Goal: Task Accomplishment & Management: Complete application form

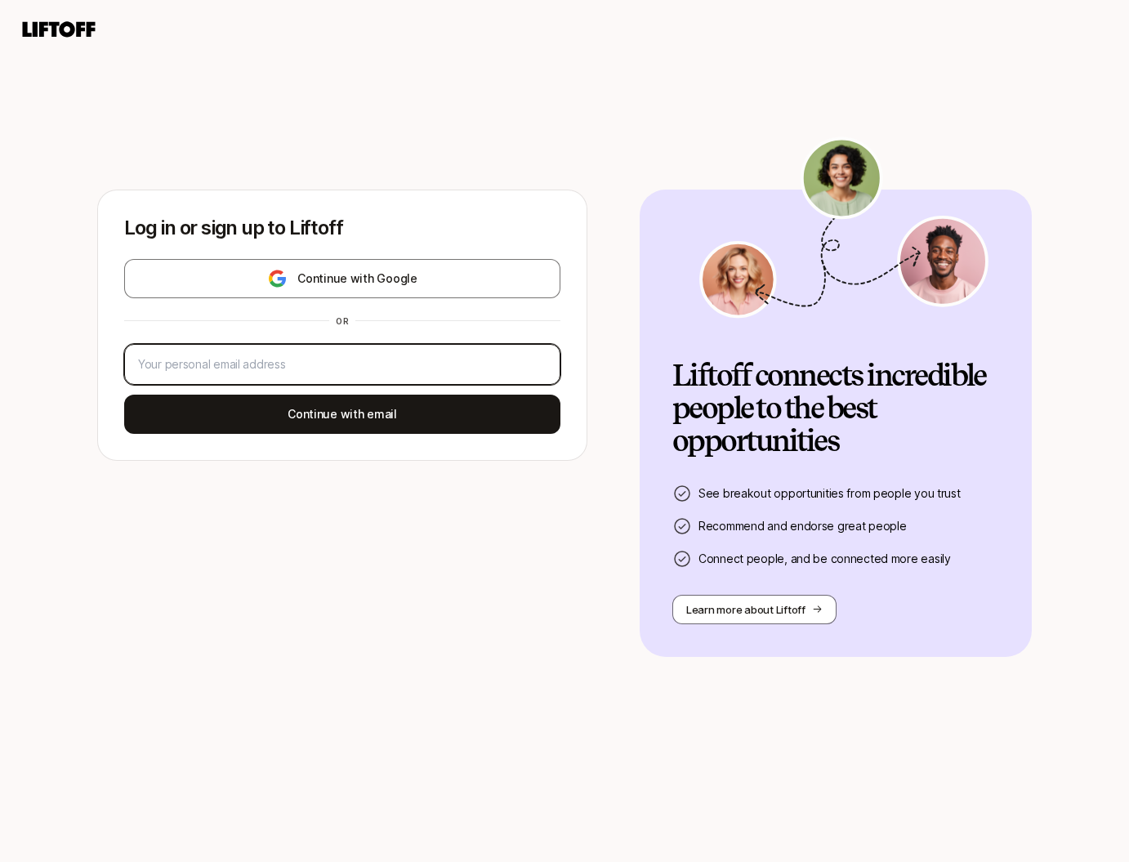
click at [382, 359] on input "email" at bounding box center [342, 364] width 408 height 20
type input "pcts"
type input "[PERSON_NAME][EMAIL_ADDRESS][PERSON_NAME][DOMAIN_NAME]"
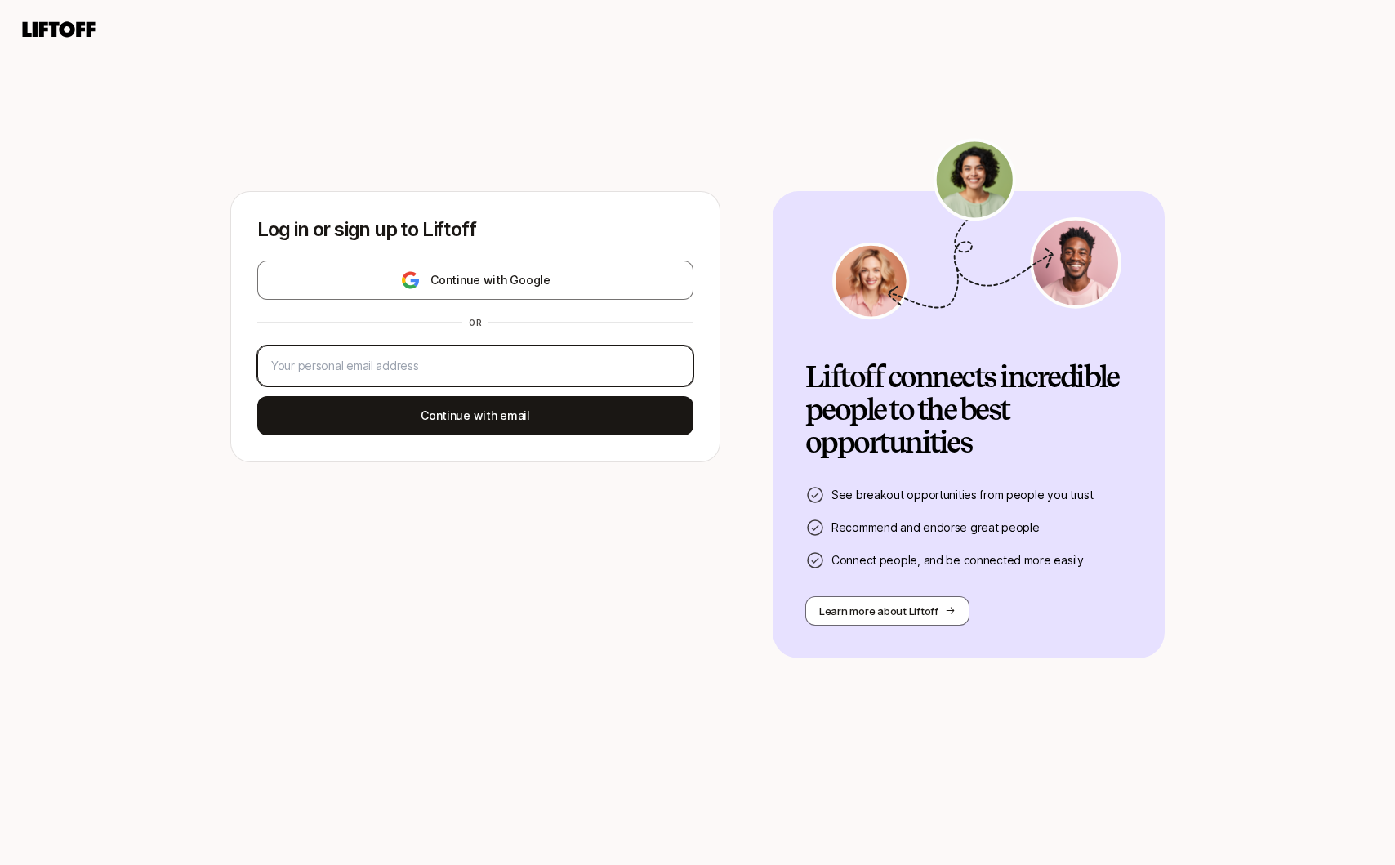
click at [528, 359] on input "email" at bounding box center [475, 366] width 408 height 20
type input "p"
type input "billy.tseng@withmoment.com"
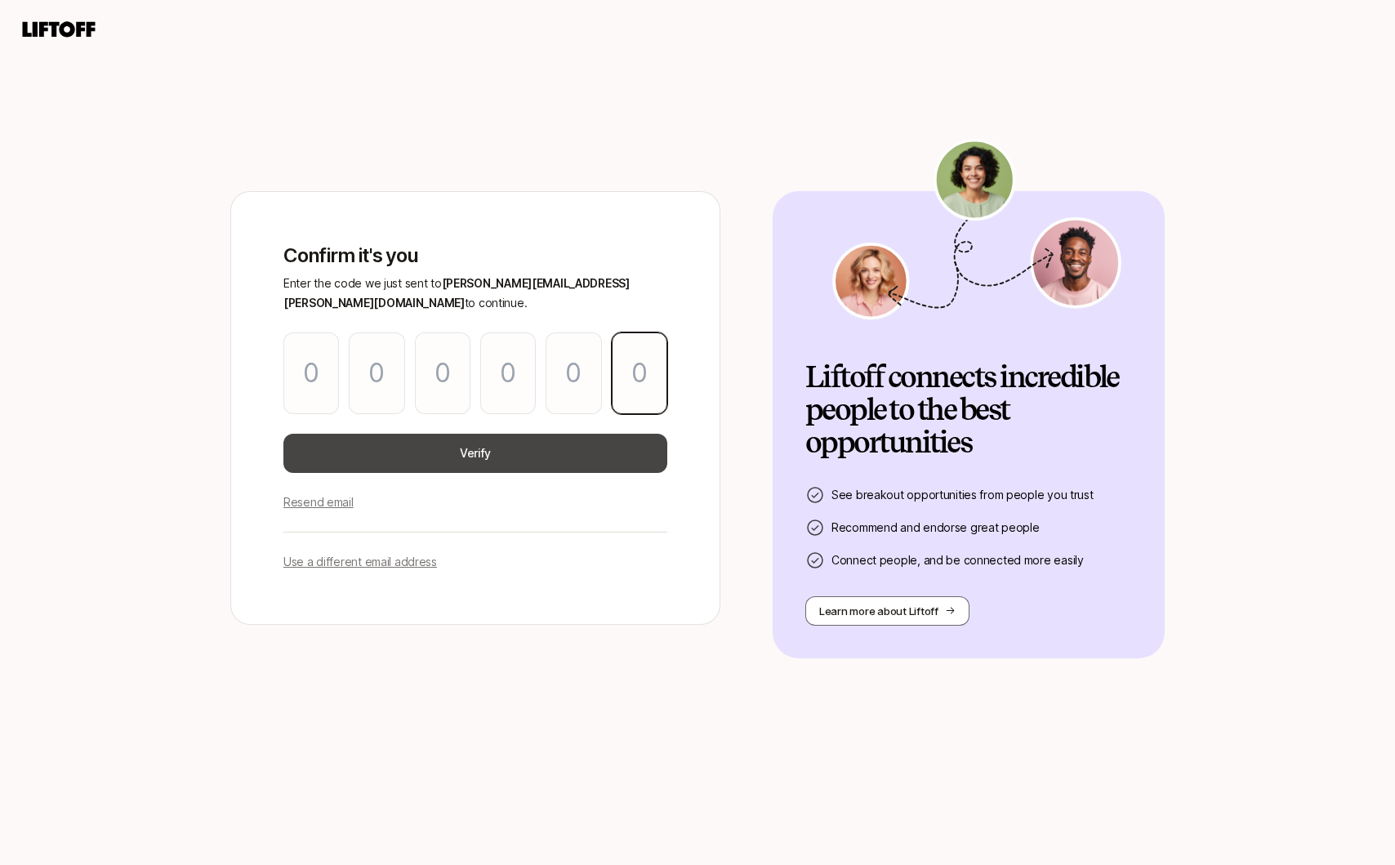
paste input "7"
type input "0"
type input "6"
type input "7"
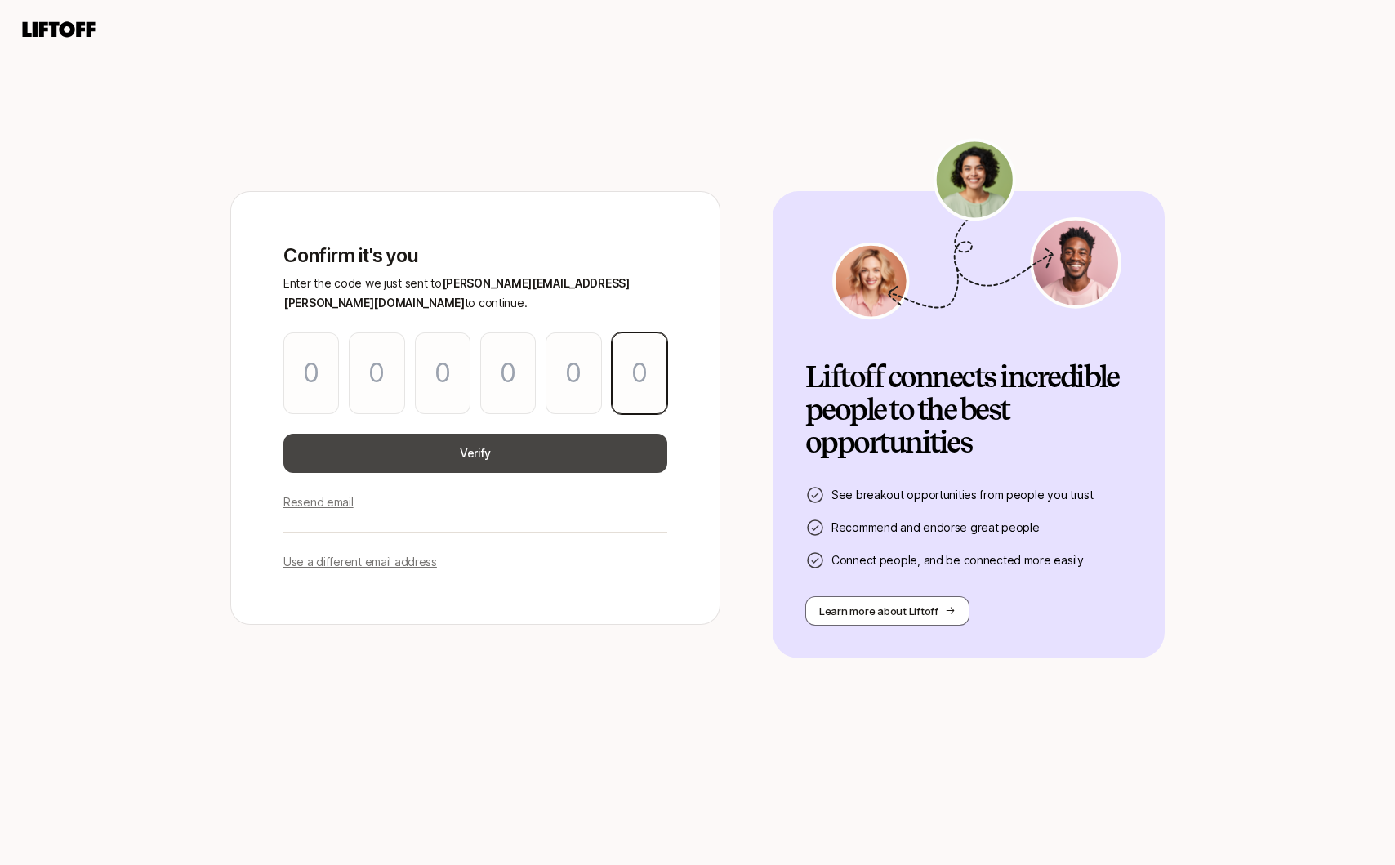
type input "0"
type input "7"
click at [555, 442] on button "Verify" at bounding box center [475, 453] width 384 height 39
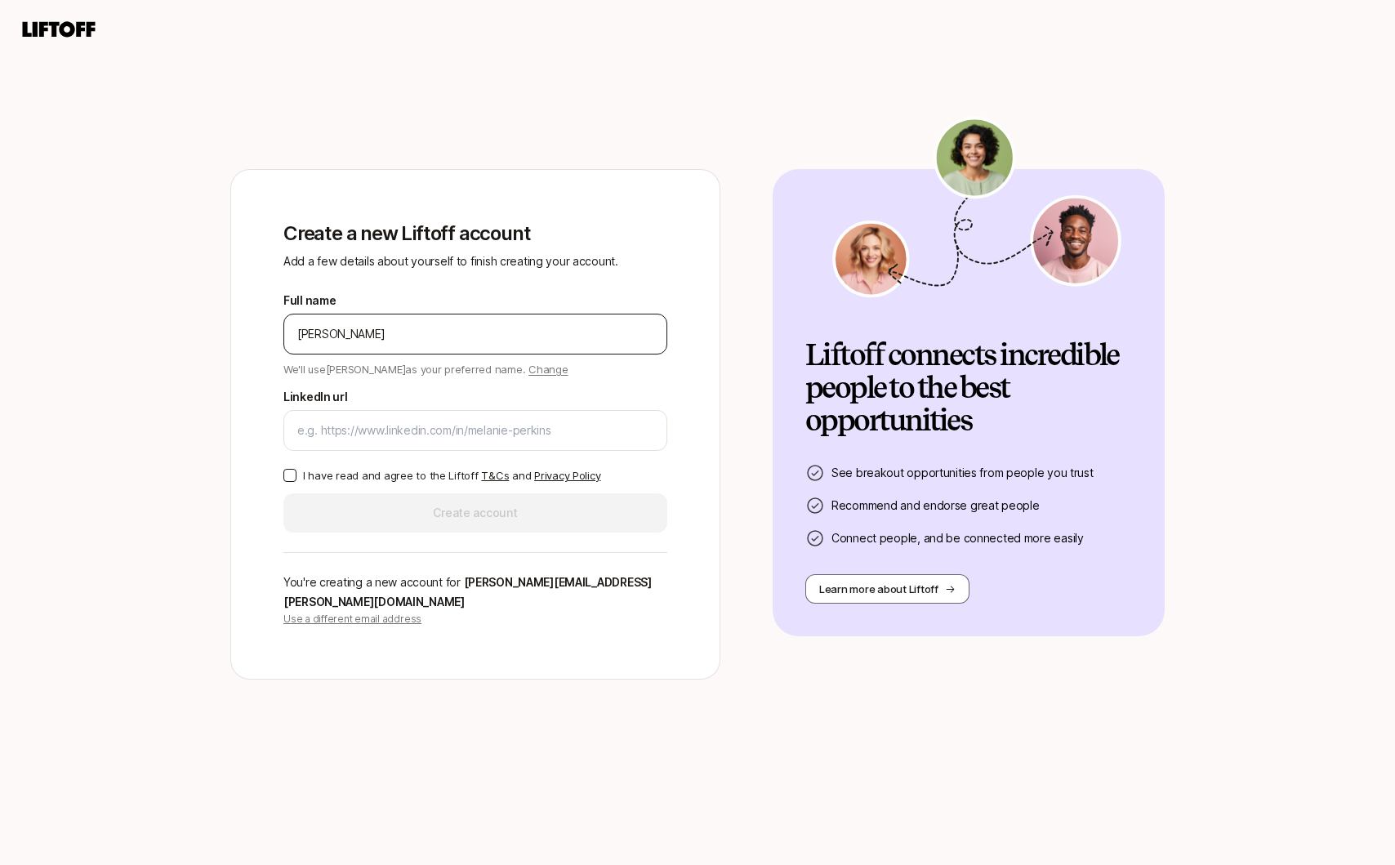
type input "Billy Tseng"
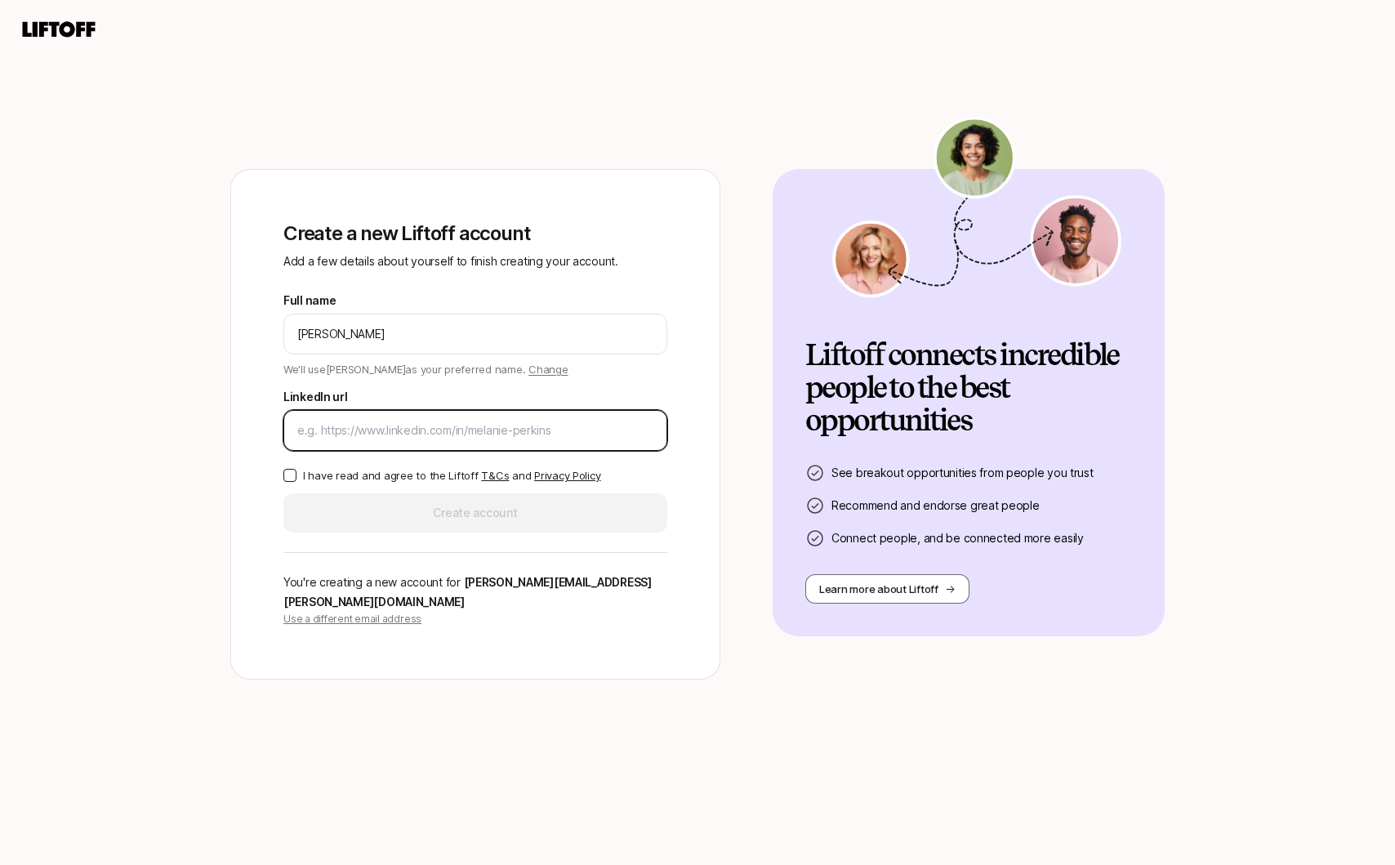
click at [555, 440] on input "LinkedIn url" at bounding box center [475, 431] width 356 height 20
paste input "https://www.linkedin.com/in/billy-tseng/"
type input "https://www.linkedin.com/in/billy-tseng/"
click at [399, 483] on p "I have read and agree to the Liftoff T&Cs and Privacy Policy" at bounding box center [451, 475] width 297 height 16
click at [296, 482] on button "I have read and agree to the Liftoff T&Cs and Privacy Policy" at bounding box center [289, 475] width 13 height 13
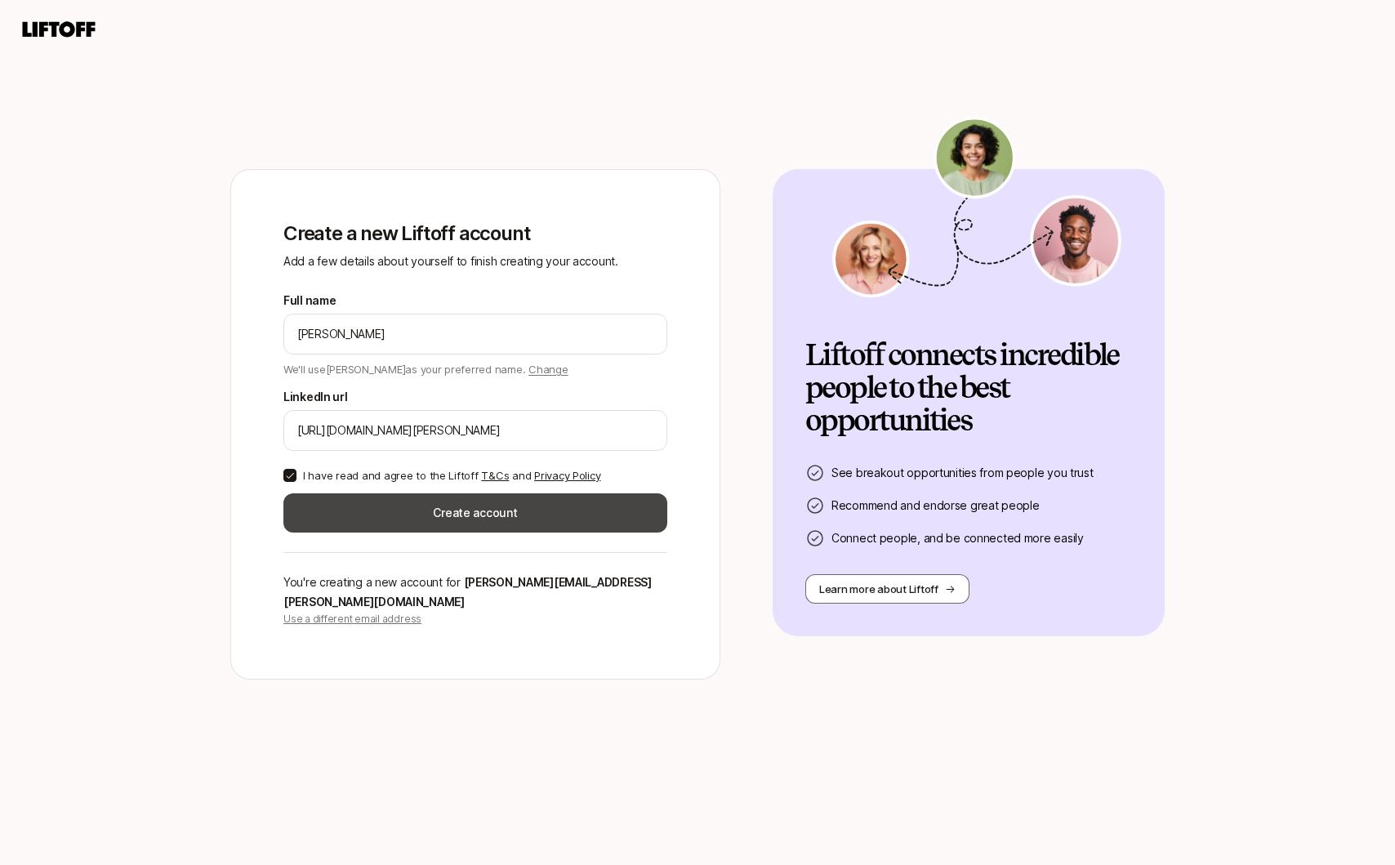
click at [406, 515] on button "Create account" at bounding box center [475, 512] width 384 height 39
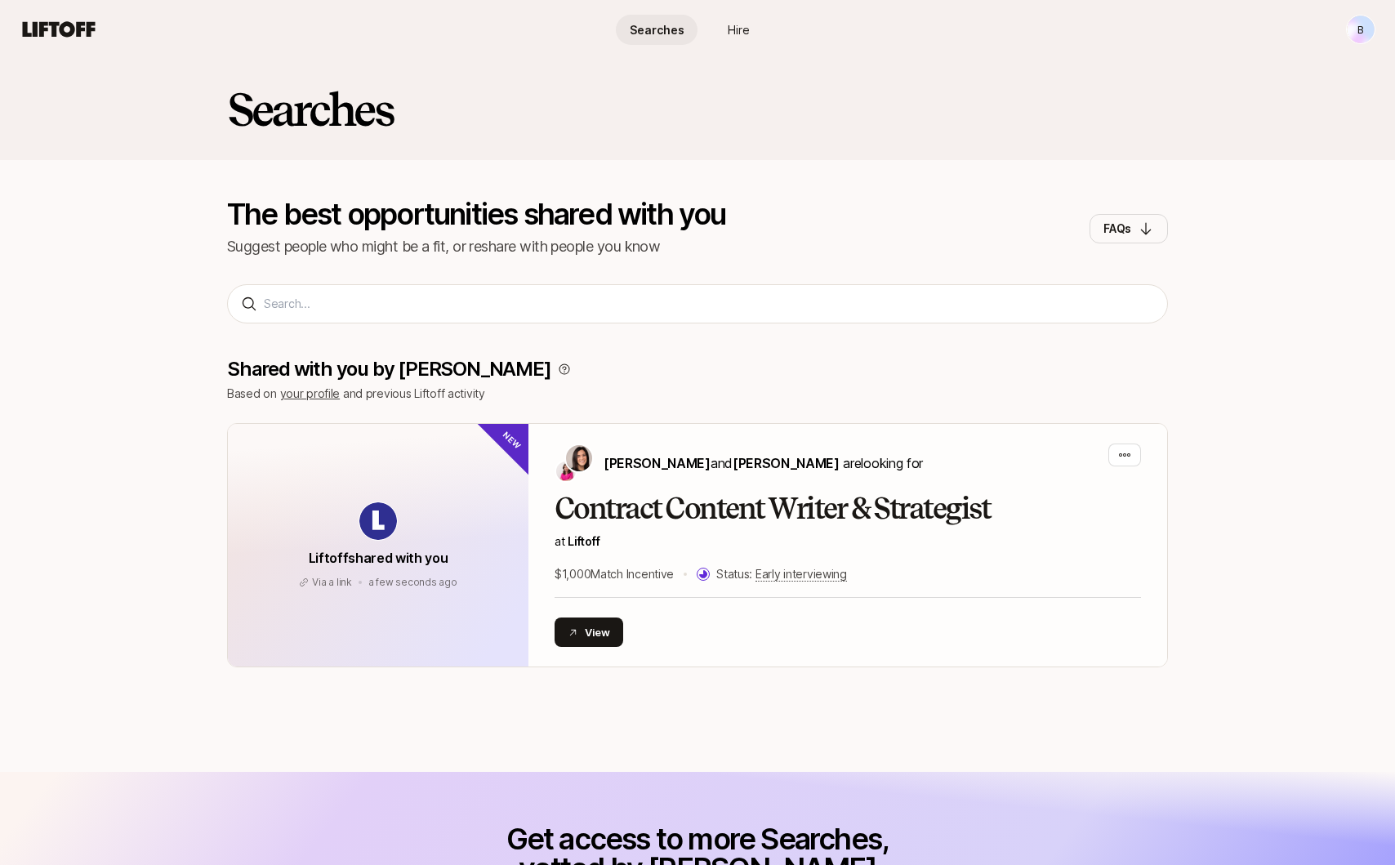
click at [303, 396] on link "your profile" at bounding box center [310, 393] width 60 height 14
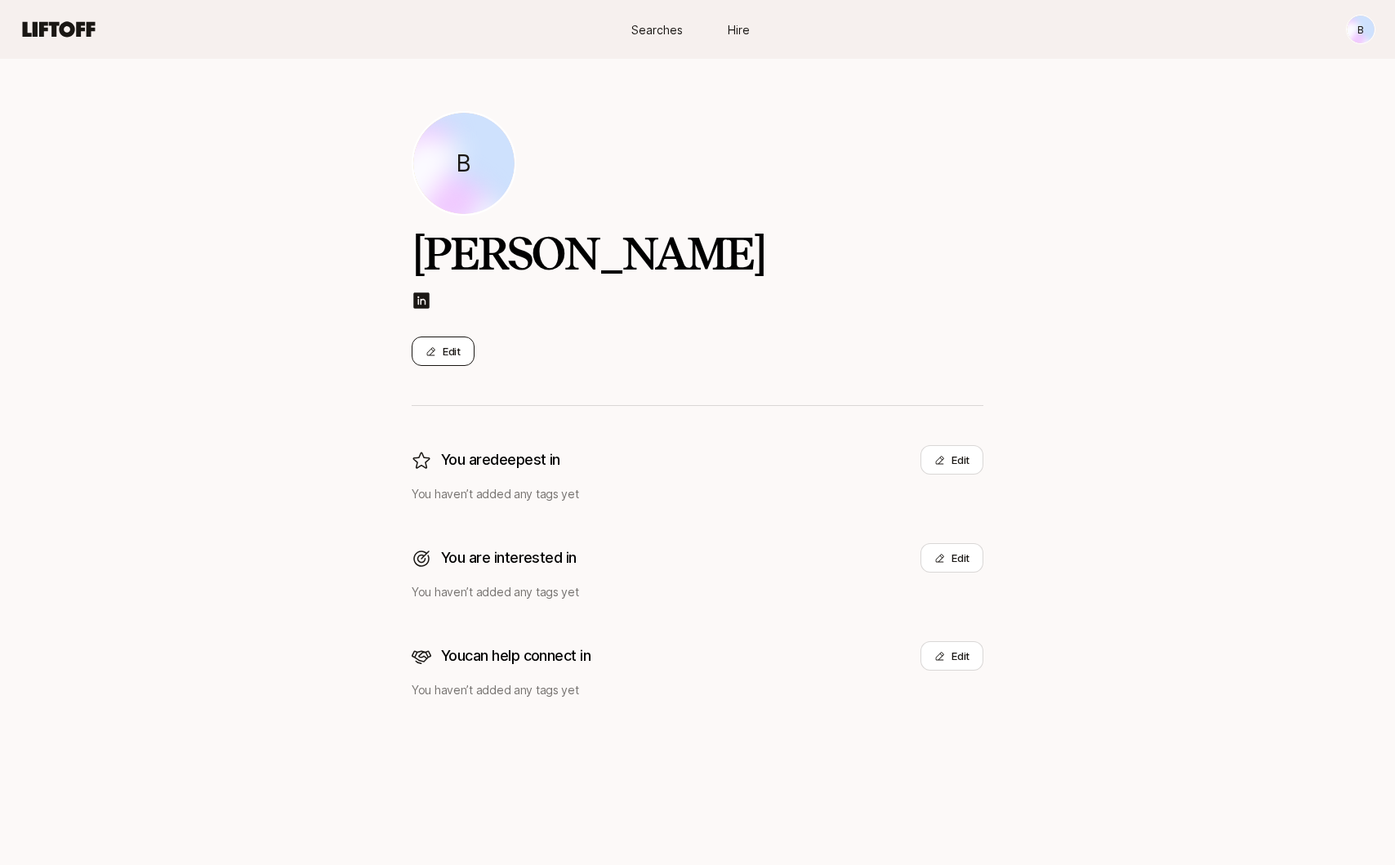
click at [452, 347] on button "Edit" at bounding box center [443, 350] width 63 height 29
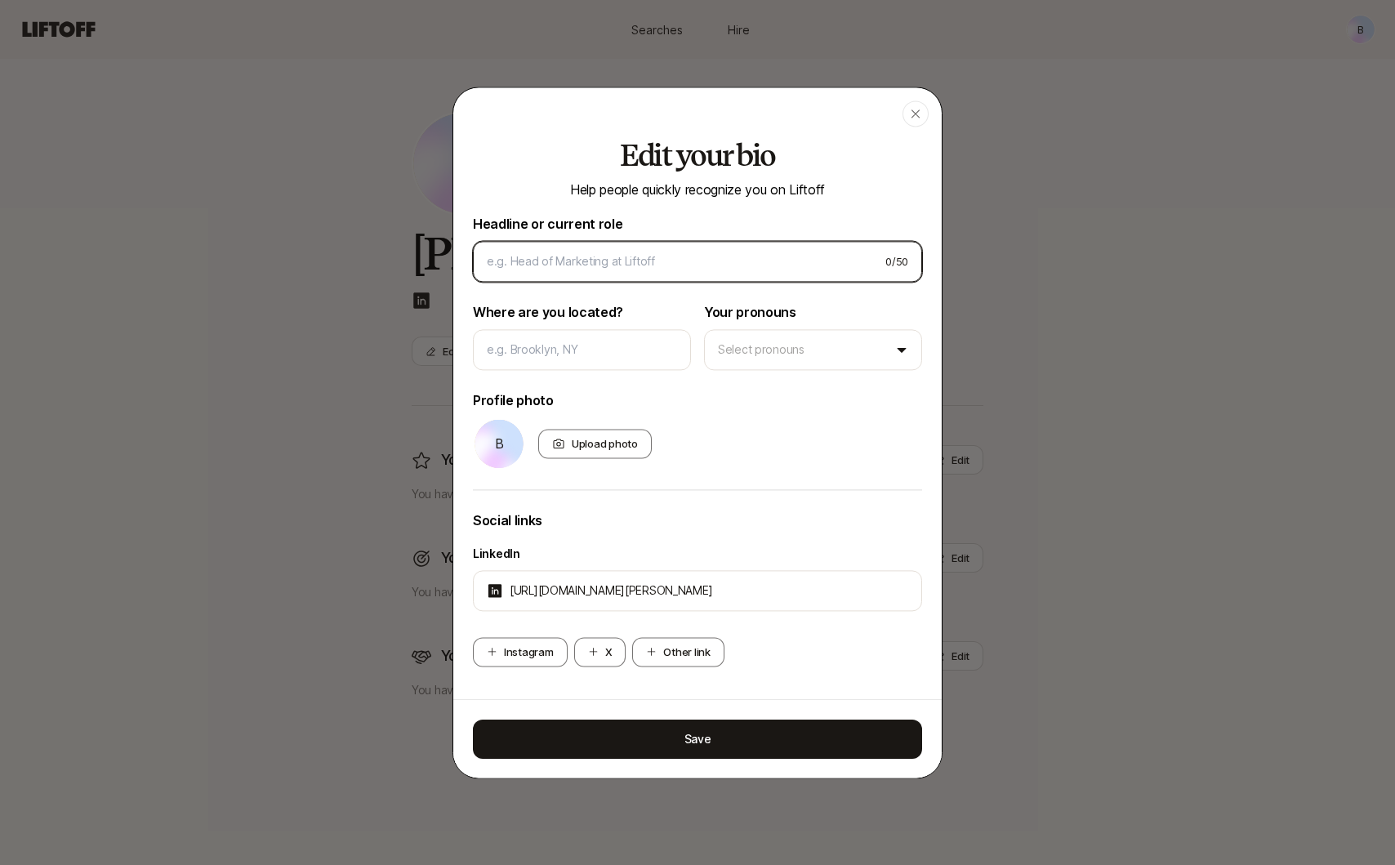
click at [631, 257] on input at bounding box center [679, 262] width 385 height 20
type input "Founding Designer at Moment"
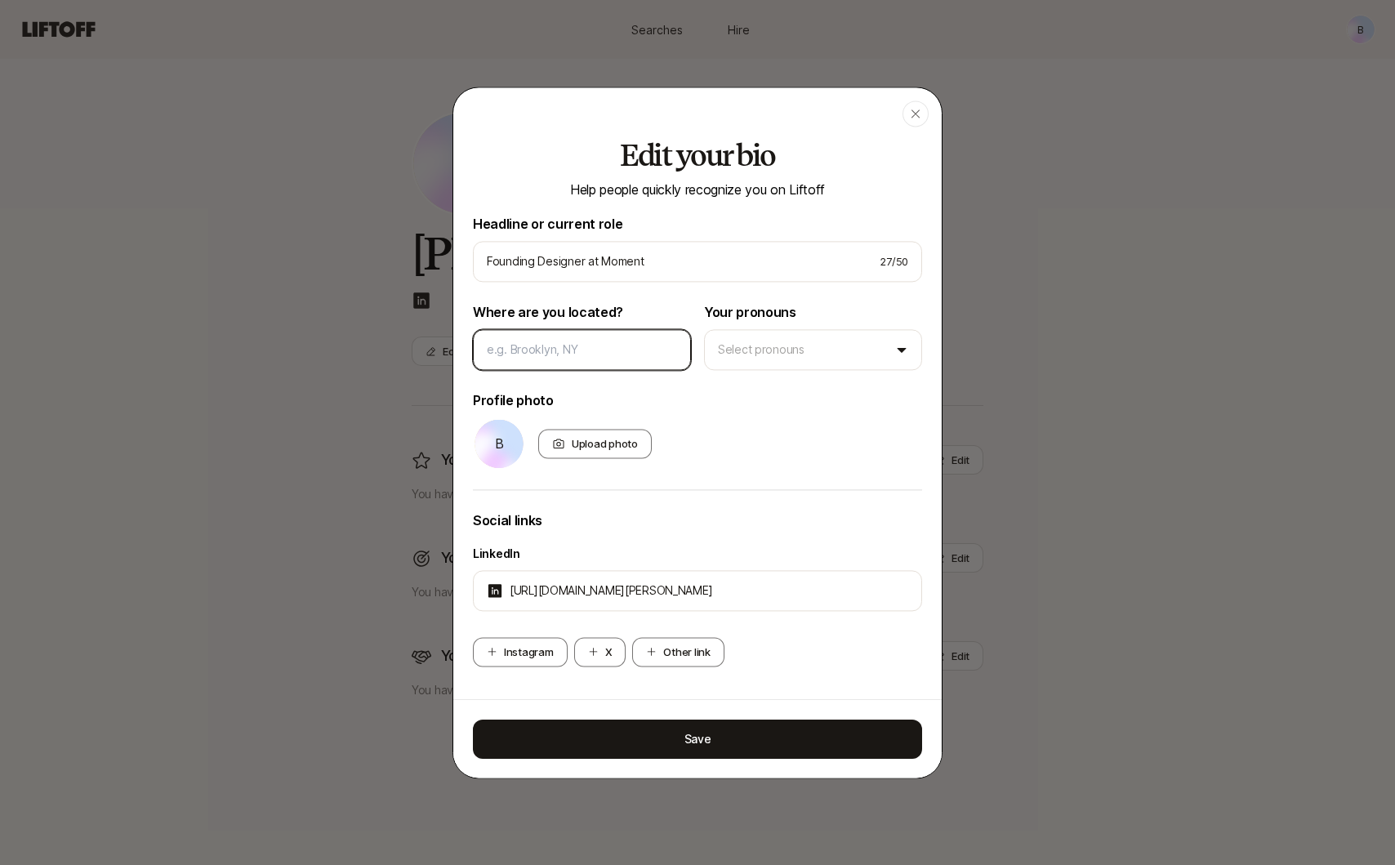
click at [626, 348] on input at bounding box center [582, 350] width 190 height 20
type input "[US_STATE], [GEOGRAPHIC_DATA]"
click at [818, 353] on body "B Searches Hire Searches Hire B B Billy Tseng Edit You are deepest in Edit You …" at bounding box center [697, 432] width 1395 height 865
click at [777, 417] on div "B Upload photo" at bounding box center [697, 443] width 449 height 52
click at [597, 653] on icon at bounding box center [593, 651] width 11 height 11
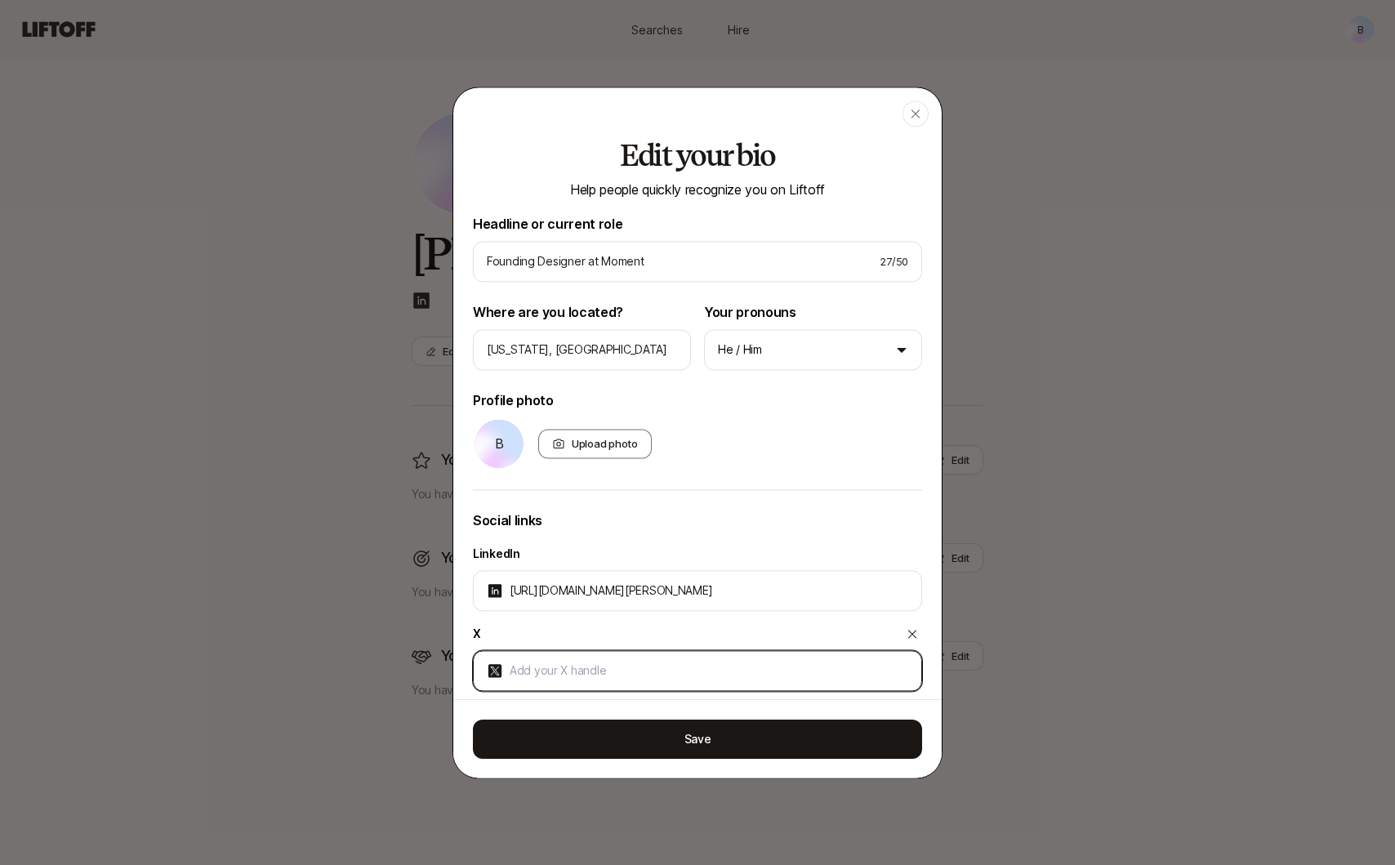
click at [619, 661] on input at bounding box center [709, 671] width 399 height 20
paste input "https://x.com/pctseng12"
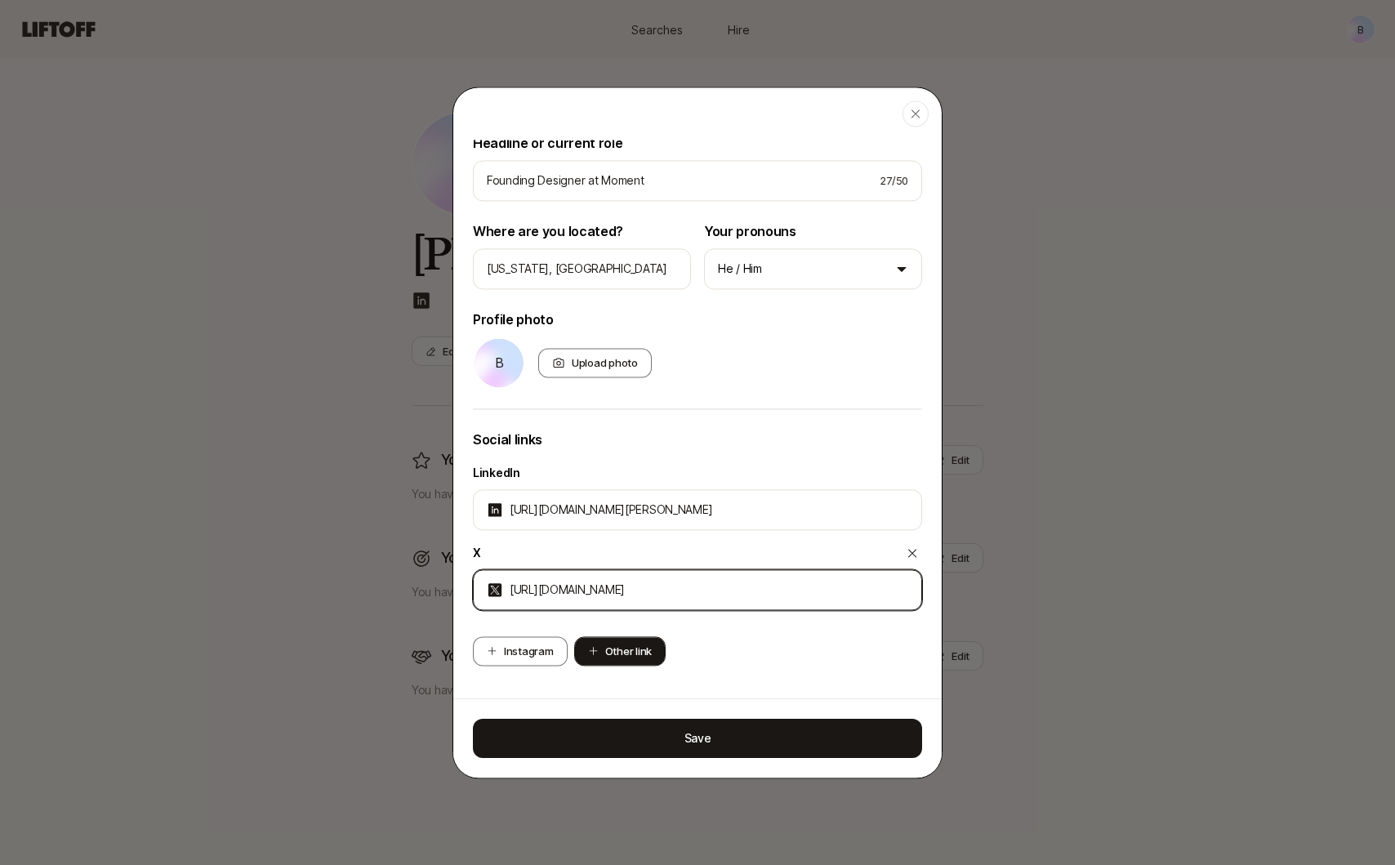
type input "https://x.com/pctseng12"
click at [628, 650] on button "Other link" at bounding box center [619, 650] width 91 height 29
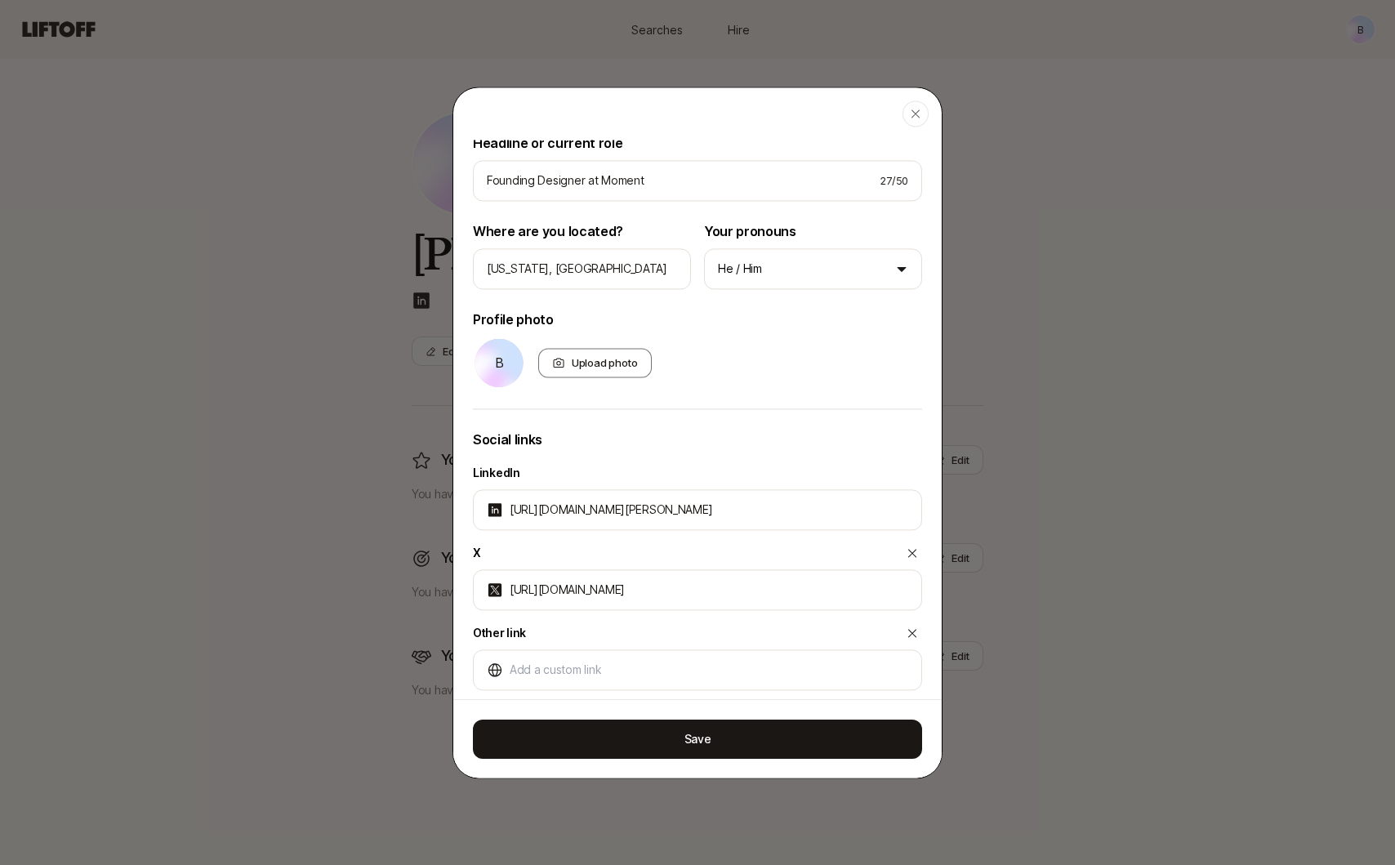
scroll to position [158, 0]
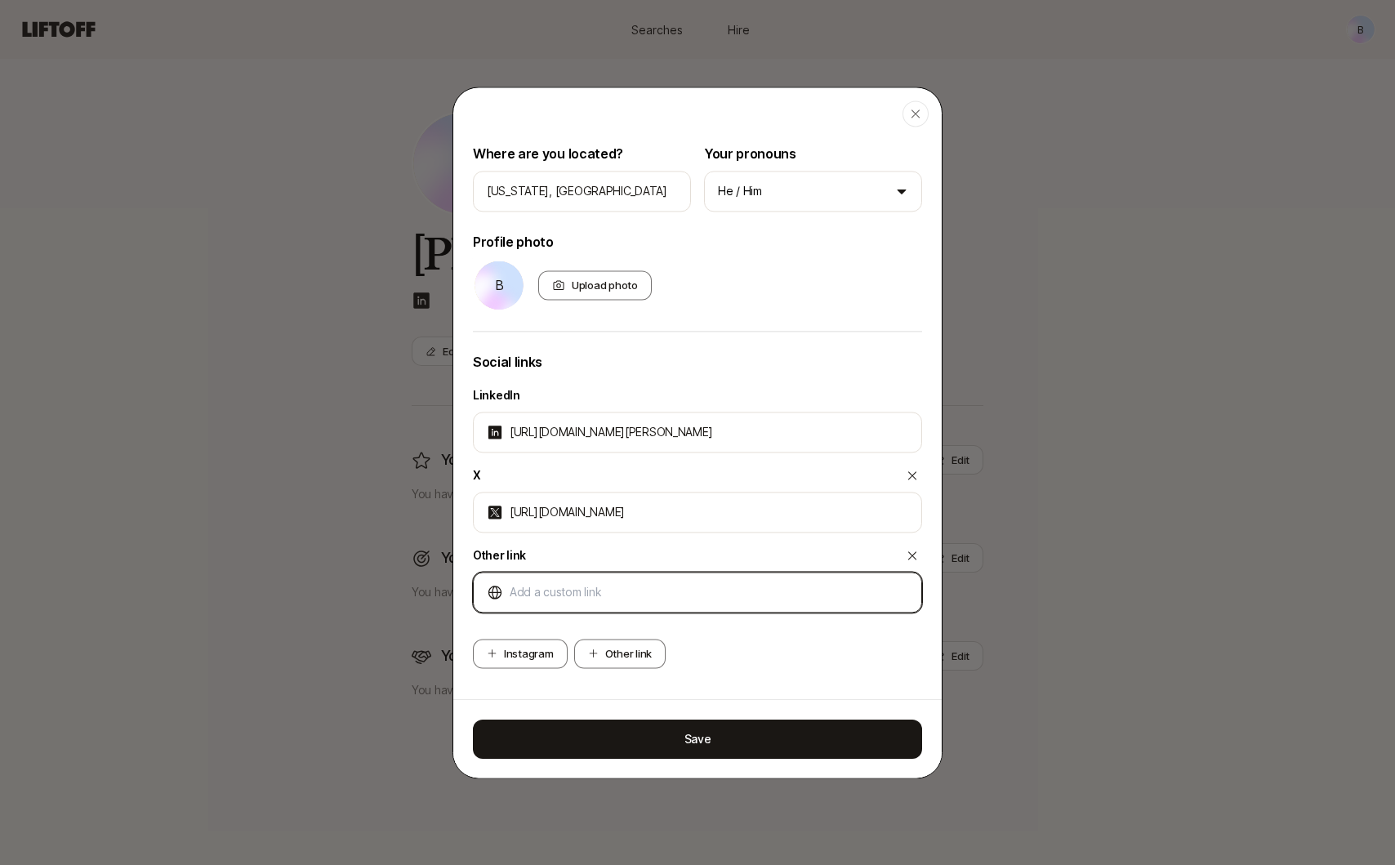
click at [568, 586] on input at bounding box center [709, 592] width 399 height 20
type input "https://www.billytseng.com"
click at [752, 611] on div "https://www.billytseng.com" at bounding box center [697, 592] width 449 height 41
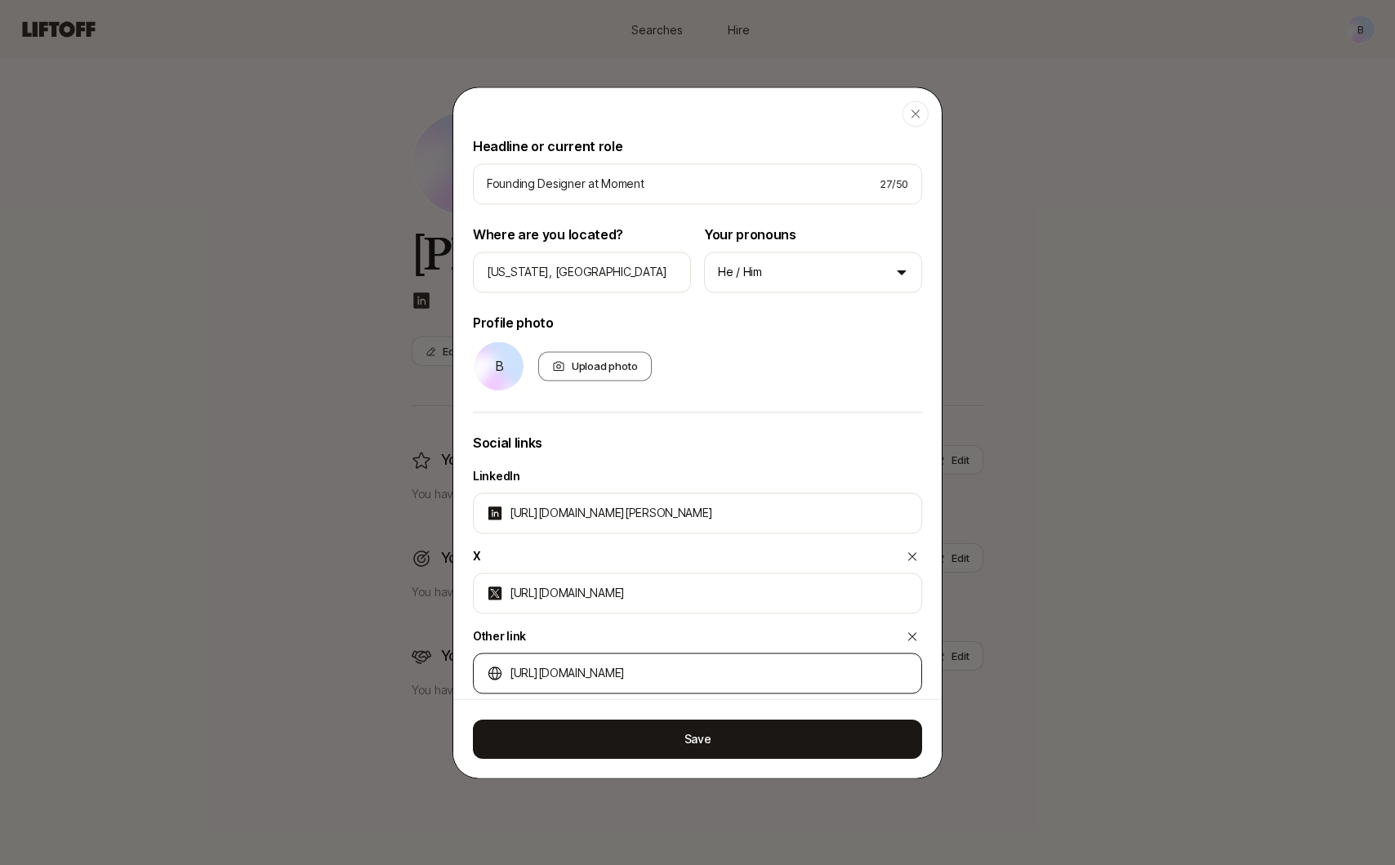
scroll to position [0, 0]
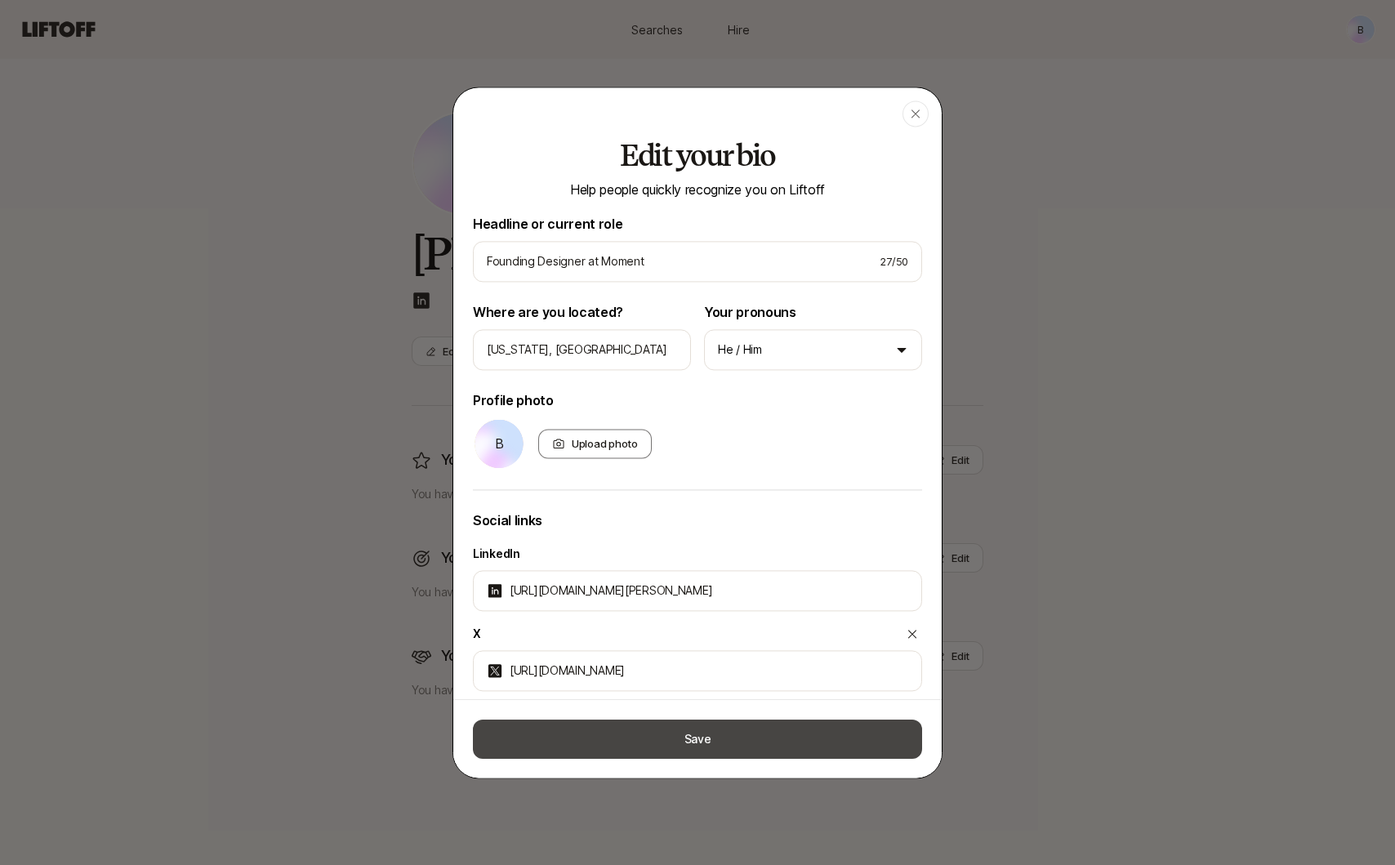
click at [737, 744] on button "Save" at bounding box center [697, 738] width 449 height 39
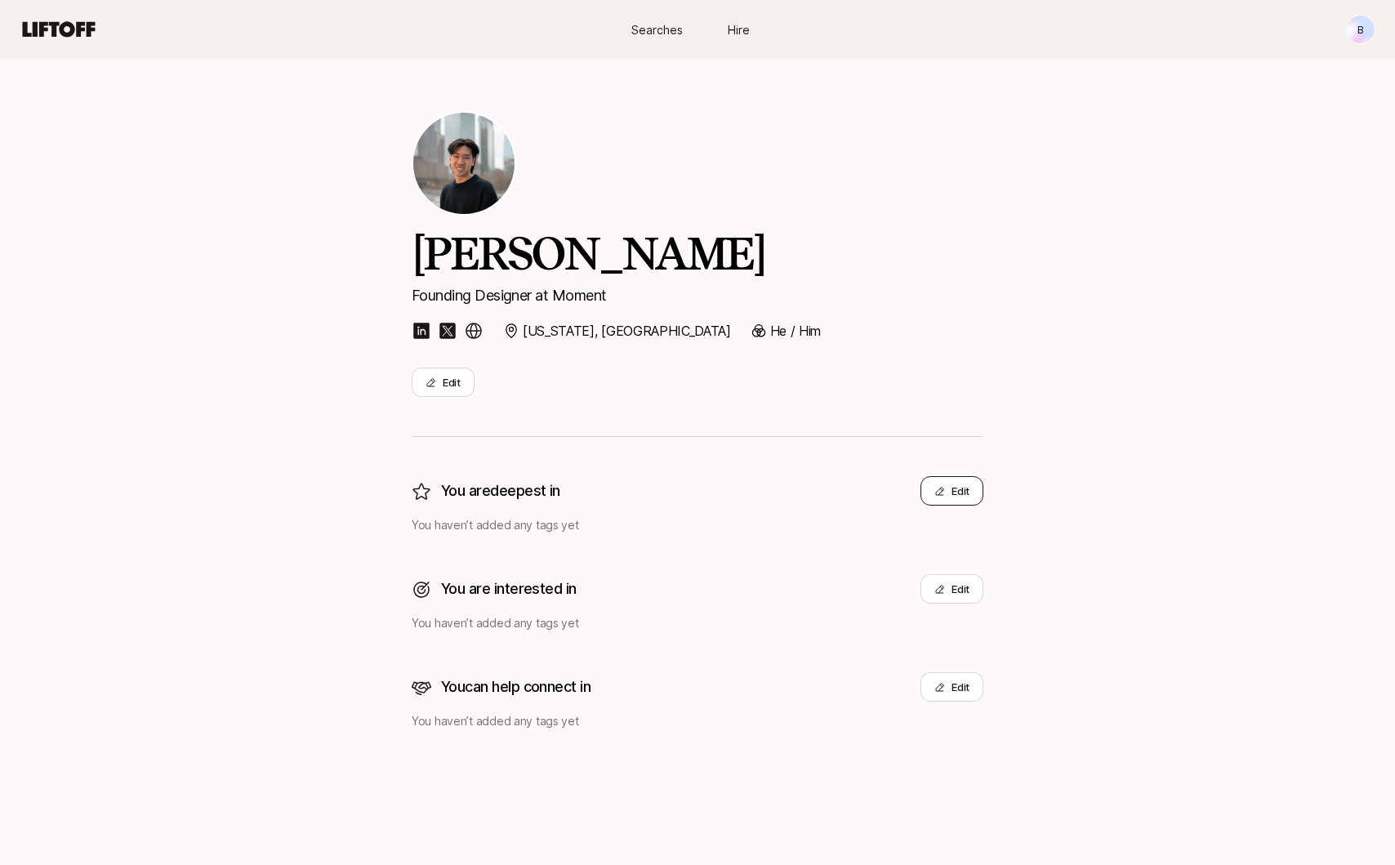
click at [951, 488] on button "Edit" at bounding box center [951, 490] width 63 height 29
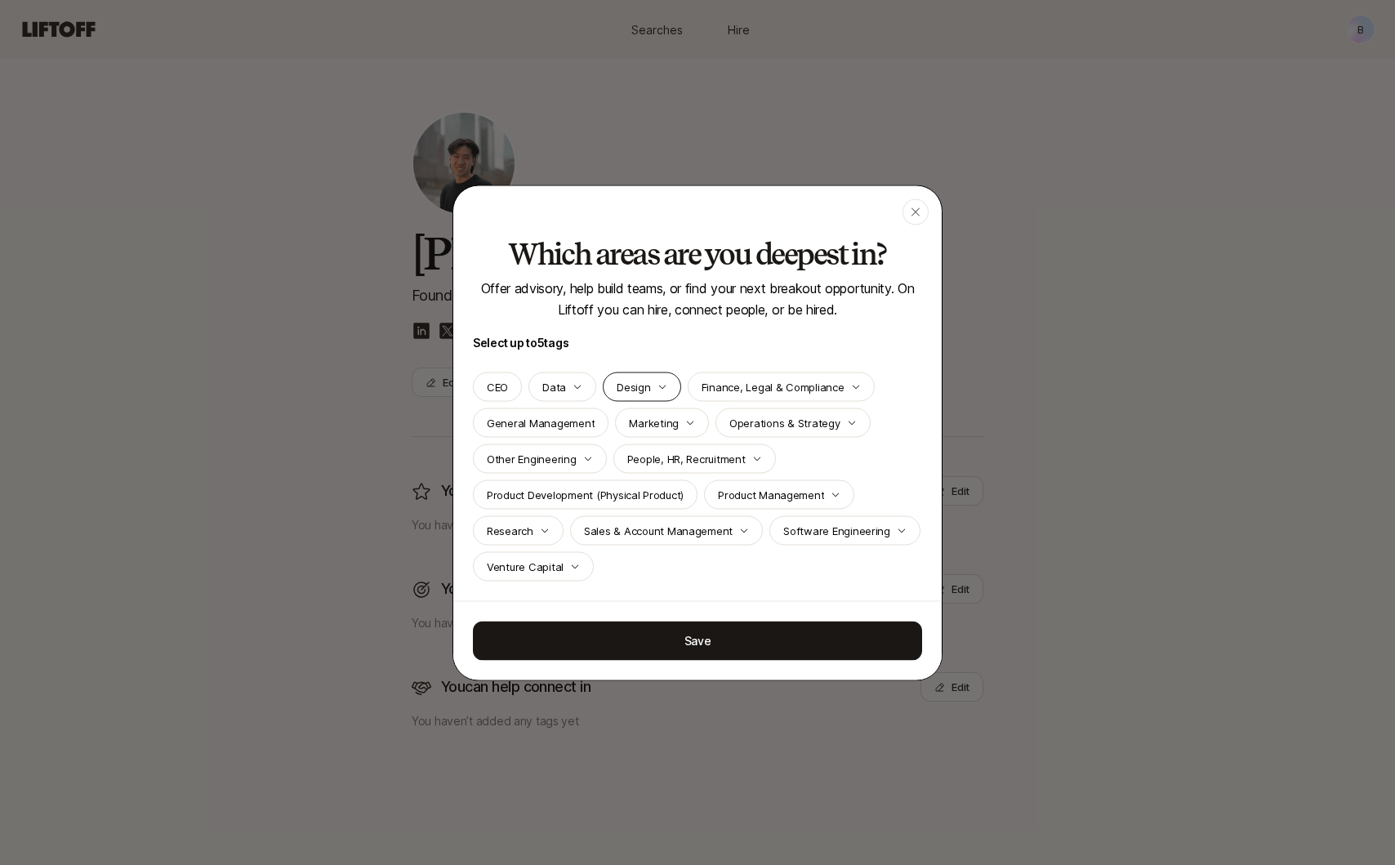
click at [646, 376] on div "Design" at bounding box center [642, 386] width 78 height 29
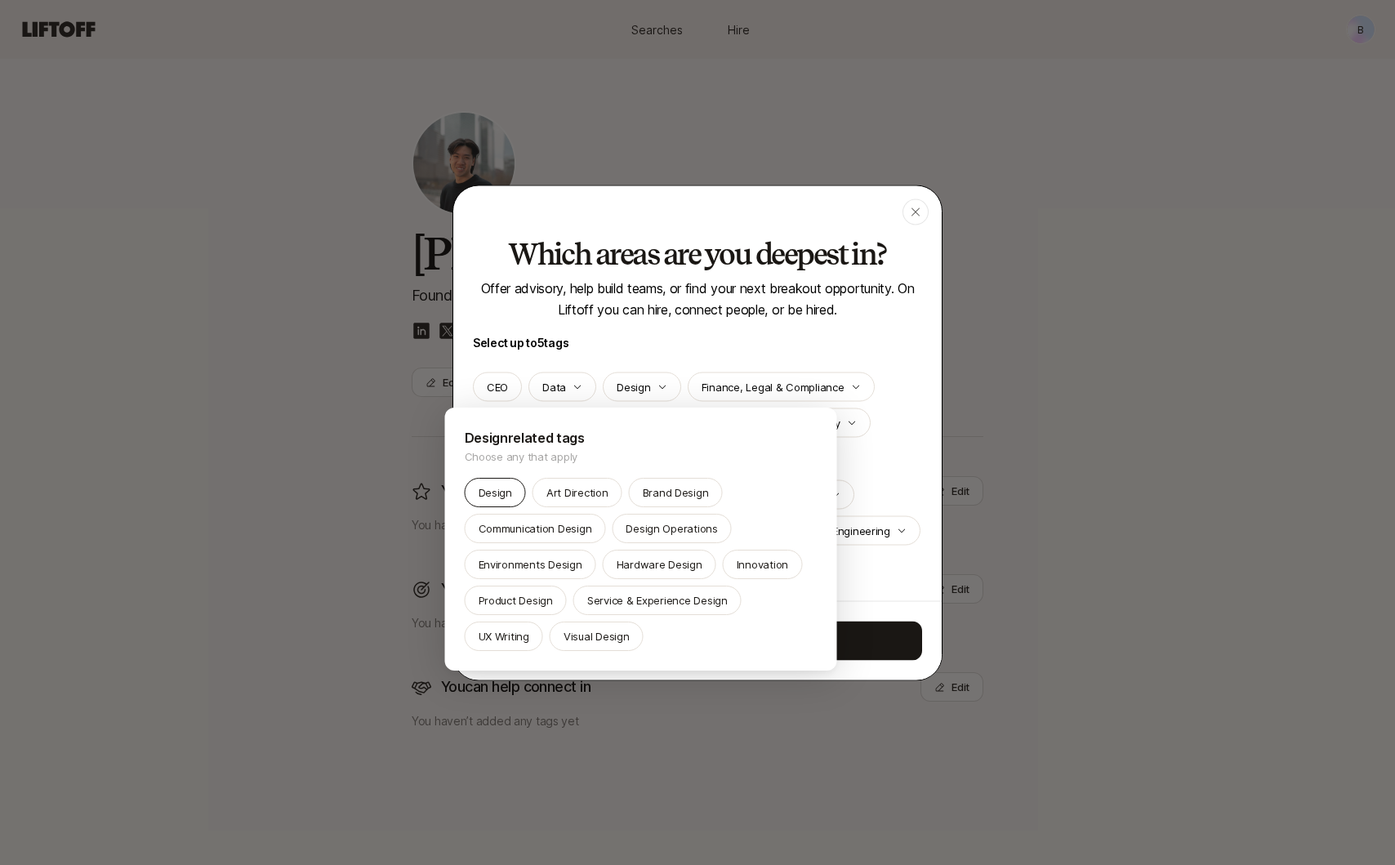
click at [512, 495] on div "Design" at bounding box center [495, 492] width 61 height 29
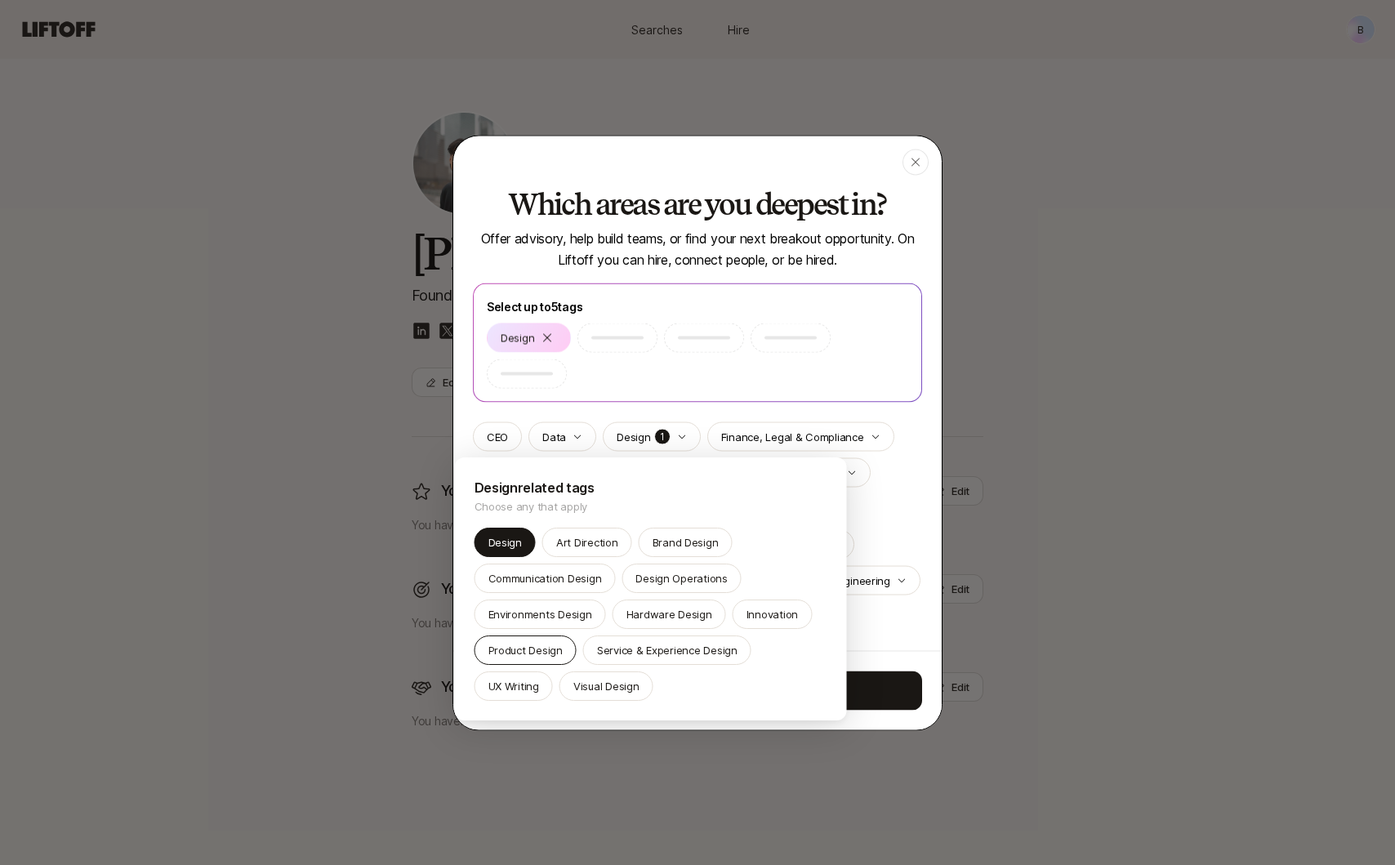
click at [538, 650] on p "Product Design" at bounding box center [525, 650] width 74 height 16
click at [897, 496] on div at bounding box center [697, 432] width 1395 height 865
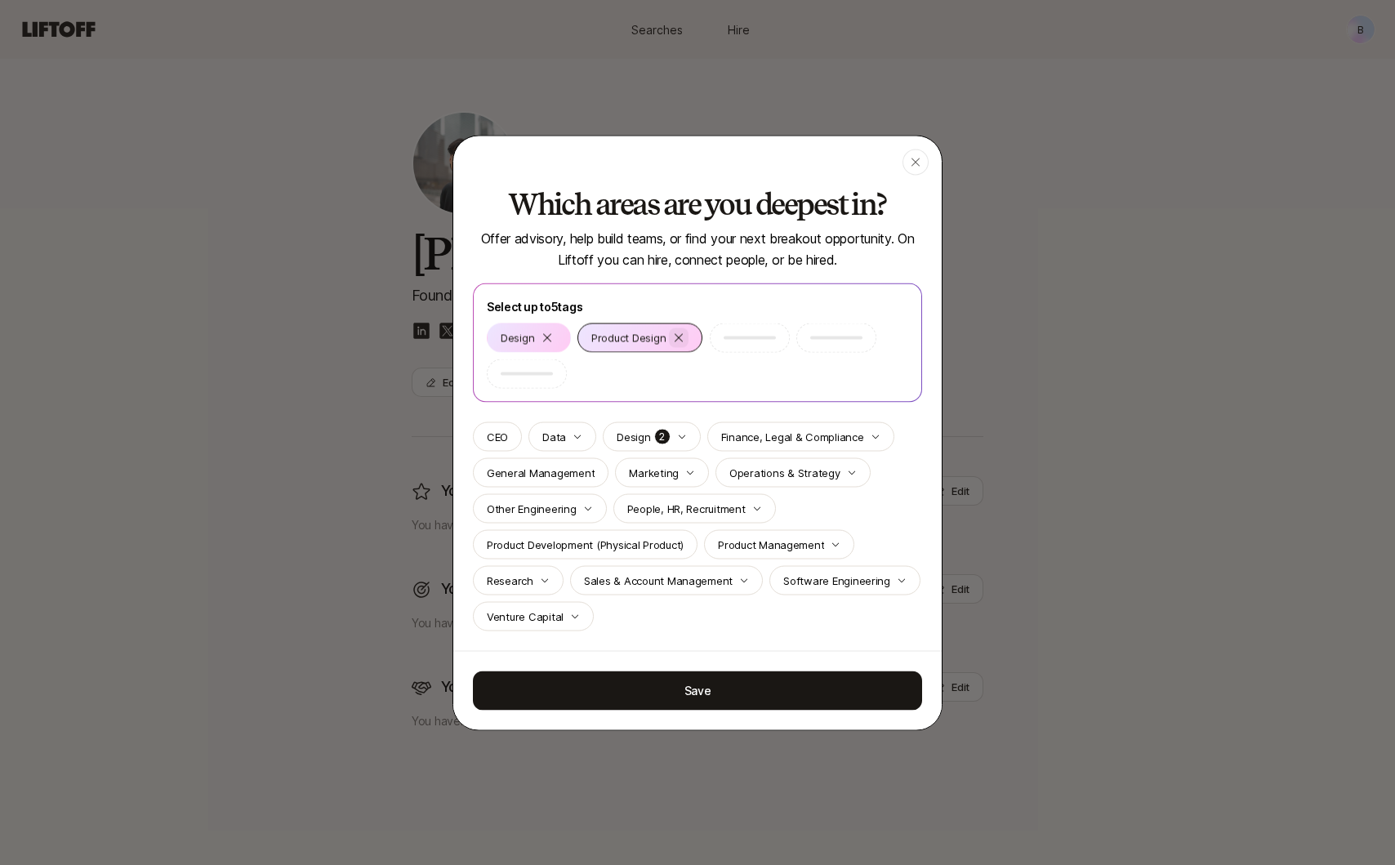
click at [687, 336] on div at bounding box center [680, 337] width 20 height 20
click at [552, 331] on icon at bounding box center [547, 337] width 13 height 13
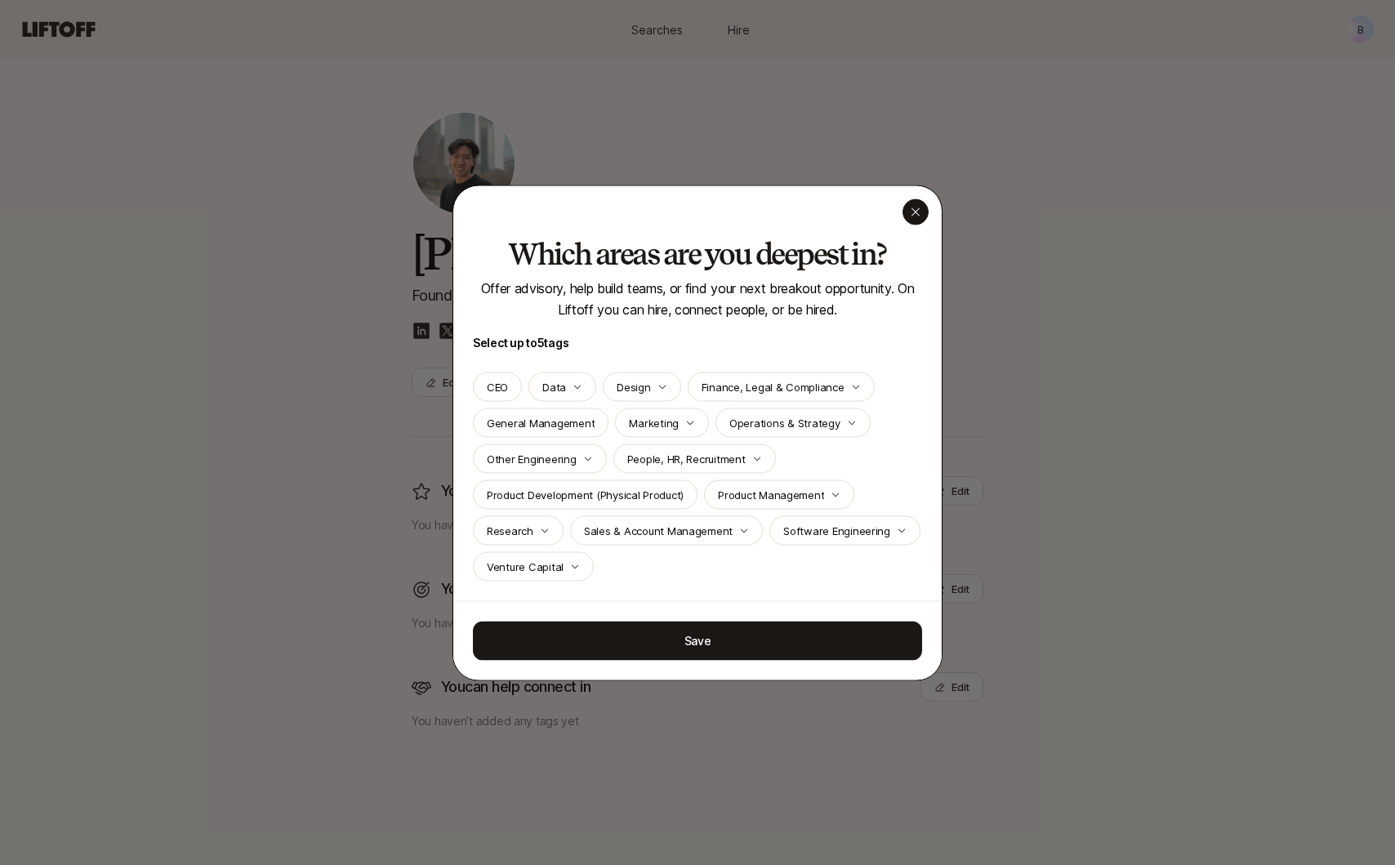
click at [914, 207] on icon "button" at bounding box center [915, 211] width 13 height 13
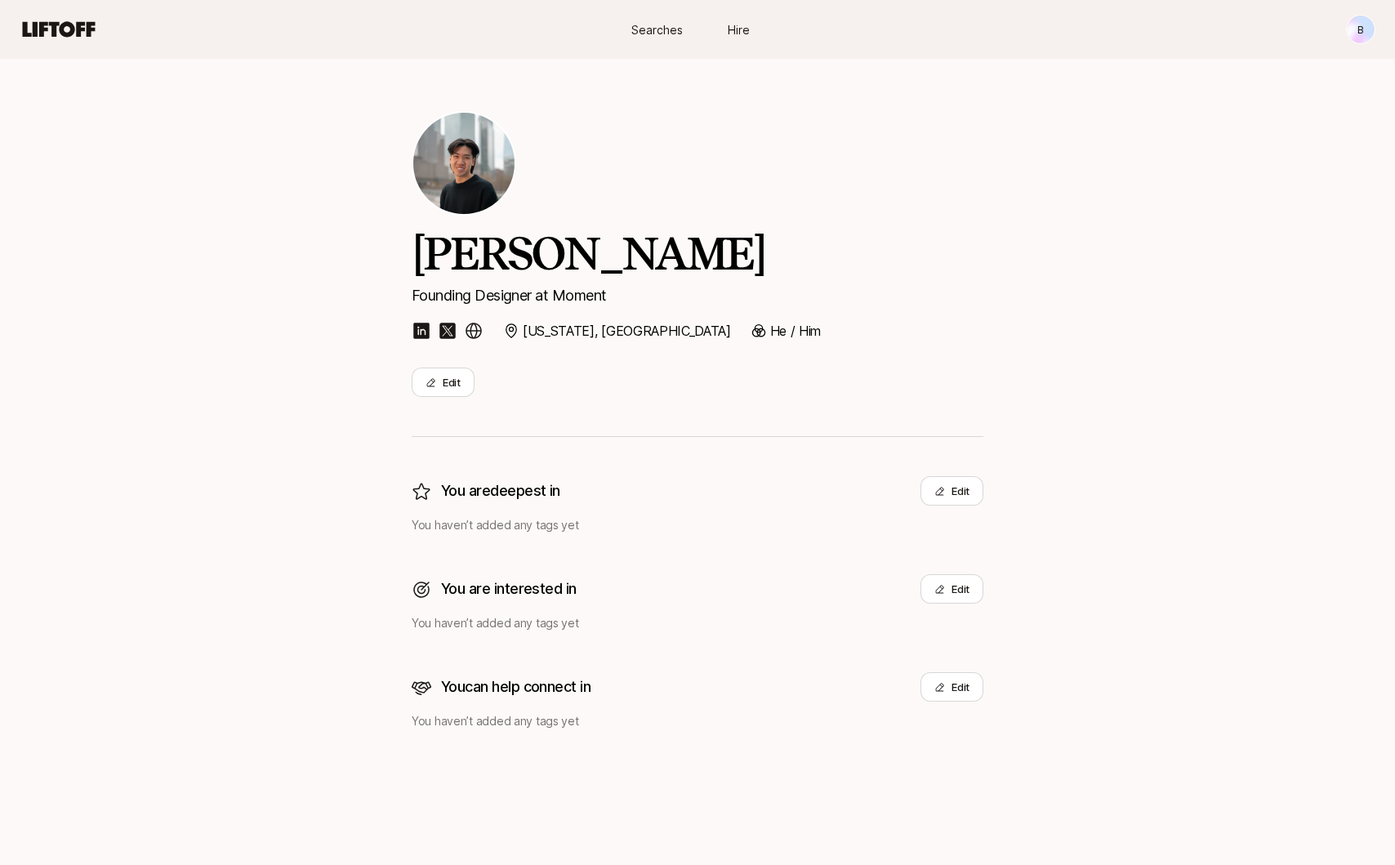
click at [662, 29] on span "Searches" at bounding box center [656, 29] width 51 height 17
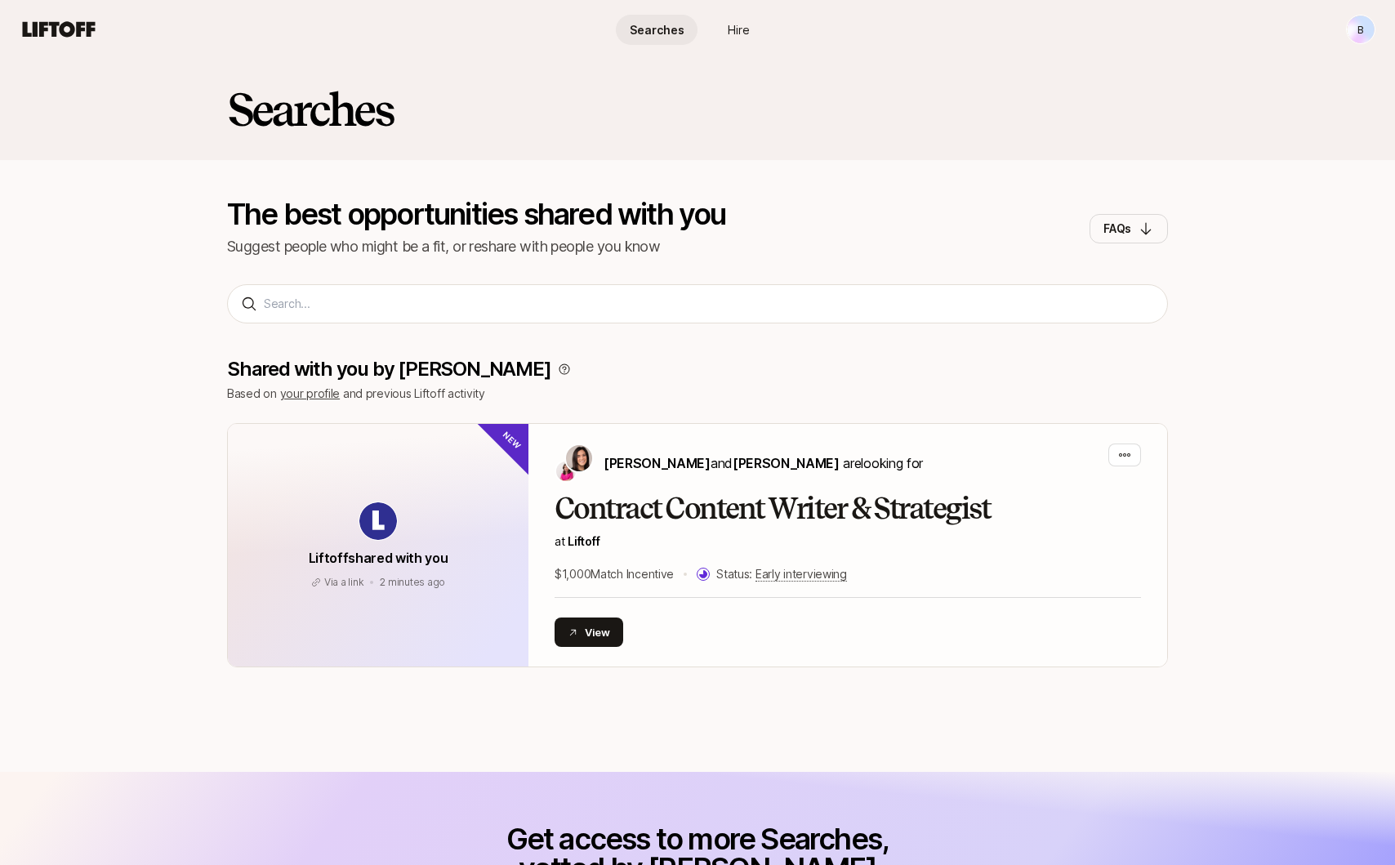
click at [746, 42] on link "Hire" at bounding box center [738, 30] width 82 height 30
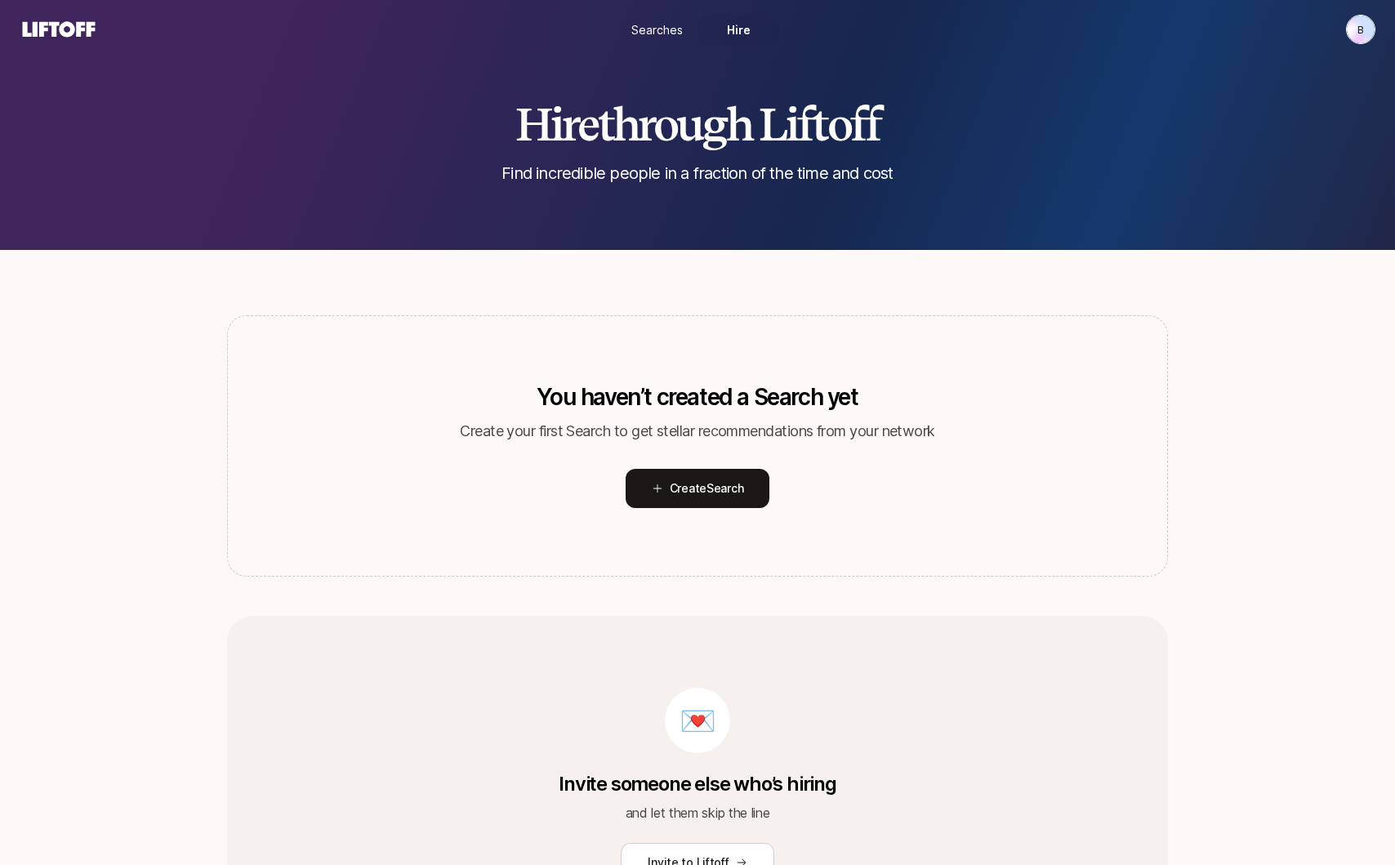
scroll to position [120, 0]
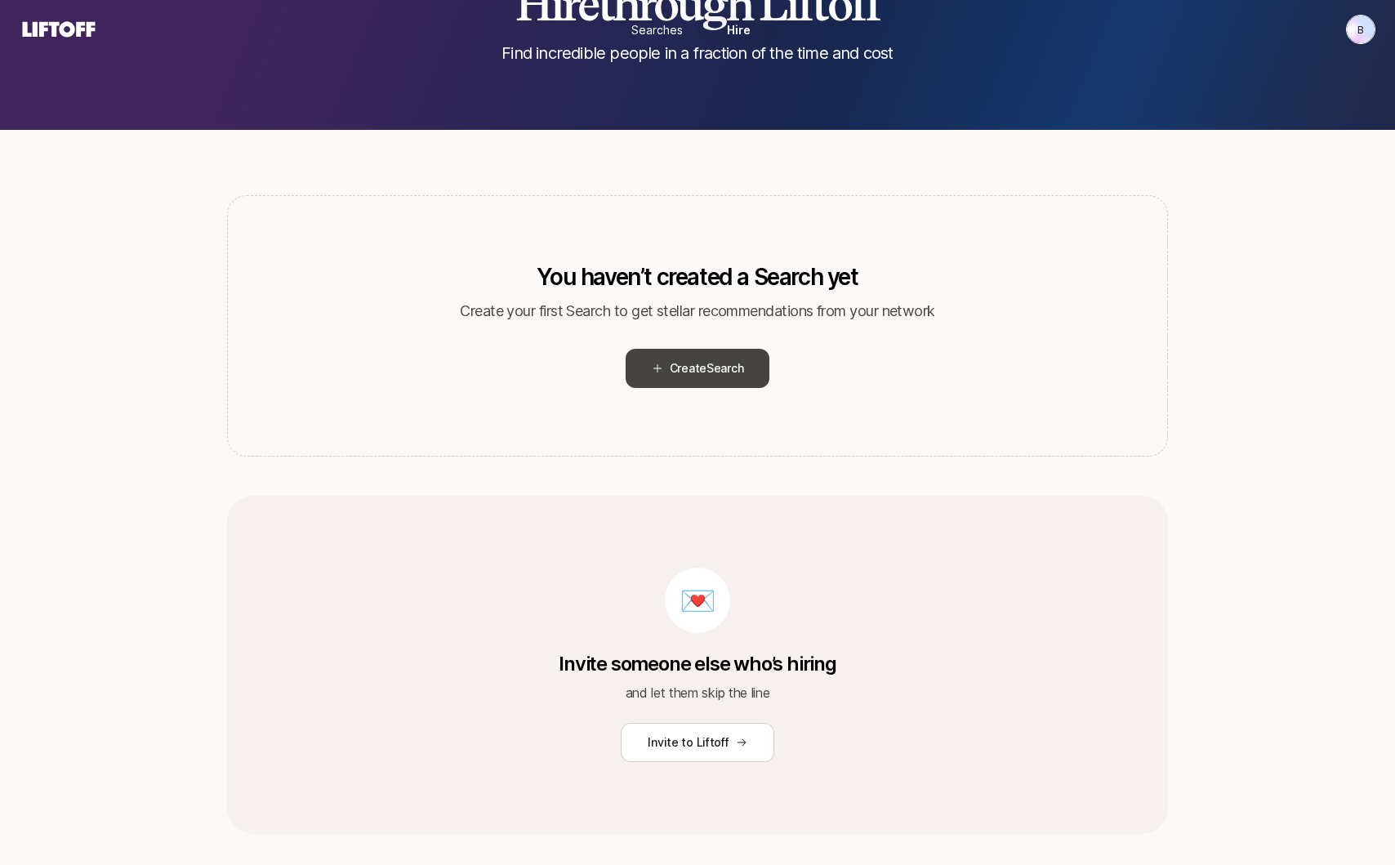
click at [711, 377] on span "Create Search" at bounding box center [707, 369] width 74 height 20
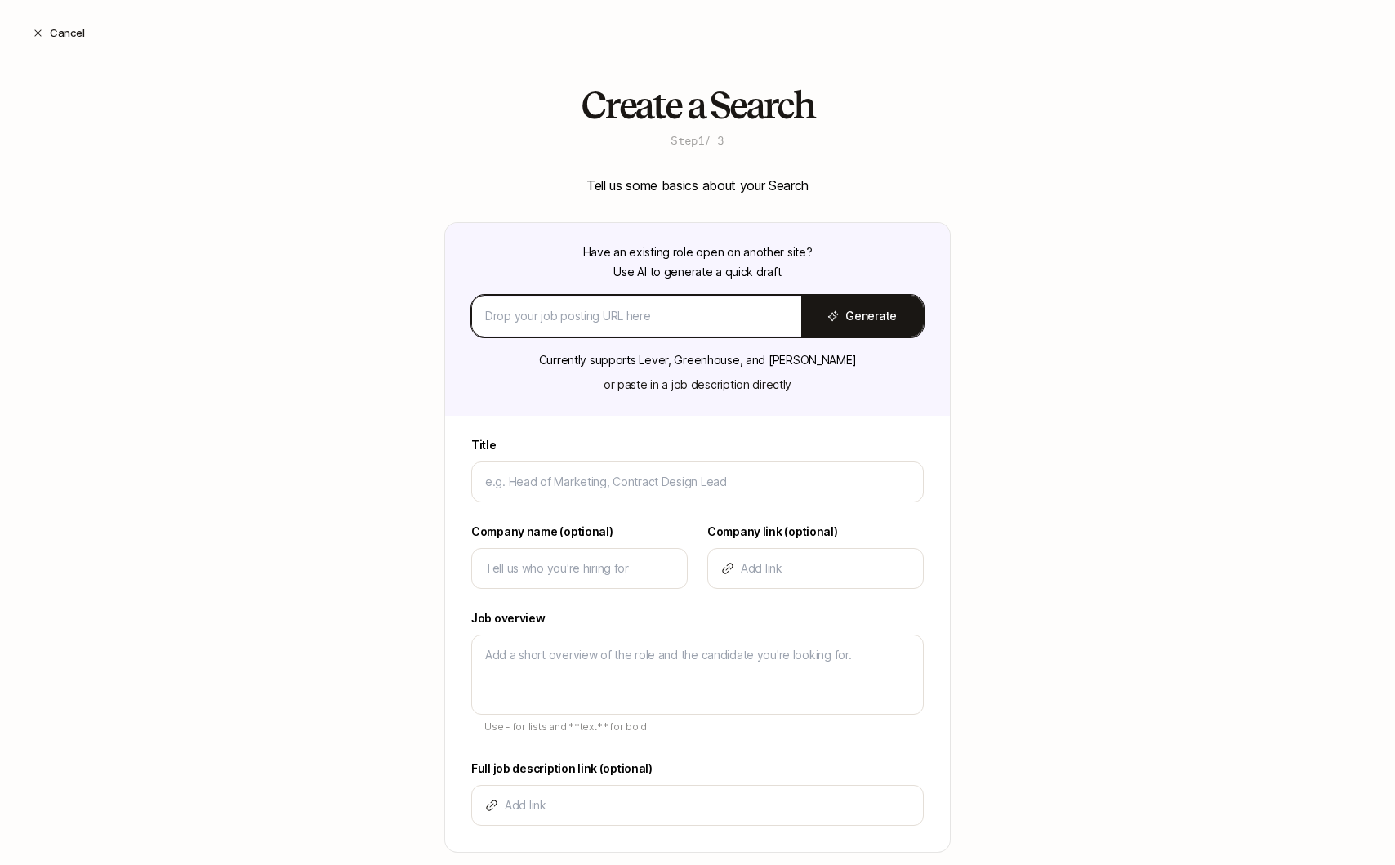
click at [594, 317] on input at bounding box center [636, 316] width 303 height 20
paste input "https://job-boards.greenhouse.io/momentmarkets/jobs/4767368007"
type input "https://job-boards.greenhouse.io/momentmarkets/jobs/4767368007"
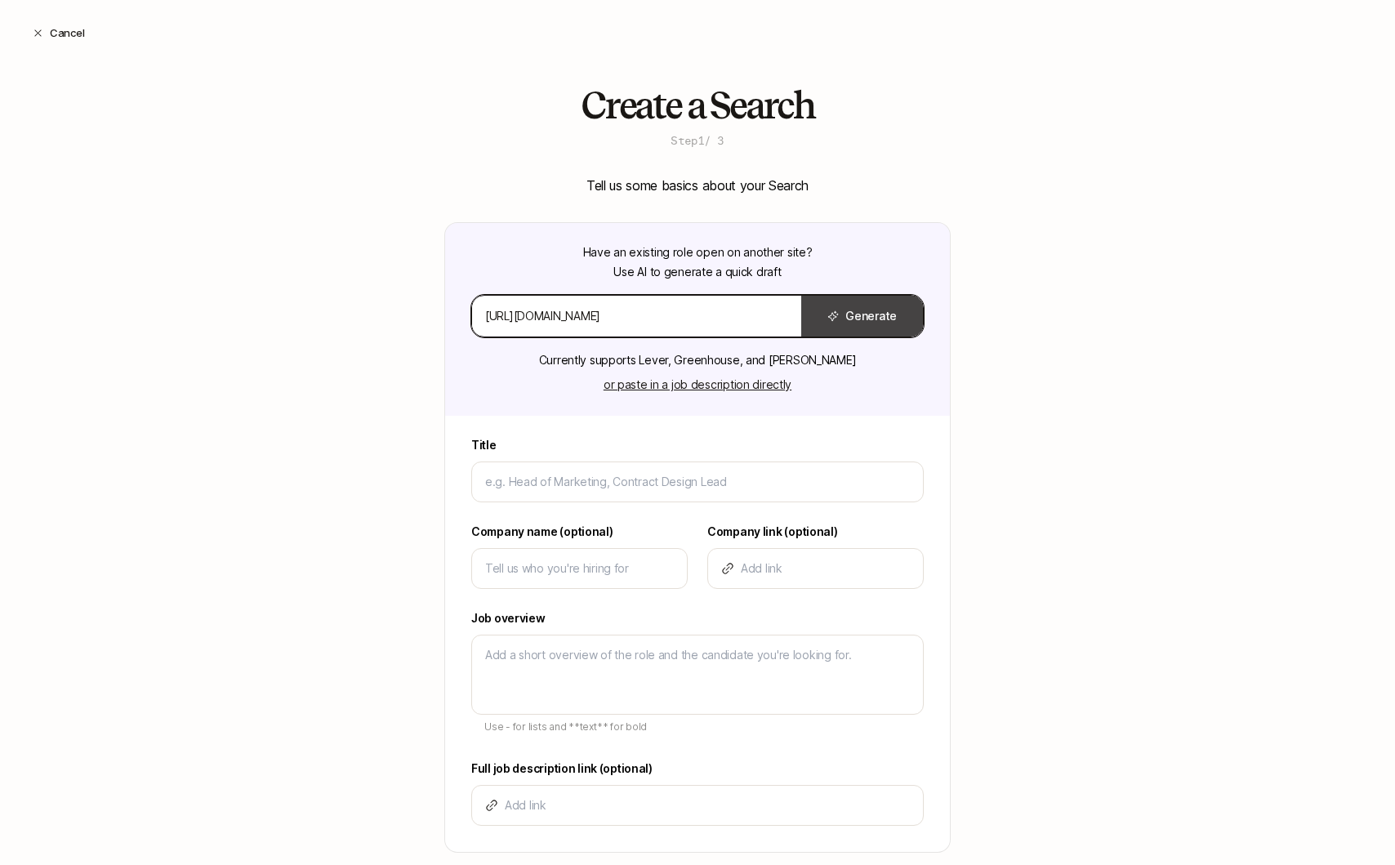
click at [822, 310] on button "Generate" at bounding box center [862, 316] width 122 height 41
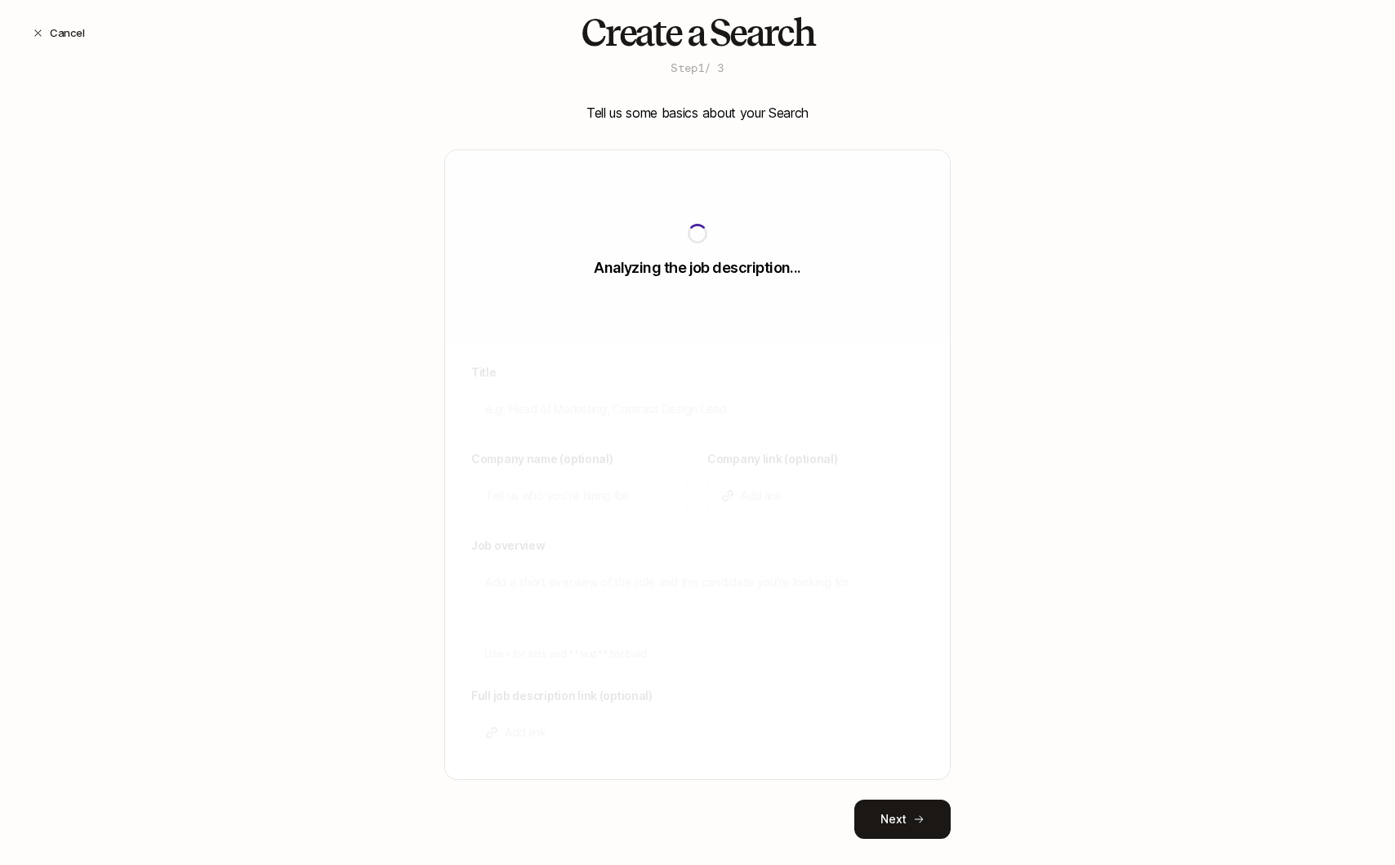
scroll to position [99, 0]
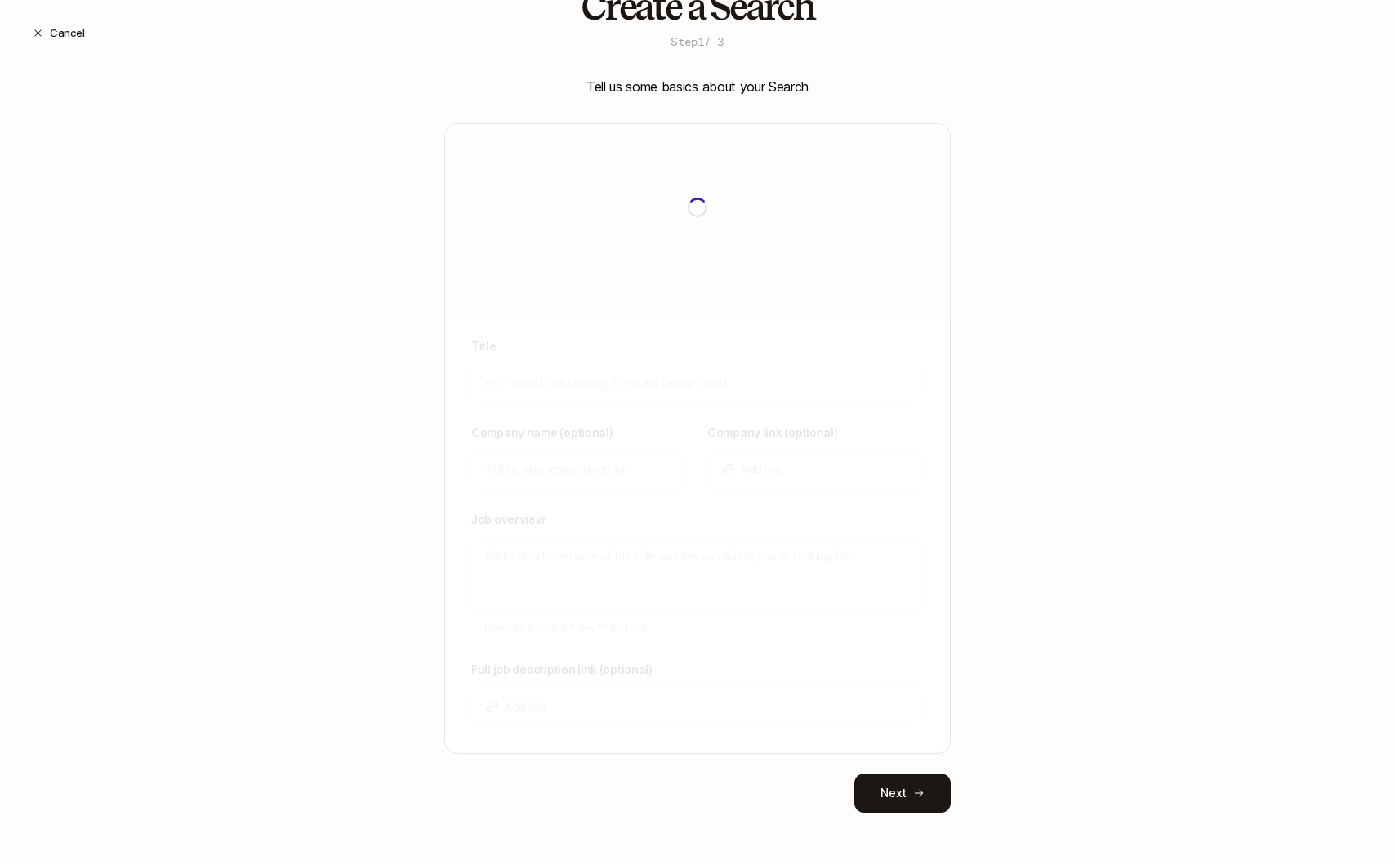
type input "Product Designer"
type input "Moment"
type textarea "Moment is building next-generation trading and portfolio management technology …"
type input "https://job-boards.greenhouse.io/momentmarkets/jobs/4767368007"
type textarea "x"
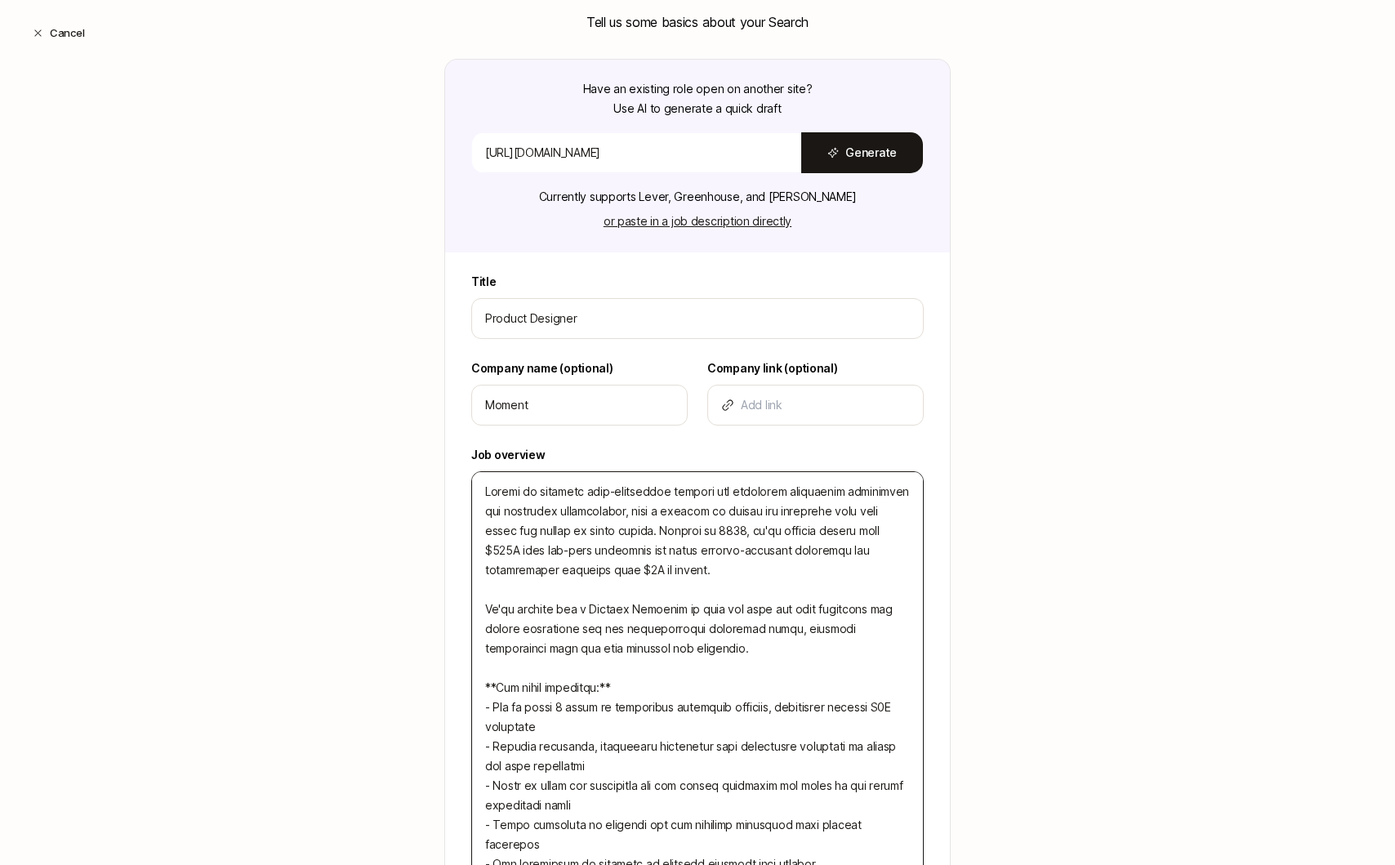
scroll to position [198, 0]
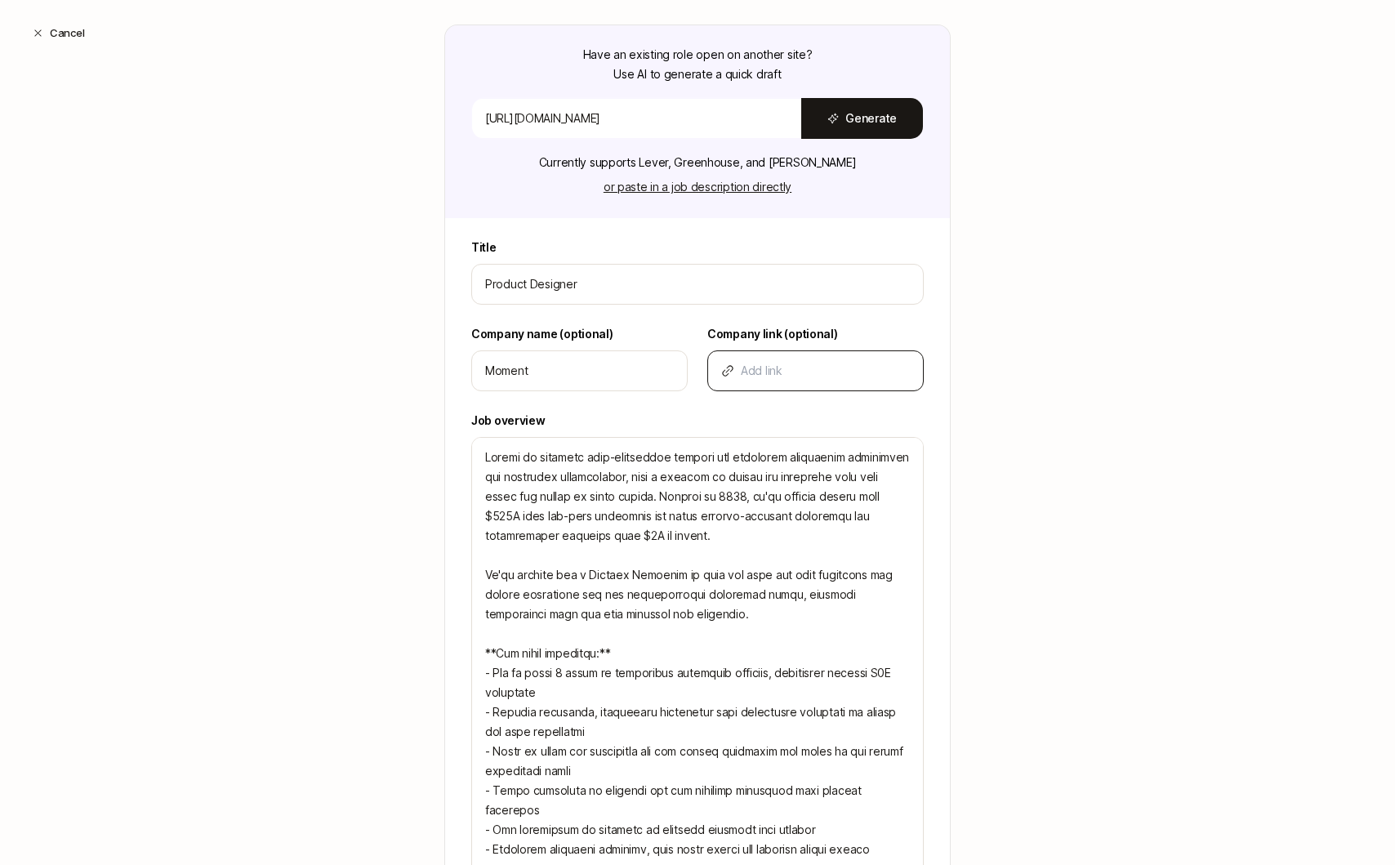
click at [818, 354] on div at bounding box center [815, 370] width 216 height 41
click at [818, 372] on input at bounding box center [825, 371] width 169 height 20
type input "w"
type textarea "x"
type input "ww"
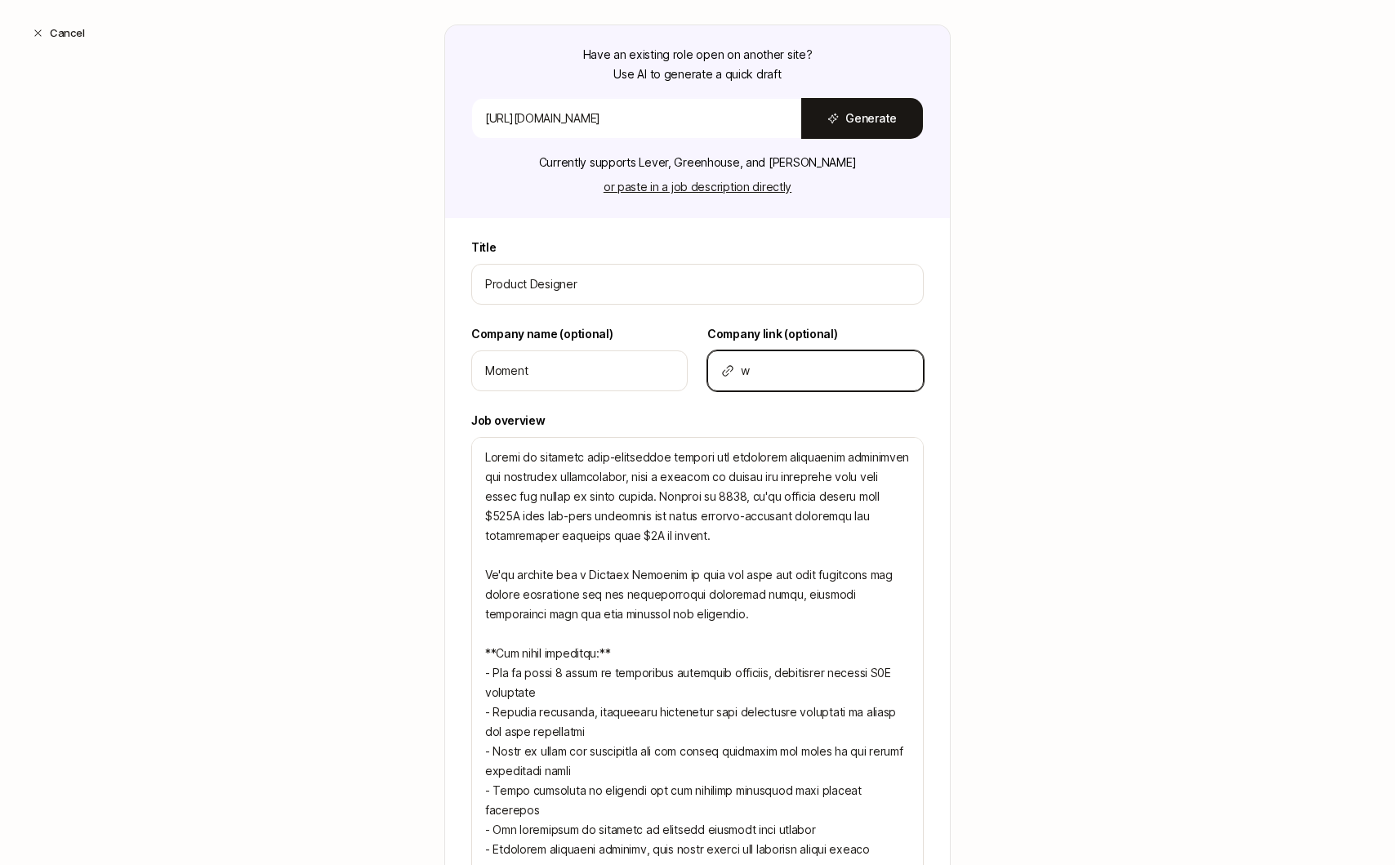
type textarea "x"
type input "www"
type textarea "x"
type input "www."
type textarea "x"
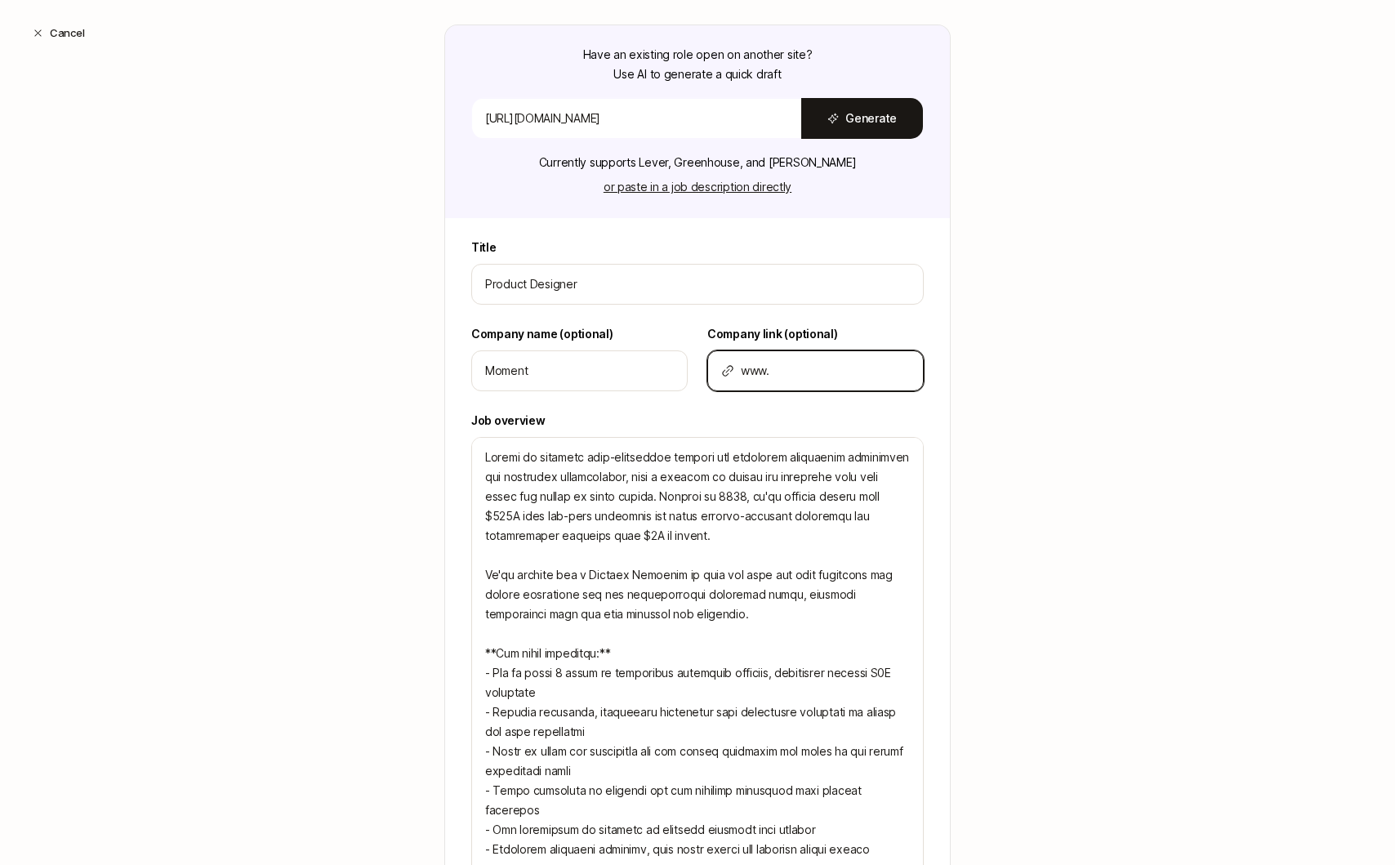
type input "www.m"
type textarea "x"
type input "www.mo"
type textarea "x"
type input "www.mom"
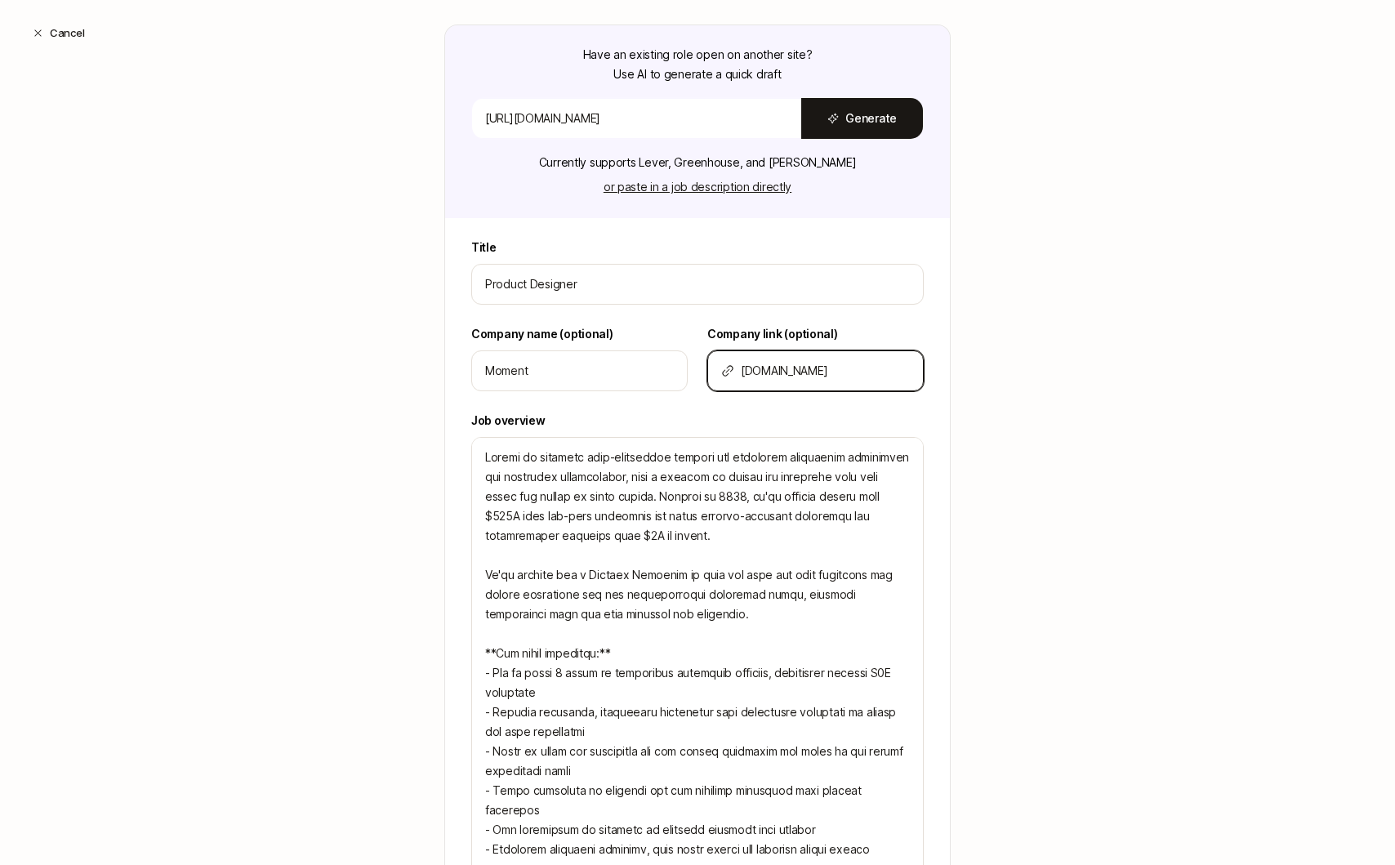
type textarea "x"
type input "www.mome"
type textarea "x"
type input "www.momen"
type textarea "x"
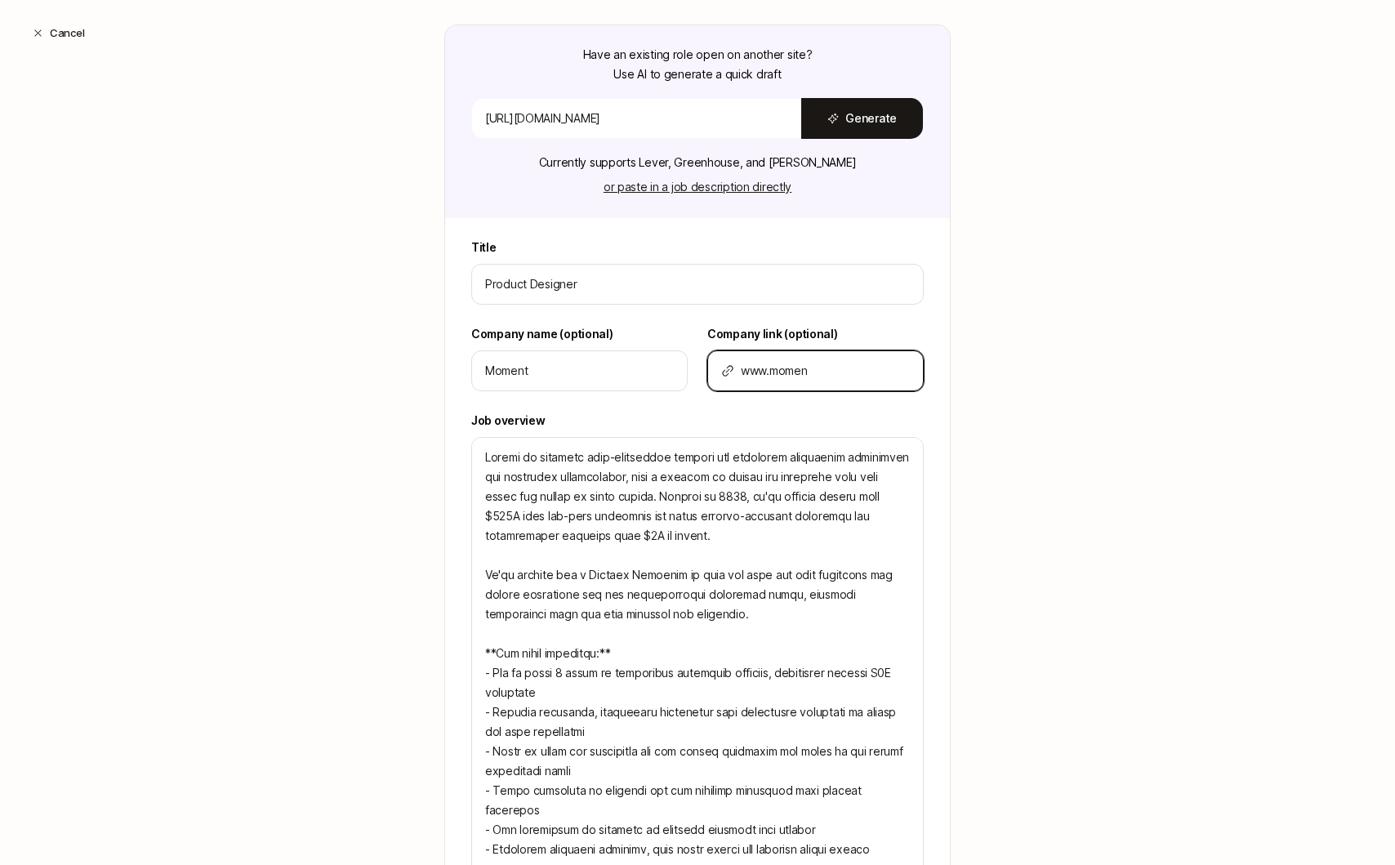
type input "www.moment"
type textarea "x"
type input "www.moment."
type textarea "x"
type input "www.moment.c"
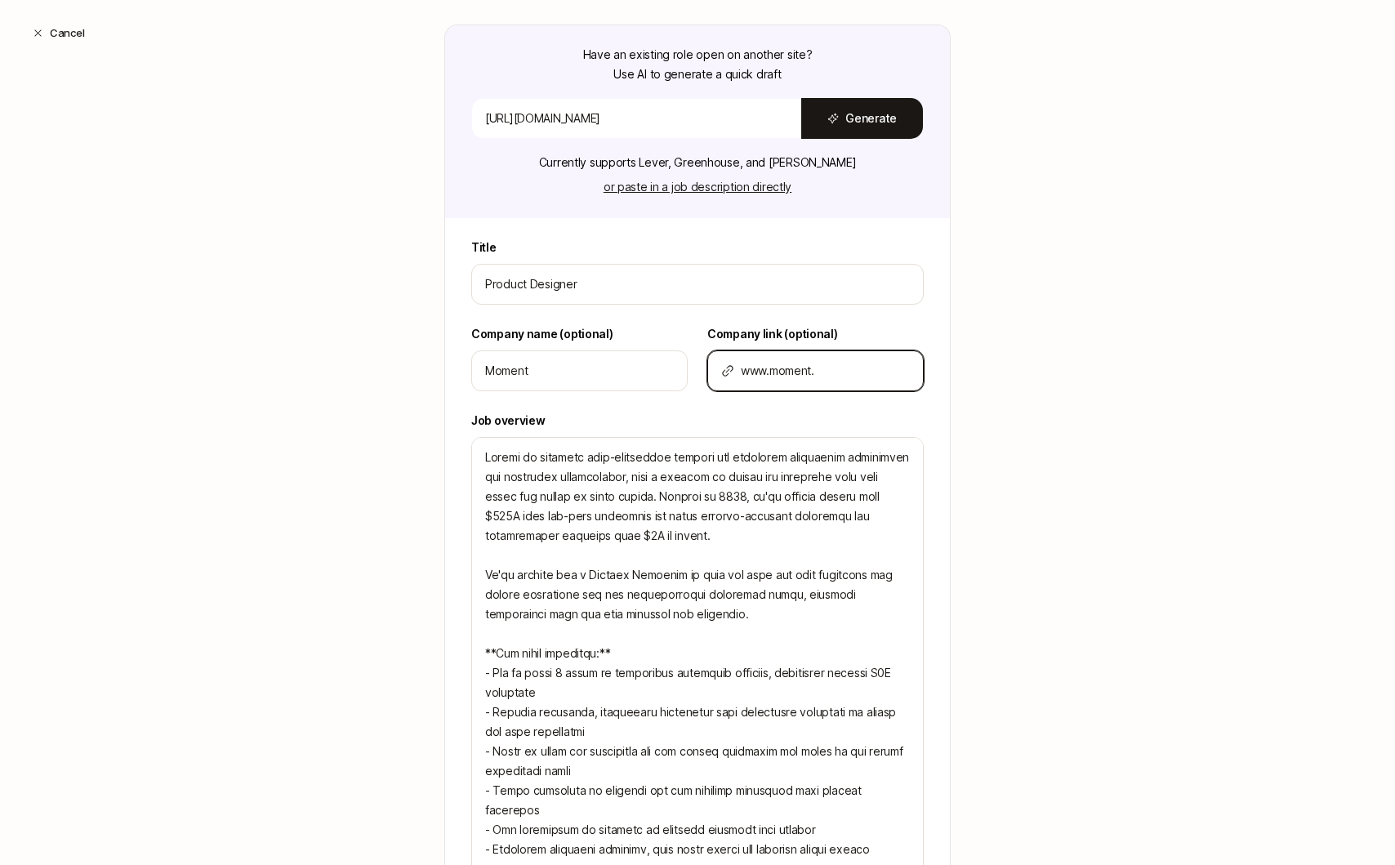
type textarea "x"
type input "www.moment.co"
type textarea "x"
type input "www.moment.com"
type textarea "x"
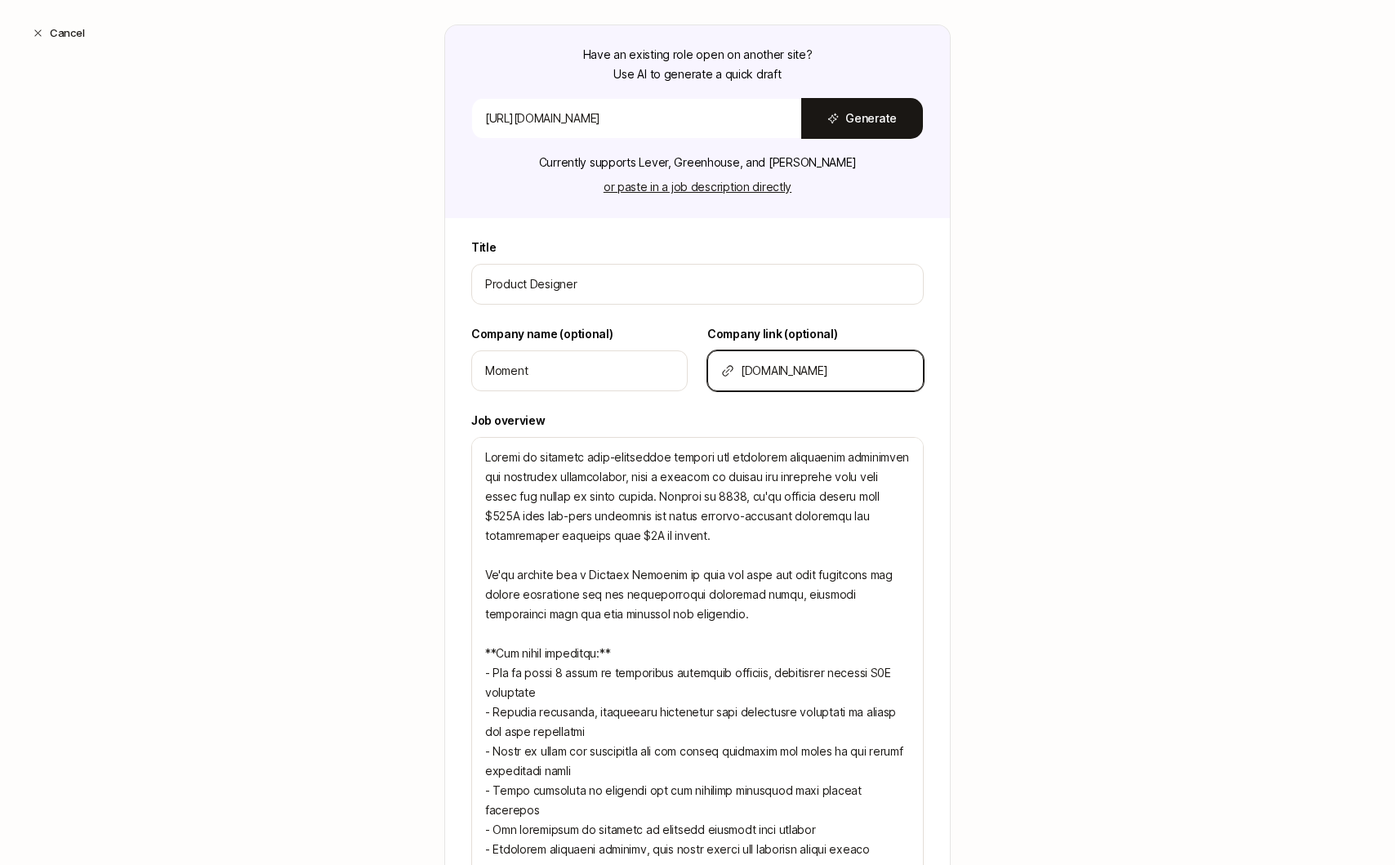
type input "www.moment.com"
click at [1051, 370] on div "Create a Search Step 1 / 3 Tell us some basics about your Search Have an existi…" at bounding box center [697, 512] width 1395 height 1251
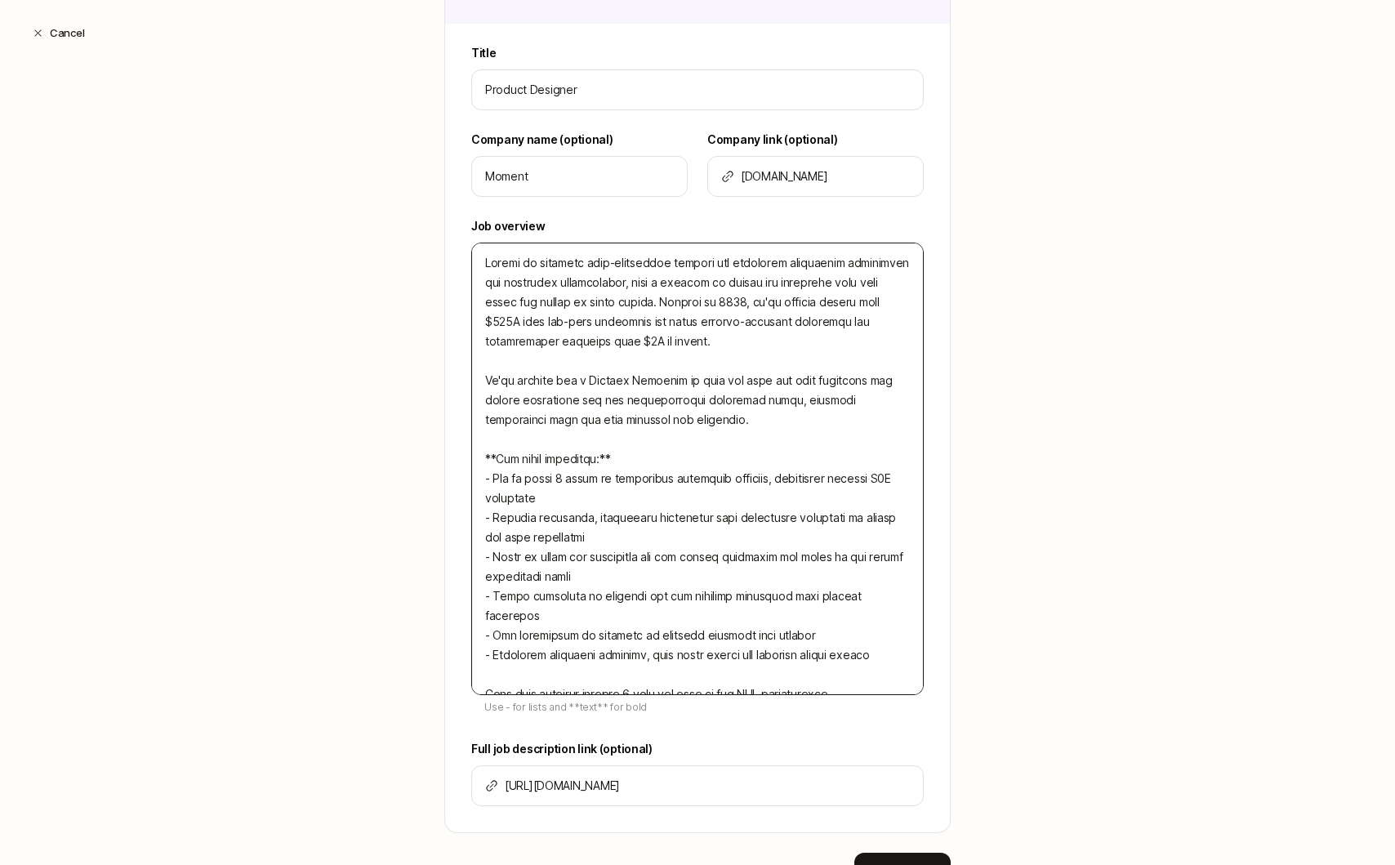
scroll to position [471, 0]
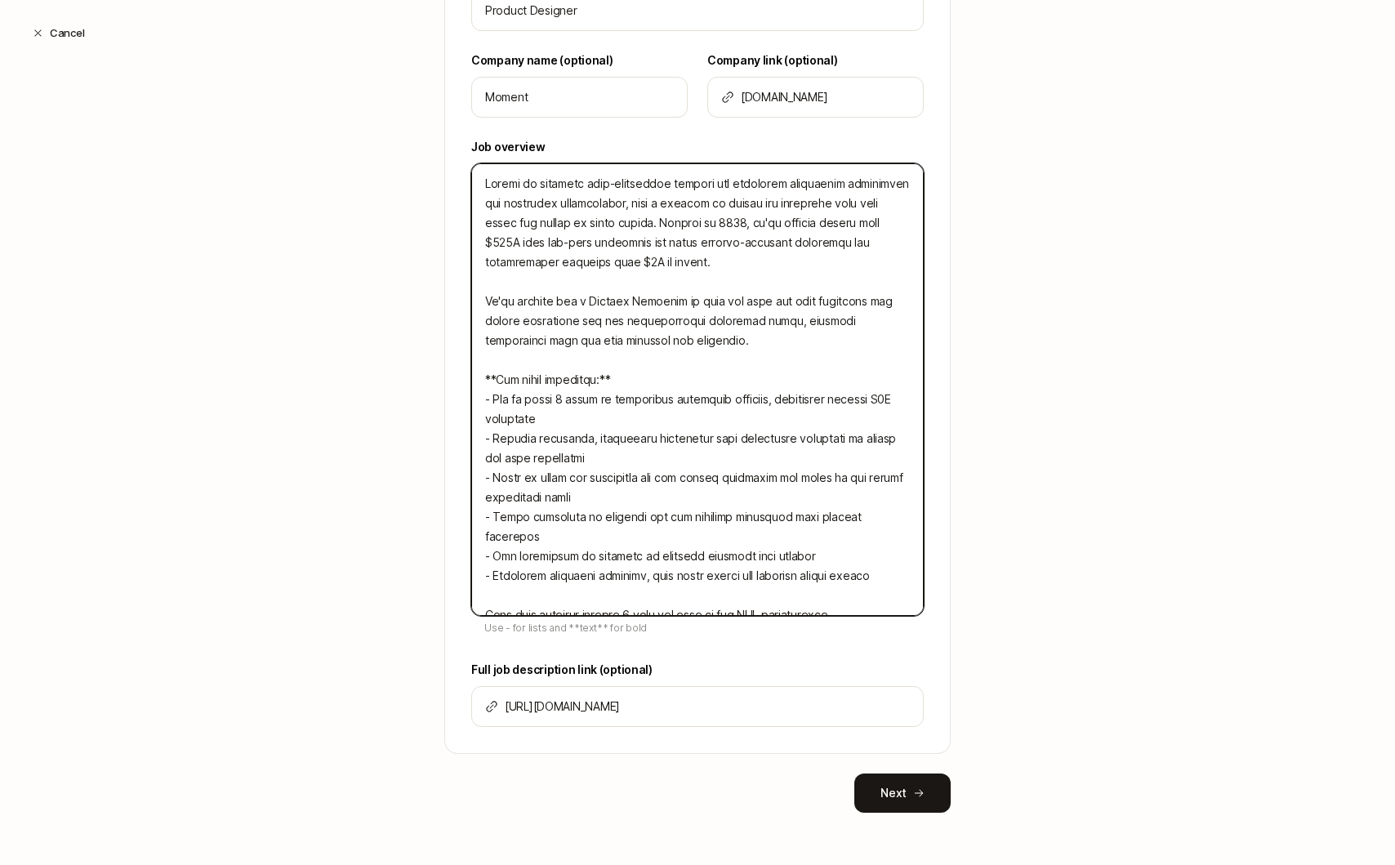
click at [737, 529] on textarea at bounding box center [697, 389] width 452 height 452
click at [826, 516] on textarea at bounding box center [697, 389] width 452 height 452
click at [851, 581] on textarea at bounding box center [697, 389] width 452 height 452
click at [852, 596] on textarea at bounding box center [697, 389] width 452 height 452
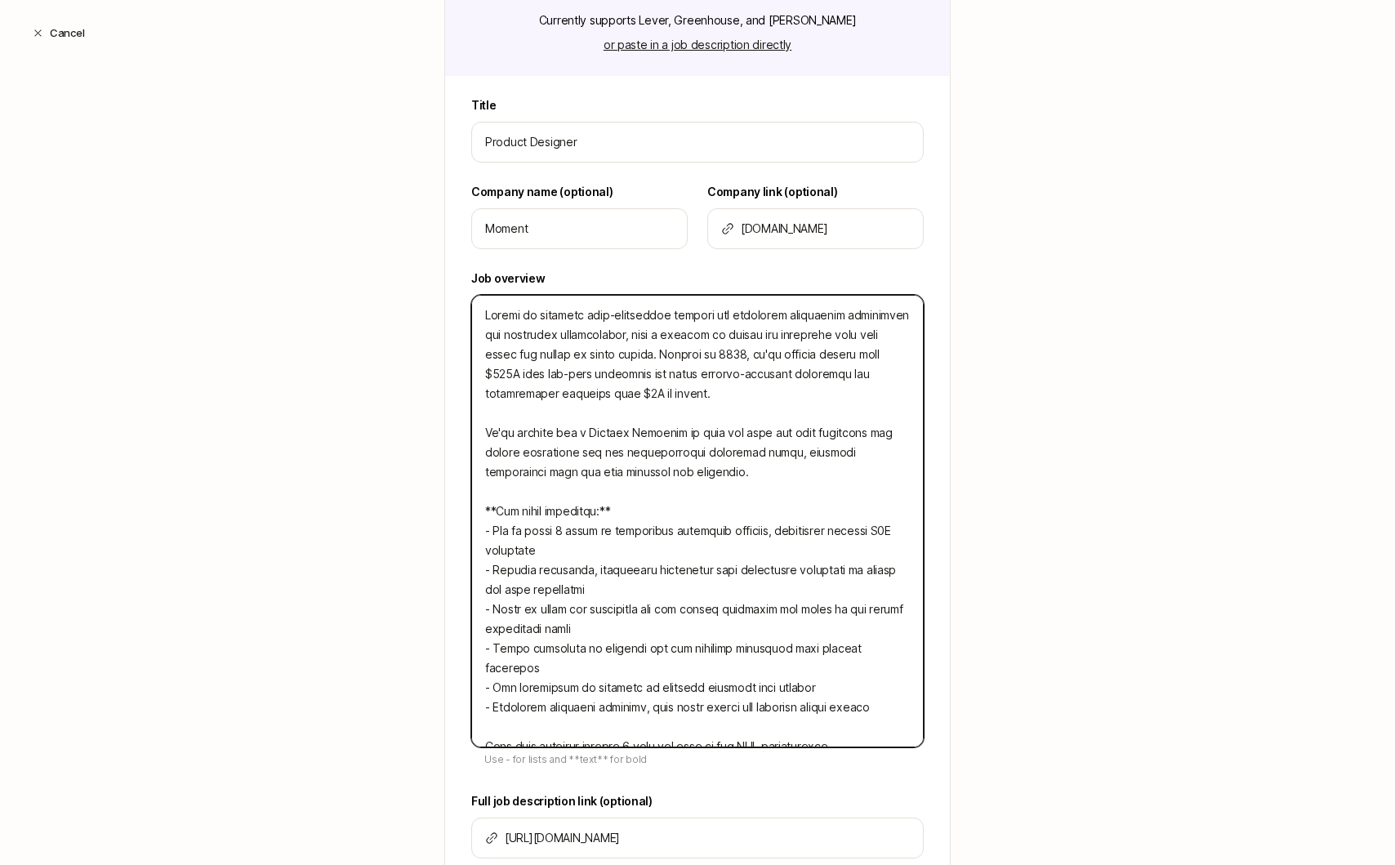
scroll to position [385, 0]
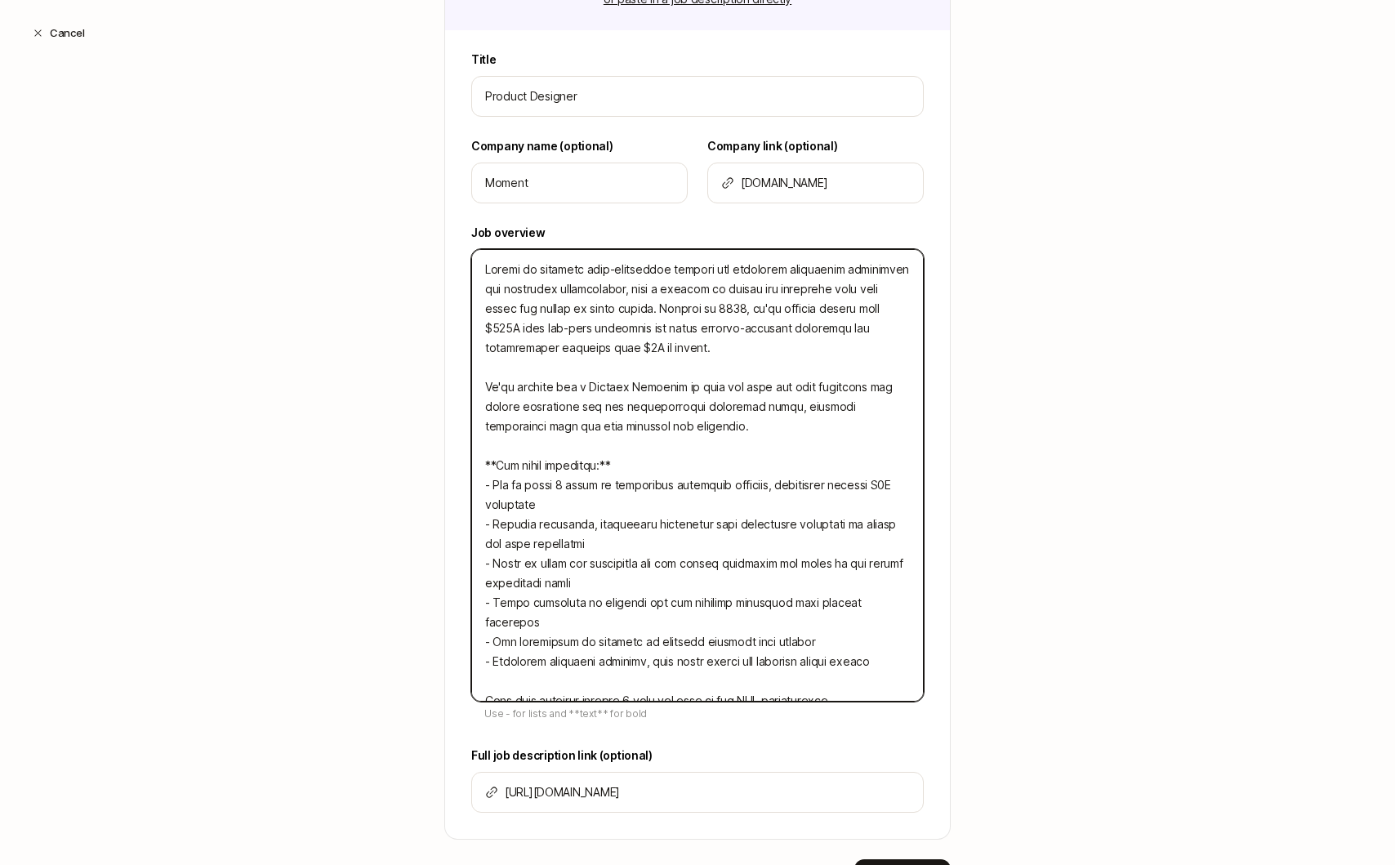
click at [672, 310] on textarea at bounding box center [697, 475] width 452 height 452
click at [666, 309] on textarea at bounding box center [697, 475] width 452 height 452
type textarea "Moment is building next-generation trading and portfolio management technology …"
type textarea "x"
type textarea "Moment is building next-generation trading and portfolio management technology …"
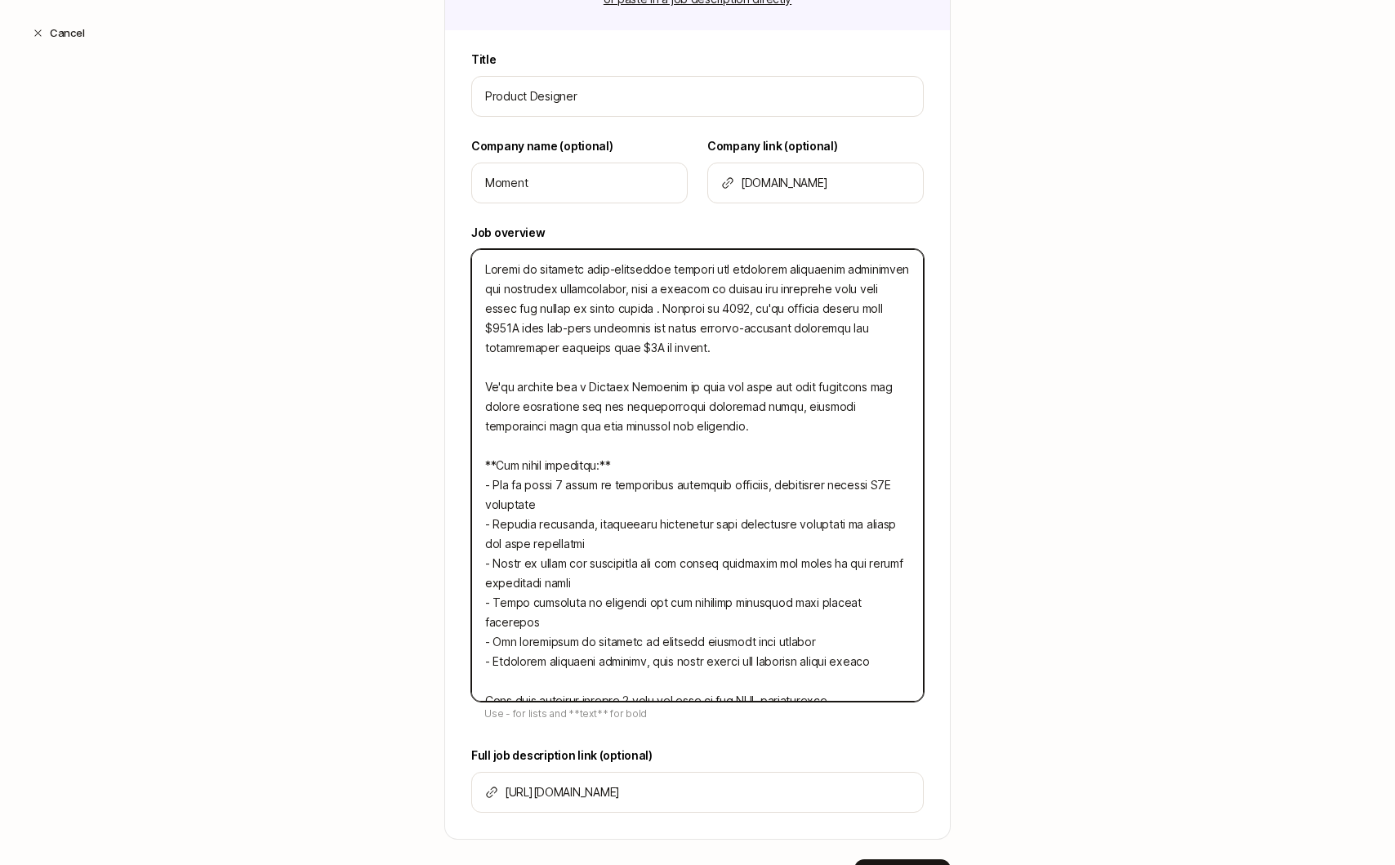
type textarea "x"
type textarea "Moment is building next-generation trading and portfolio management technology …"
type textarea "x"
type textarea "Moment is building next-generation trading and portfolio management technology …"
type textarea "x"
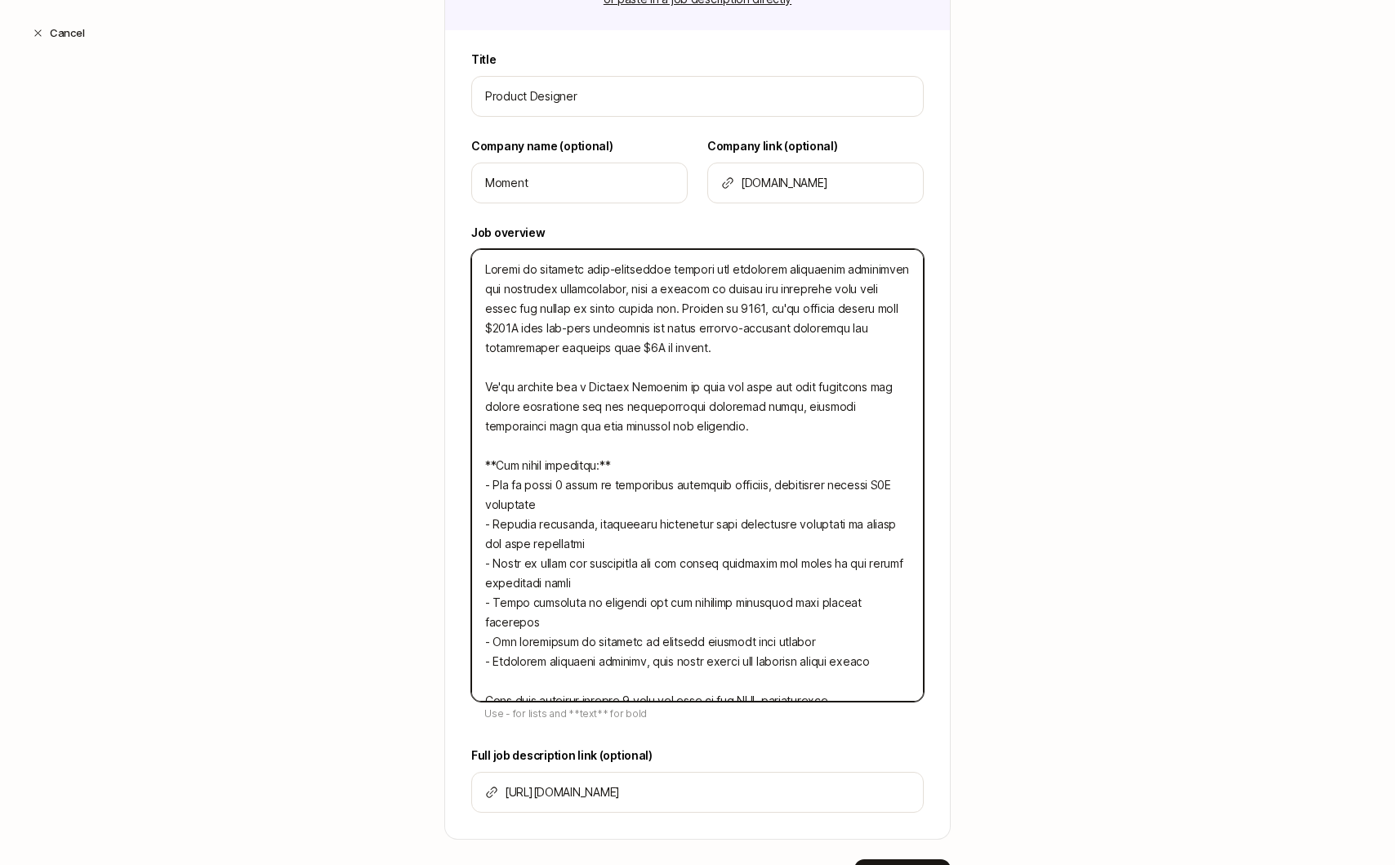
type textarea "Moment is building next-generation trading and portfolio management technology …"
type textarea "x"
type textarea "Moment is building next-generation trading and portfolio management technology …"
type textarea "x"
type textarea "Moment is building next-generation trading and portfolio management technology …"
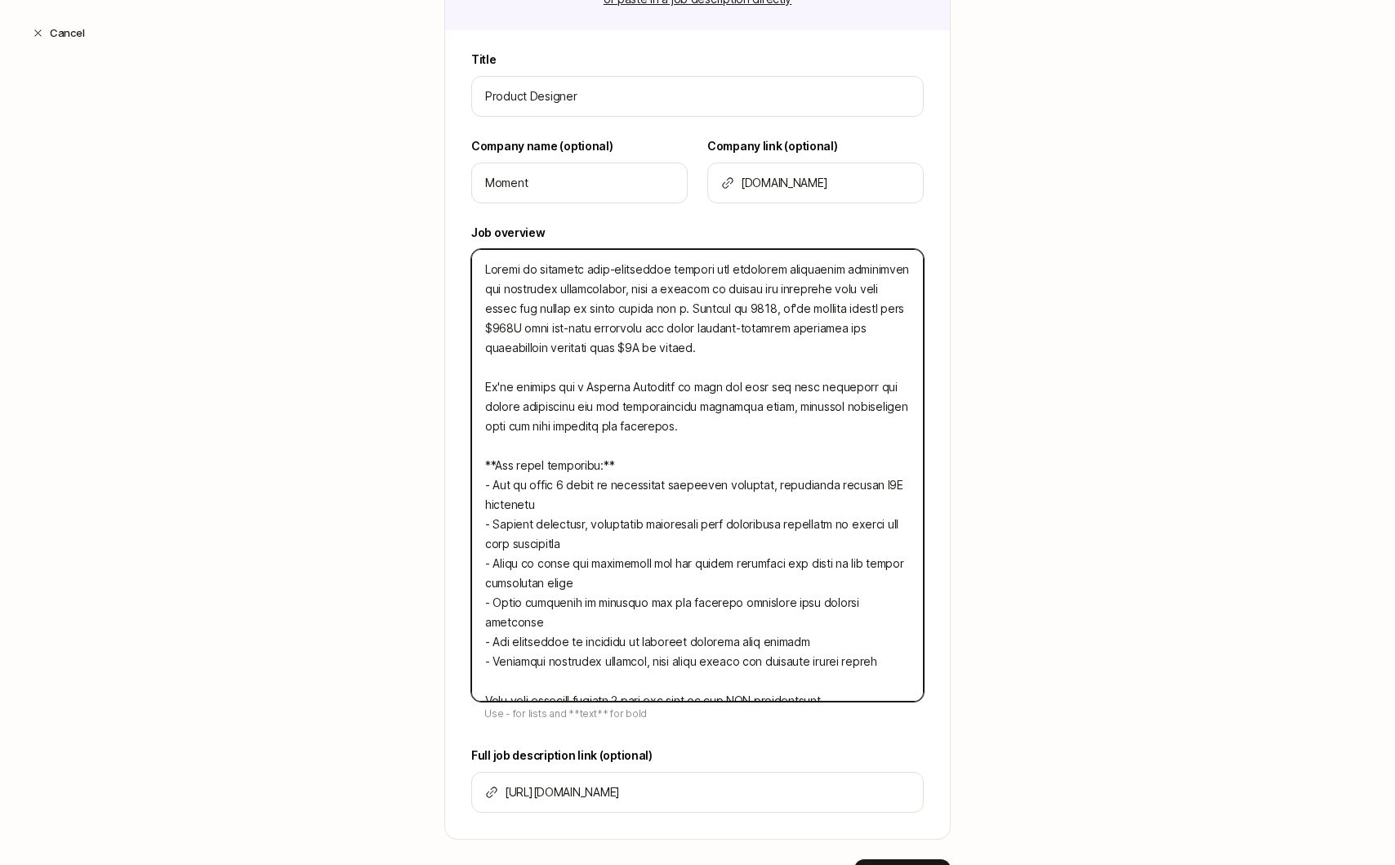
type textarea "x"
type textarea "Moment is building next-generation trading and portfolio management technology …"
type textarea "x"
type textarea "Moment is building next-generation trading and portfolio management technology …"
type textarea "x"
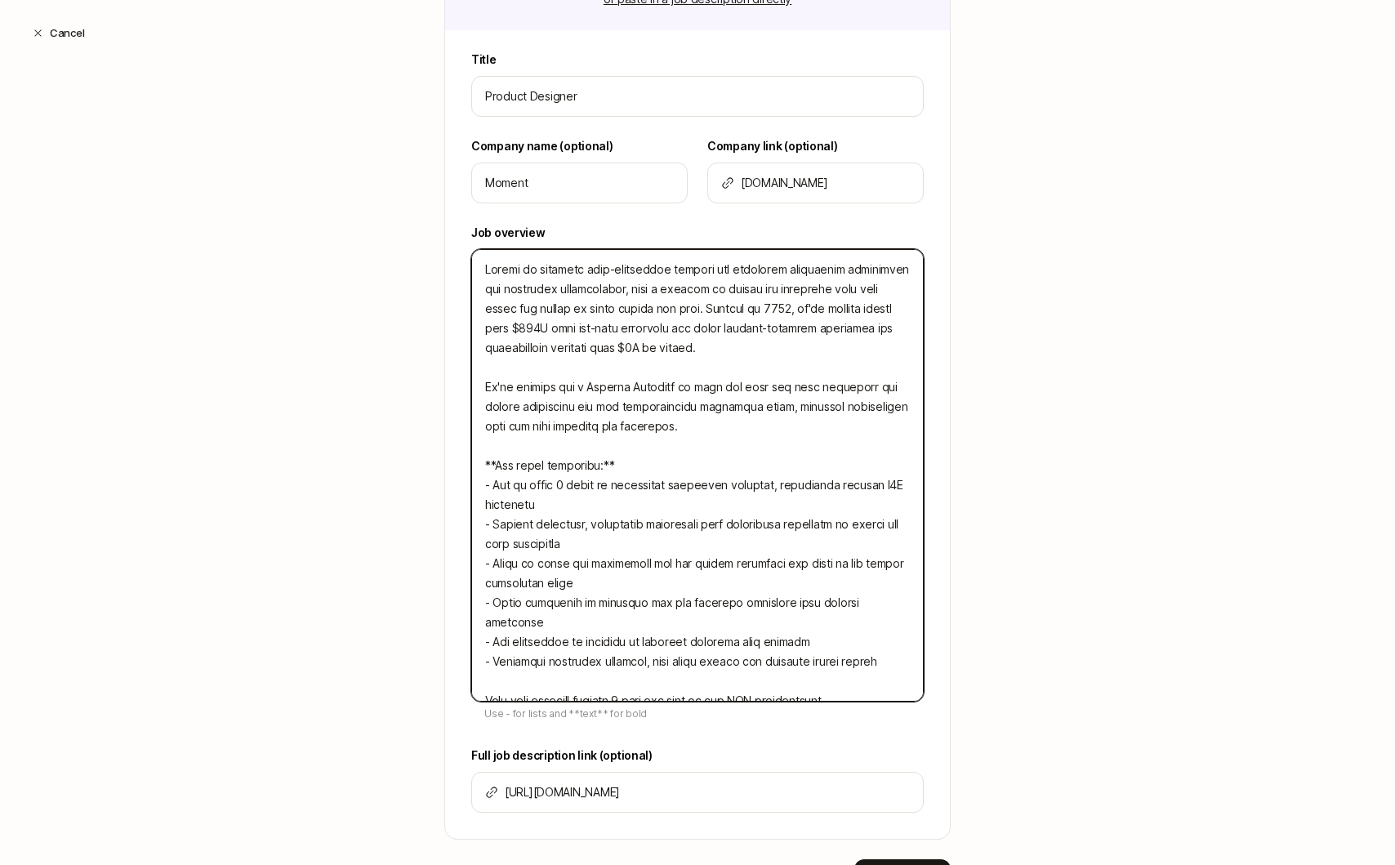
type textarea "Moment is building next-generation trading and portfolio management technology …"
type textarea "x"
type textarea "Moment is building next-generation trading and portfolio management technology …"
type textarea "x"
click at [523, 296] on textarea at bounding box center [697, 475] width 452 height 452
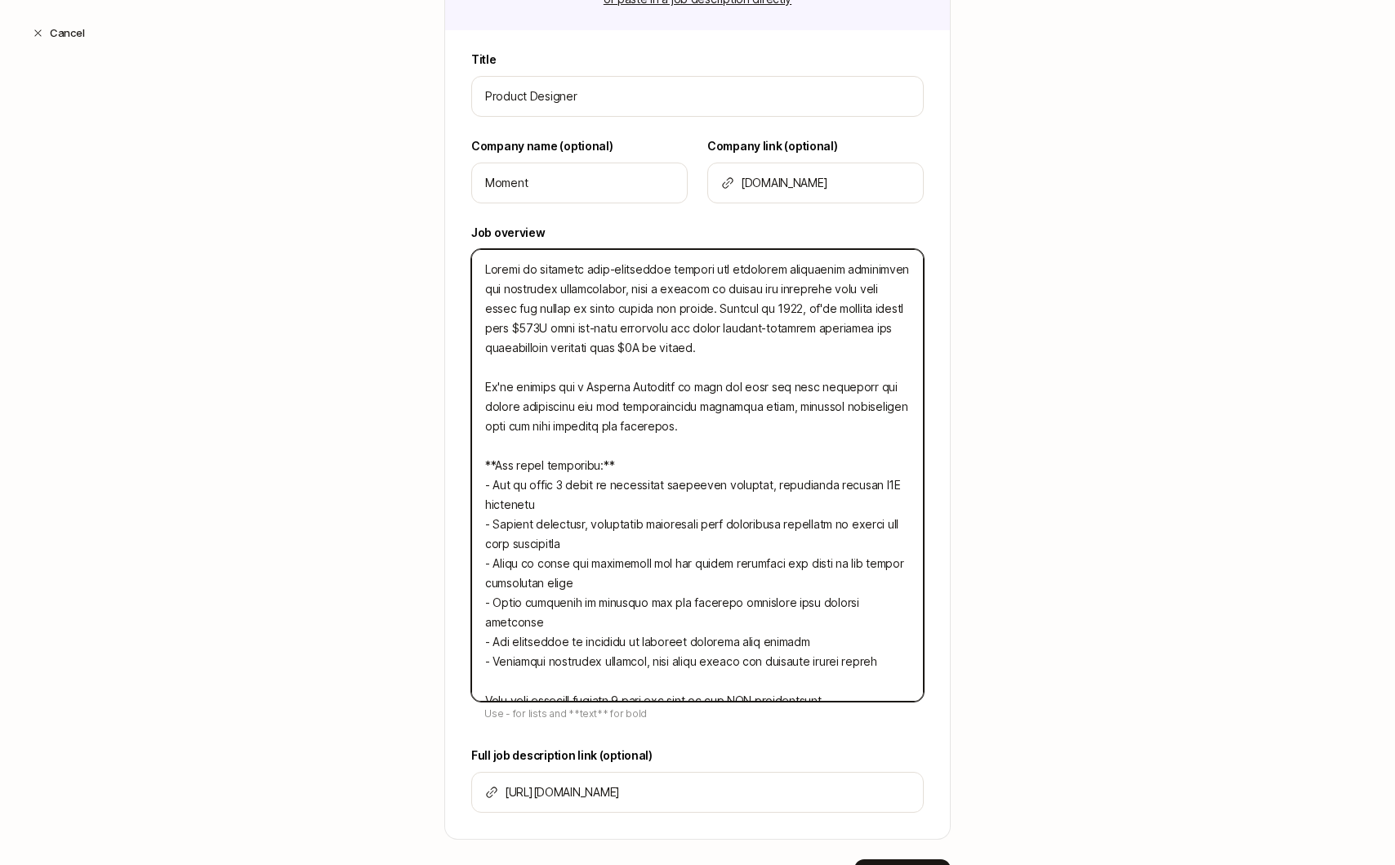
click at [523, 296] on textarea at bounding box center [697, 475] width 452 height 452
type textarea "Moment is building next-generation trading and portfolio management t for finan…"
type textarea "x"
type textarea "Moment is building next-generation trading and portfolio management to for fina…"
type textarea "x"
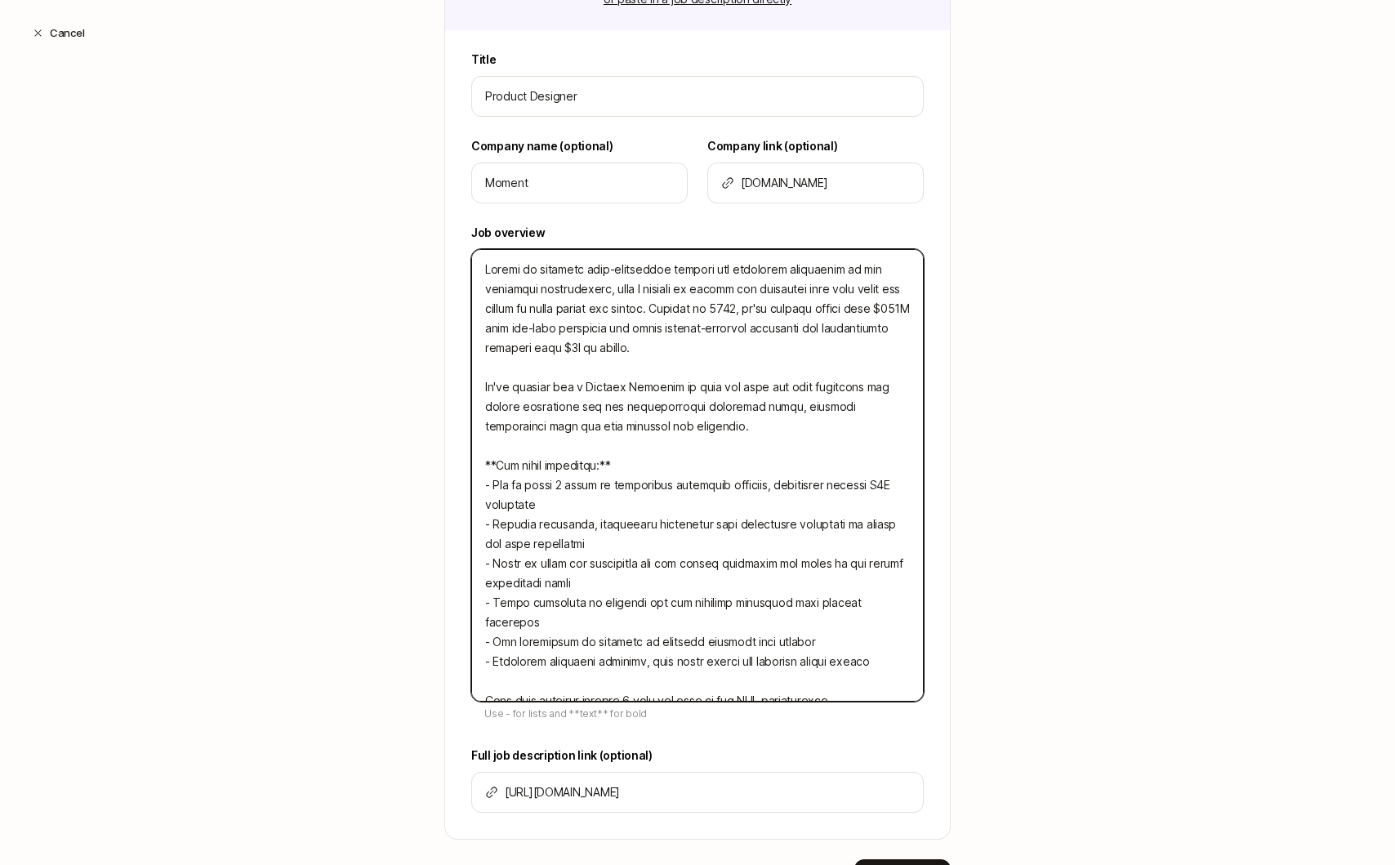
type textarea "Moment is building next-generation trading and portfolio management too for fin…"
type textarea "x"
type textarea "Moment is building next-generation trading and portfolio management tool for fi…"
type textarea "x"
type textarea "Moment is building next-generation trading and portfolio management tools for f…"
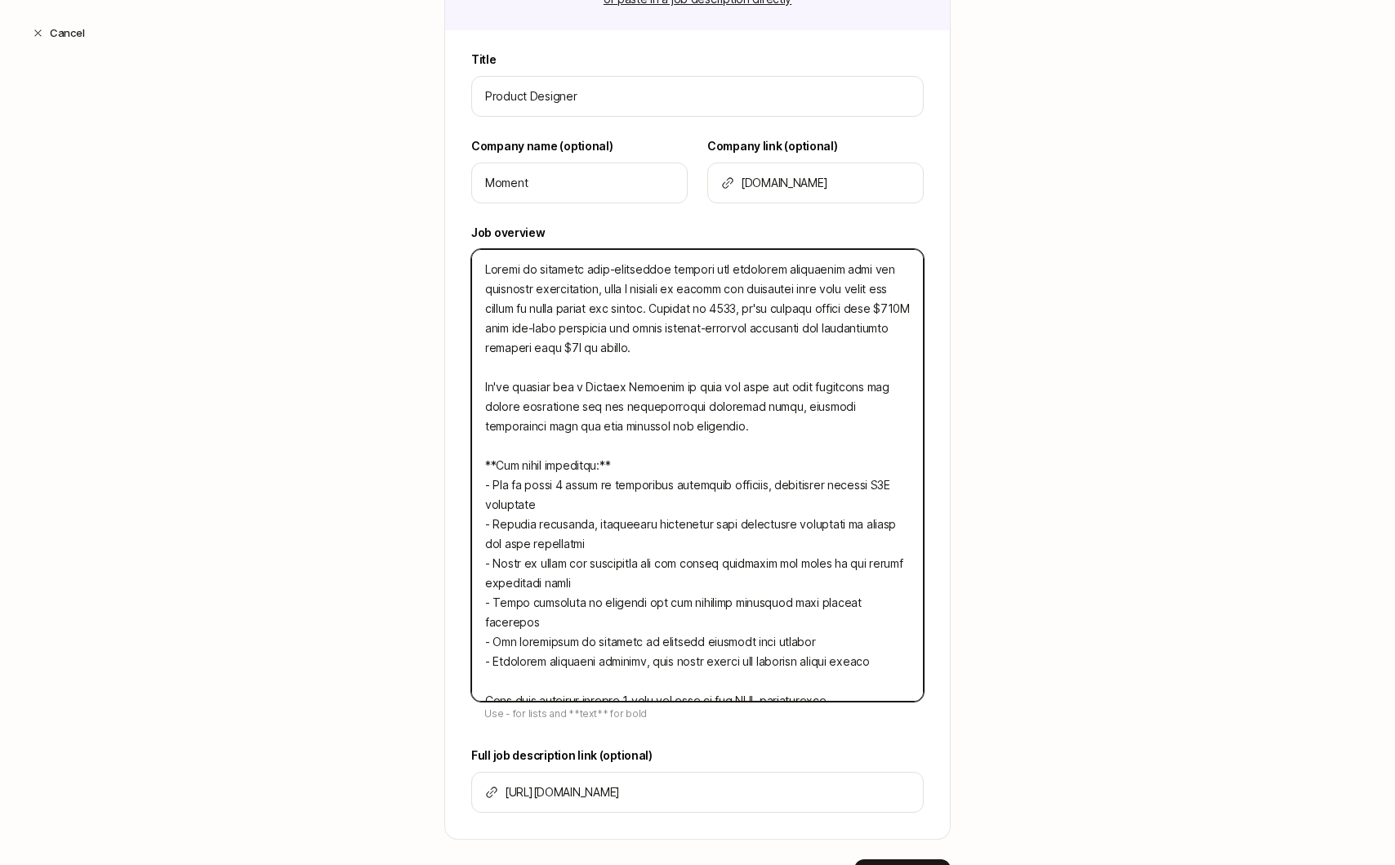
type textarea "x"
click at [754, 354] on textarea at bounding box center [697, 475] width 452 height 452
click at [705, 296] on textarea at bounding box center [697, 475] width 452 height 452
click at [746, 296] on textarea at bounding box center [697, 475] width 452 height 452
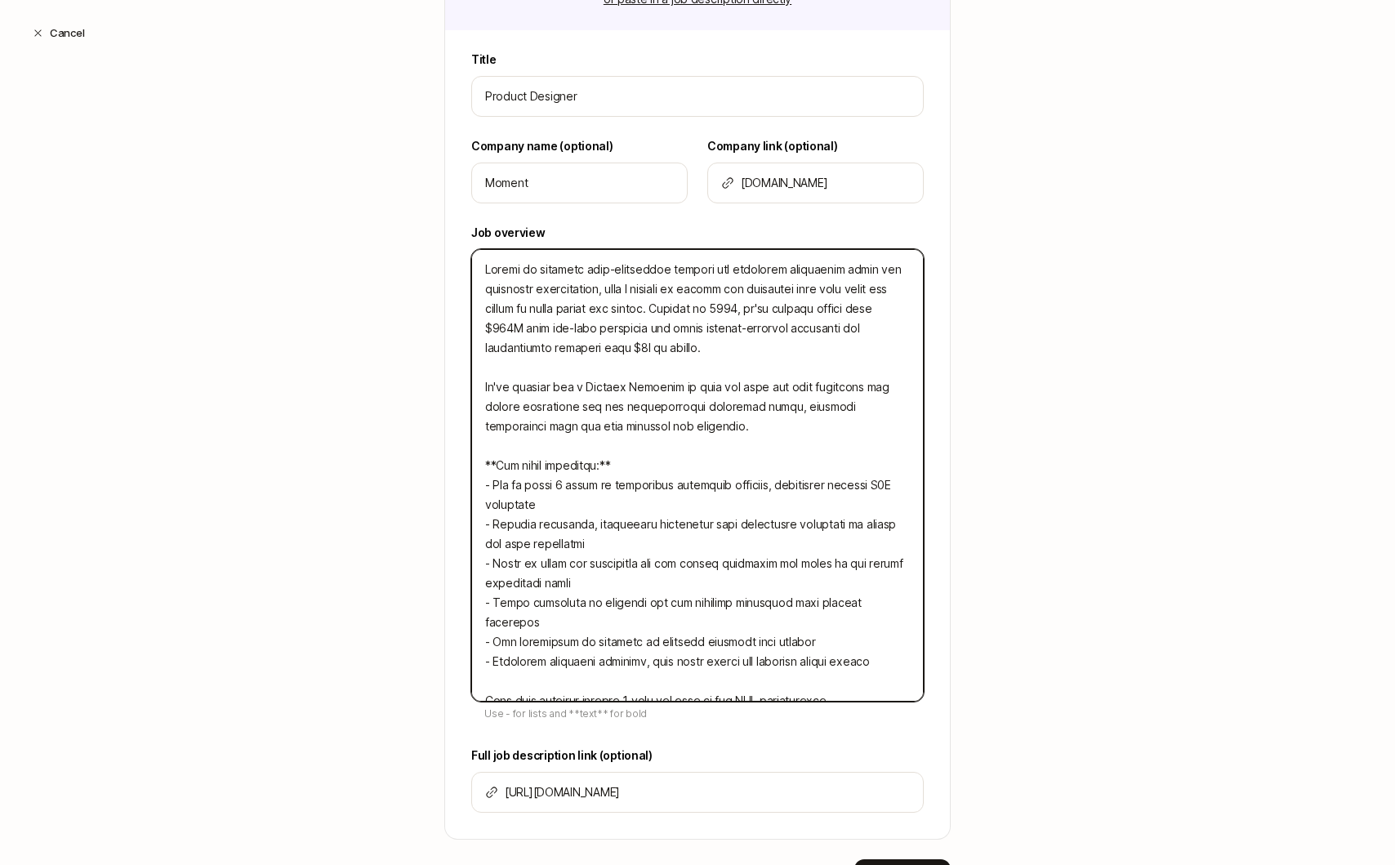
click at [794, 287] on textarea at bounding box center [697, 475] width 452 height 452
type textarea "Moment is building next-generation trading and portfolio management tools for f…"
type textarea "x"
type textarea "Moment is building next-generation trading and portfolio management tools for f…"
type textarea "x"
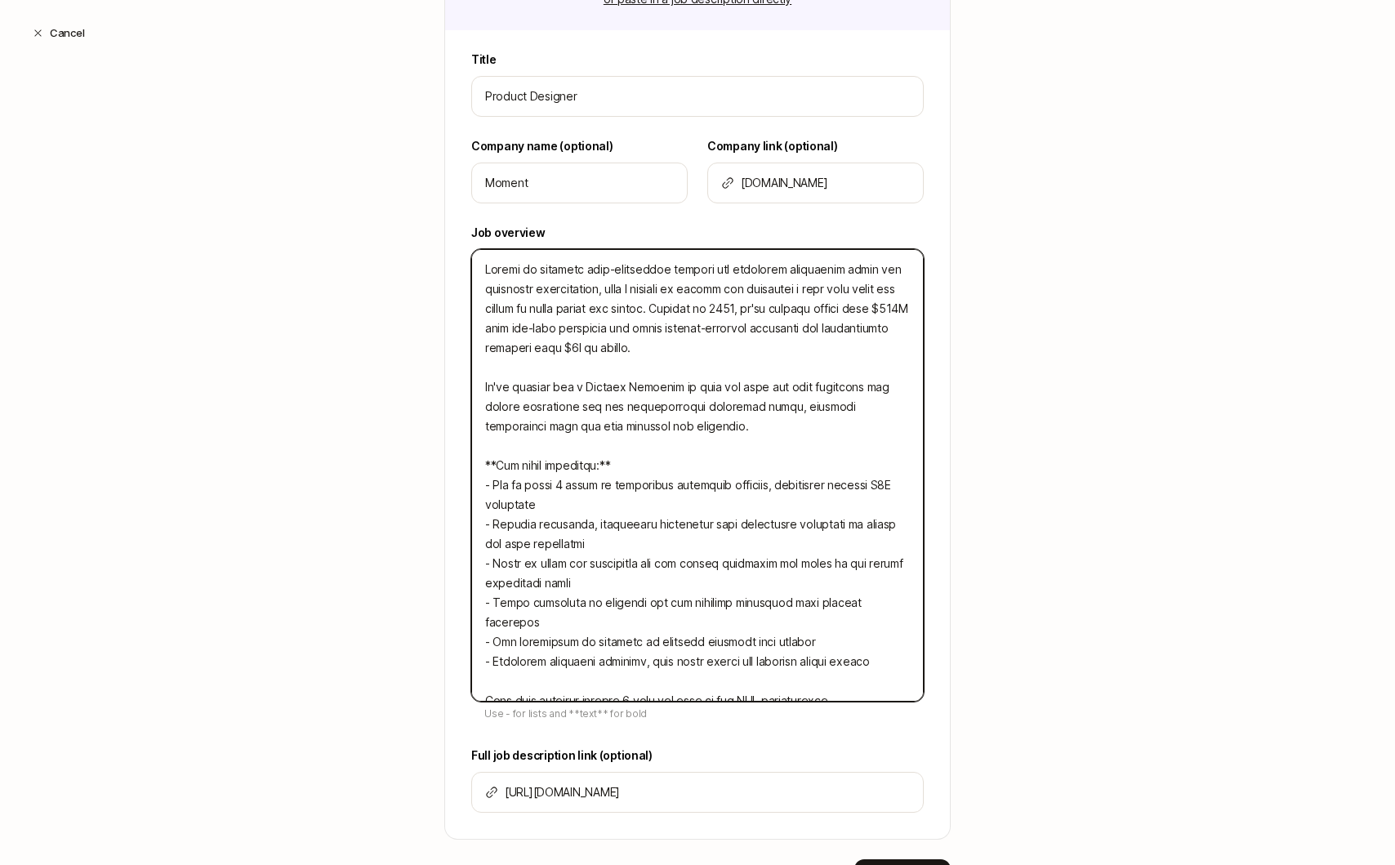
type textarea "Moment is building next-generation trading and portfolio management tools for f…"
type textarea "x"
type textarea "Moment is building next-generation trading and portfolio management tools for f…"
type textarea "x"
type textarea "Moment is building next-generation trading and portfolio management tools for f…"
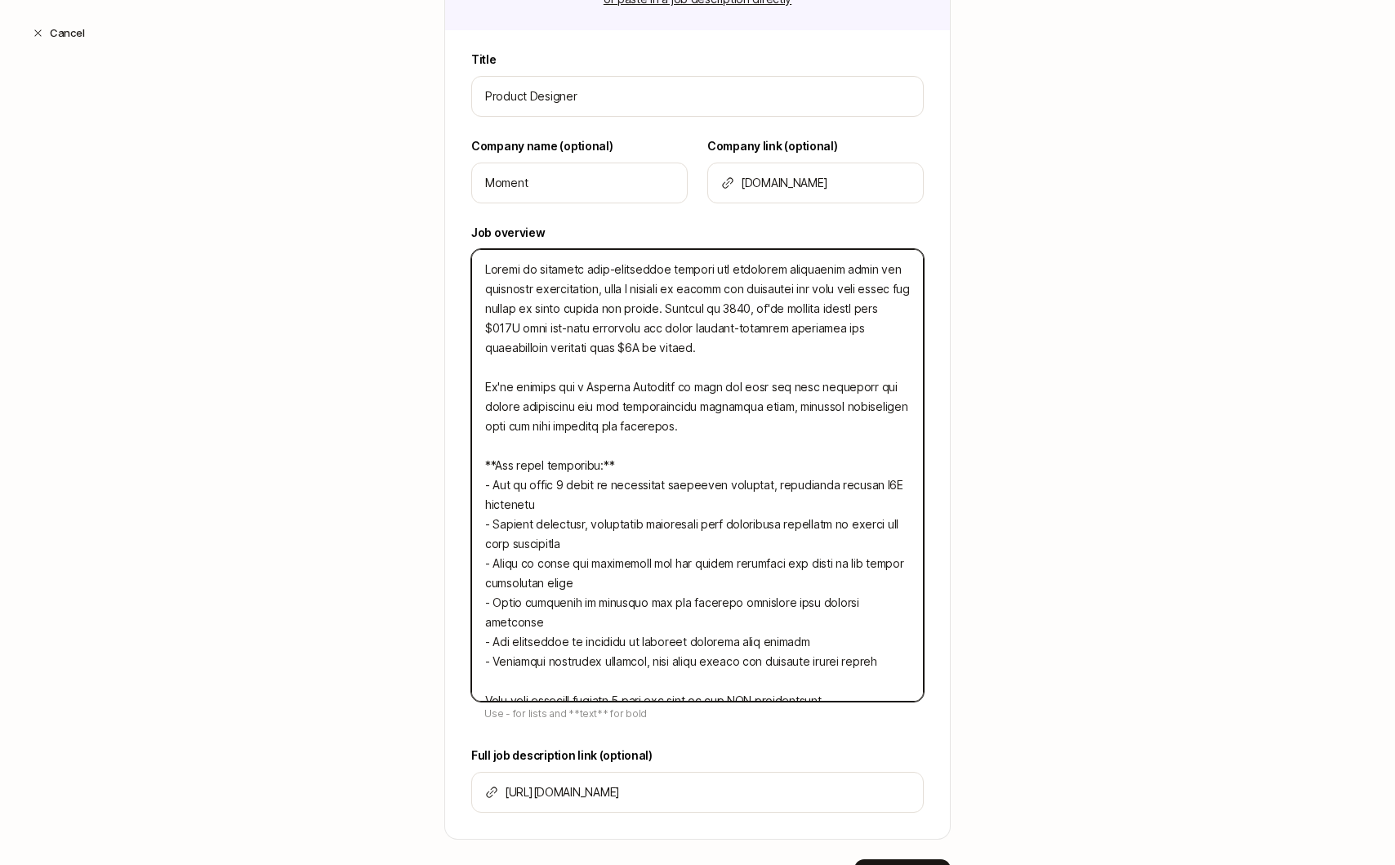
type textarea "x"
type textarea "Moment is building next-generation trading and portfolio management tools for f…"
type textarea "x"
type textarea "Moment is building next-generation trading and portfolio management tools for f…"
type textarea "x"
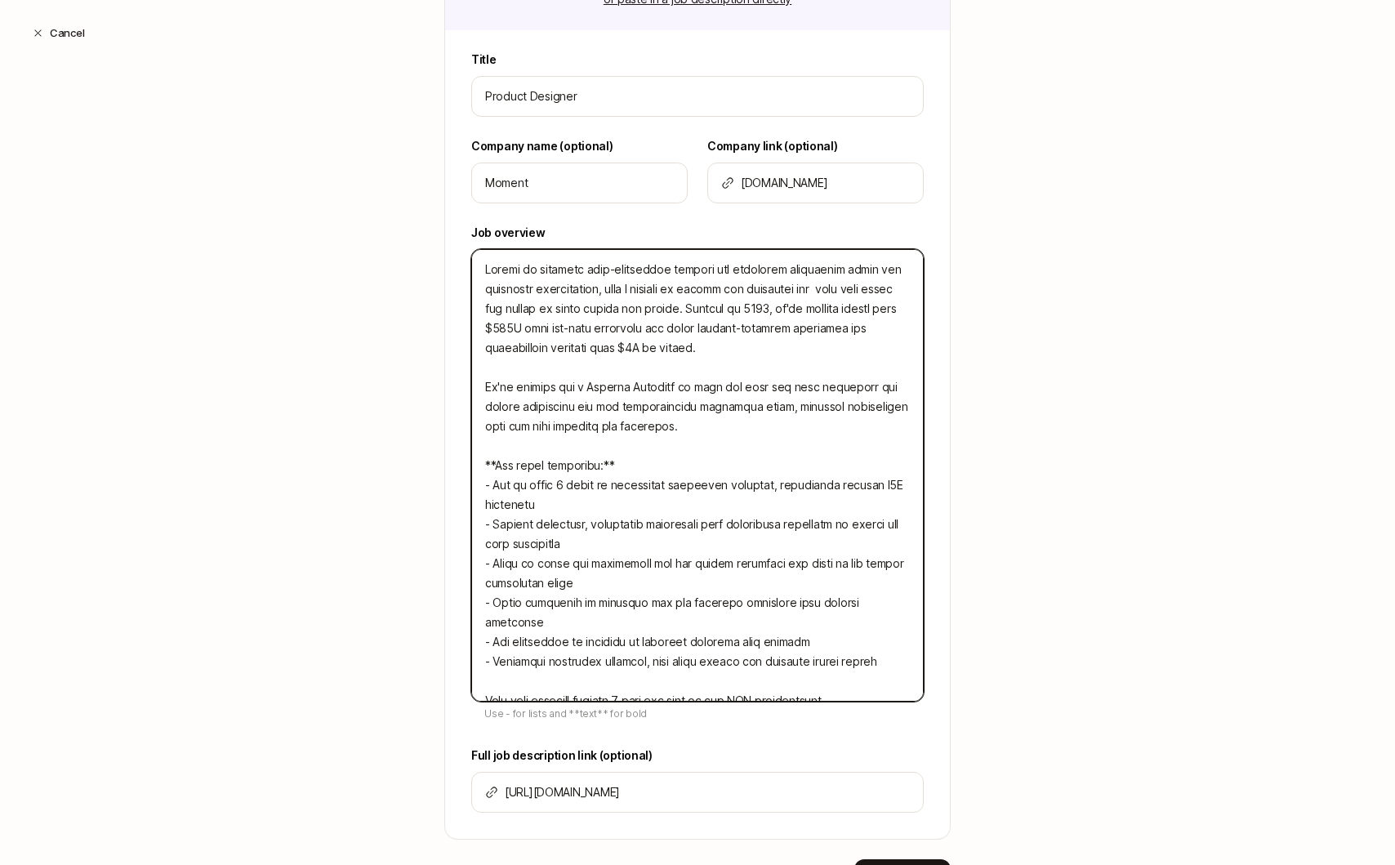
type textarea "Moment is building next-generation trading and portfolio management tools for f…"
type textarea "x"
type textarea "Moment is building next-generation trading and portfolio management tools for f…"
type textarea "x"
type textarea "Moment is building next-generation trading and portfolio management tools for f…"
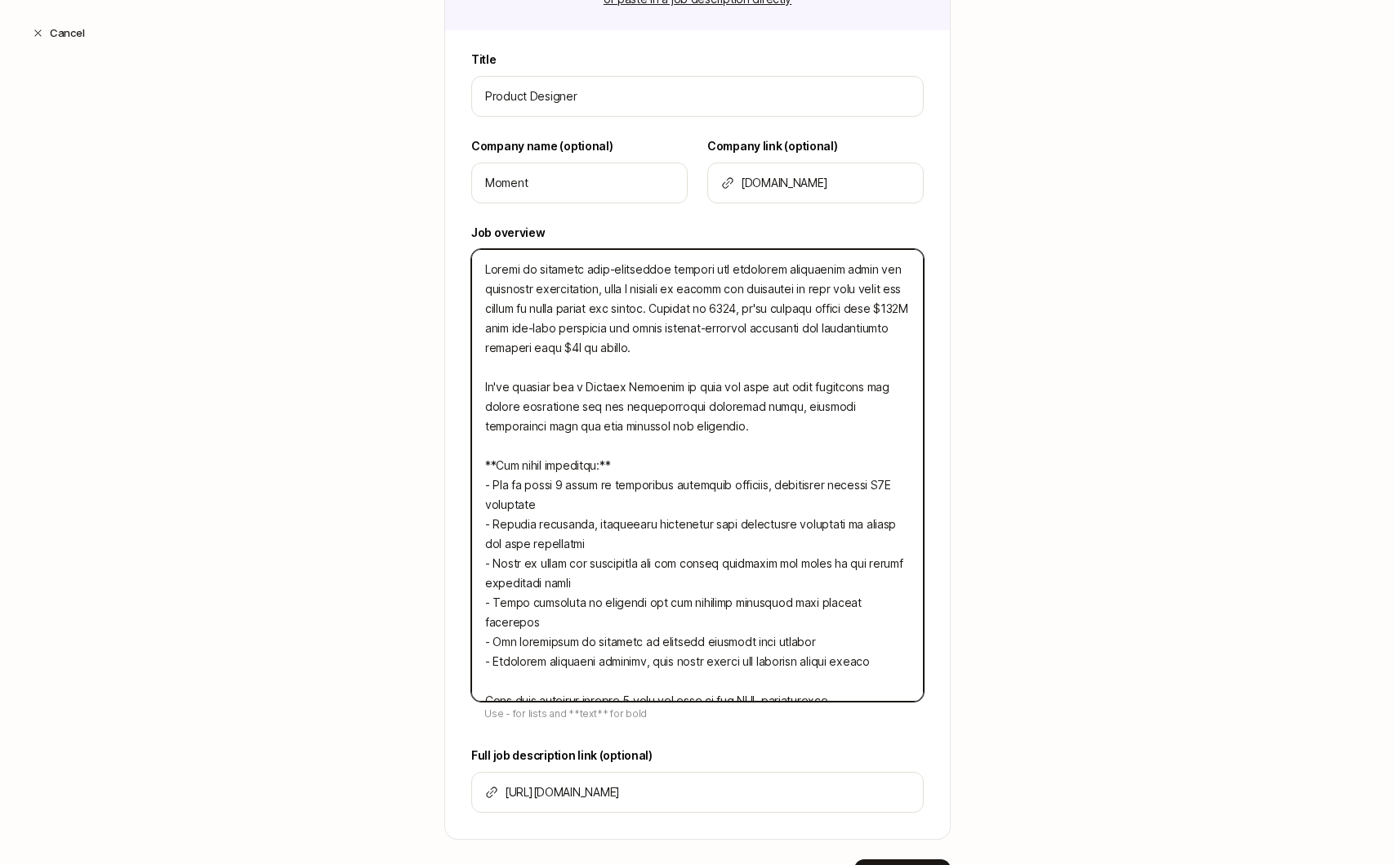
type textarea "x"
type textarea "Moment is building next-generation trading and portfolio management tools for f…"
type textarea "x"
type textarea "Moment is building next-generation trading and portfolio management tools for f…"
type textarea "x"
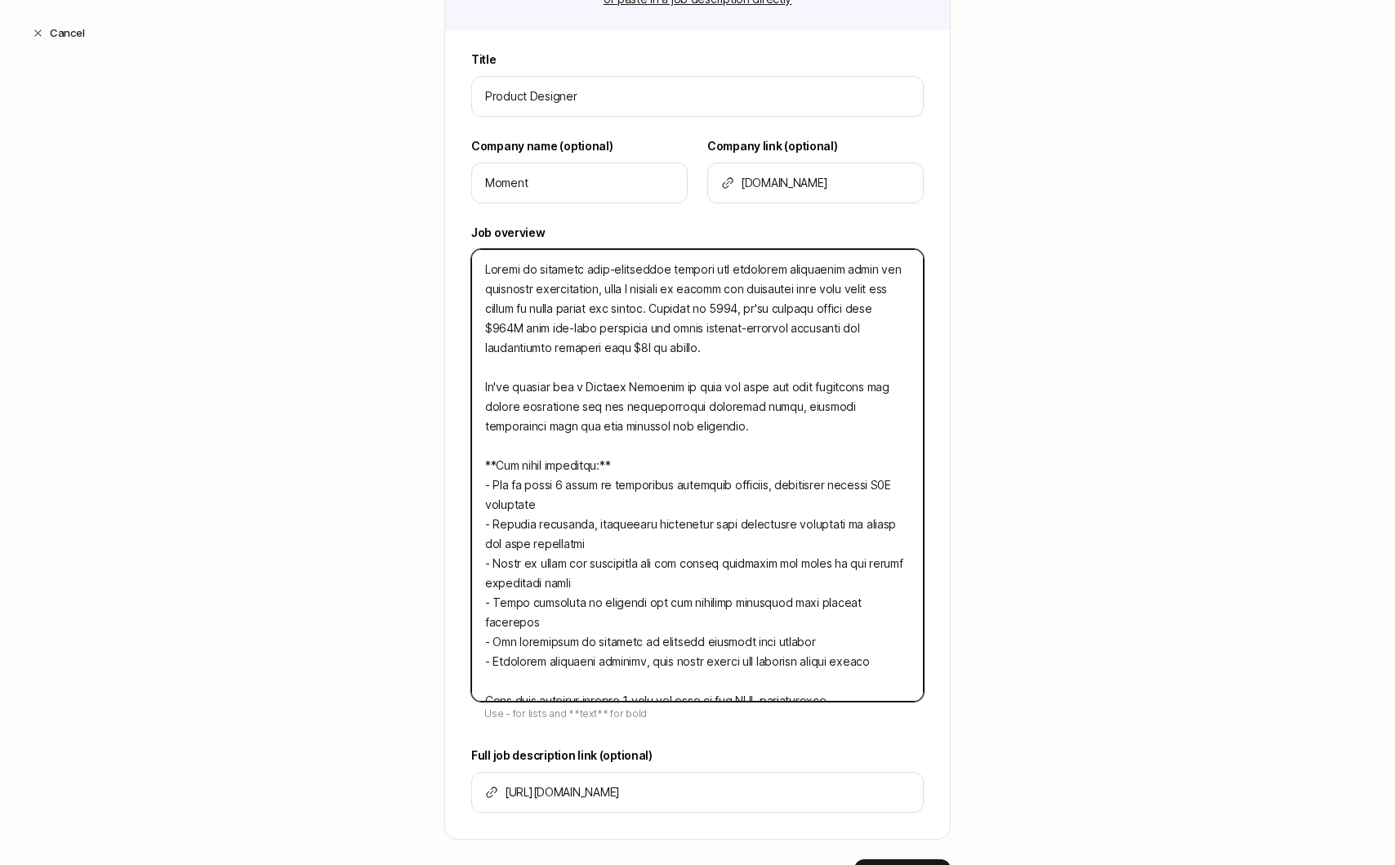
type textarea "Moment is building next-generation trading and portfolio management tools for f…"
type textarea "x"
type textarea "Moment is building next-generation trading and portfolio management tools for f…"
type textarea "x"
type textarea "Moment is building next-generation trading and portfolio management tools for f…"
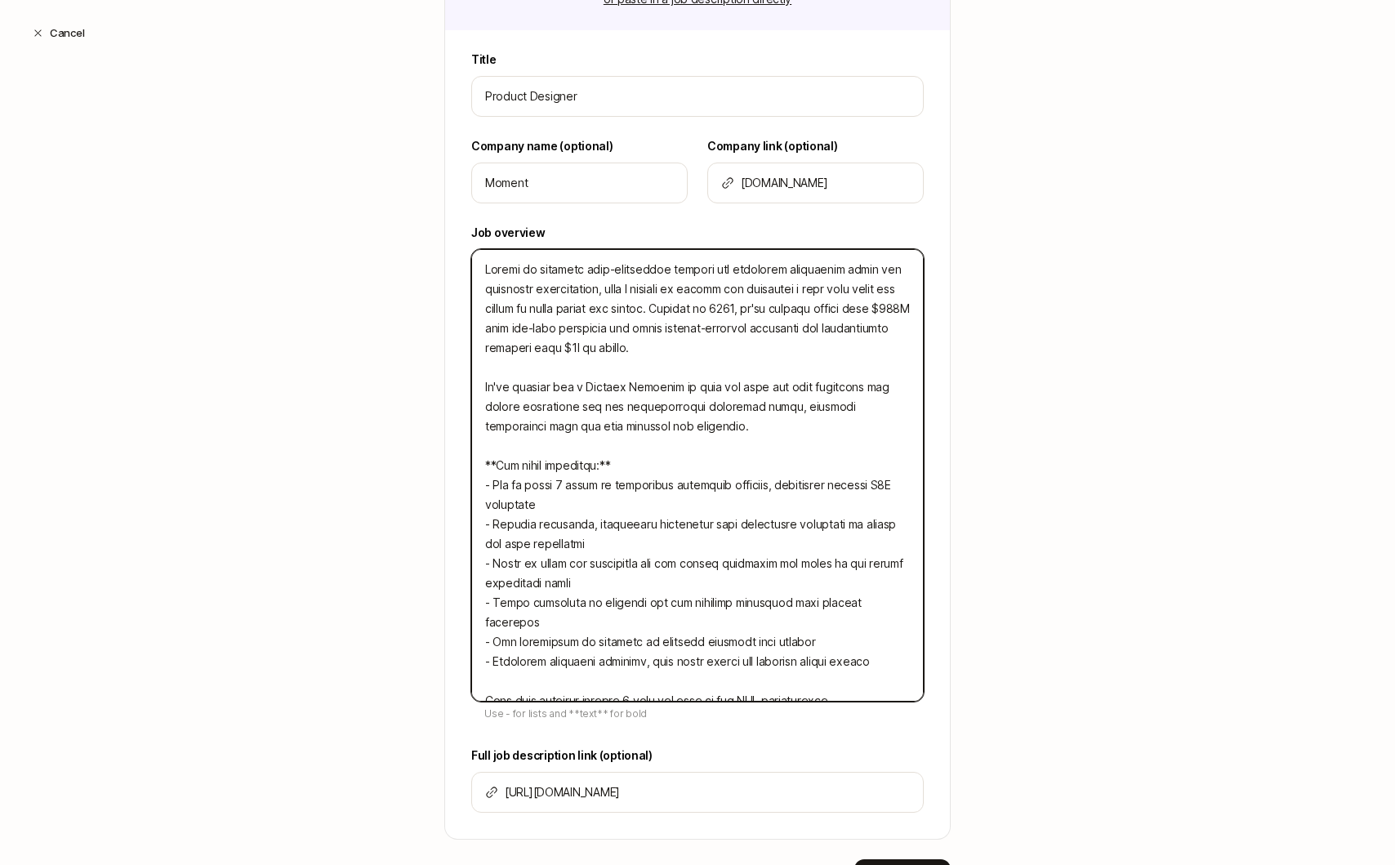
type textarea "x"
type textarea "Moment is building next-generation trading and portfolio management tools for f…"
type textarea "x"
type textarea "Moment is building next-generation trading and portfolio management tools for f…"
type textarea "x"
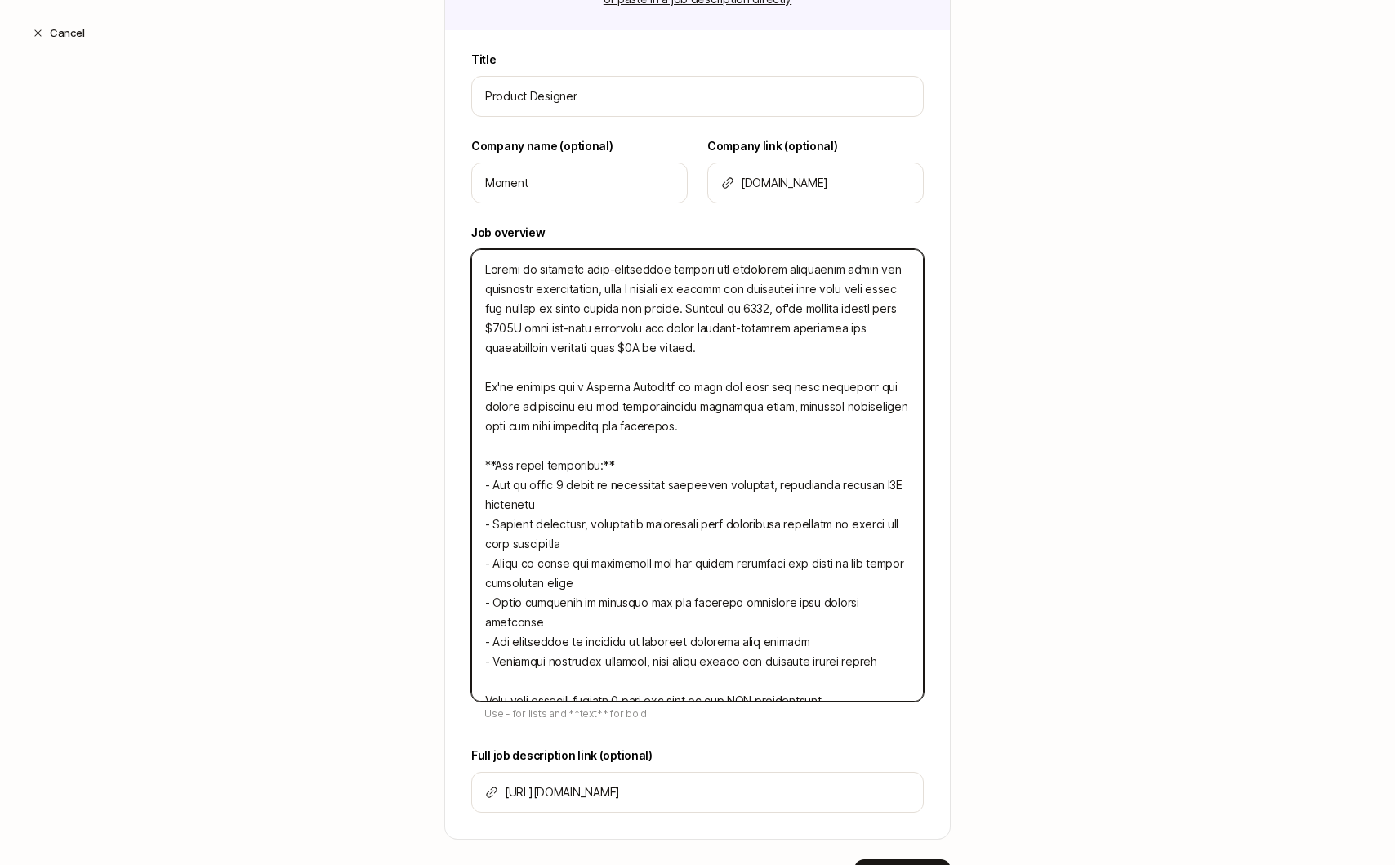
type textarea "Moment is building next-generation trading and portfolio management tools for f…"
type textarea "x"
type textarea "Moment is building next-generation trading and portfolio management tools for f…"
type textarea "x"
type textarea "Moment is building next-generation trading and portfolio management tools for f…"
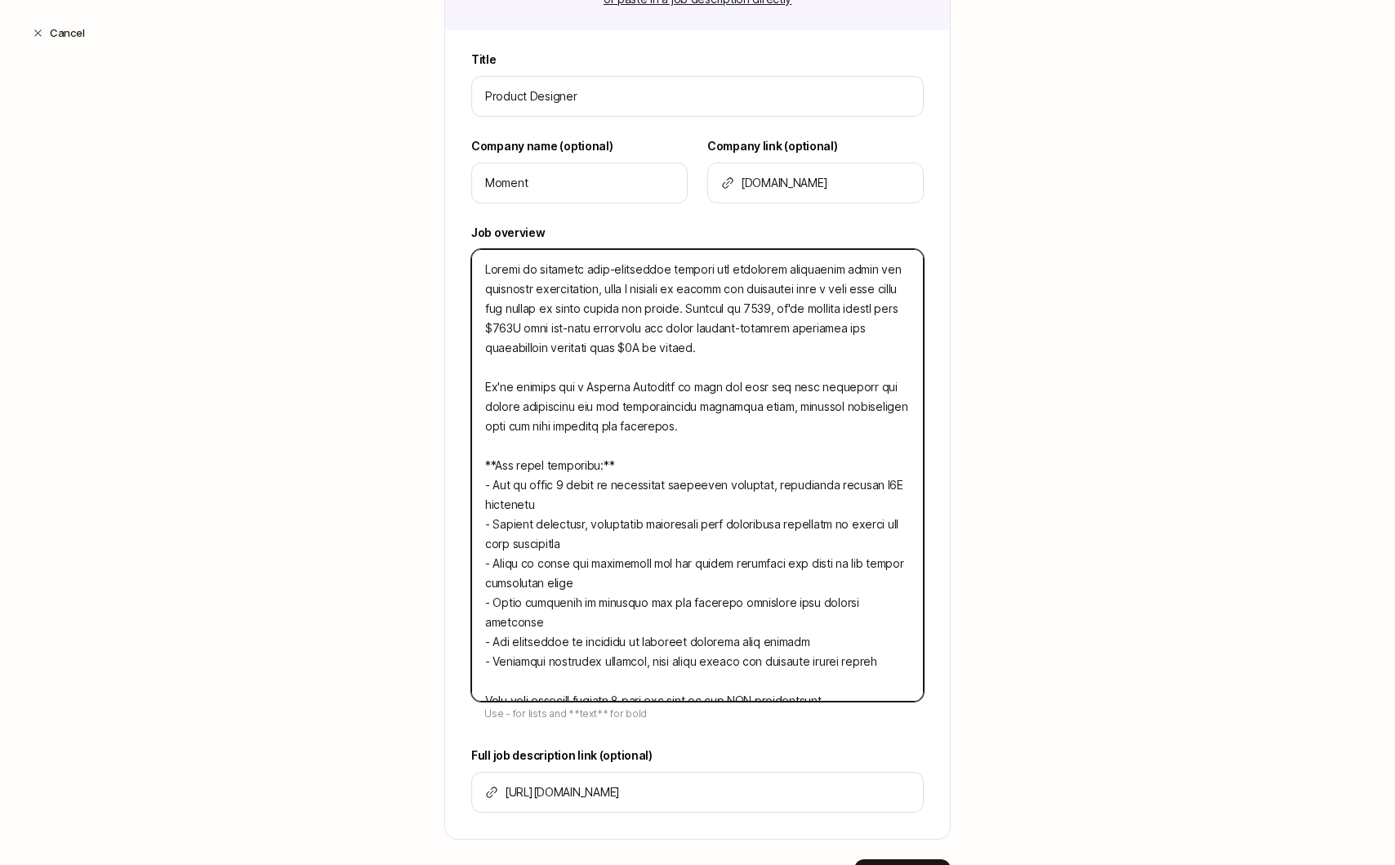
type textarea "x"
type textarea "Moment is building next-generation trading and portfolio management tools for f…"
type textarea "x"
type textarea "Moment is building next-generation trading and portfolio management tools for f…"
type textarea "x"
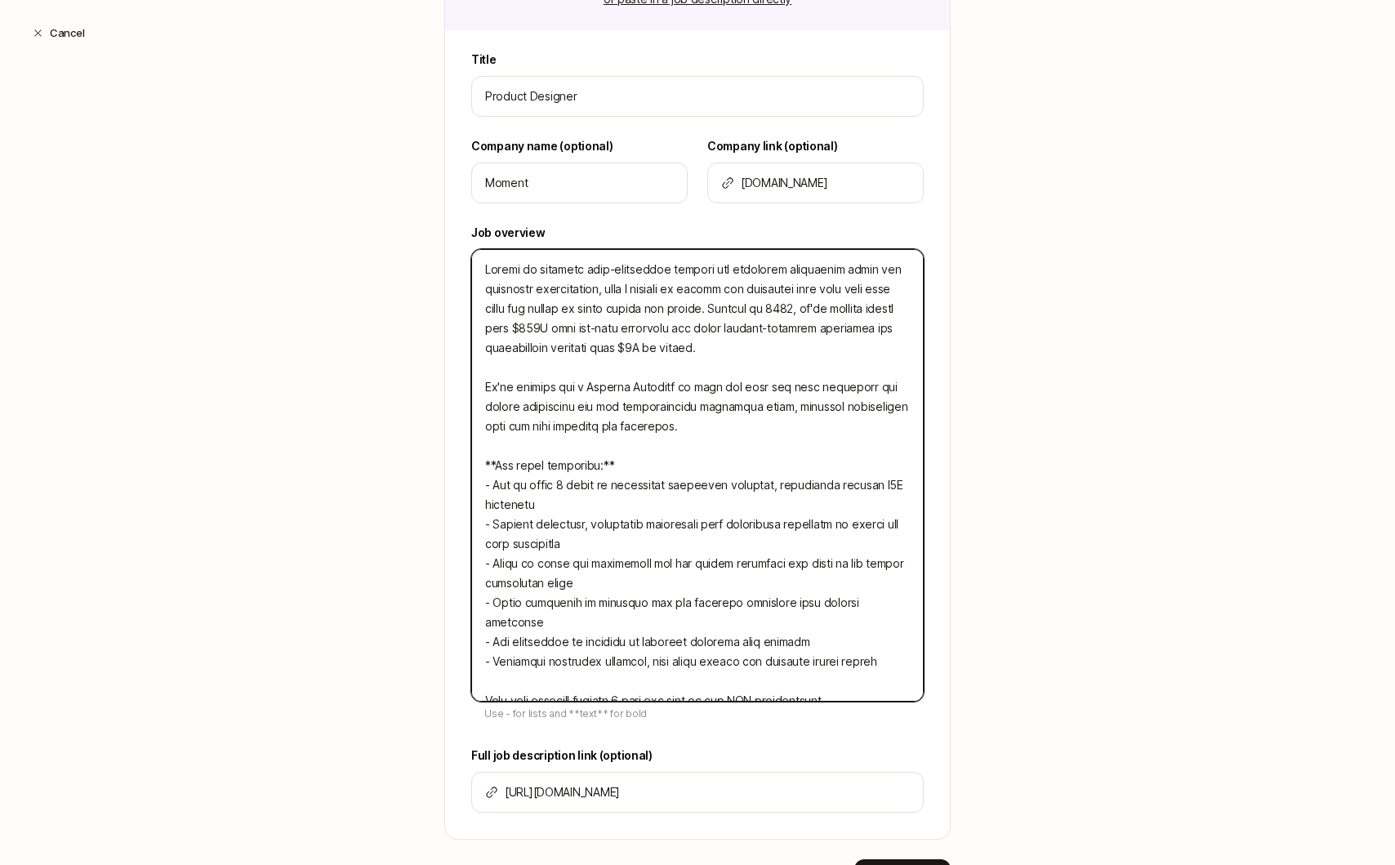
type textarea "Moment is building next-generation trading and portfolio management tools for f…"
type textarea "x"
type textarea "Moment is building next-generation trading and portfolio management tools for f…"
type textarea "x"
type textarea "Moment is building next-generation trading and portfolio management tools for f…"
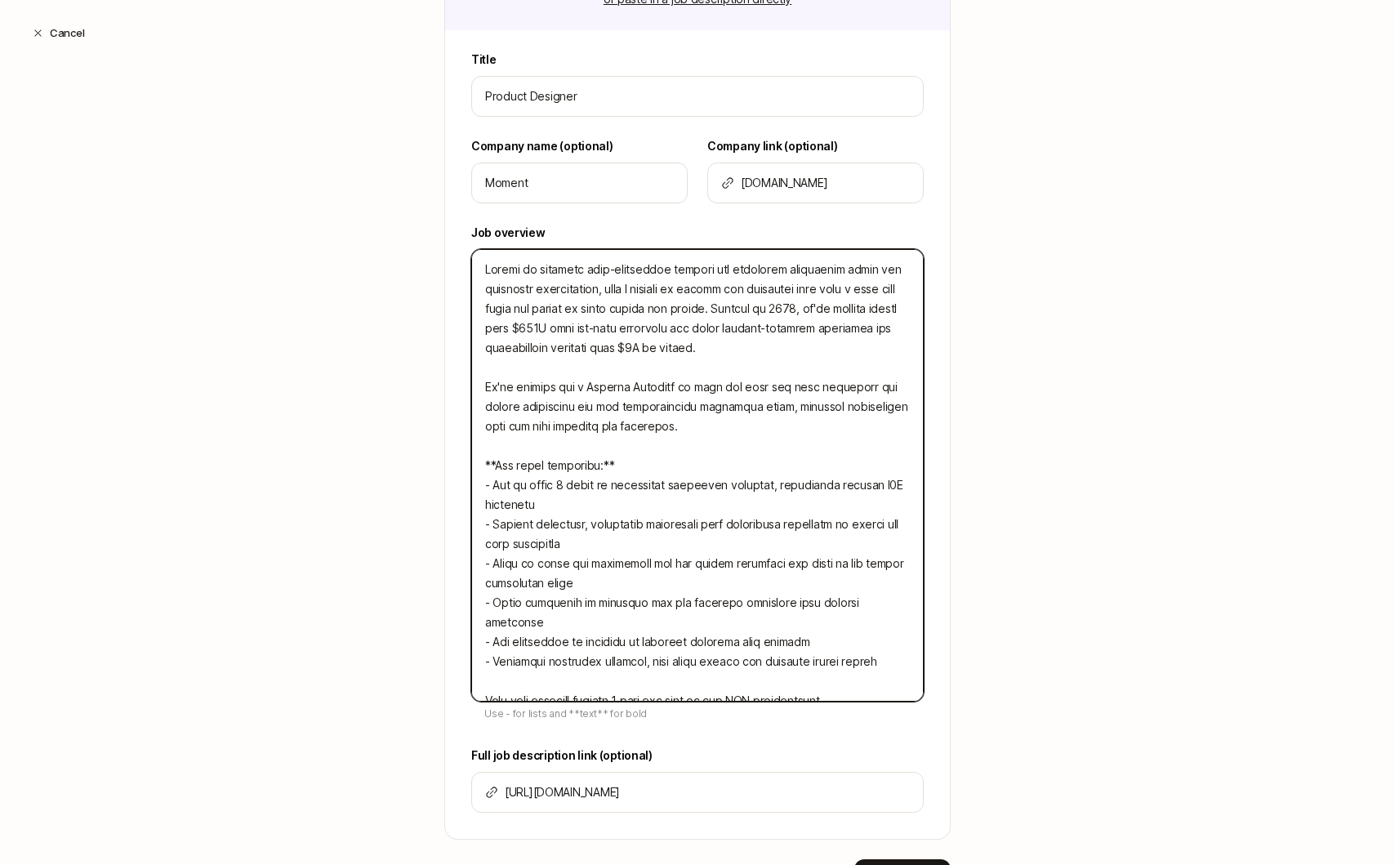
type textarea "x"
type textarea "Moment is building next-generation trading and portfolio management tools for f…"
type textarea "x"
type textarea "Moment is building next-generation trading and portfolio management tools for f…"
type textarea "x"
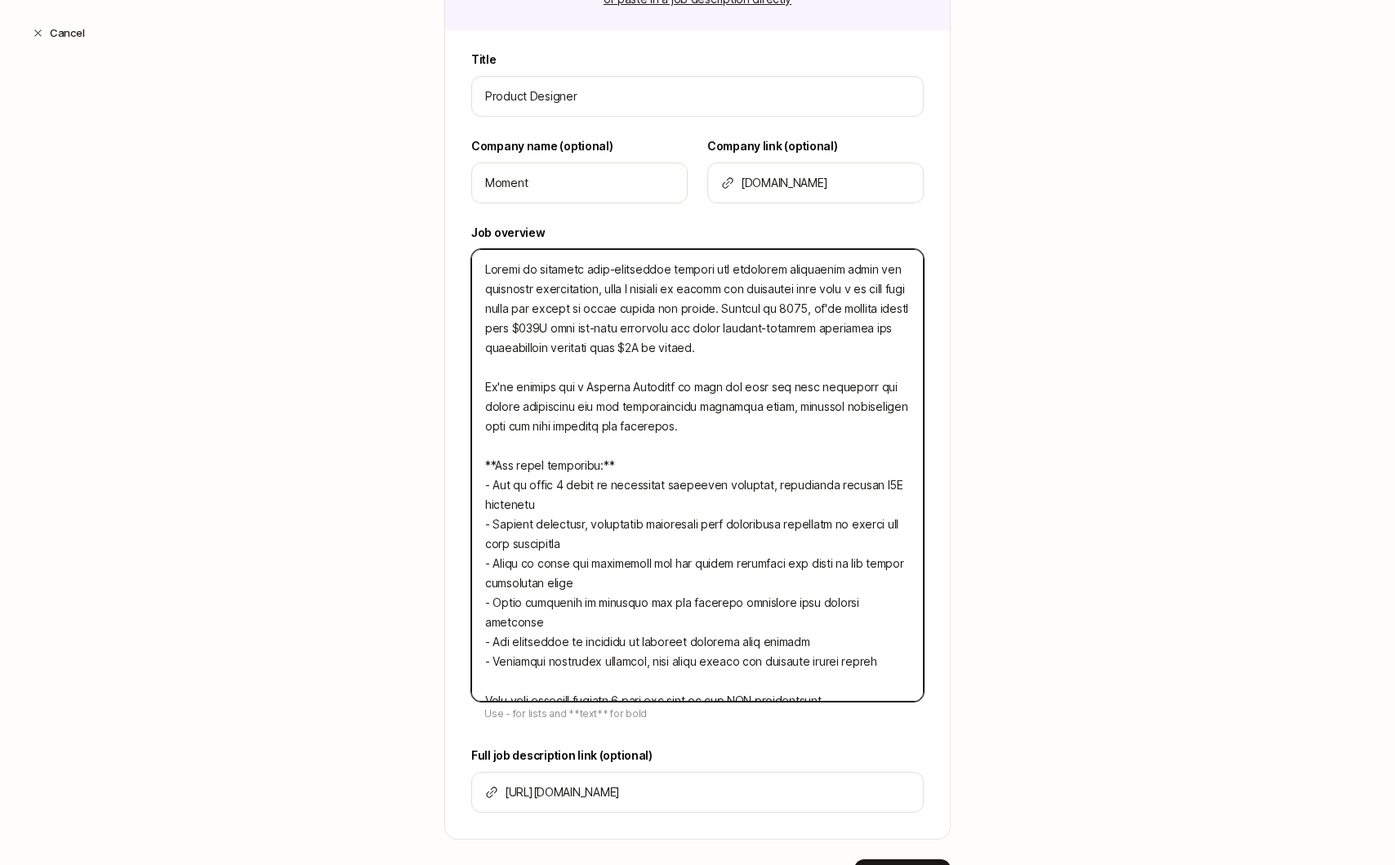
type textarea "Moment is building next-generation trading and portfolio management tools for f…"
type textarea "x"
type textarea "Moment is building next-generation trading and portfolio management tools for f…"
type textarea "x"
type textarea "Moment is building next-generation trading and portfolio management tools for f…"
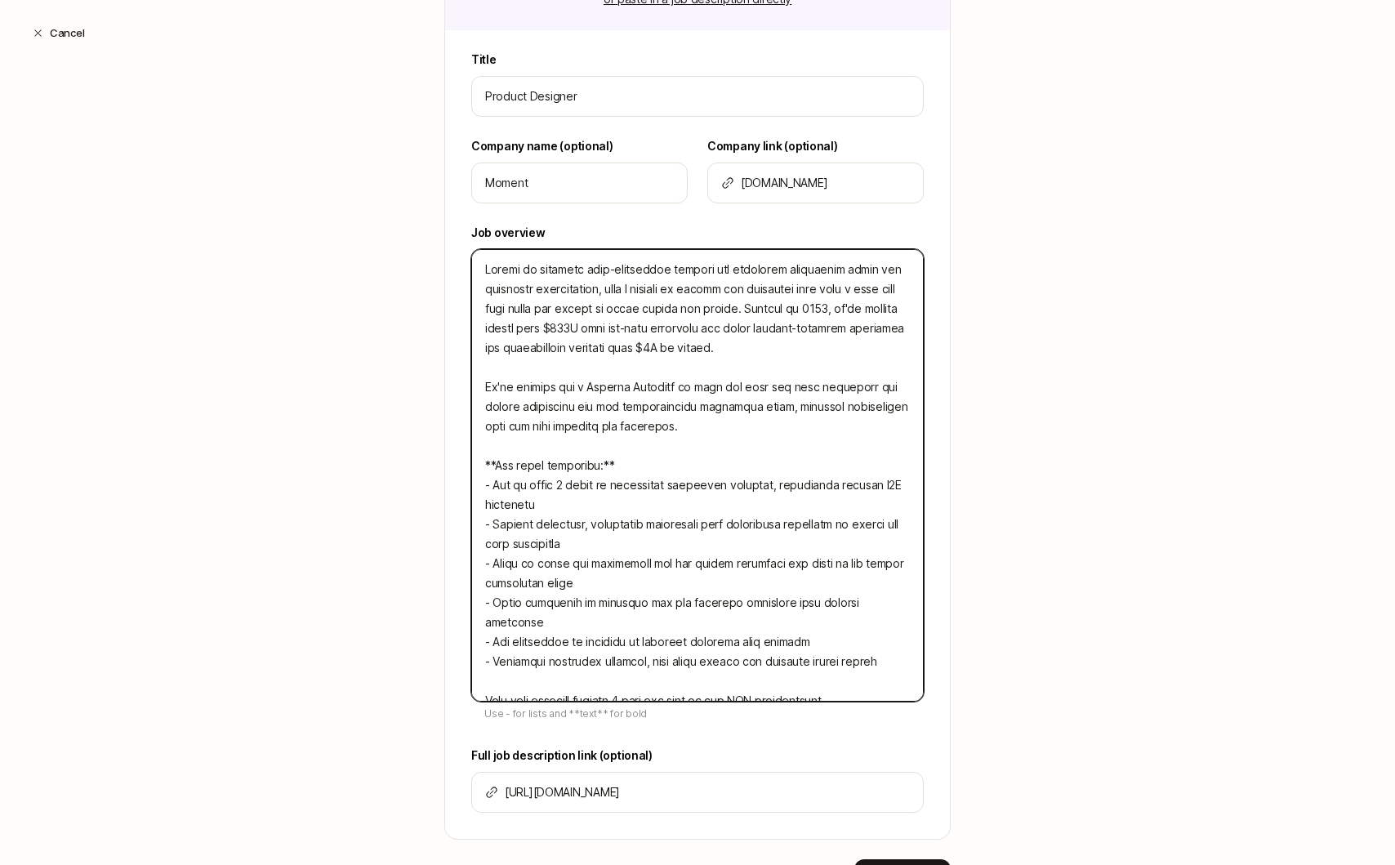
type textarea "x"
type textarea "Moment is building next-generation trading and portfolio management tools for f…"
type textarea "x"
type textarea "Moment is building next-generation trading and portfolio management tools for f…"
type textarea "x"
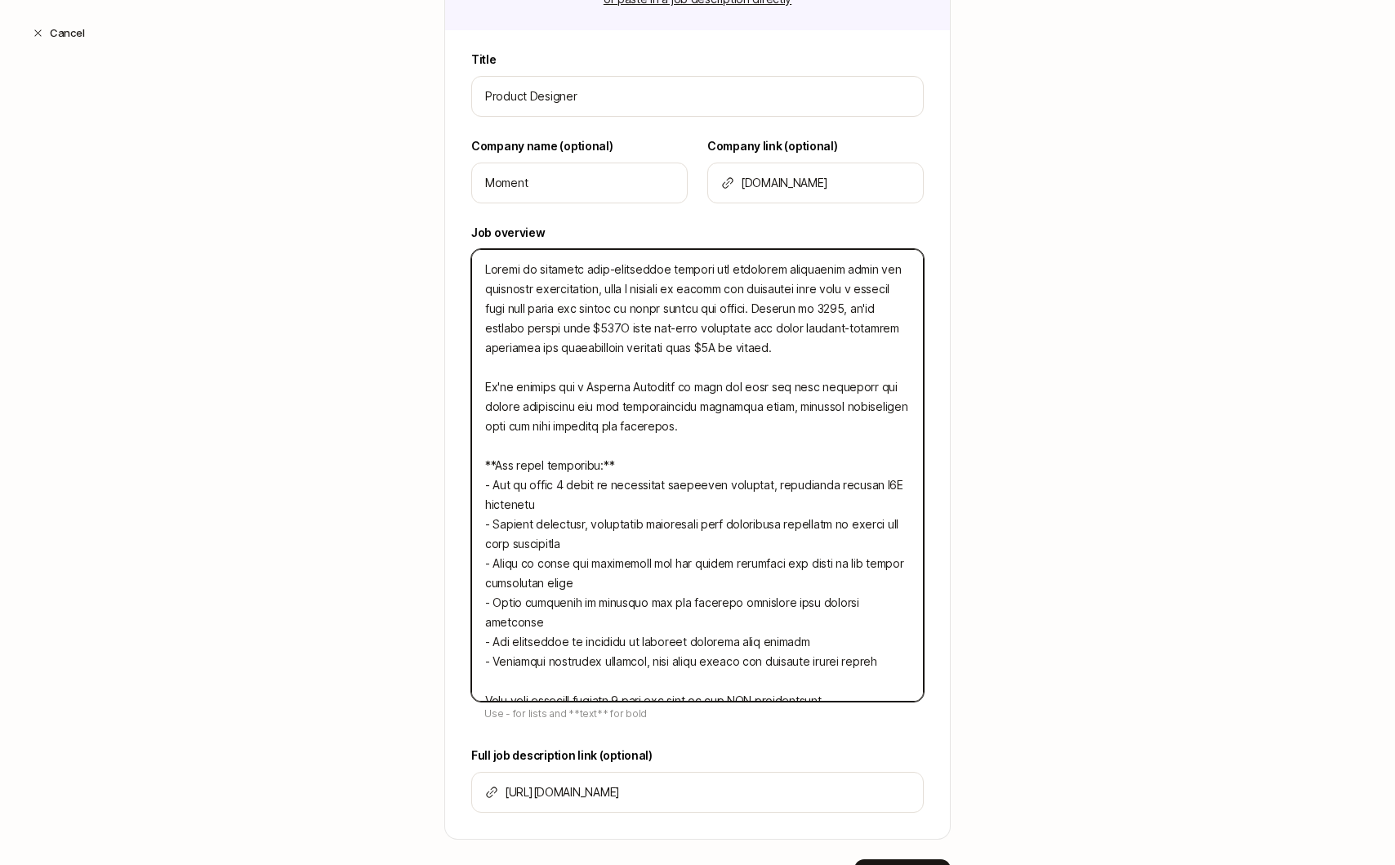
type textarea "Moment is building next-generation trading and portfolio management tools for f…"
type textarea "x"
type textarea "Moment is building next-generation trading and portfolio management tools for f…"
type textarea "x"
type textarea "Moment is building next-generation trading and portfolio management tools for f…"
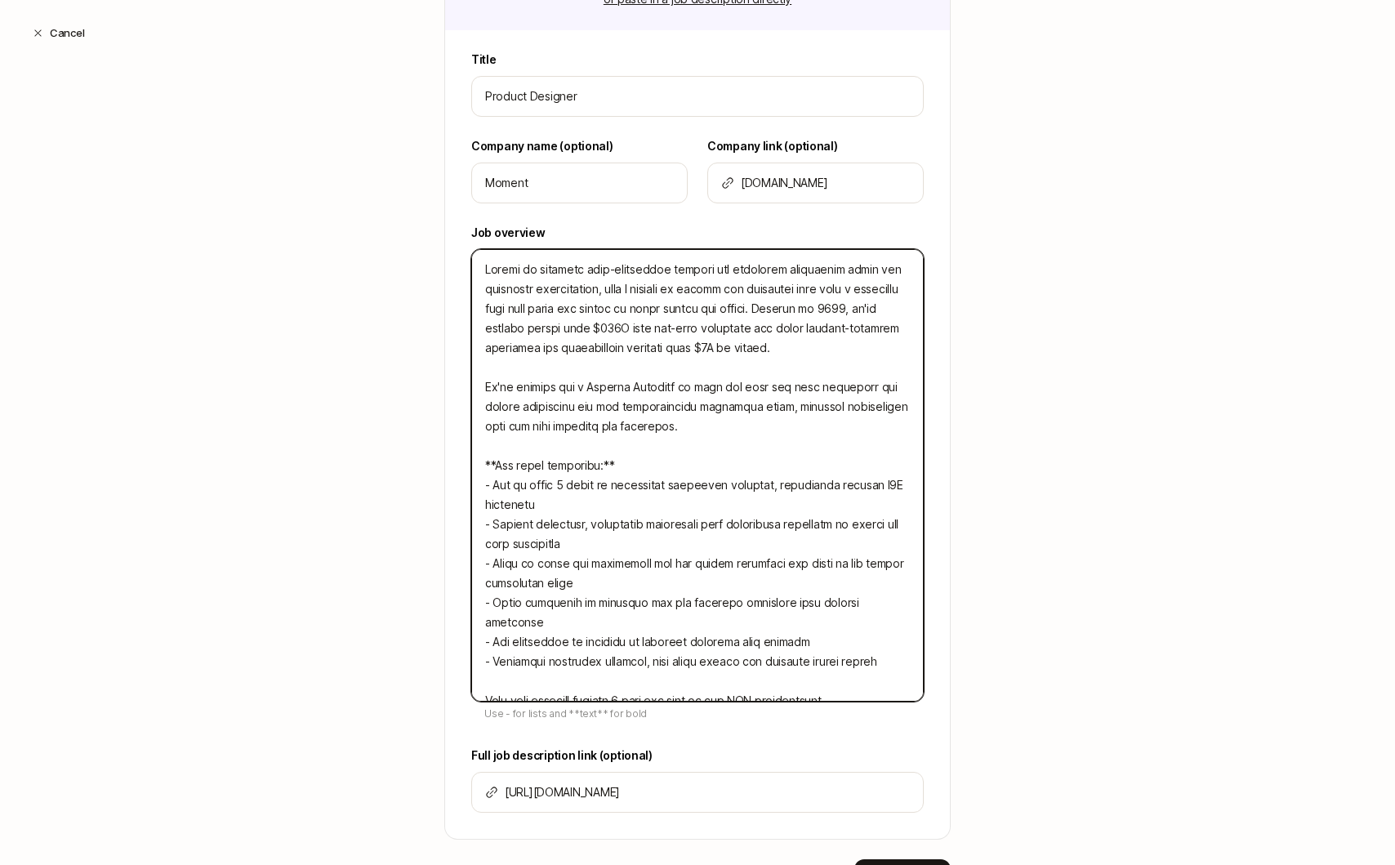
type textarea "x"
type textarea "Moment is building next-generation trading and portfolio management tools for f…"
type textarea "x"
type textarea "Moment is building next-generation trading and portfolio management tools for f…"
type textarea "x"
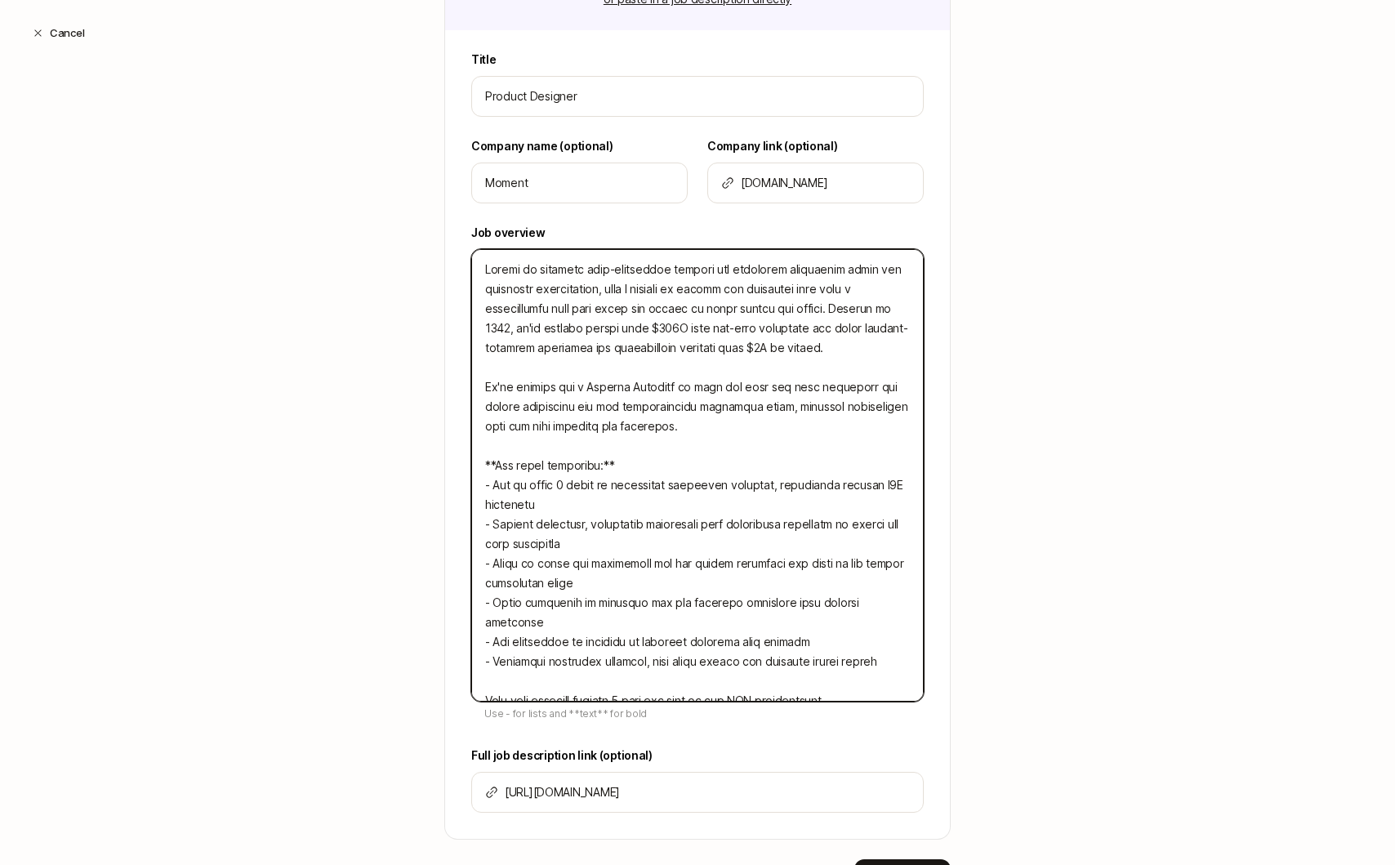
type textarea "Moment is building next-generation trading and portfolio management tools for f…"
type textarea "x"
type textarea "Moment is building next-generation trading and portfolio management tools for f…"
type textarea "x"
type textarea "Moment is building next-generation trading and portfolio management tools for f…"
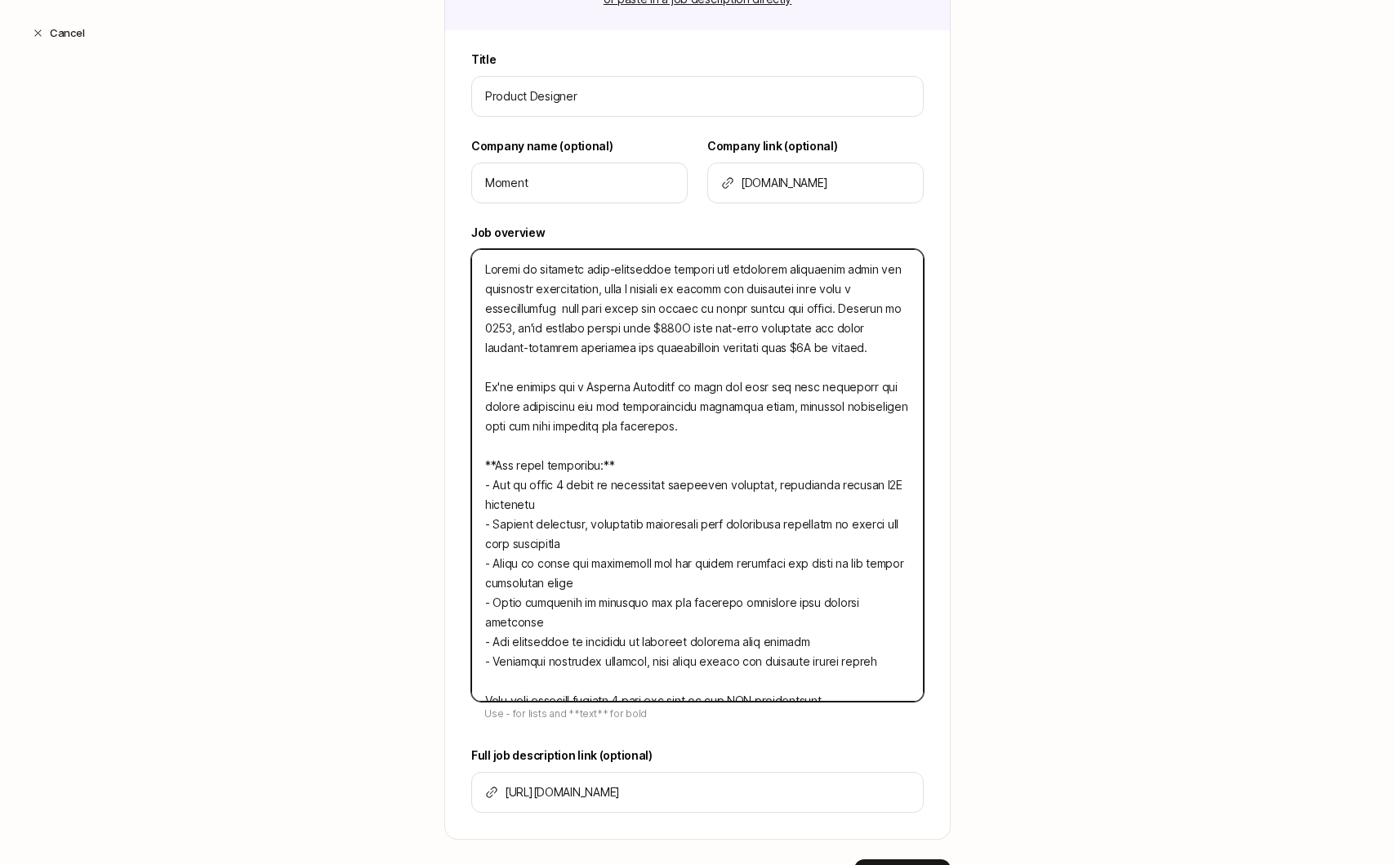
type textarea "x"
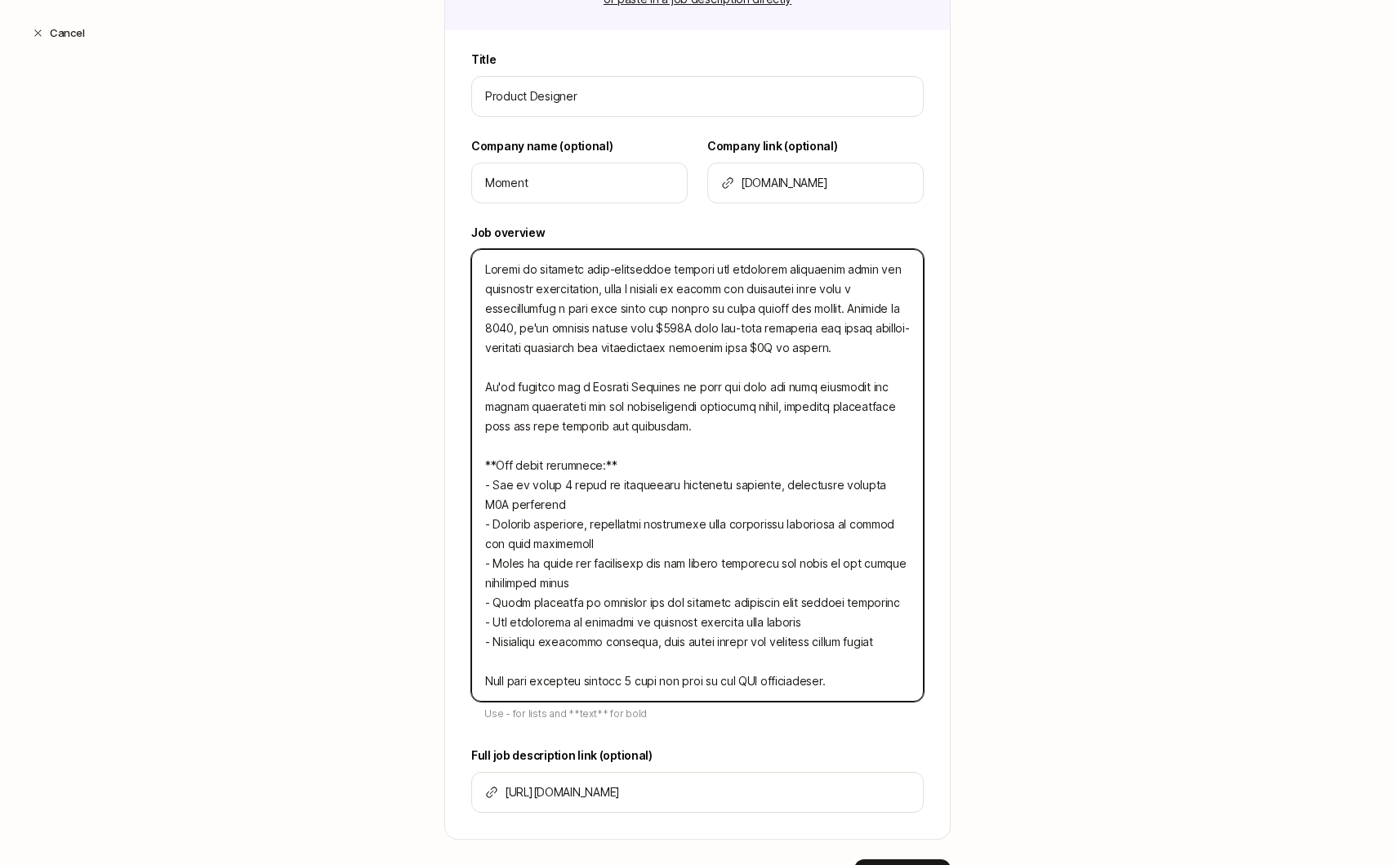
type textarea "Moment is building next-generation trading and portfolio management tools for f…"
type textarea "x"
type textarea "Moment is building next-generation trading and portfolio management tools for f…"
type textarea "x"
type textarea "Moment is building next-generation trading and portfolio management tools for f…"
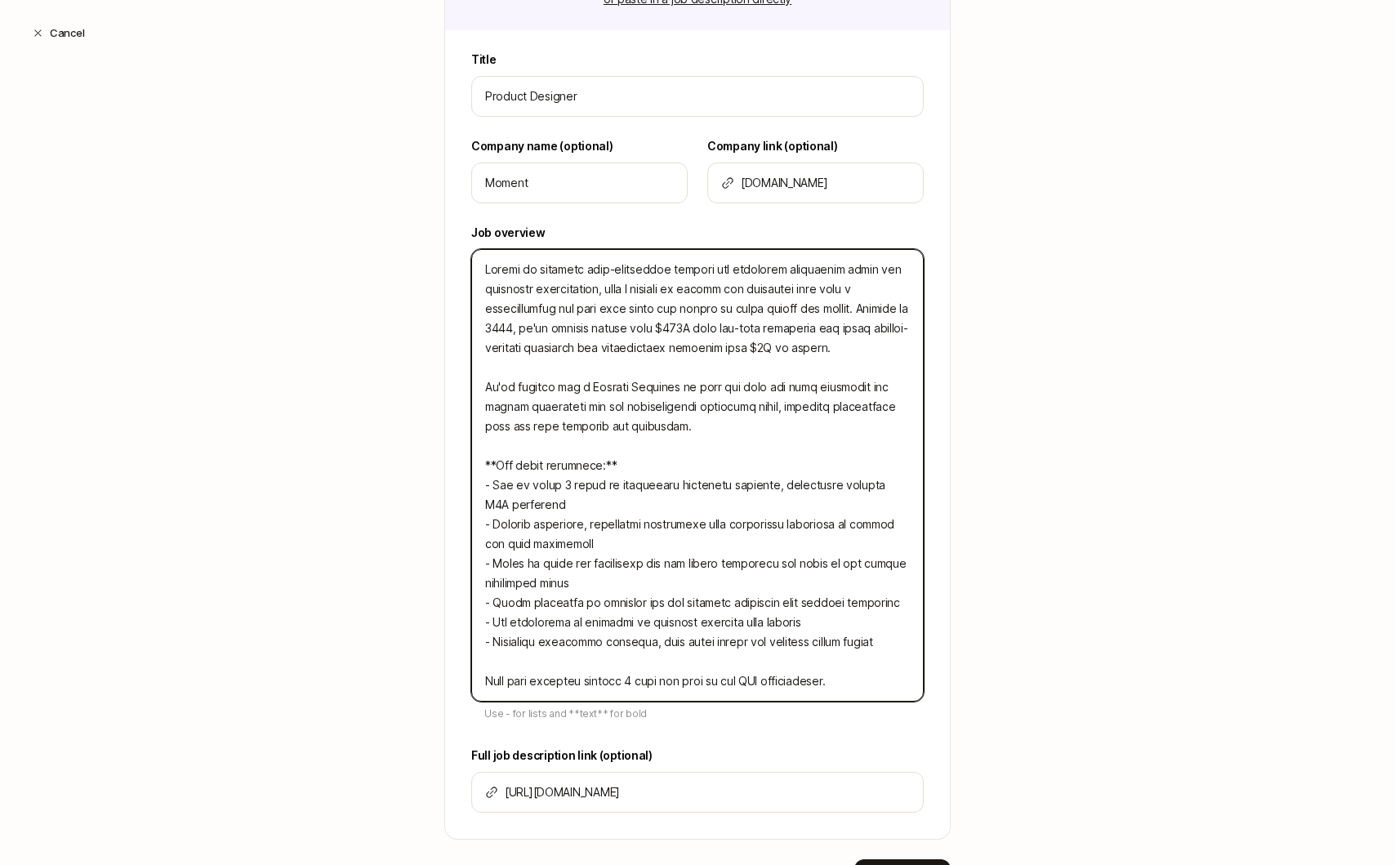
type textarea "x"
type textarea "Moment is building next-generation trading and portfolio management tools for f…"
type textarea "x"
type textarea "Moment is building next-generation trading and portfolio management tools for f…"
type textarea "x"
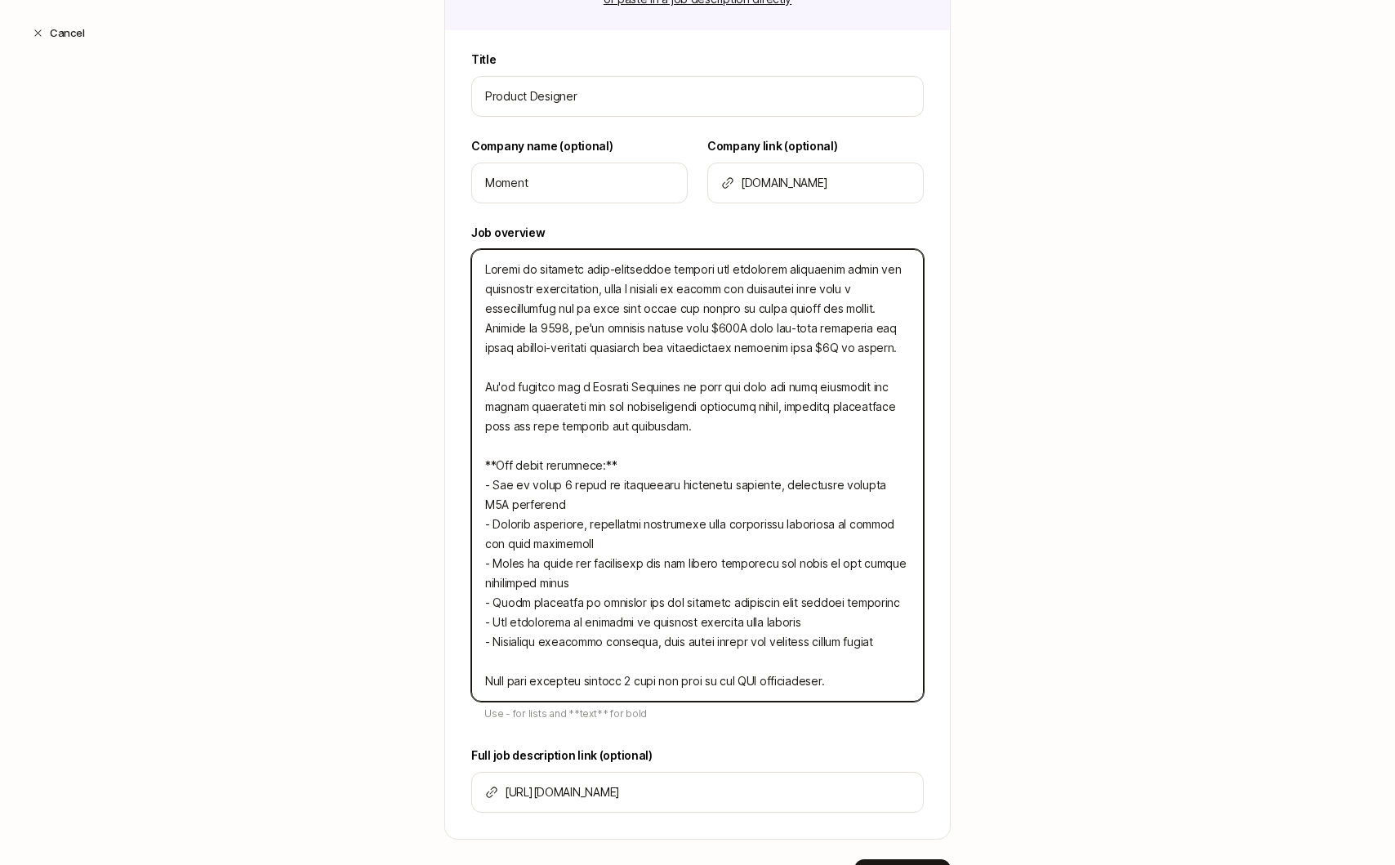
type textarea "Moment is building next-generation trading and portfolio management tools for f…"
type textarea "x"
type textarea "Moment is building next-generation trading and portfolio management tools for f…"
type textarea "x"
type textarea "Moment is building next-generation trading and portfolio management tools for f…"
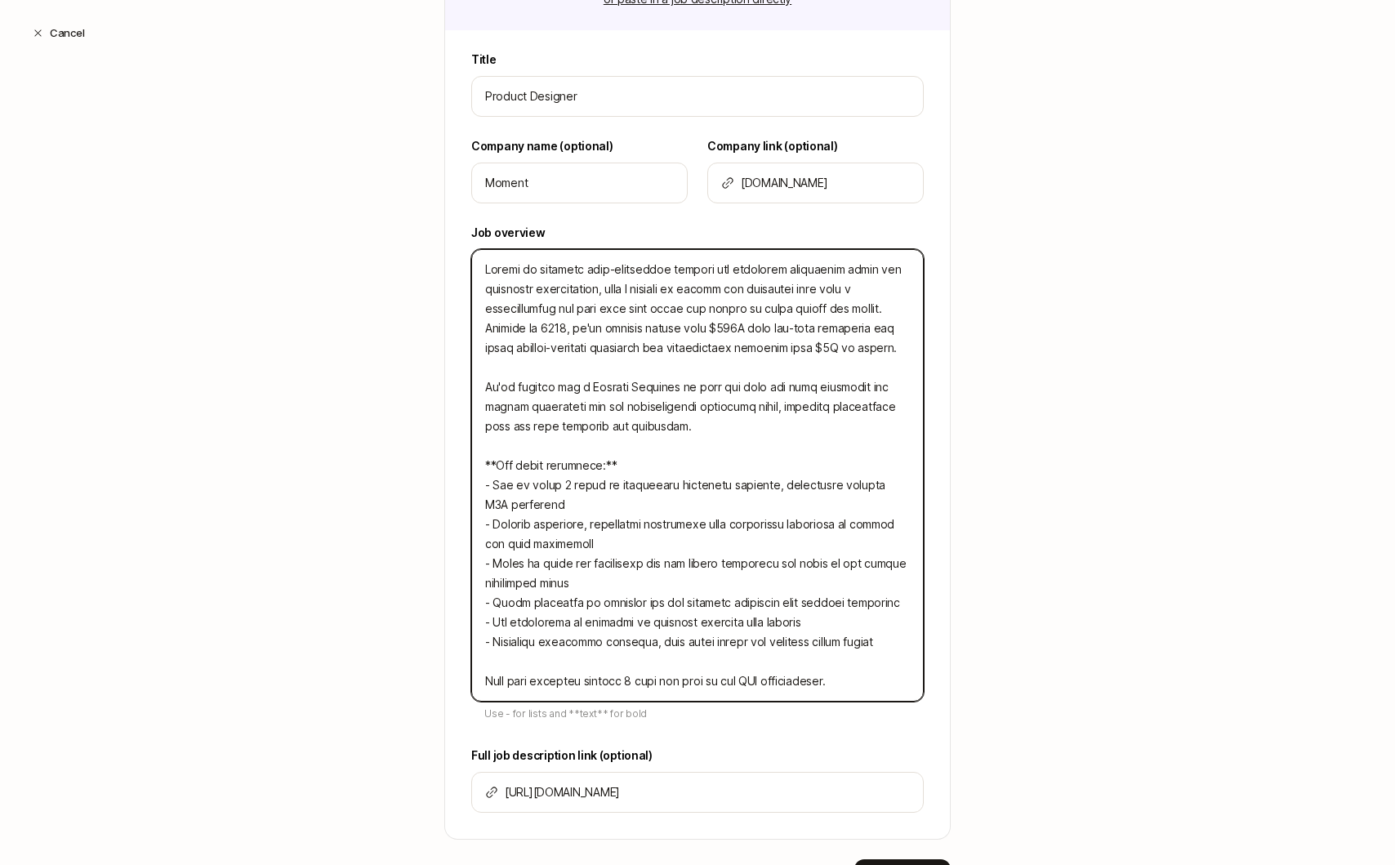
type textarea "x"
type textarea "Moment is building next-generation trading and portfolio management tools for f…"
type textarea "x"
type textarea "Moment is building next-generation trading and portfolio management tools for f…"
type textarea "x"
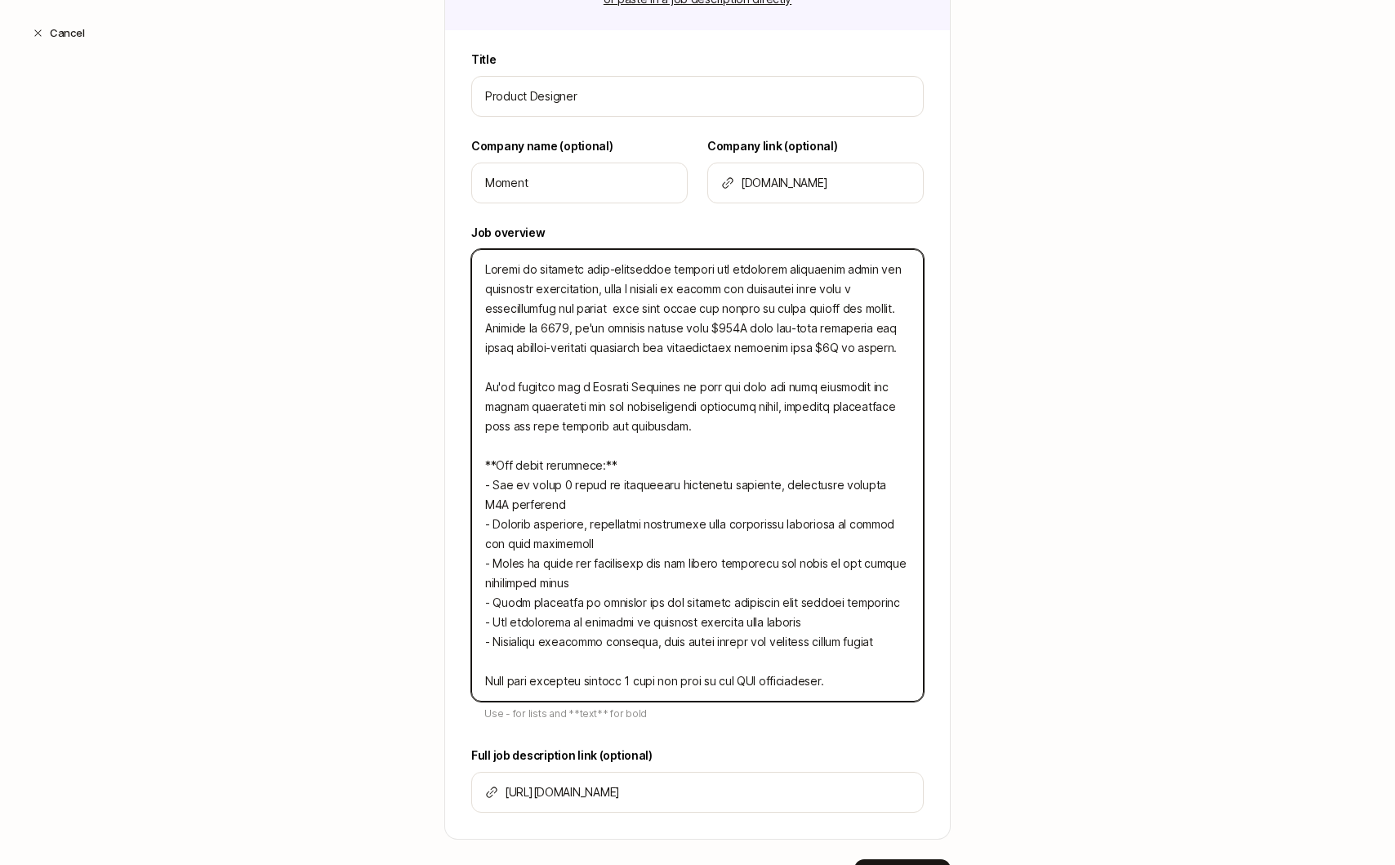
type textarea "Moment is building next-generation trading and portfolio management tools for f…"
type textarea "x"
type textarea "Moment is building next-generation trading and portfolio management tools for f…"
type textarea "x"
type textarea "Moment is building next-generation trading and portfolio management tools for f…"
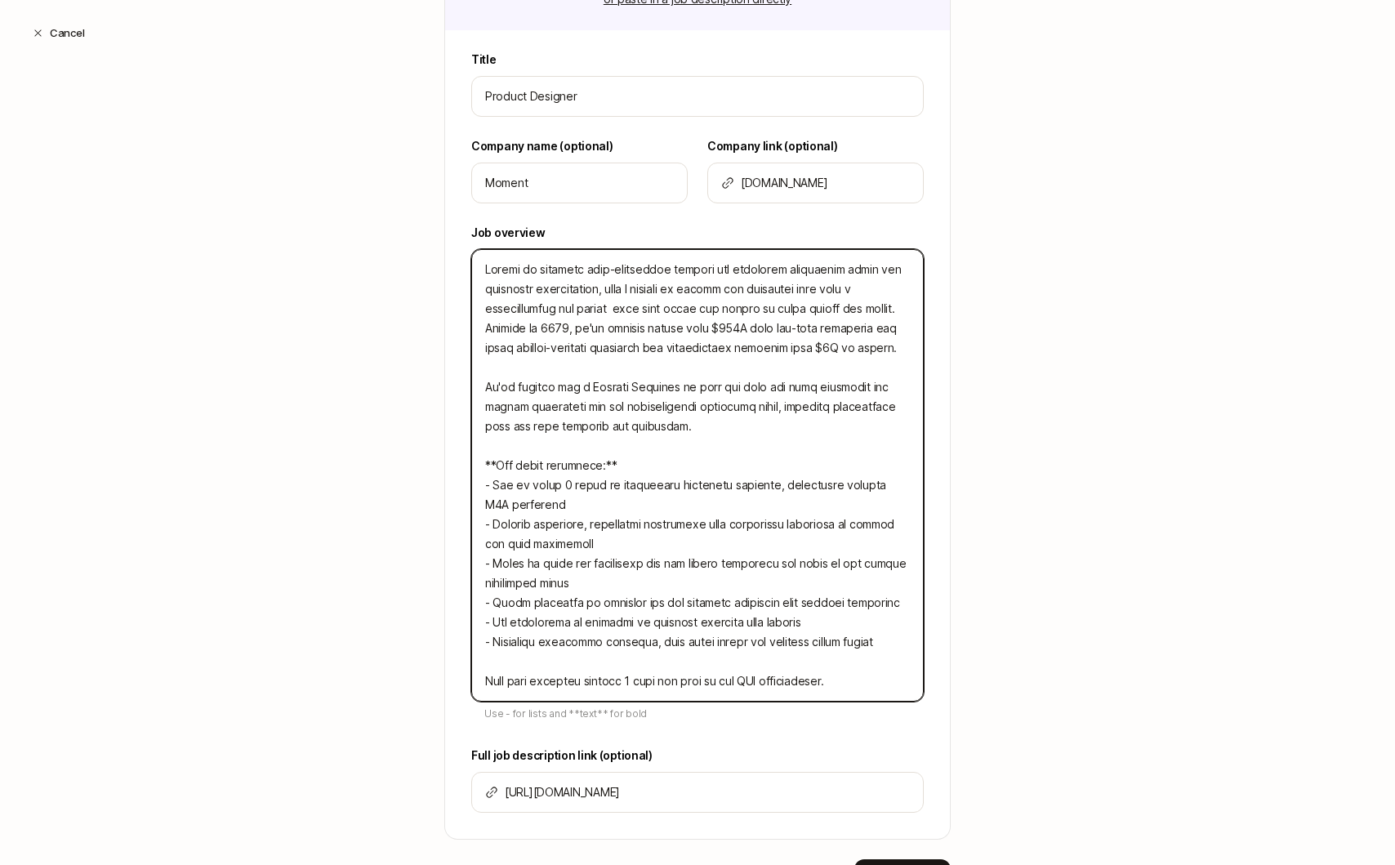
type textarea "x"
type textarea "Moment is building next-generation trading and portfolio management tools for f…"
type textarea "x"
type textarea "Moment is building next-generation trading and portfolio management tools for f…"
type textarea "x"
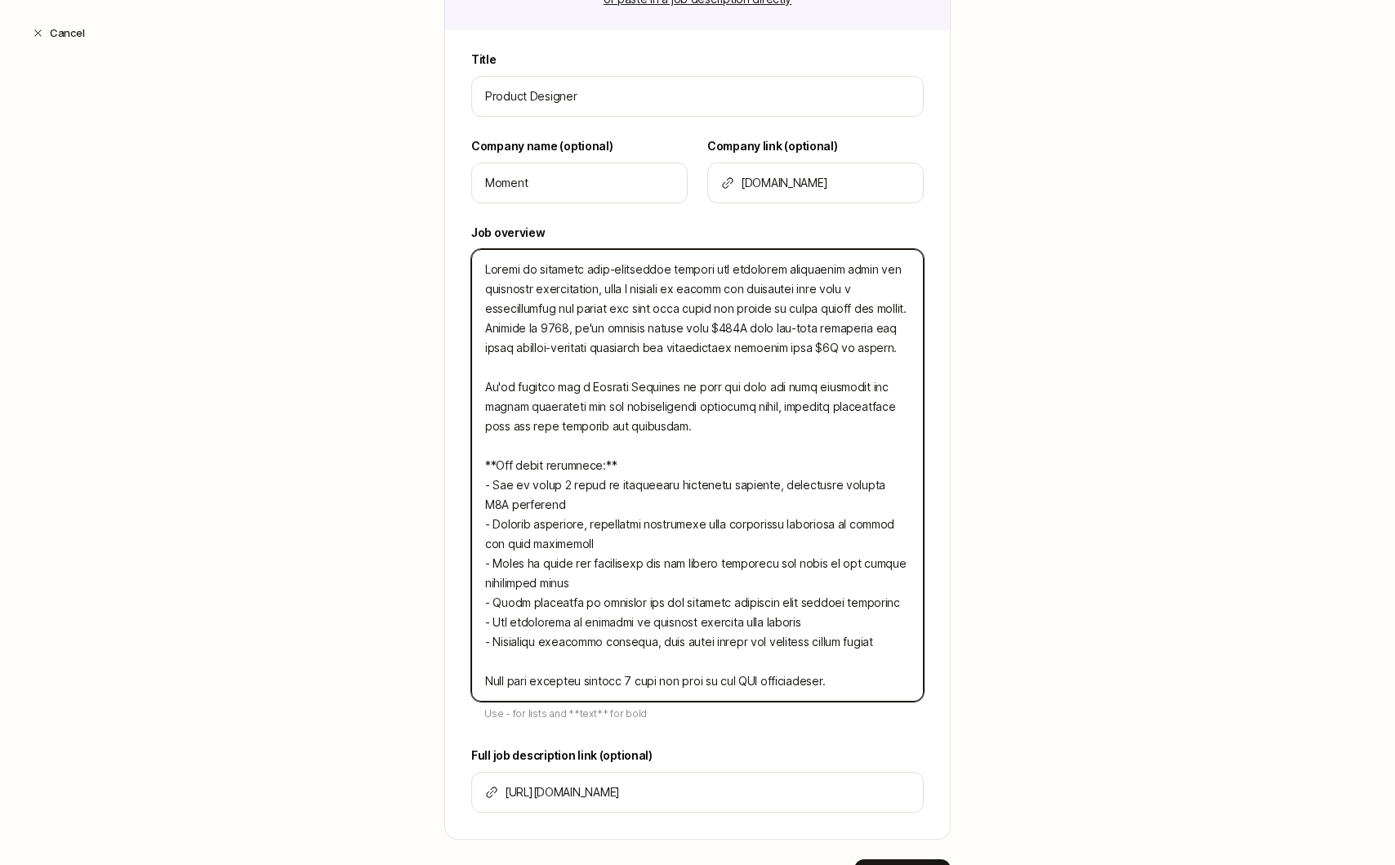
type textarea "Moment is building next-generation trading and portfolio management tools for f…"
type textarea "x"
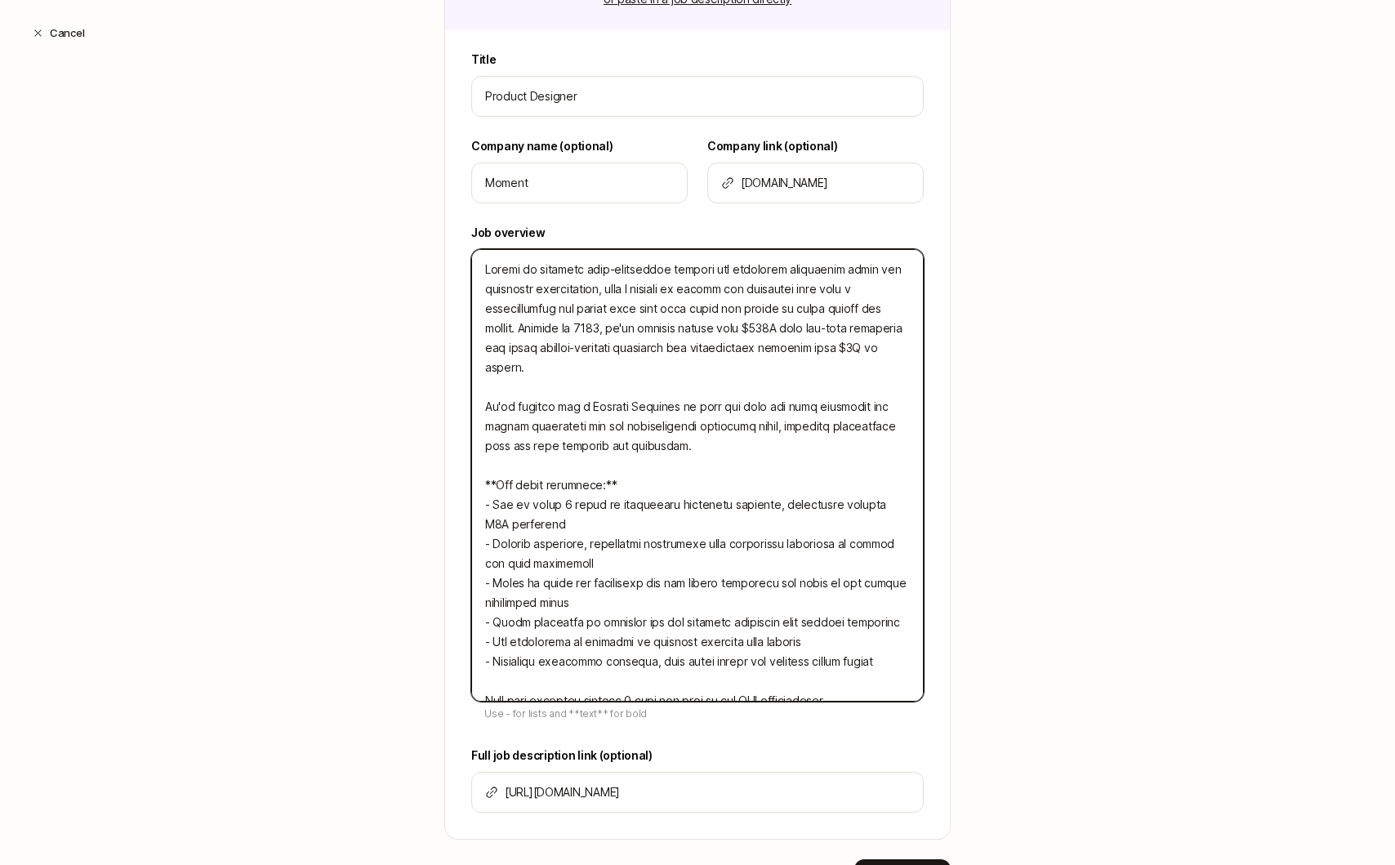
type textarea "Moment is building next-generation trading and portfolio management tools for f…"
type textarea "x"
type textarea "Moment is building next-generation trading and portfolio management tools for f…"
type textarea "x"
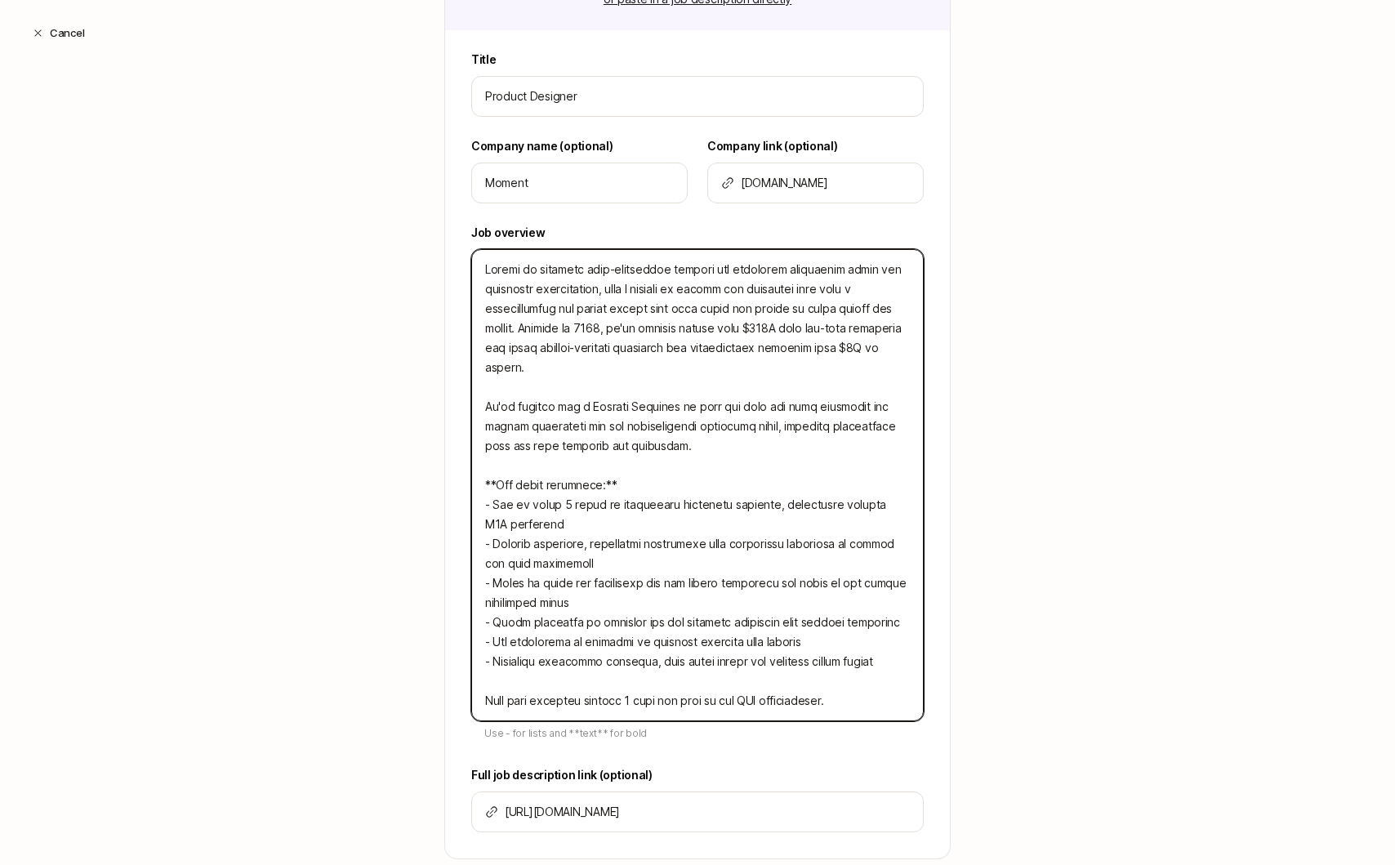
type textarea "Moment is building next-generation trading and portfolio management tools for f…"
type textarea "x"
type textarea "Moment is building next-generation trading and portfolio management tools for f…"
click at [825, 362] on textarea at bounding box center [697, 485] width 452 height 472
drag, startPoint x: 657, startPoint y: 332, endPoint x: 553, endPoint y: 328, distance: 104.6
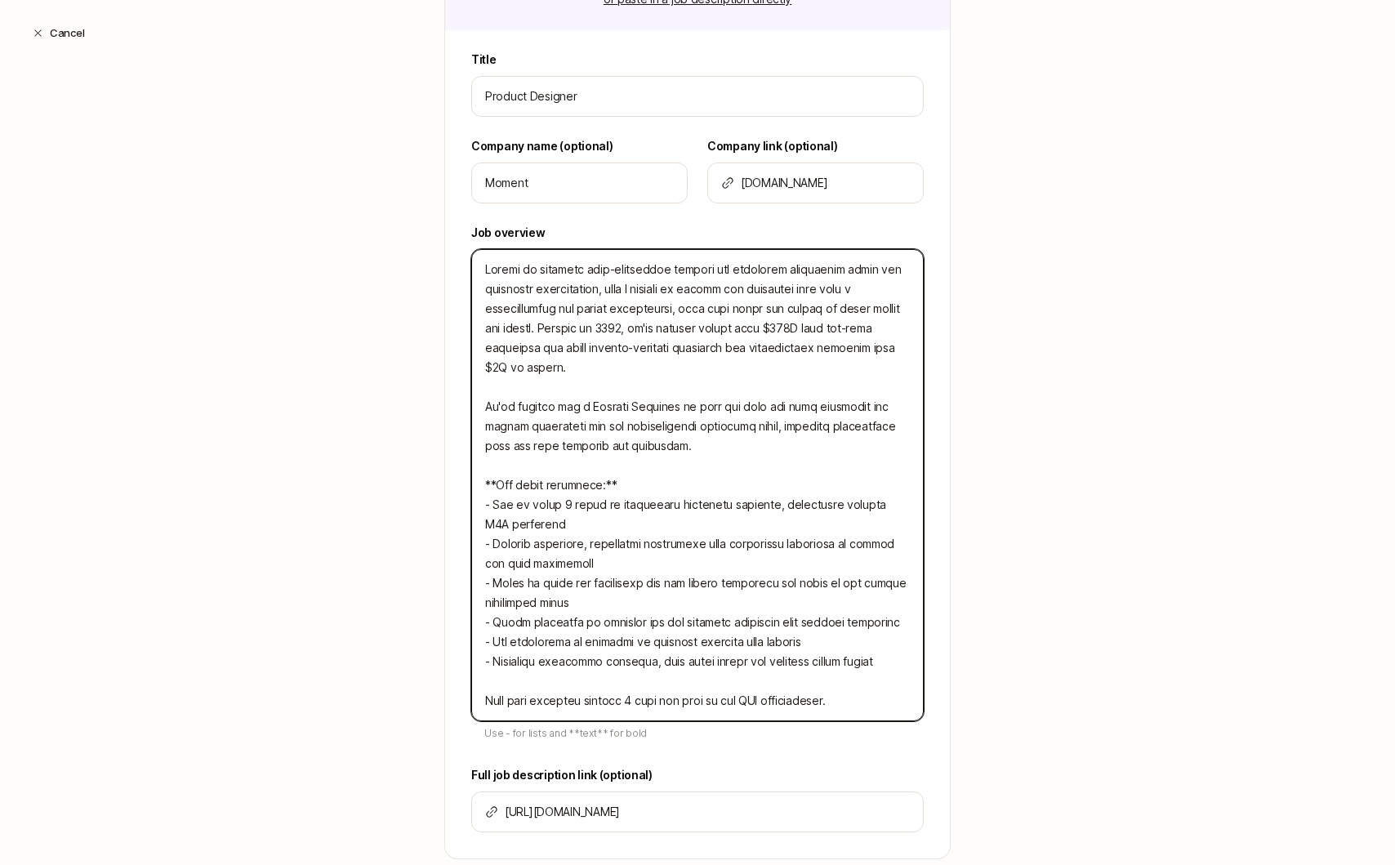
click at [553, 328] on textarea at bounding box center [697, 485] width 452 height 472
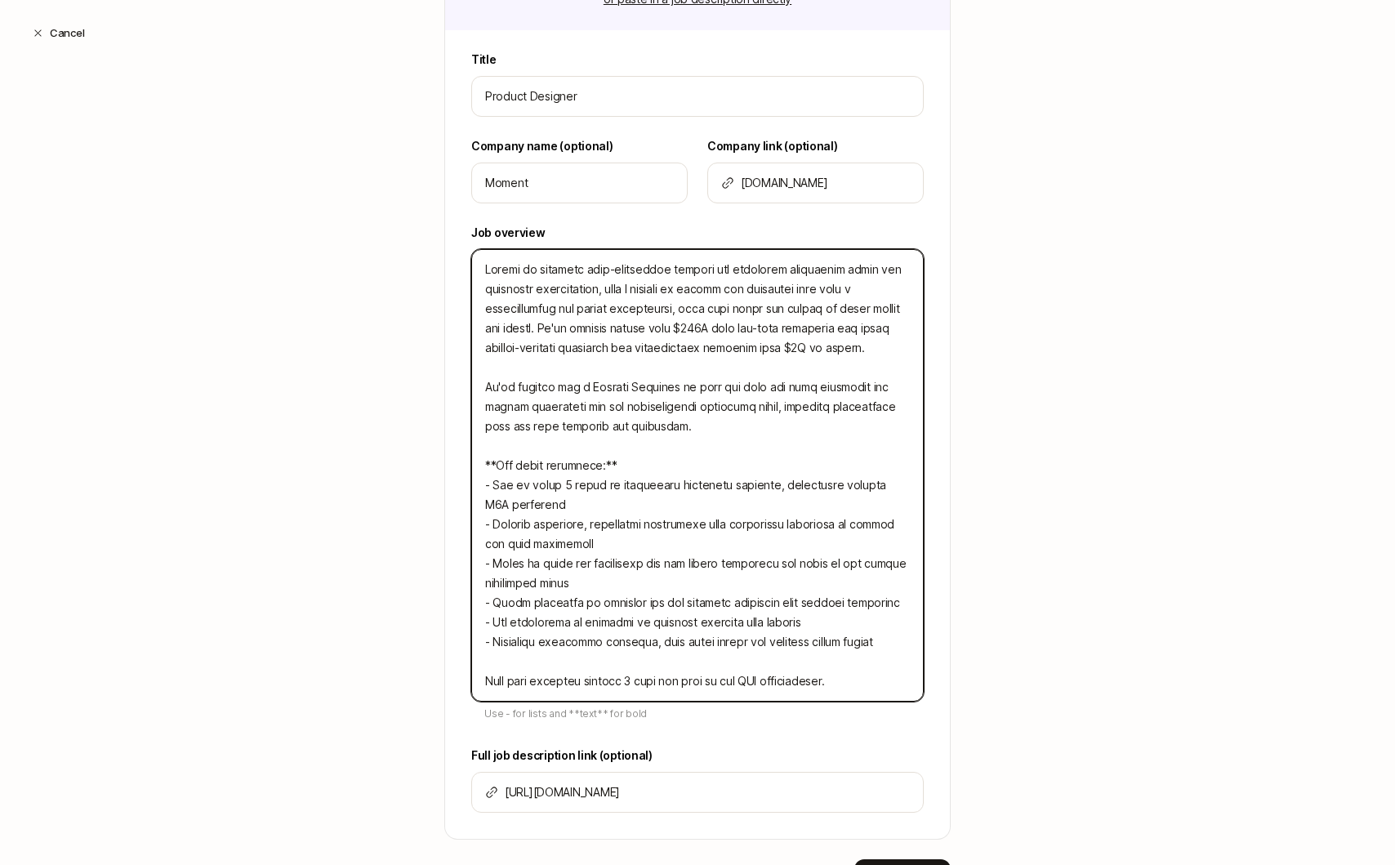
click at [886, 345] on textarea at bounding box center [697, 475] width 452 height 452
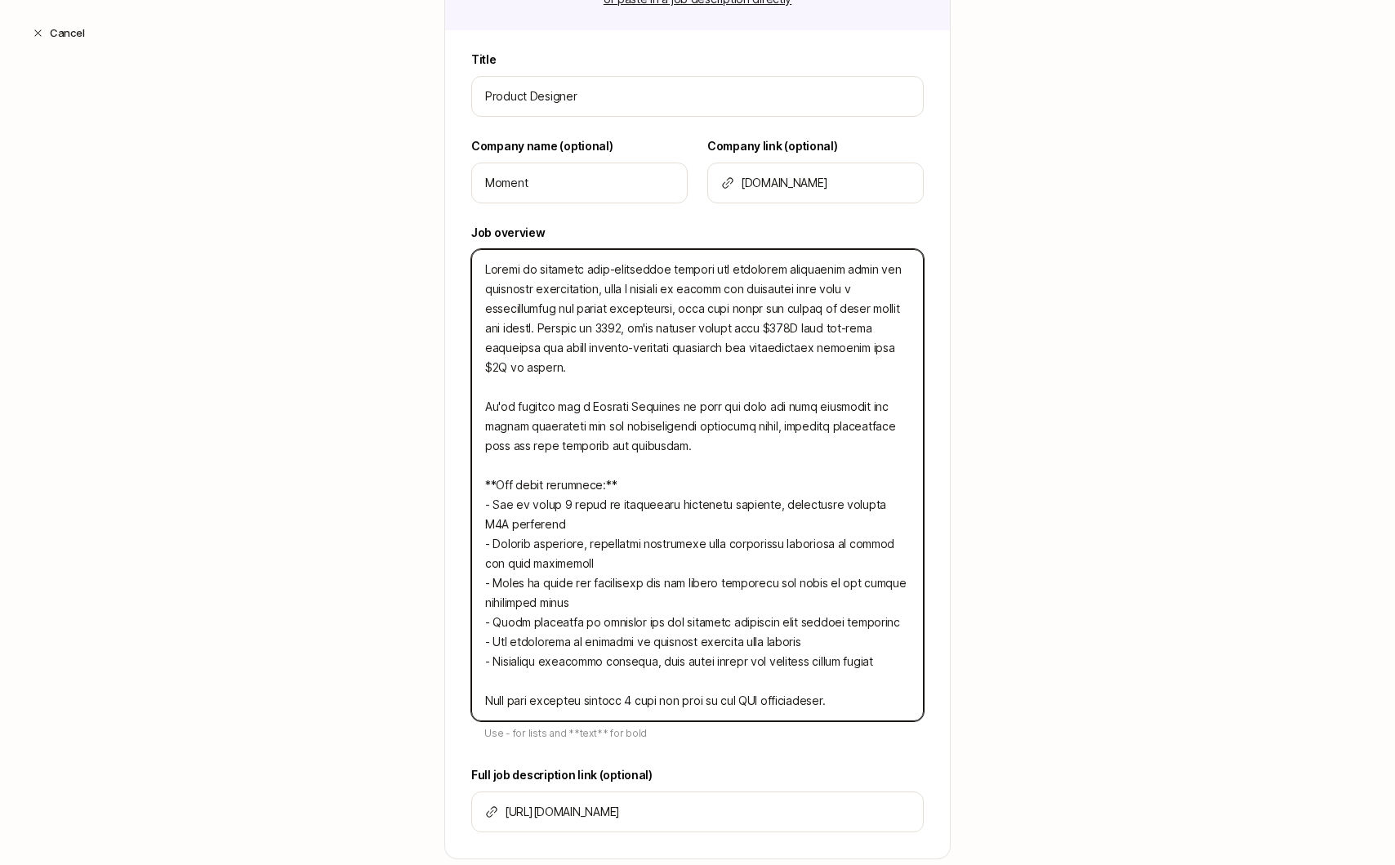
click at [635, 330] on textarea at bounding box center [697, 485] width 452 height 472
click at [654, 330] on textarea at bounding box center [697, 485] width 452 height 472
drag, startPoint x: 677, startPoint y: 330, endPoint x: 551, endPoint y: 336, distance: 125.9
click at [551, 336] on textarea at bounding box center [697, 485] width 452 height 472
click at [616, 328] on textarea at bounding box center [697, 485] width 452 height 472
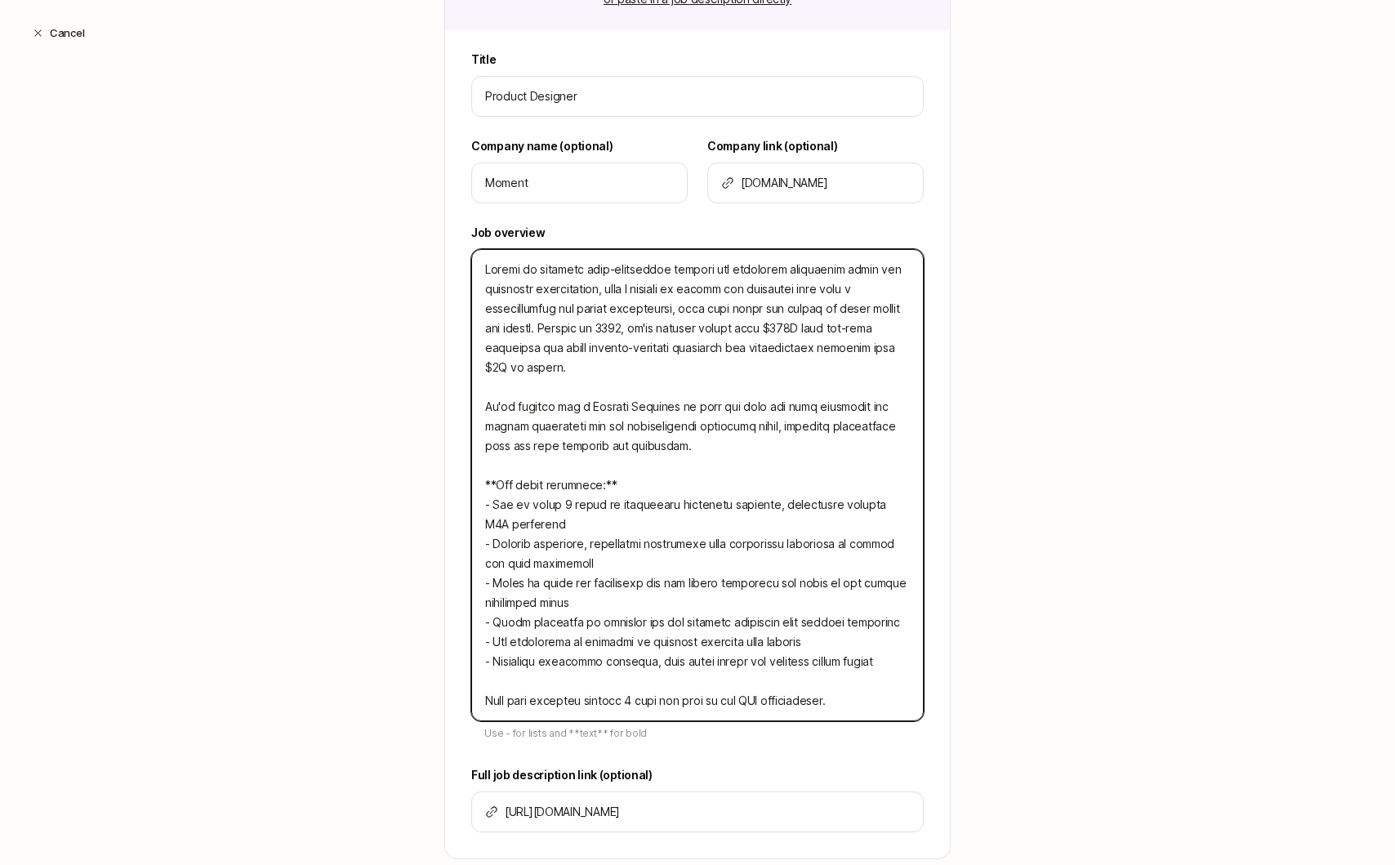
drag, startPoint x: 653, startPoint y: 330, endPoint x: 553, endPoint y: 332, distance: 100.5
click at [553, 332] on textarea at bounding box center [697, 485] width 452 height 472
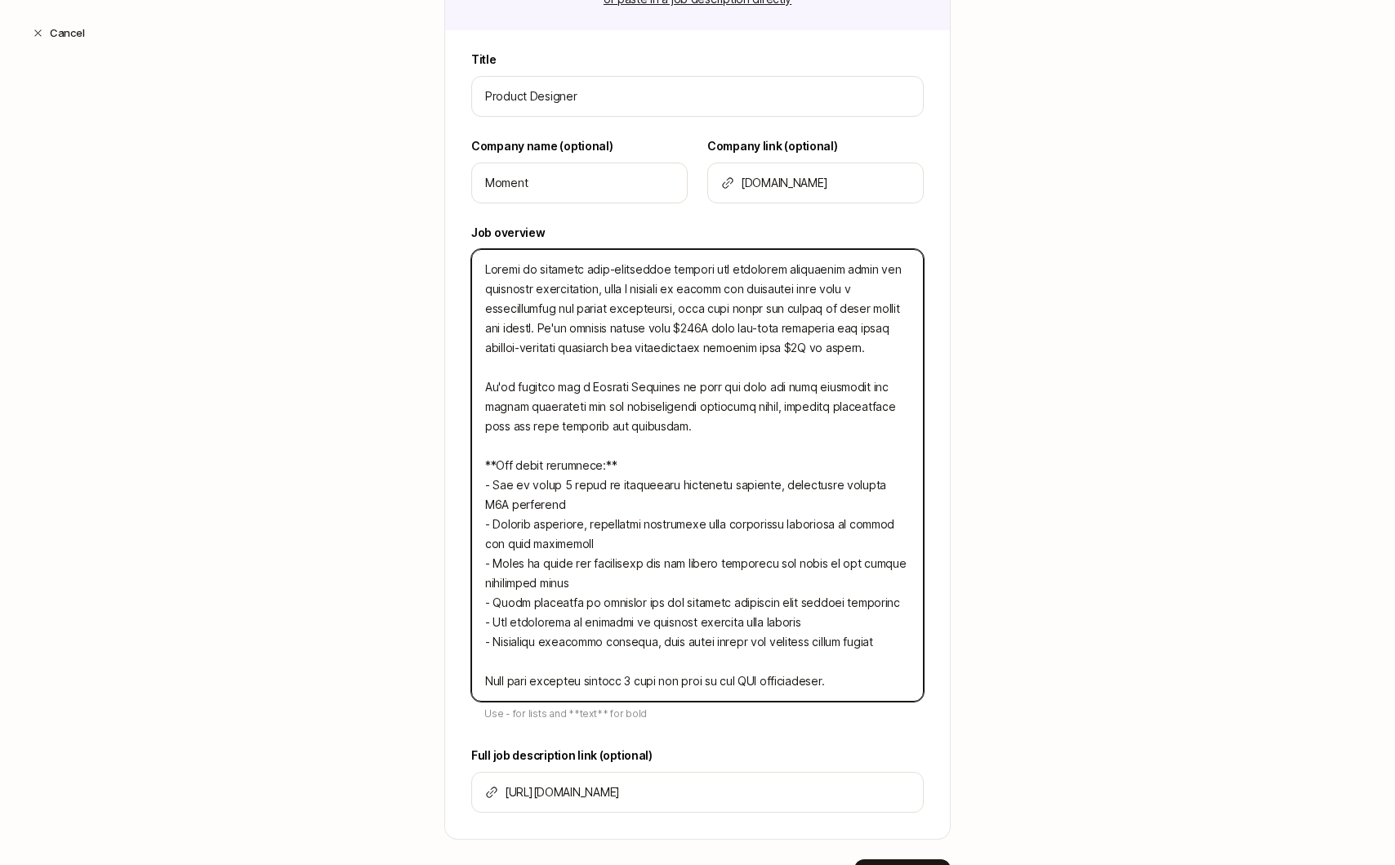
click at [865, 333] on textarea at bounding box center [697, 475] width 452 height 452
click at [875, 344] on textarea at bounding box center [697, 475] width 452 height 452
drag, startPoint x: 793, startPoint y: 327, endPoint x: 754, endPoint y: 326, distance: 39.2
click at [754, 326] on textarea at bounding box center [697, 475] width 452 height 452
click at [794, 335] on textarea at bounding box center [697, 475] width 452 height 452
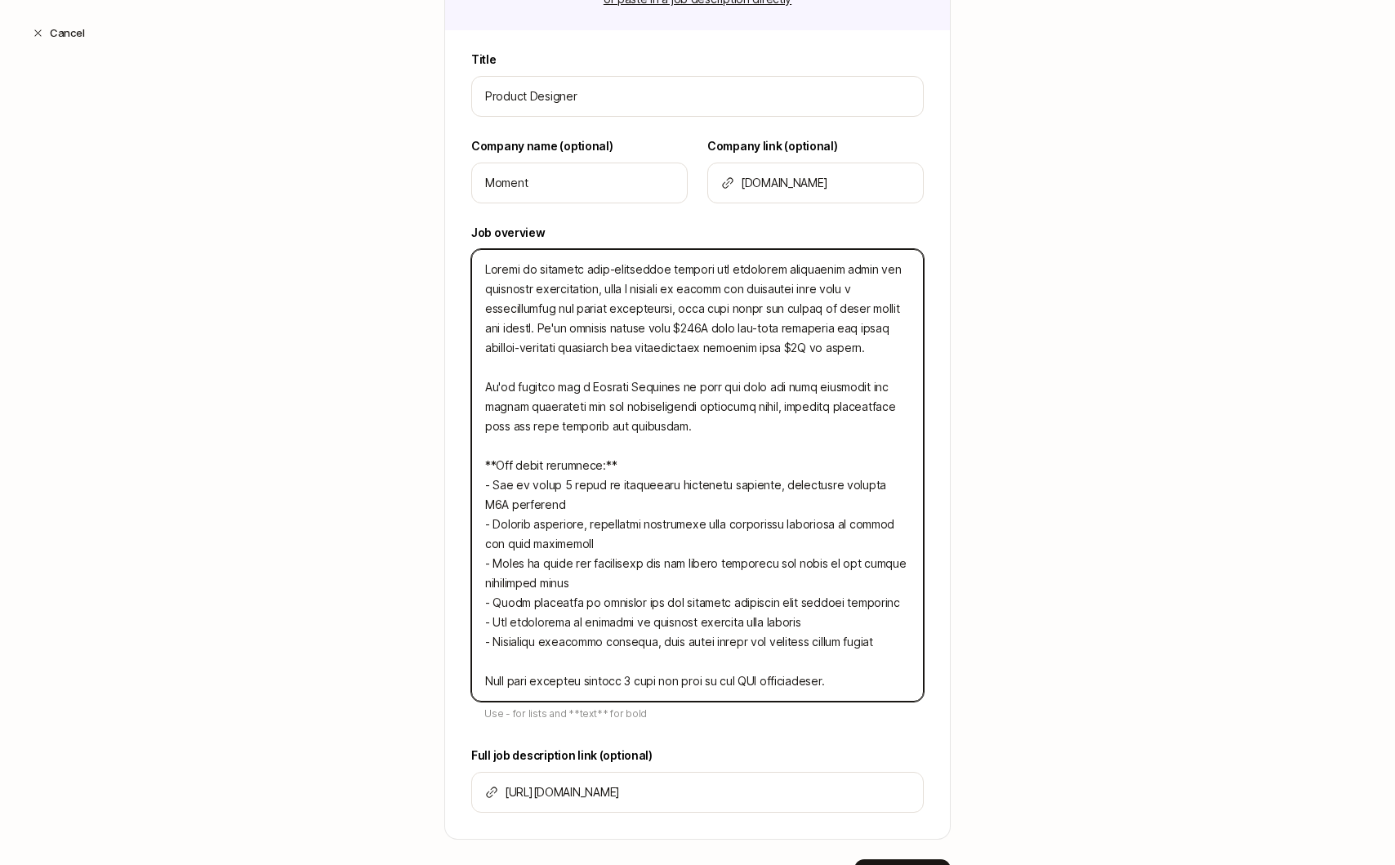
click at [795, 348] on textarea at bounding box center [697, 475] width 452 height 452
click at [802, 348] on textarea at bounding box center [697, 475] width 452 height 452
click at [857, 386] on textarea at bounding box center [697, 475] width 452 height 452
click at [854, 404] on textarea at bounding box center [697, 475] width 452 height 452
click at [699, 444] on textarea at bounding box center [697, 475] width 452 height 452
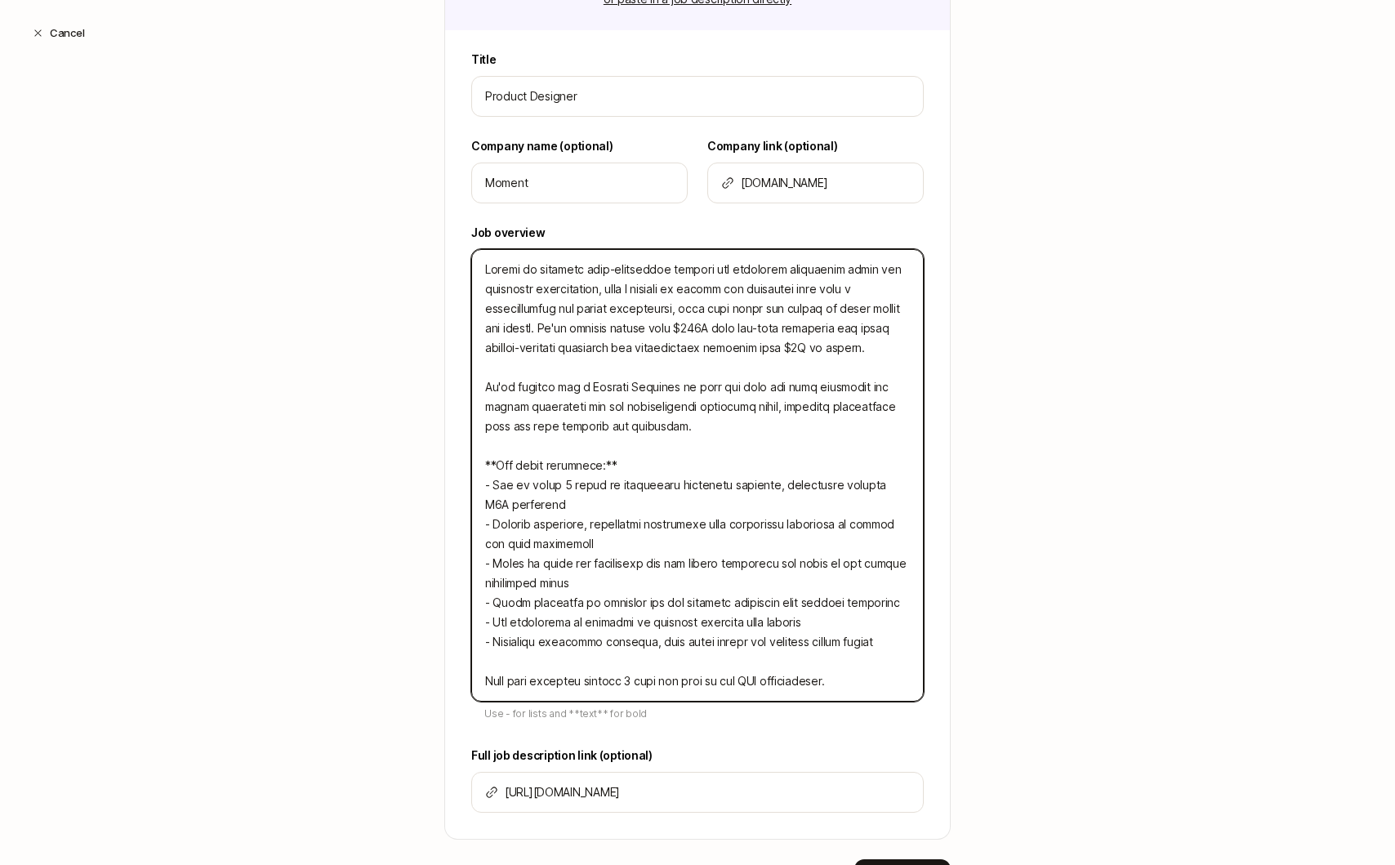
click at [699, 431] on textarea at bounding box center [697, 475] width 452 height 452
click at [715, 412] on textarea at bounding box center [697, 475] width 452 height 452
click at [720, 412] on textarea at bounding box center [697, 475] width 452 height 452
click at [719, 426] on textarea at bounding box center [697, 475] width 452 height 452
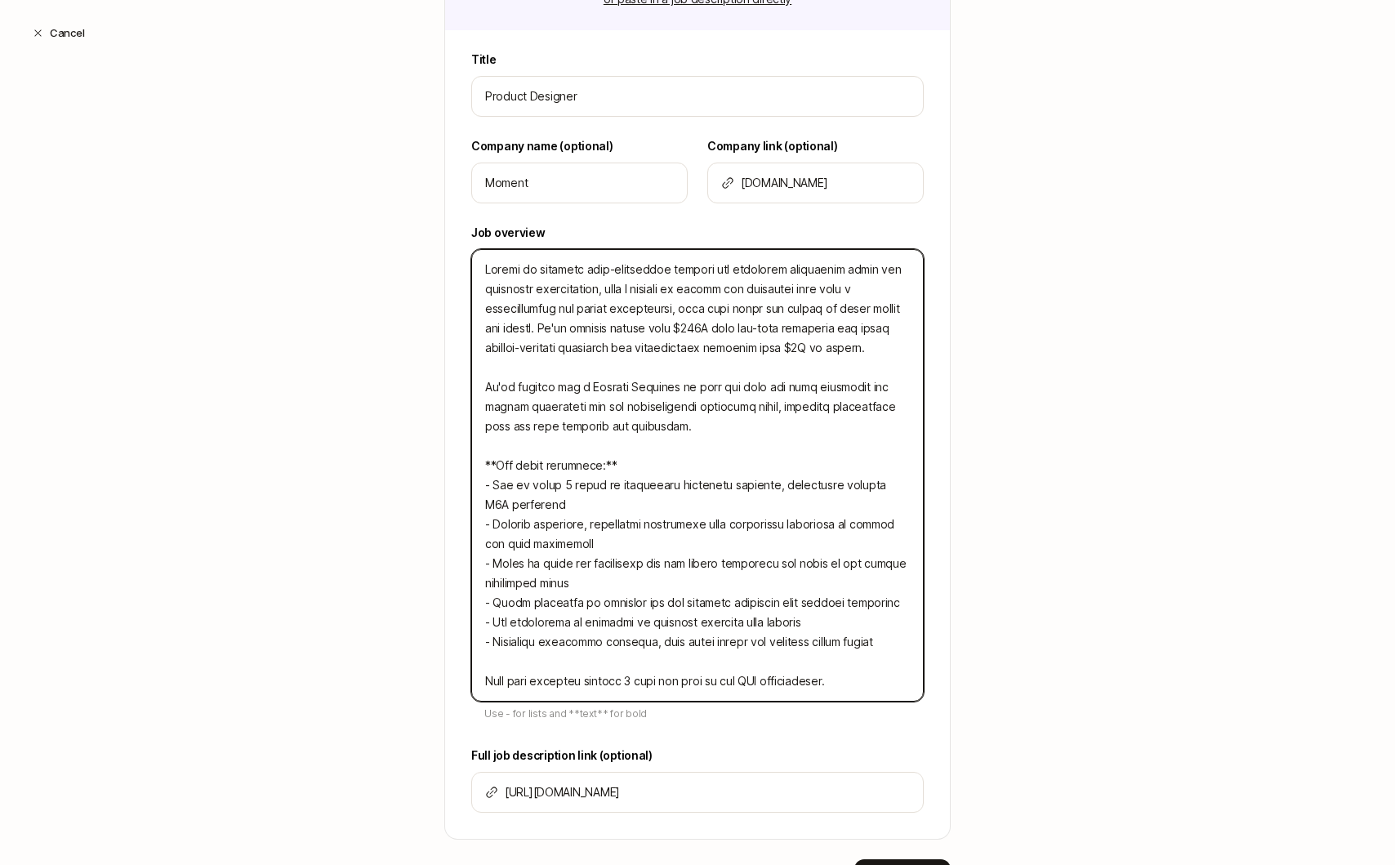
drag, startPoint x: 763, startPoint y: 408, endPoint x: 621, endPoint y: 409, distance: 141.3
click at [621, 409] on textarea at bounding box center [697, 475] width 452 height 452
click at [688, 423] on textarea at bounding box center [697, 475] width 452 height 452
drag, startPoint x: 763, startPoint y: 408, endPoint x: 617, endPoint y: 408, distance: 145.4
click at [617, 408] on textarea at bounding box center [697, 475] width 452 height 452
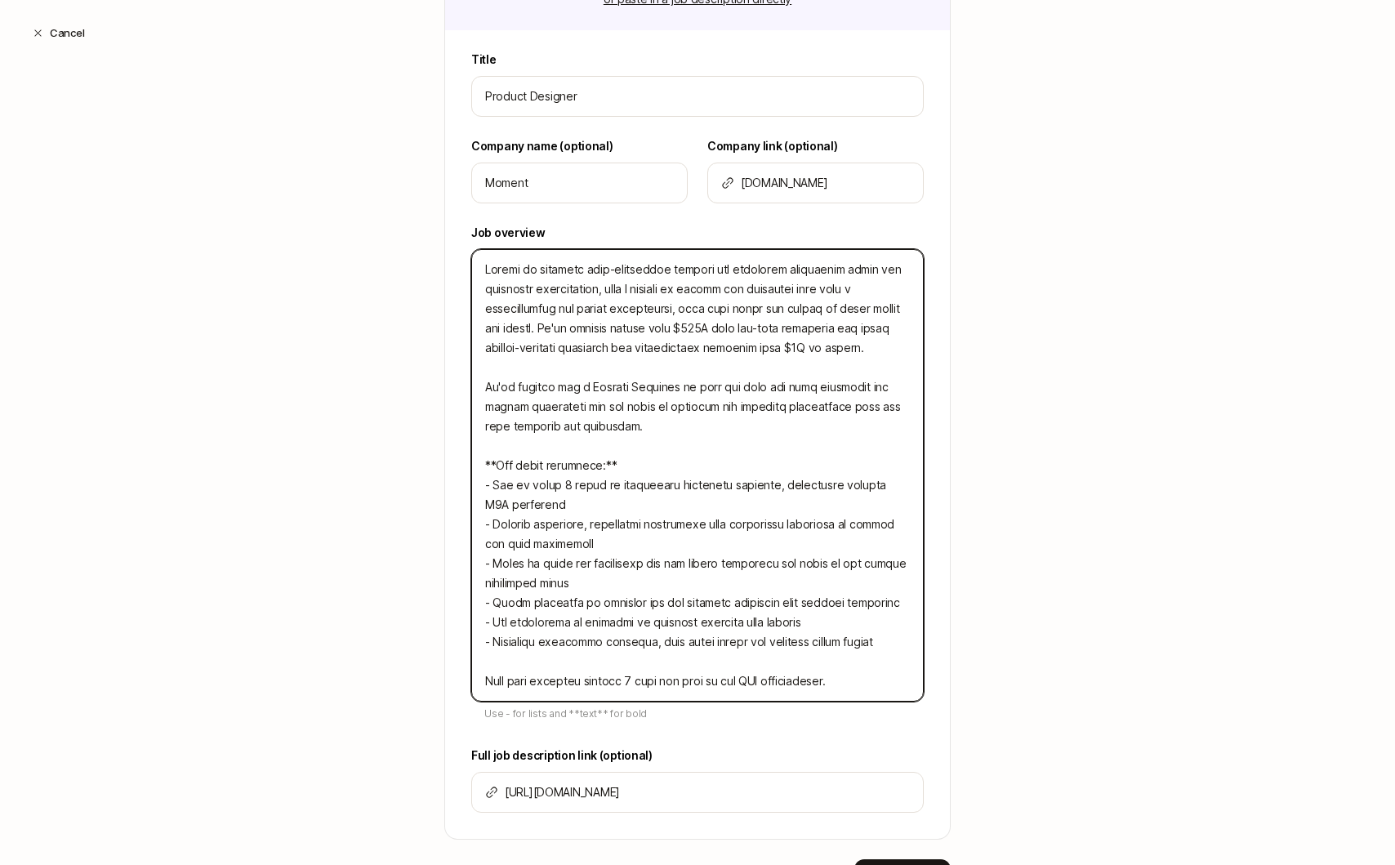
click at [721, 425] on textarea at bounding box center [697, 475] width 452 height 452
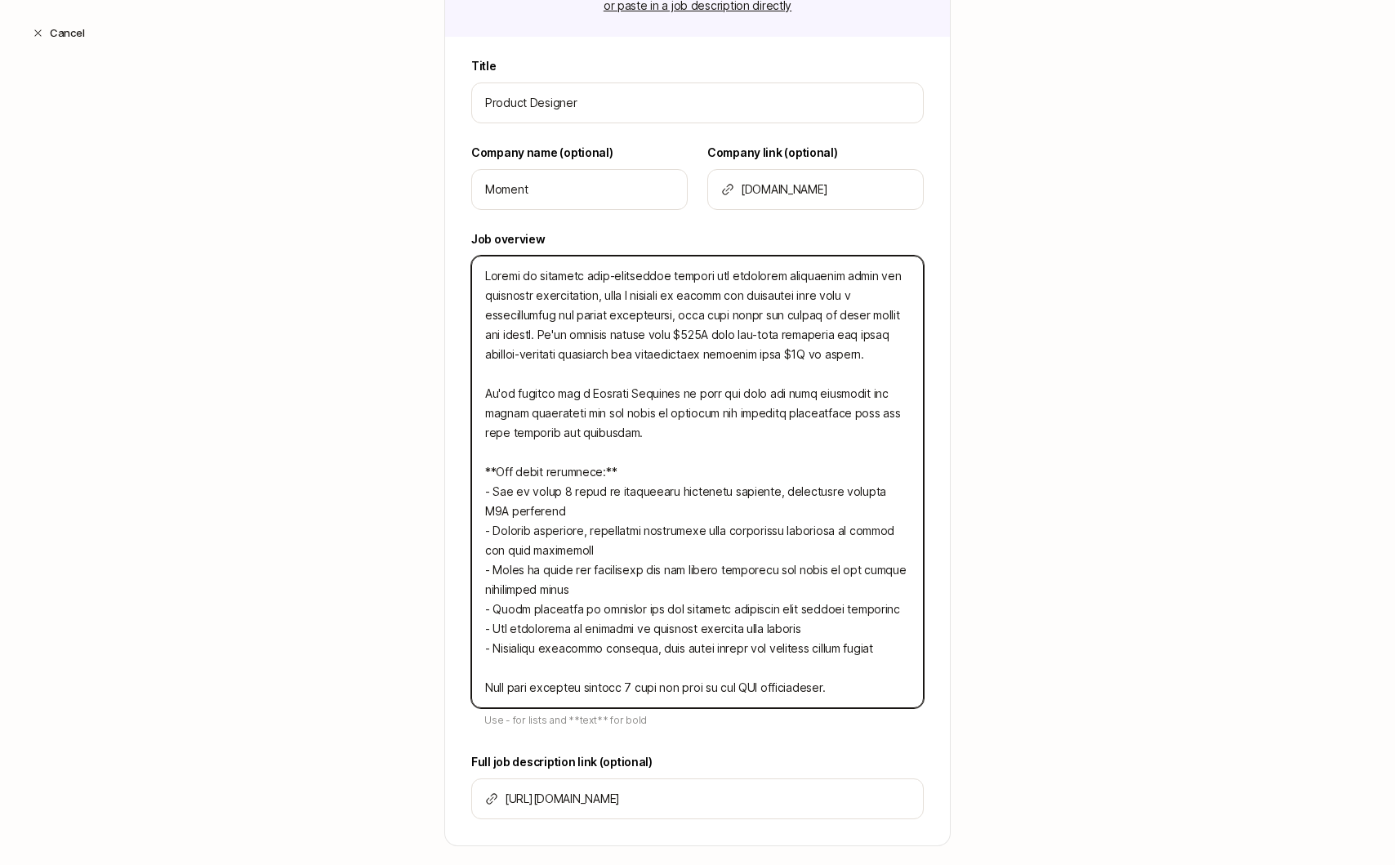
scroll to position [408, 0]
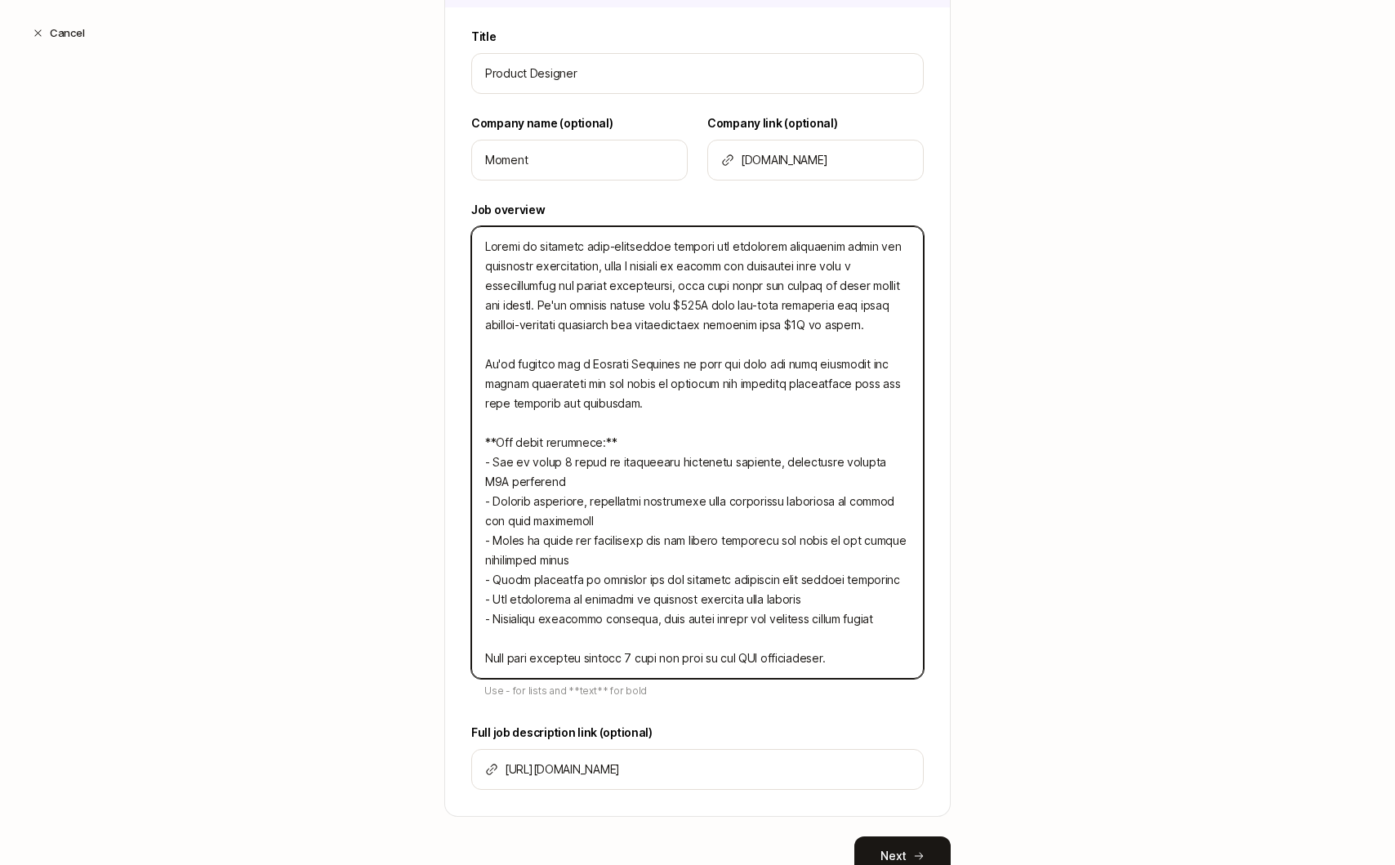
click at [672, 555] on textarea at bounding box center [697, 452] width 452 height 452
drag, startPoint x: 693, startPoint y: 558, endPoint x: 846, endPoint y: 537, distance: 154.9
click at [846, 537] on textarea at bounding box center [697, 452] width 452 height 452
click at [808, 569] on textarea at bounding box center [697, 452] width 452 height 452
click at [805, 551] on textarea at bounding box center [697, 452] width 452 height 452
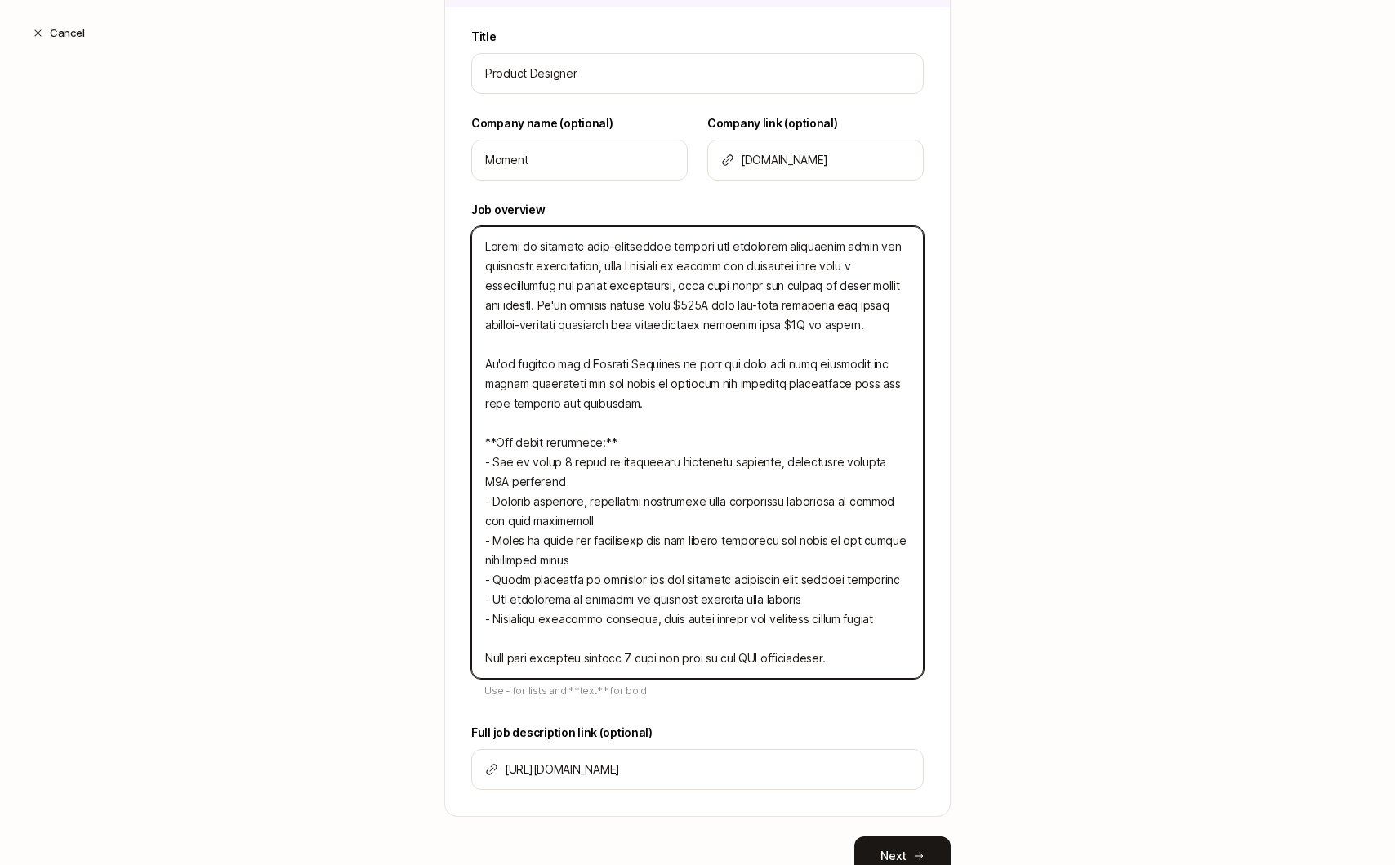
drag, startPoint x: 606, startPoint y: 560, endPoint x: 861, endPoint y: 546, distance: 255.2
click at [861, 546] on textarea at bounding box center [697, 452] width 452 height 452
drag, startPoint x: 892, startPoint y: 621, endPoint x: 481, endPoint y: 616, distance: 410.8
click at [481, 616] on textarea at bounding box center [697, 452] width 452 height 452
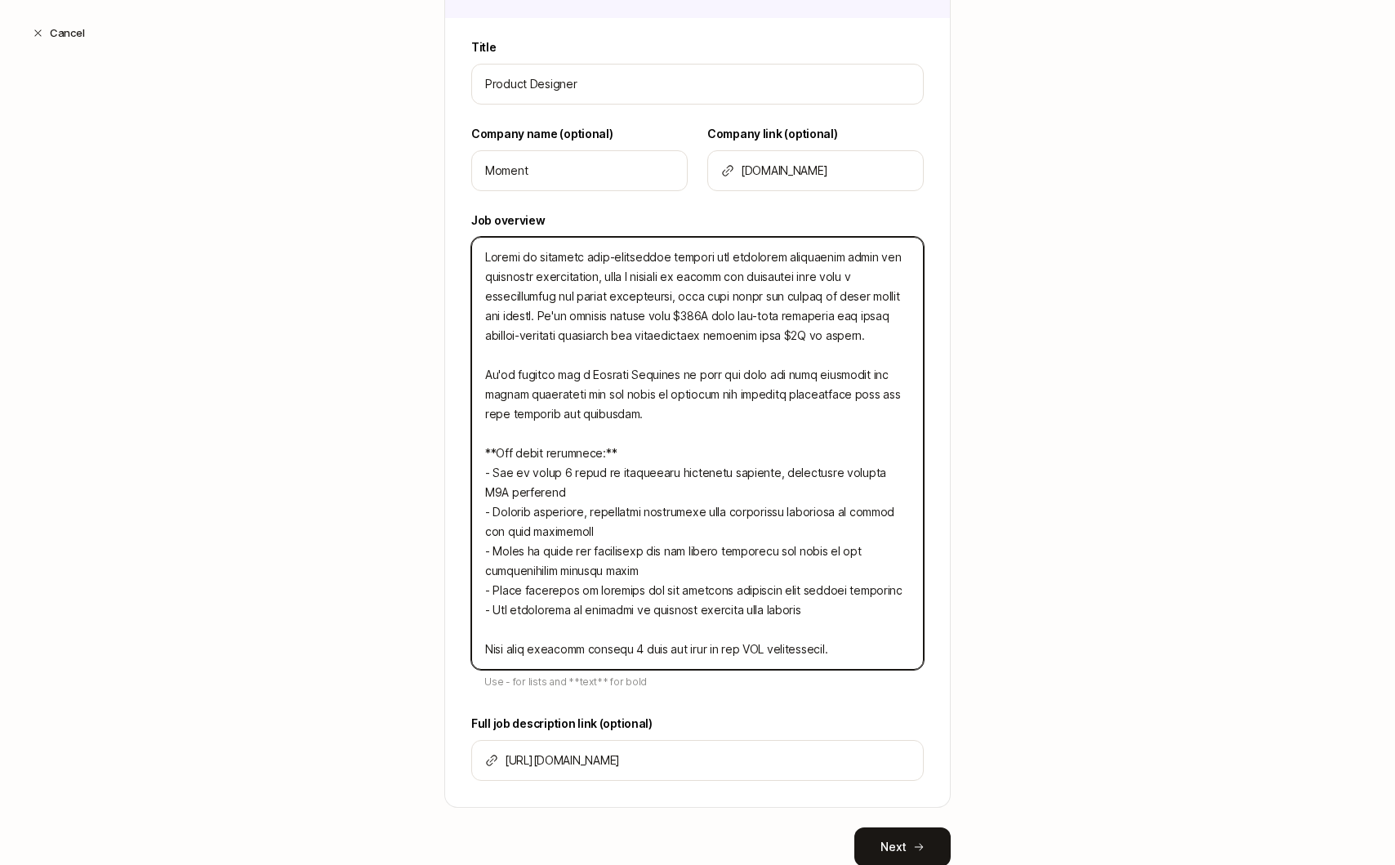
scroll to position [377, 0]
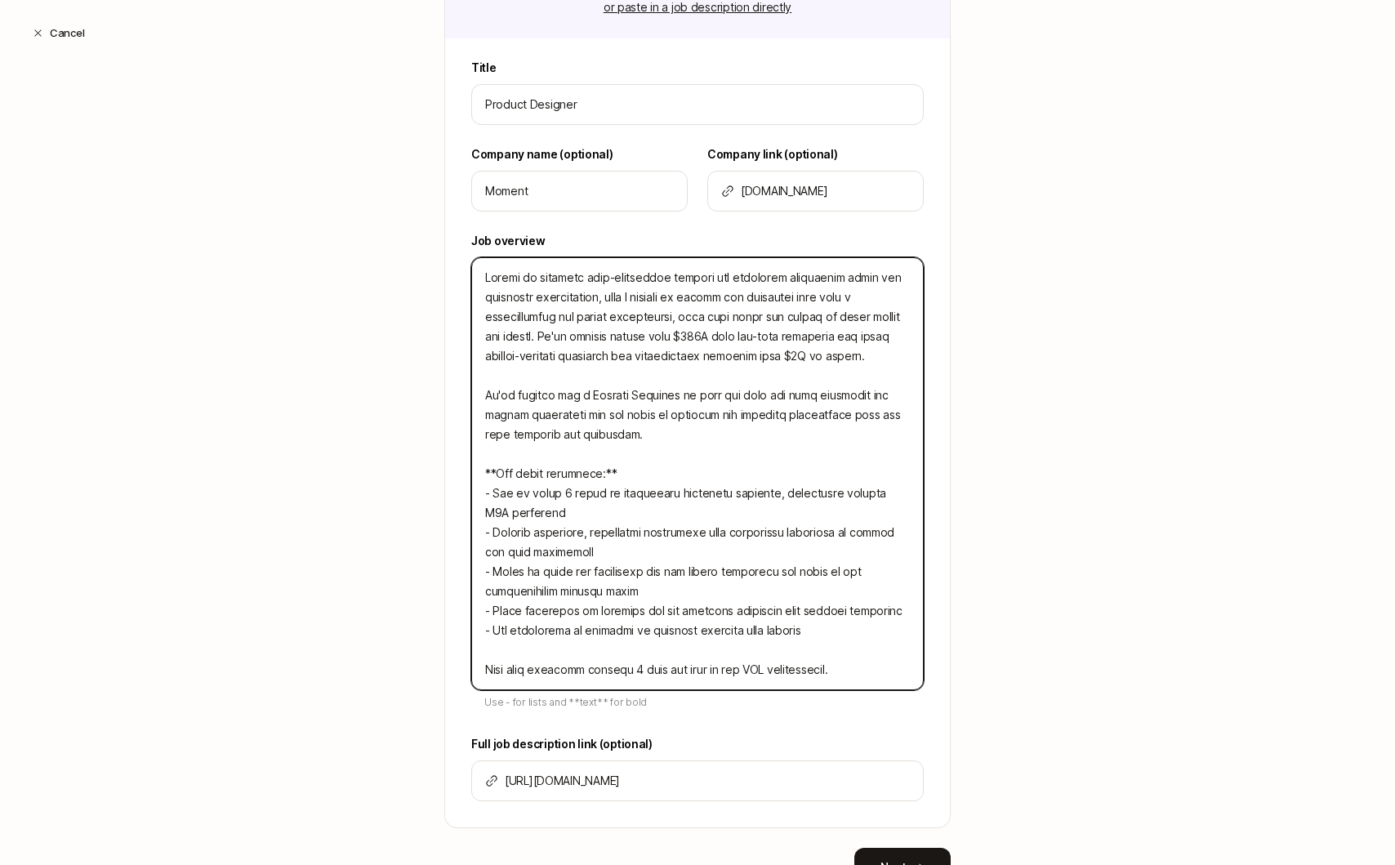
drag, startPoint x: 867, startPoint y: 361, endPoint x: 432, endPoint y: 219, distance: 457.9
click at [432, 219] on div "Create a Search Step 1 / 3 Tell us some basics about your Search Have an existi…" at bounding box center [697, 324] width 1395 height 1232
click at [625, 315] on textarea at bounding box center [697, 473] width 452 height 433
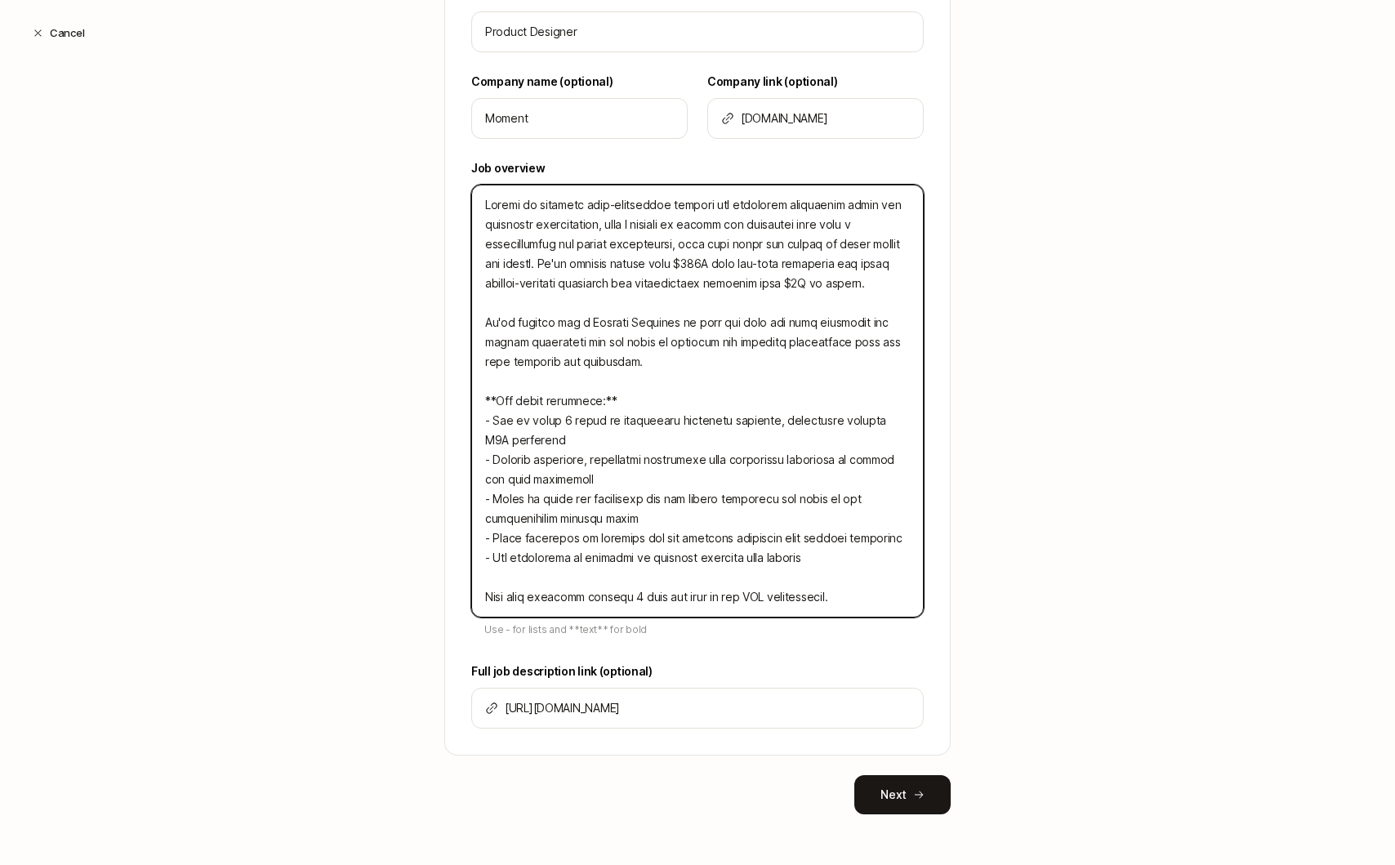
scroll to position [452, 0]
click at [649, 363] on textarea at bounding box center [697, 399] width 452 height 433
drag, startPoint x: 747, startPoint y: 361, endPoint x: 633, endPoint y: 361, distance: 114.3
click at [633, 361] on textarea at bounding box center [697, 399] width 452 height 433
drag, startPoint x: 679, startPoint y: 361, endPoint x: 633, endPoint y: 361, distance: 45.7
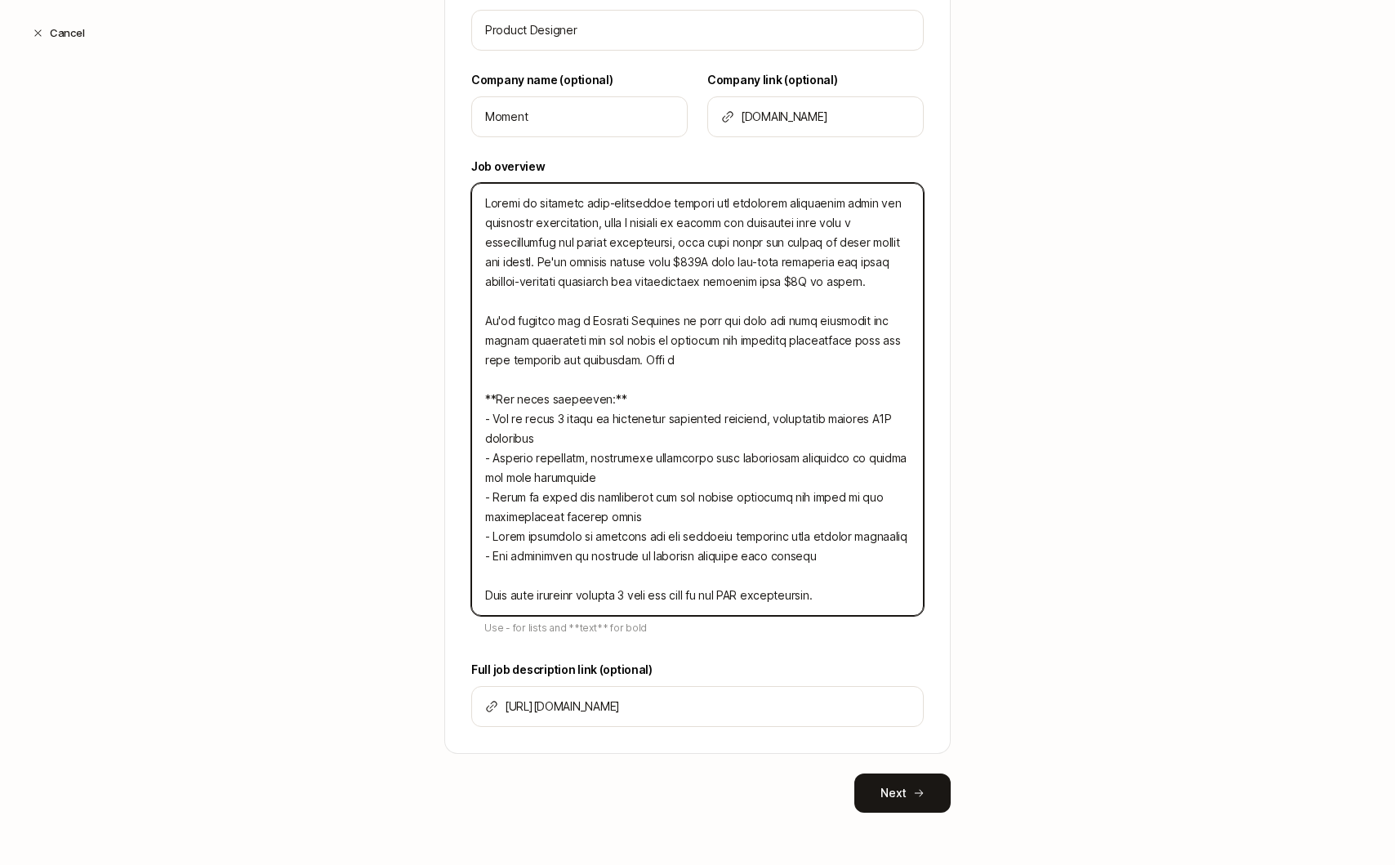
click at [633, 361] on textarea at bounding box center [697, 399] width 452 height 433
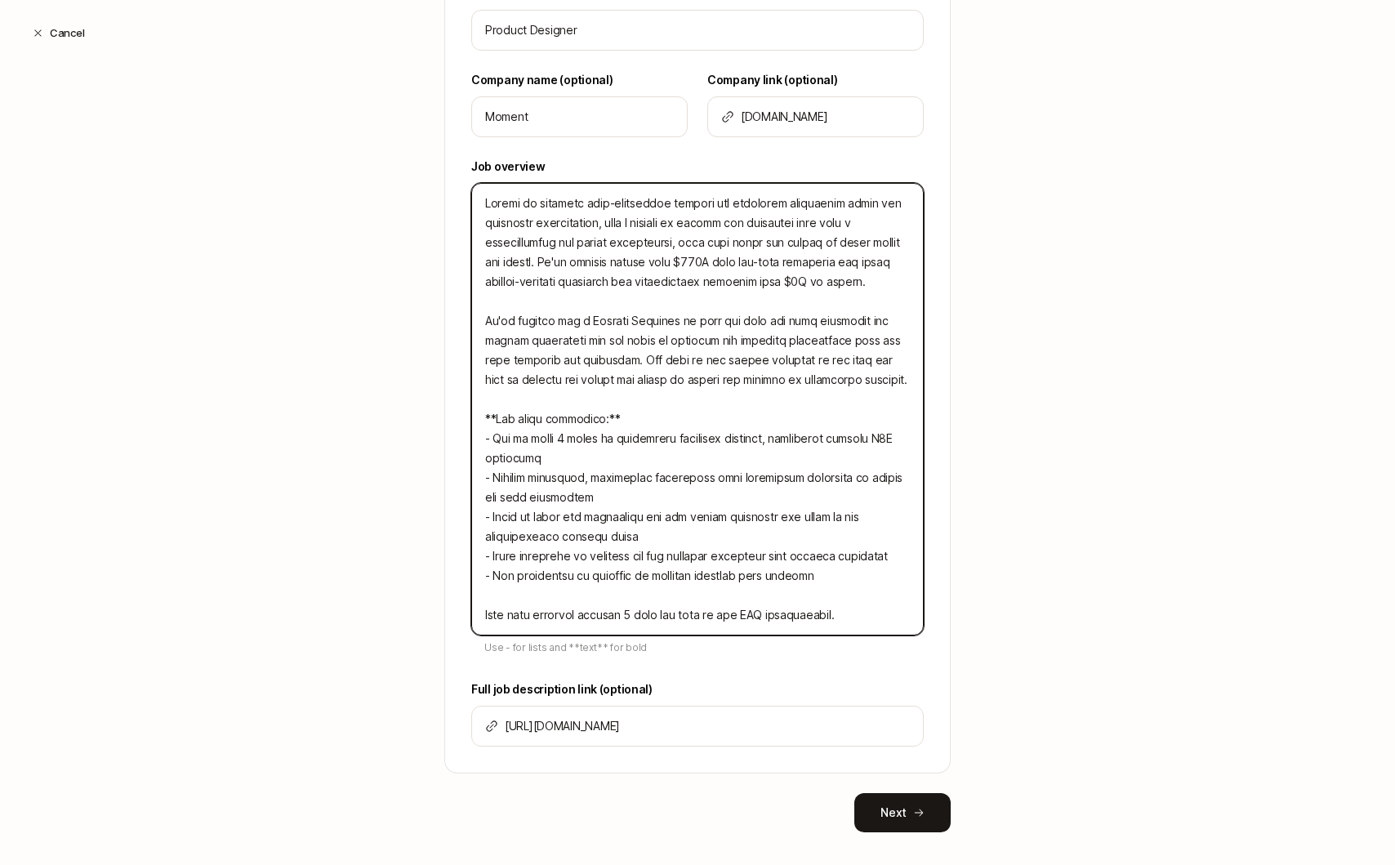
scroll to position [471, 0]
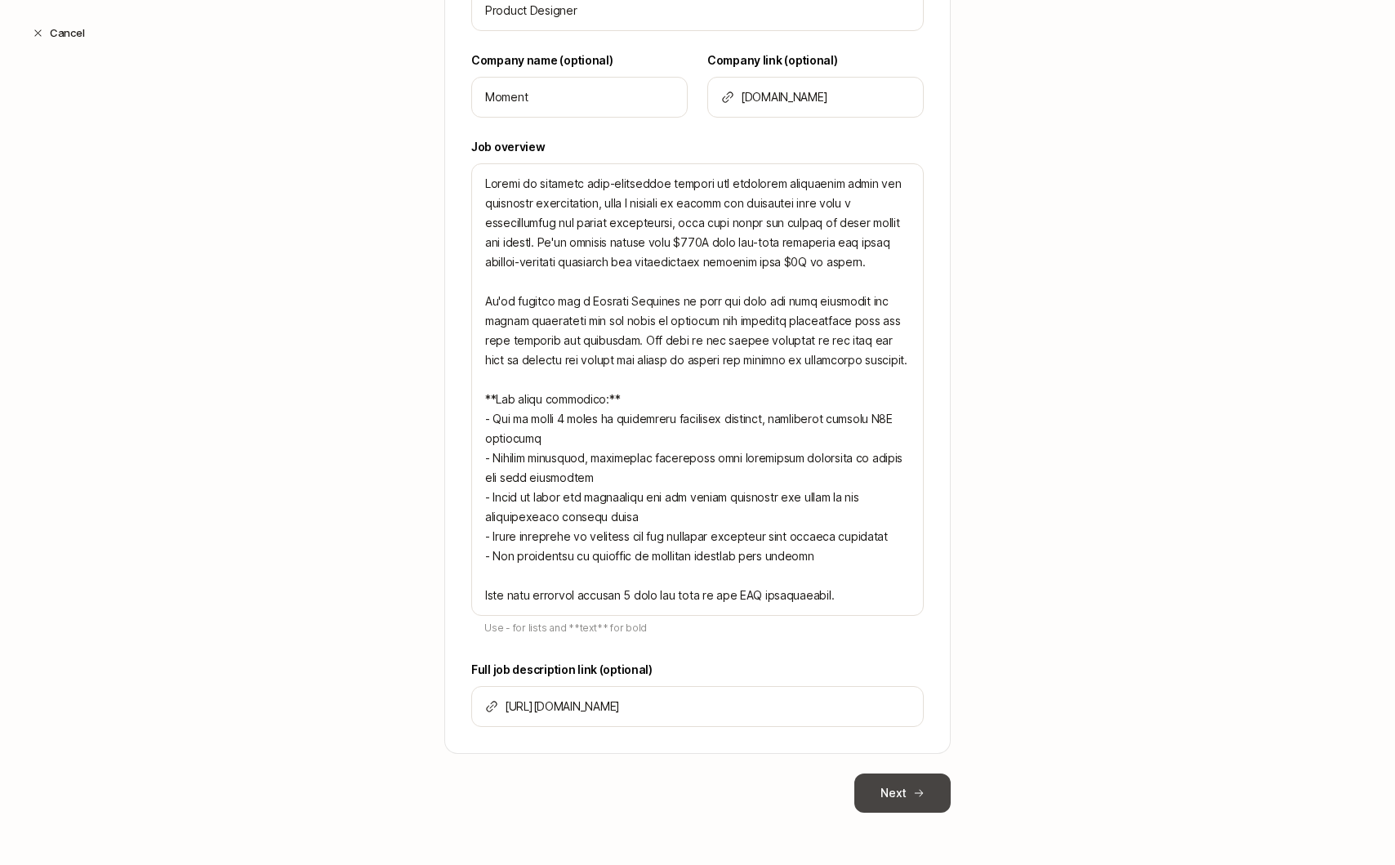
click at [911, 796] on button "Next" at bounding box center [902, 792] width 96 height 39
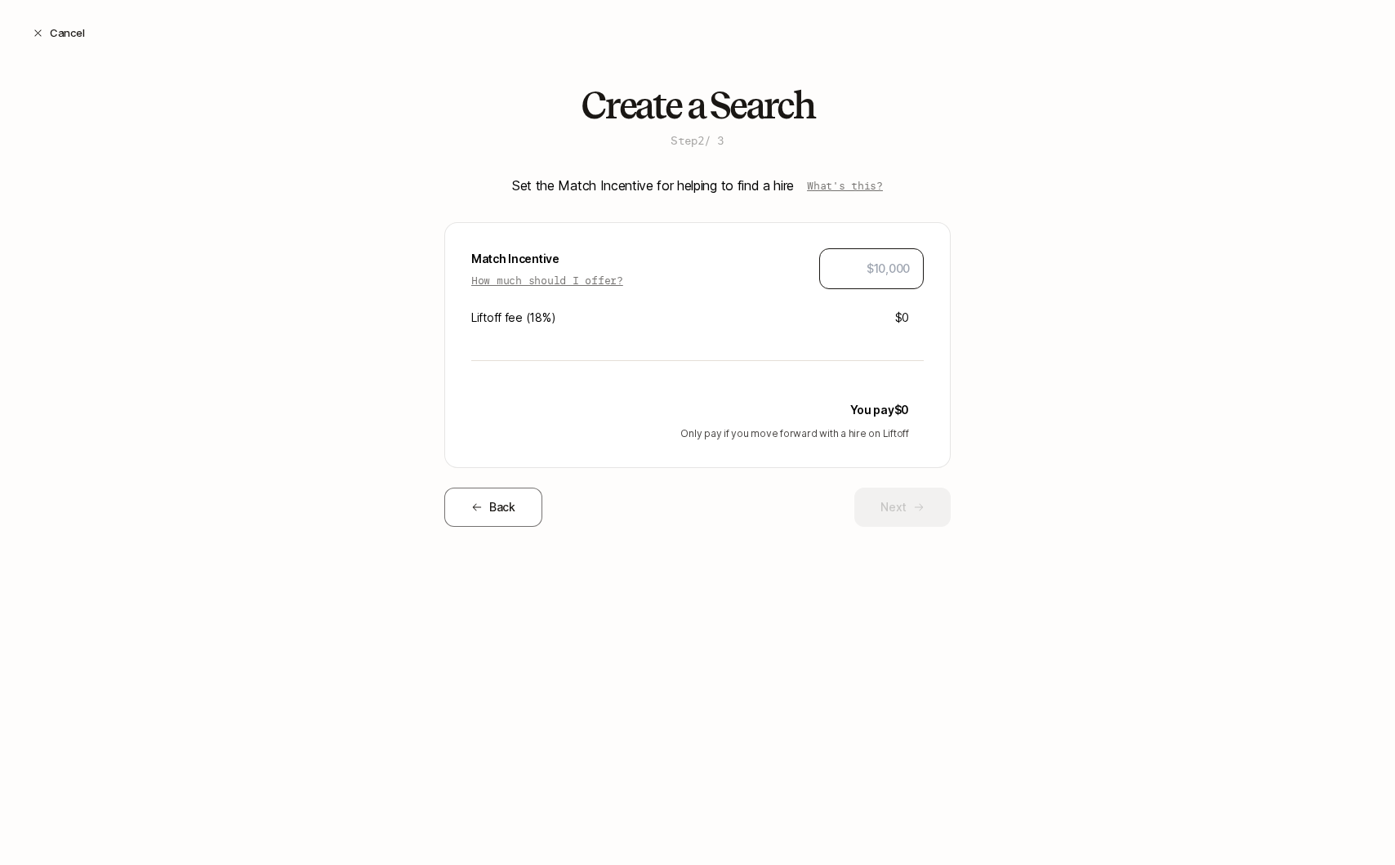
click at [893, 282] on div at bounding box center [871, 268] width 105 height 41
click at [903, 269] on input "text" at bounding box center [871, 269] width 77 height 20
click at [1008, 288] on div "Create a Search Step 2 / 3 Set the Match Incentive for helping to find a hire W…" at bounding box center [697, 332] width 1395 height 494
drag, startPoint x: 854, startPoint y: 266, endPoint x: 1013, endPoint y: 266, distance: 158.4
click at [1013, 266] on div "Create a Search Step 2 / 3 Set the Match Incentive for helping to find a hire W…" at bounding box center [697, 332] width 1395 height 494
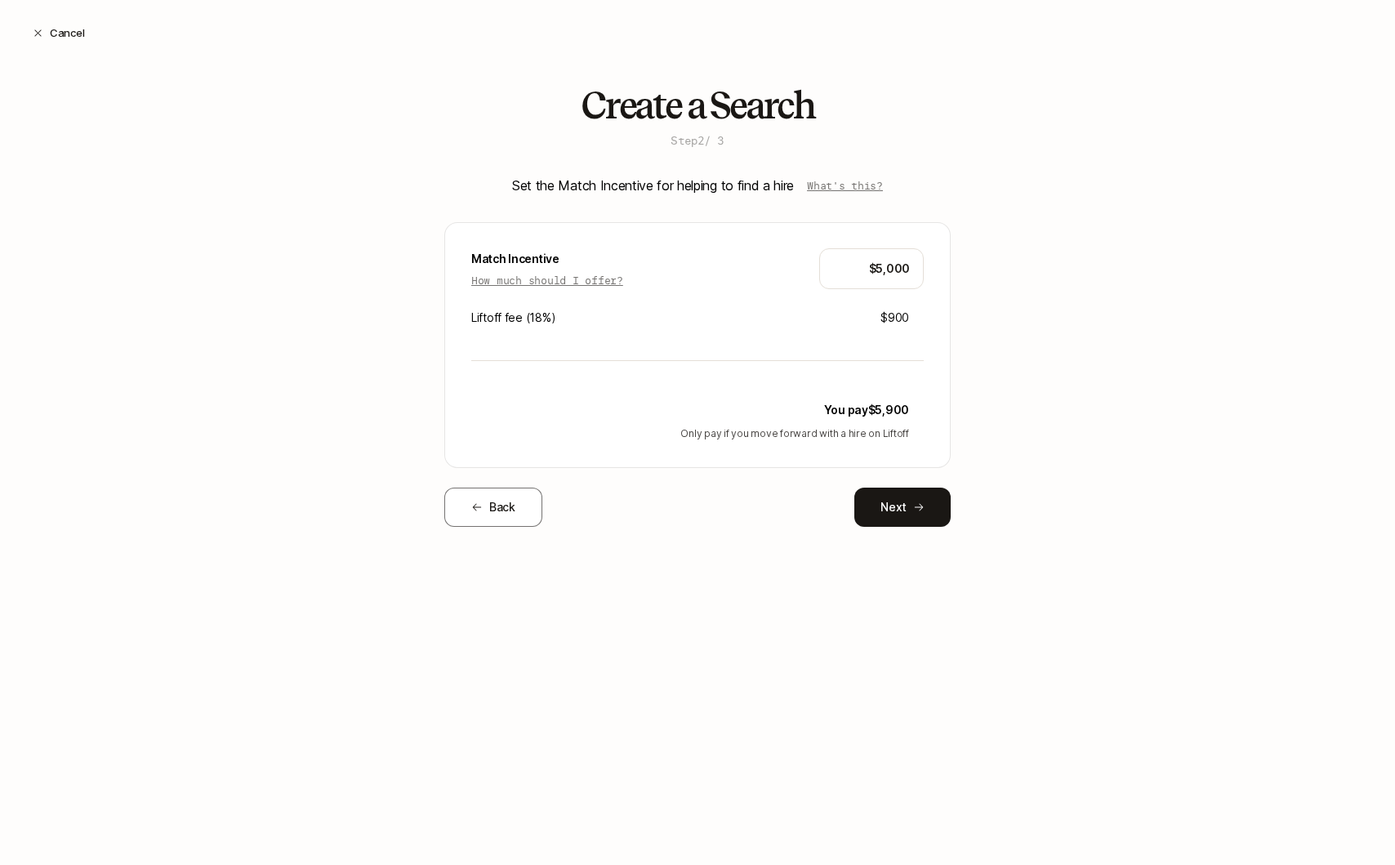
click at [1013, 266] on div "Create a Search Step 2 / 3 Set the Match Incentive for helping to find a hire W…" at bounding box center [697, 332] width 1395 height 494
click at [862, 184] on p "What's this?" at bounding box center [845, 185] width 76 height 16
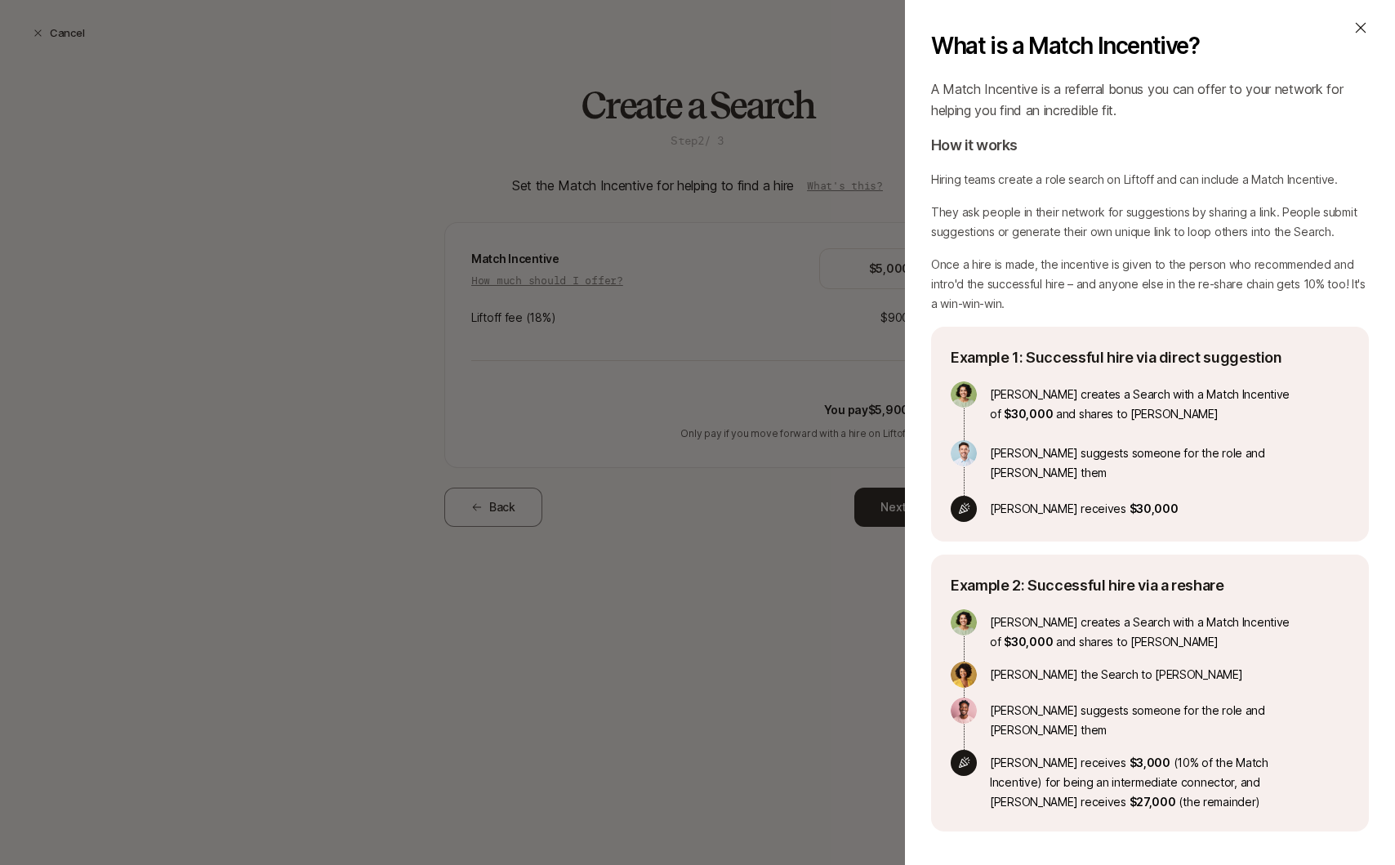
click at [1361, 32] on icon at bounding box center [1360, 28] width 16 height 16
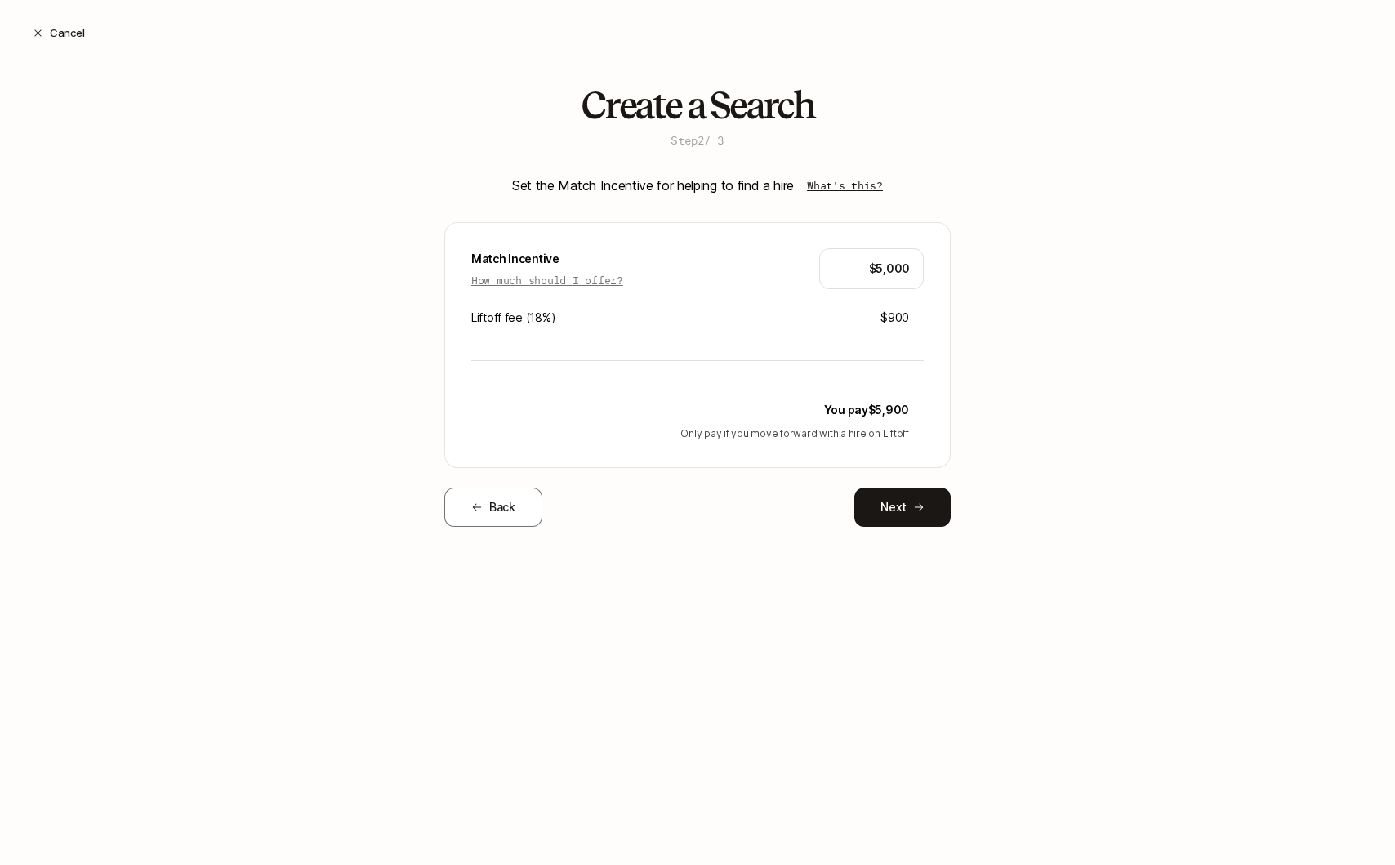
click at [866, 189] on p "What's this?" at bounding box center [845, 185] width 76 height 16
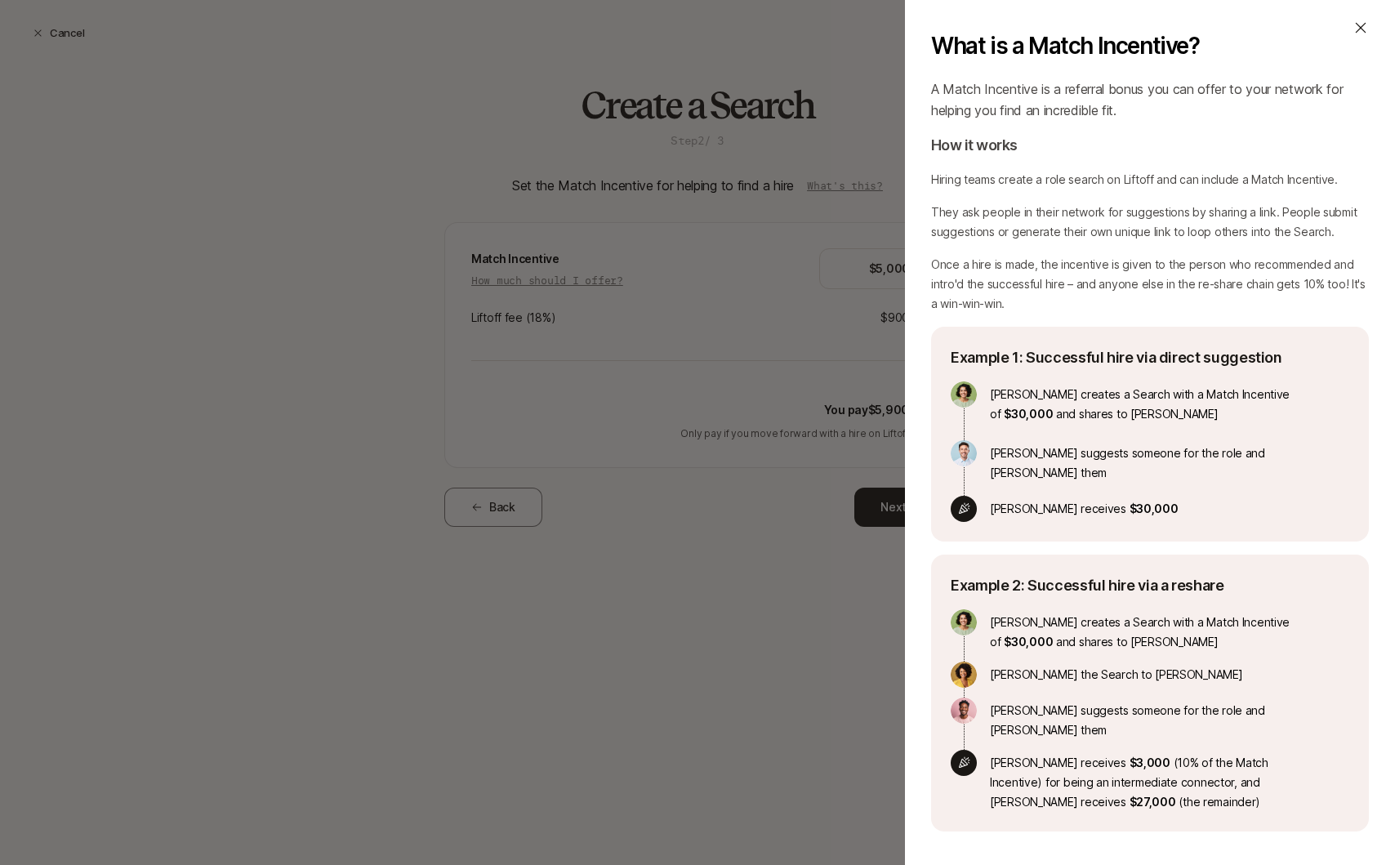
click at [648, 310] on div "What is a Match Incentive? A Match Incentive is a referral bonus you can offer …" at bounding box center [697, 432] width 1395 height 865
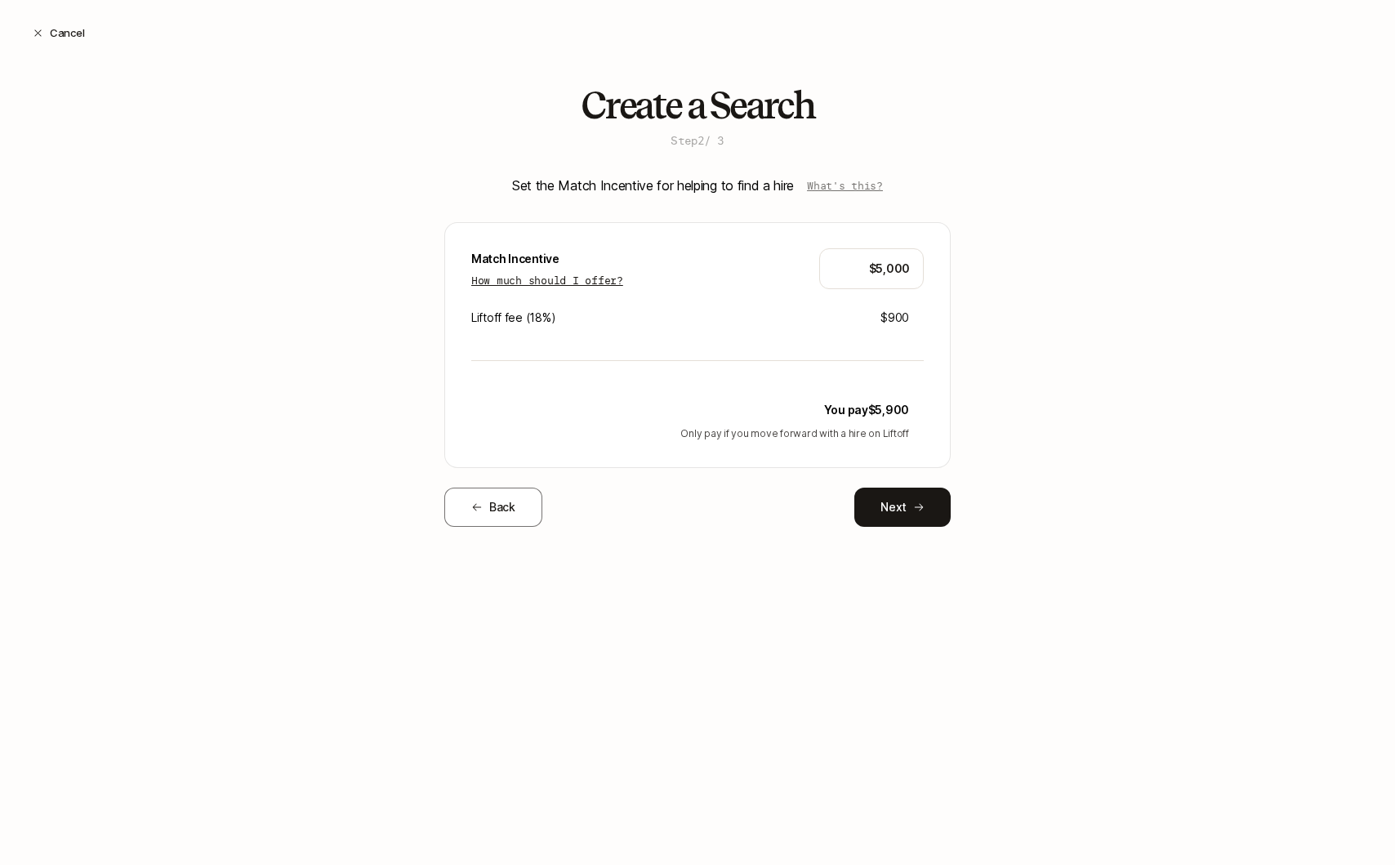
click at [567, 281] on p "How much should I offer?" at bounding box center [547, 280] width 152 height 16
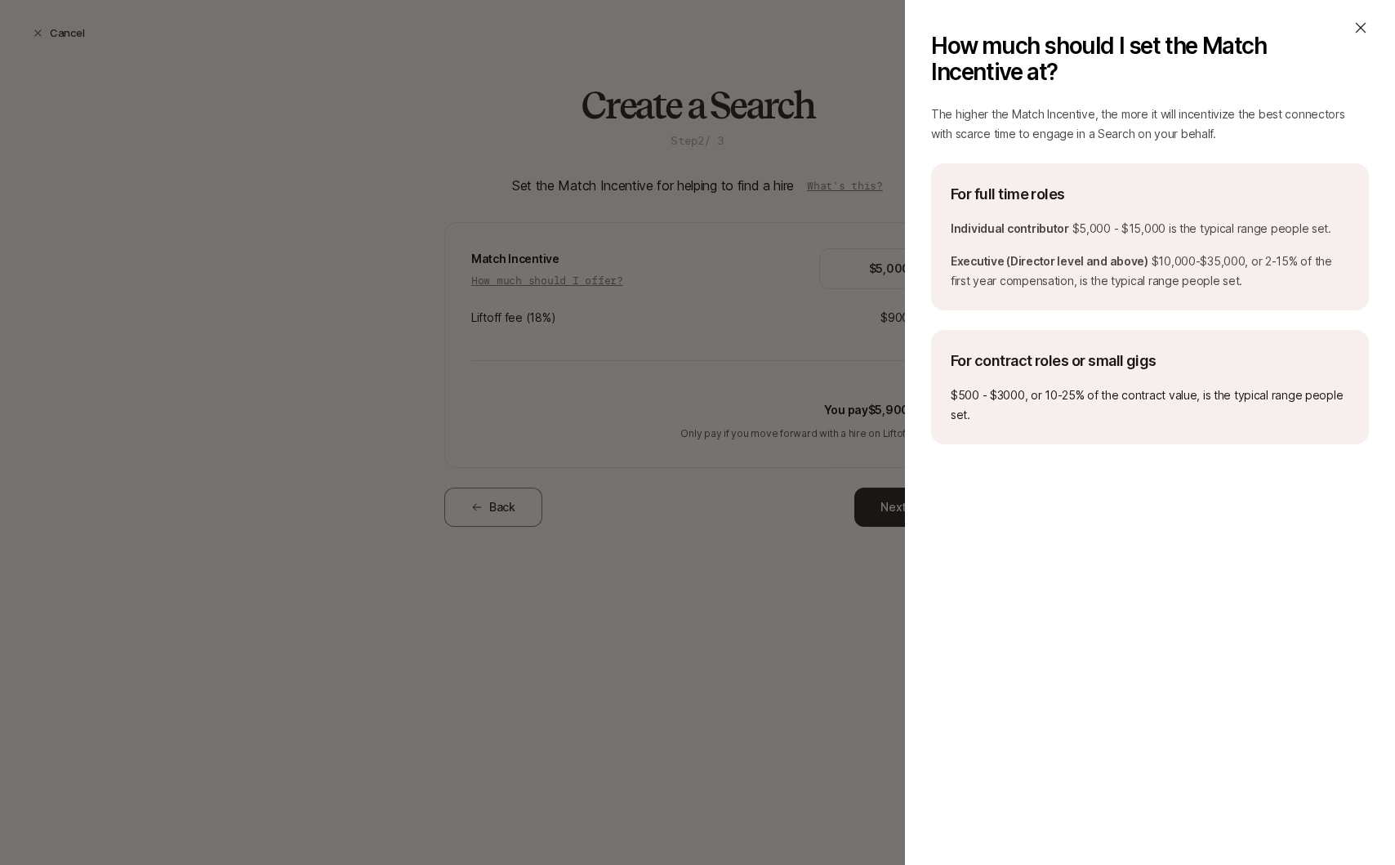
click at [828, 369] on div "How much should I set the Match Incentive at? The higher the Match Incentive, t…" at bounding box center [697, 432] width 1395 height 865
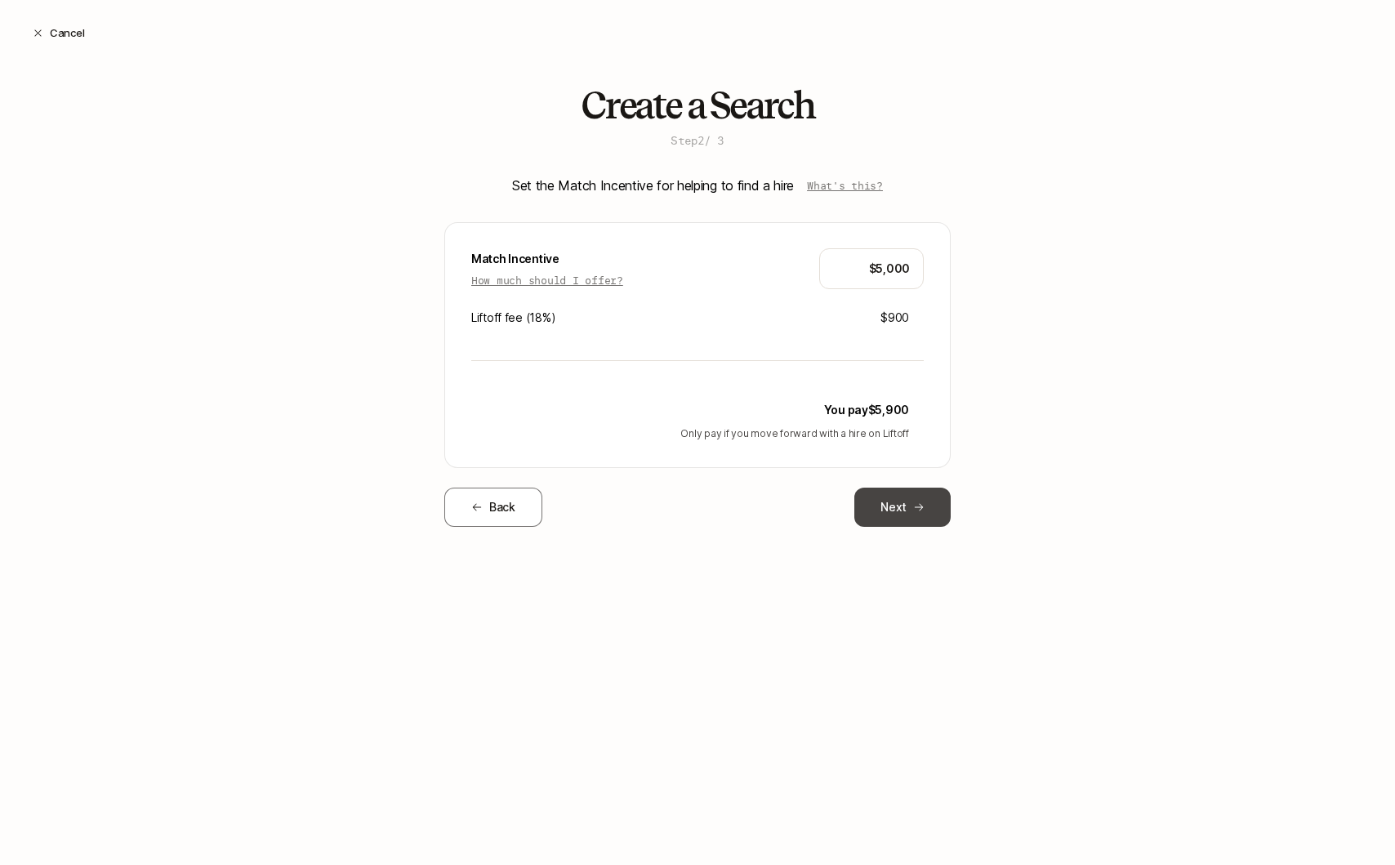
click at [911, 511] on button "Next" at bounding box center [902, 507] width 96 height 39
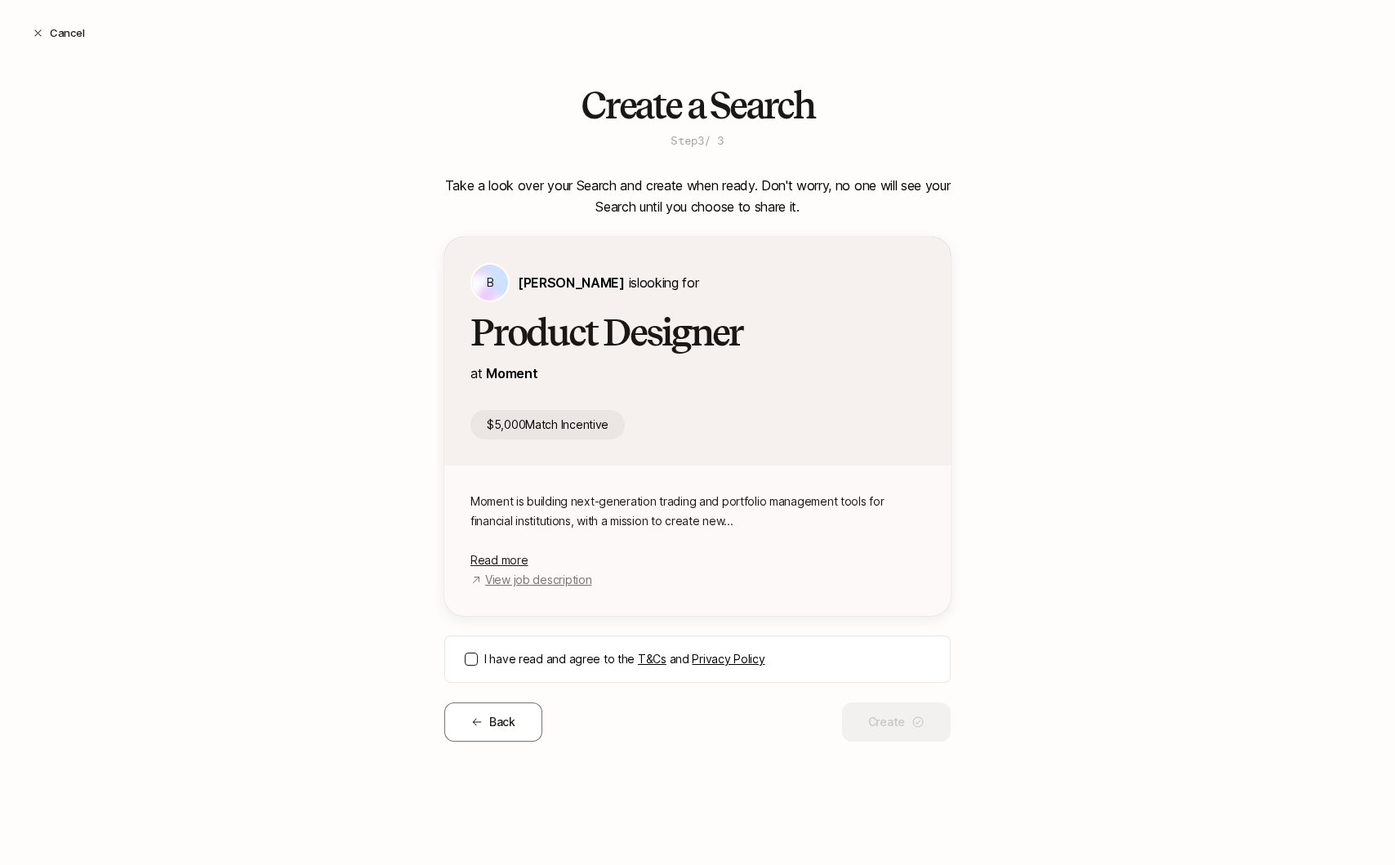
click at [465, 667] on div "I have read and agree to the T&Cs and Privacy Policy" at bounding box center [697, 658] width 506 height 47
click at [469, 657] on button "I have read and agree to the T&Cs and Privacy Policy" at bounding box center [471, 659] width 13 height 13
click at [514, 556] on span "Read more" at bounding box center [498, 560] width 57 height 14
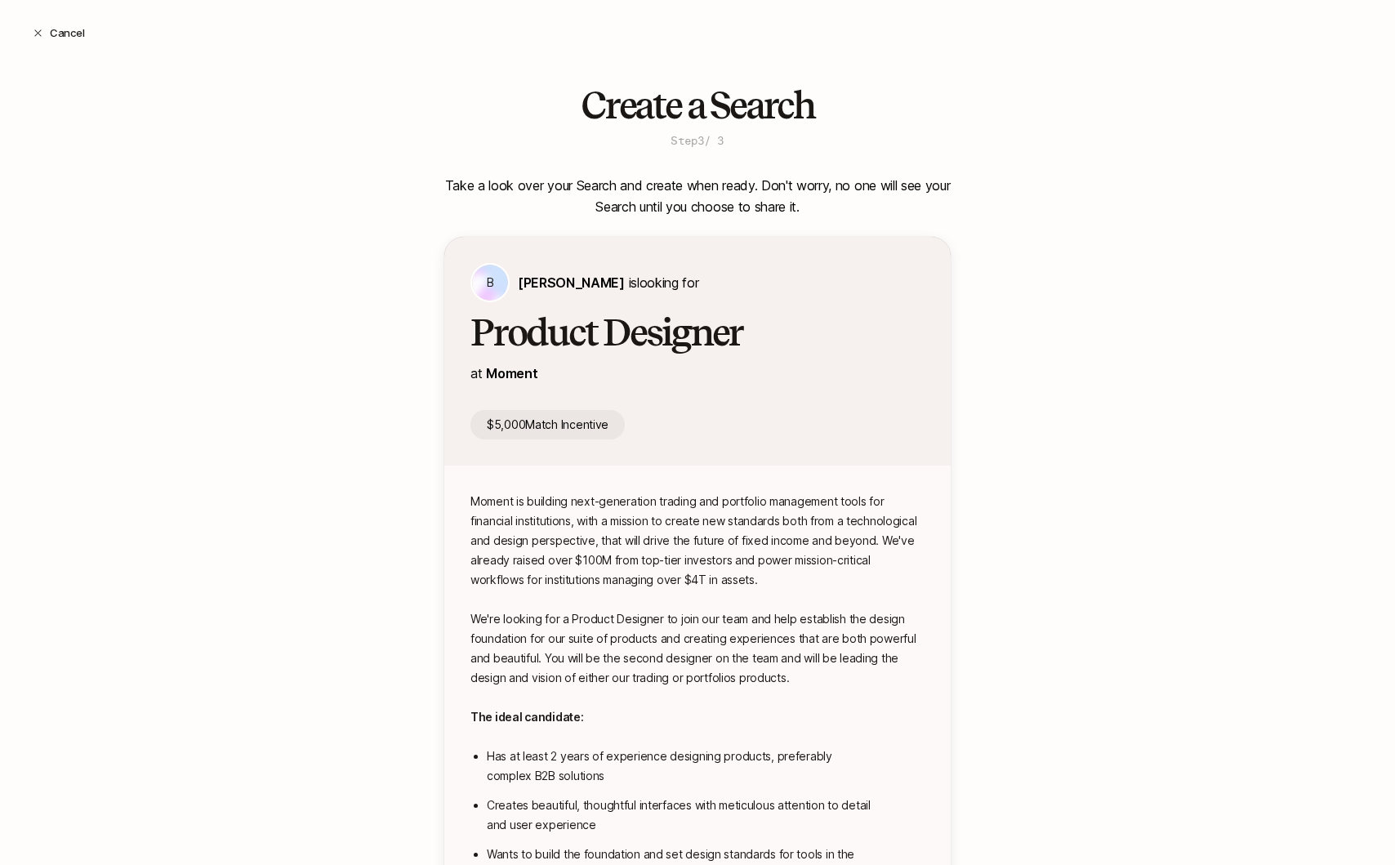
scroll to position [360, 0]
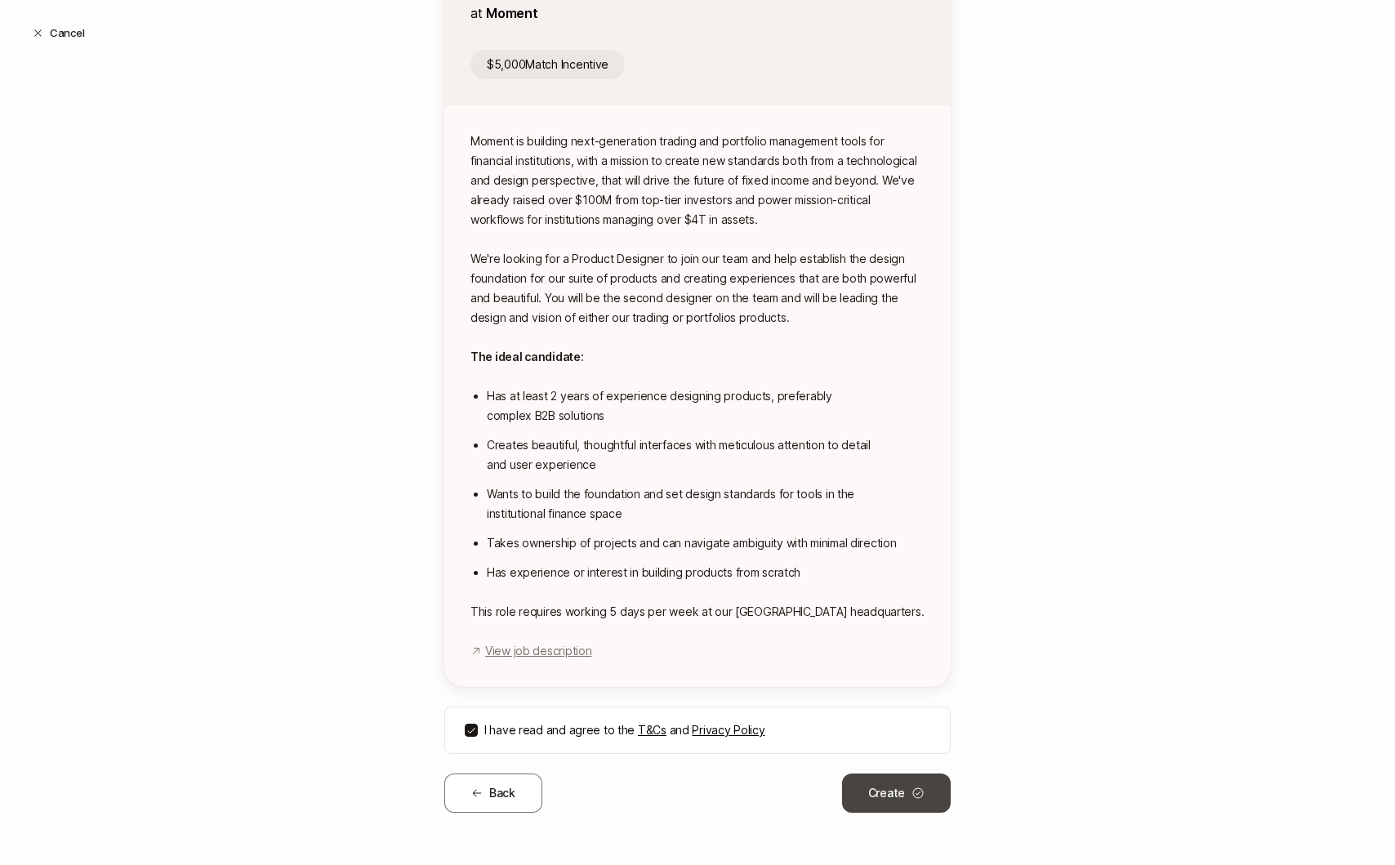
click at [877, 786] on button "Create" at bounding box center [896, 792] width 109 height 39
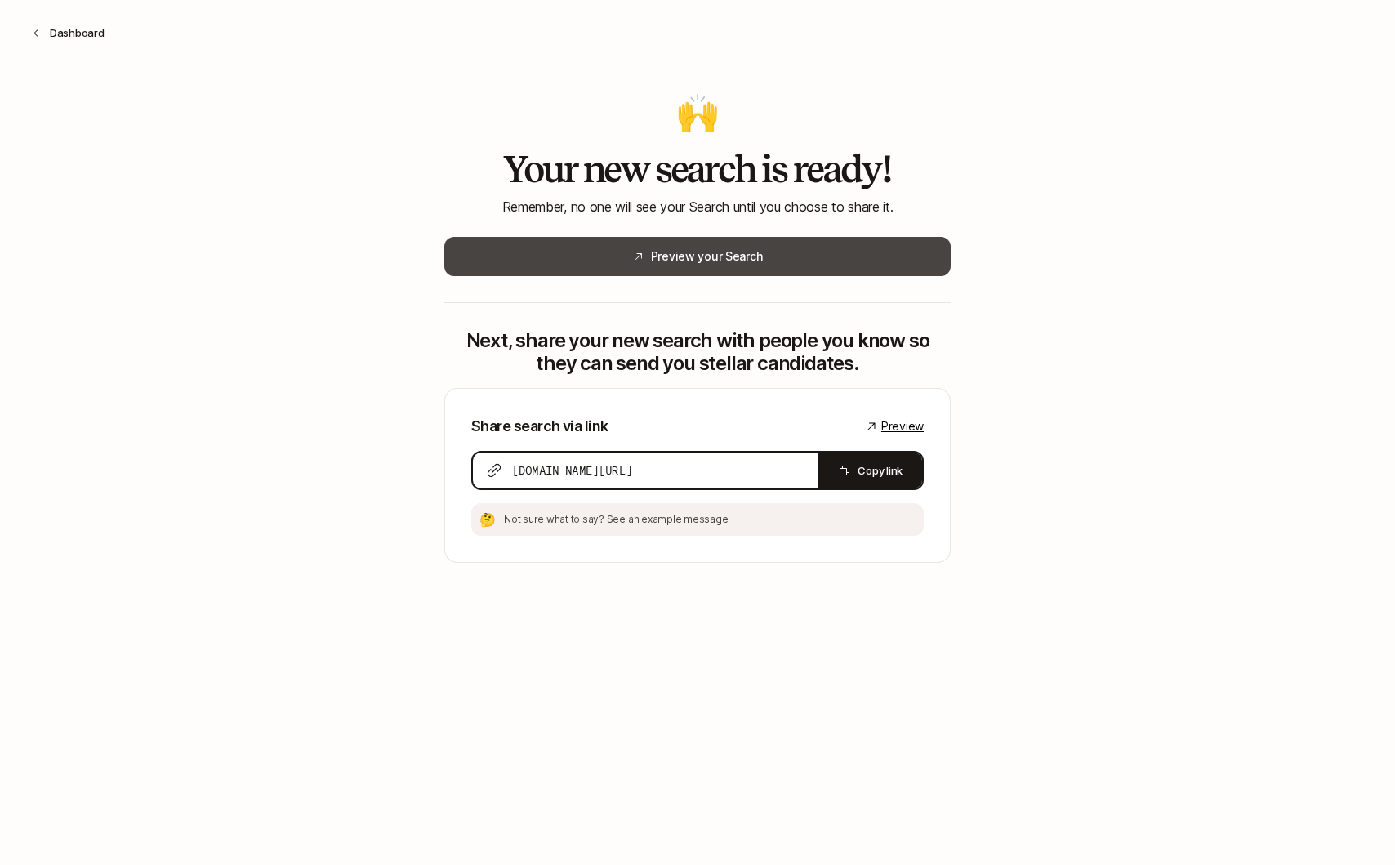
click at [705, 258] on button "Preview your Search" at bounding box center [697, 256] width 506 height 39
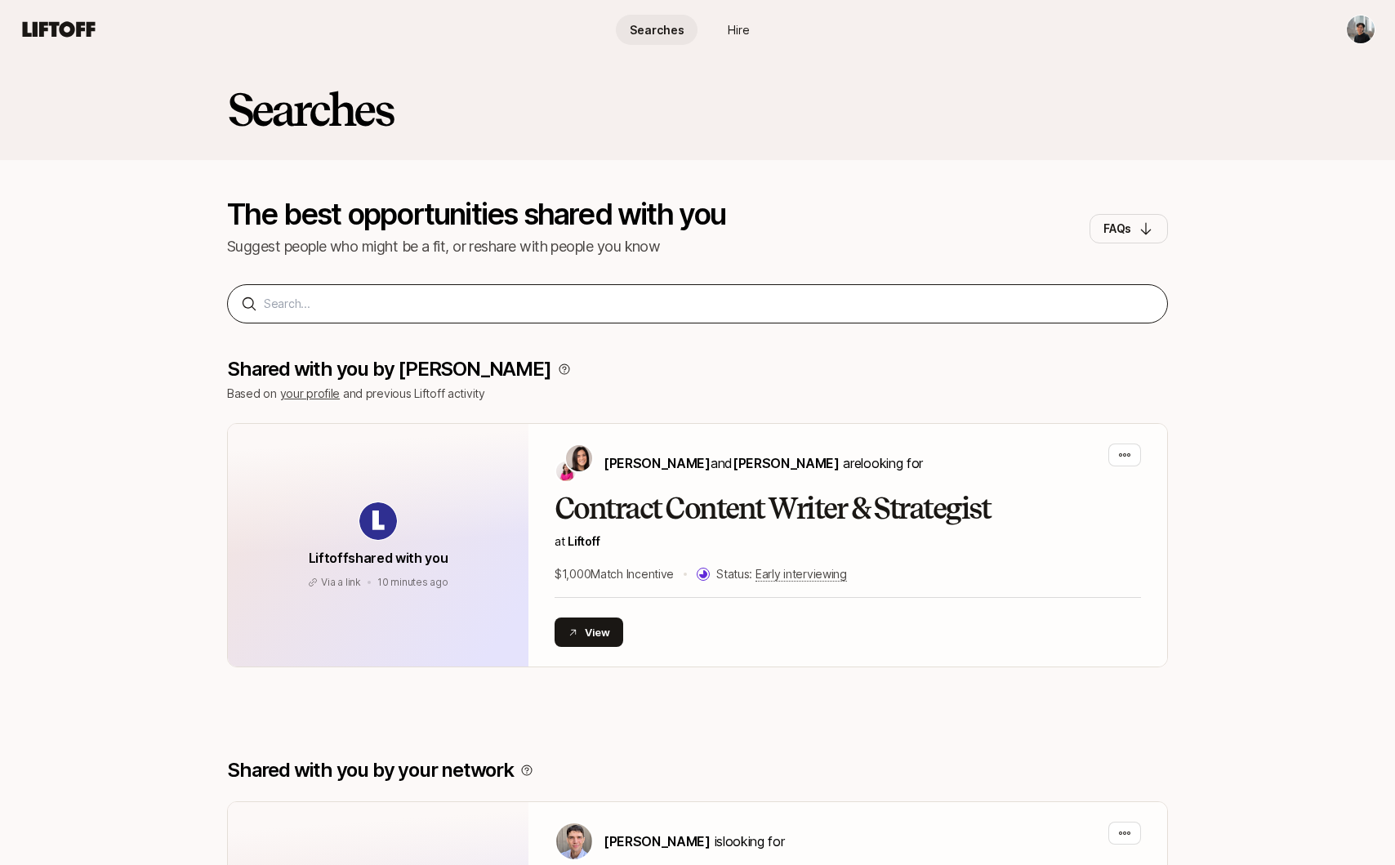
click at [465, 319] on div at bounding box center [697, 303] width 941 height 39
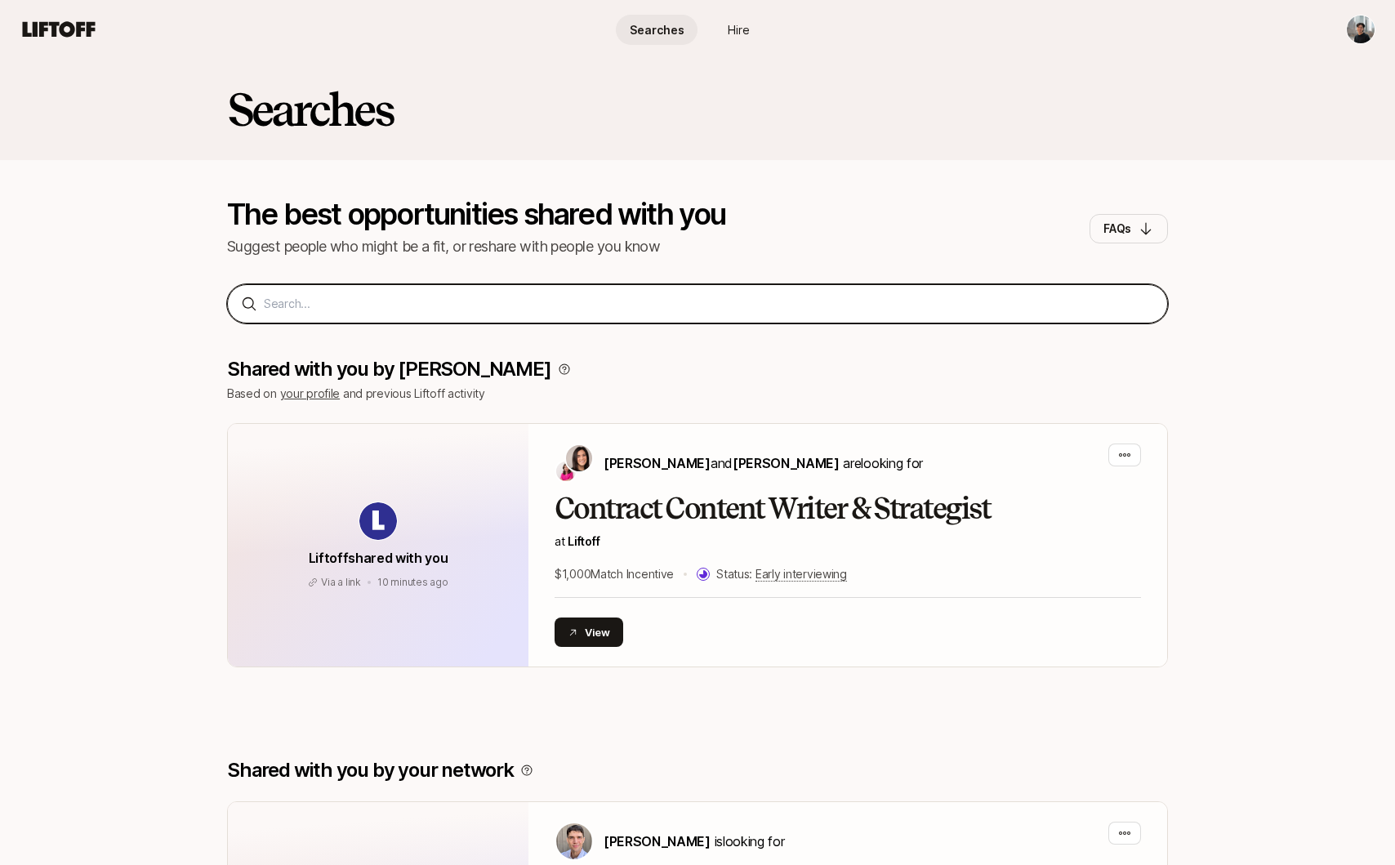
click at [487, 301] on input at bounding box center [709, 304] width 890 height 20
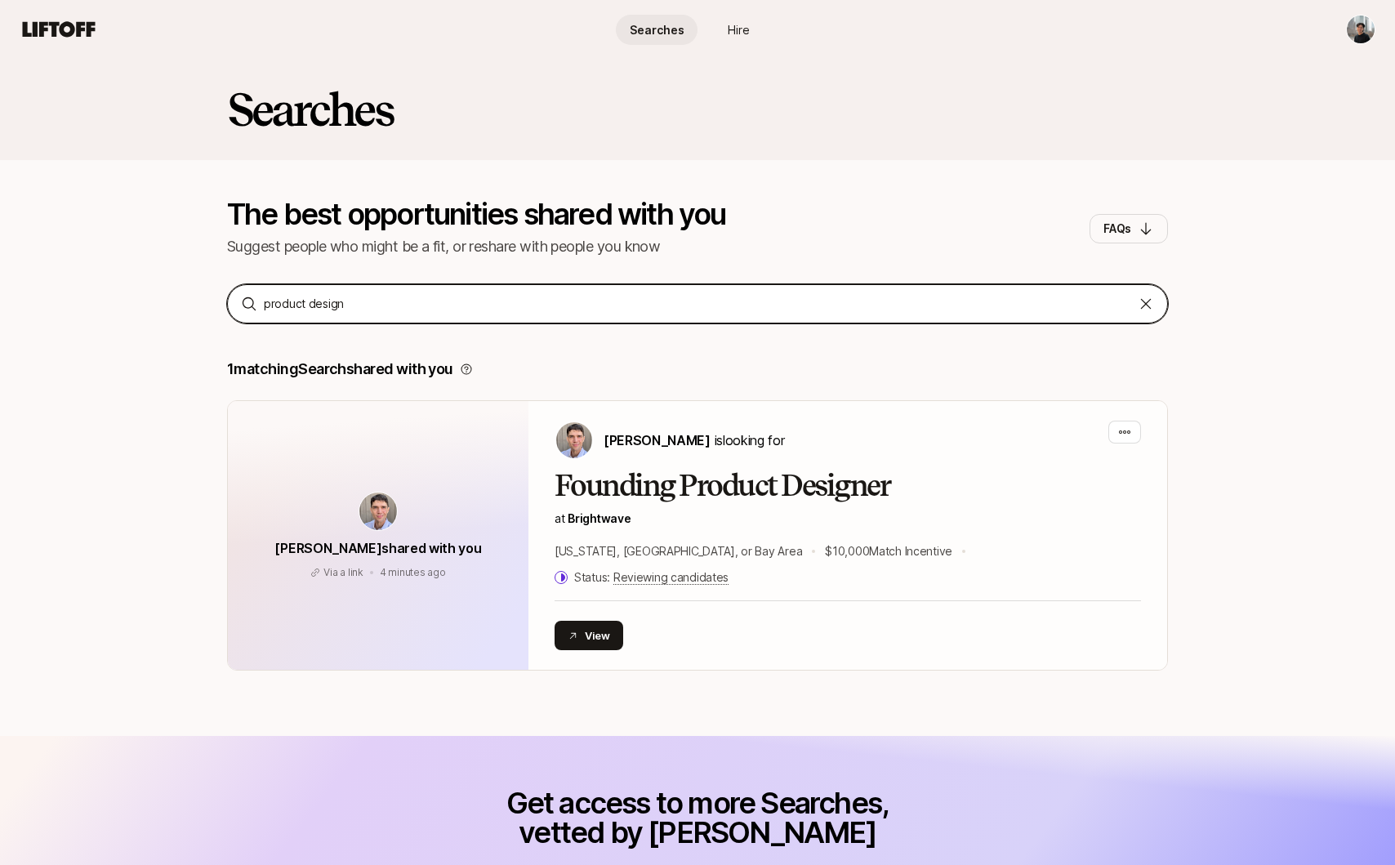
type input "product design"
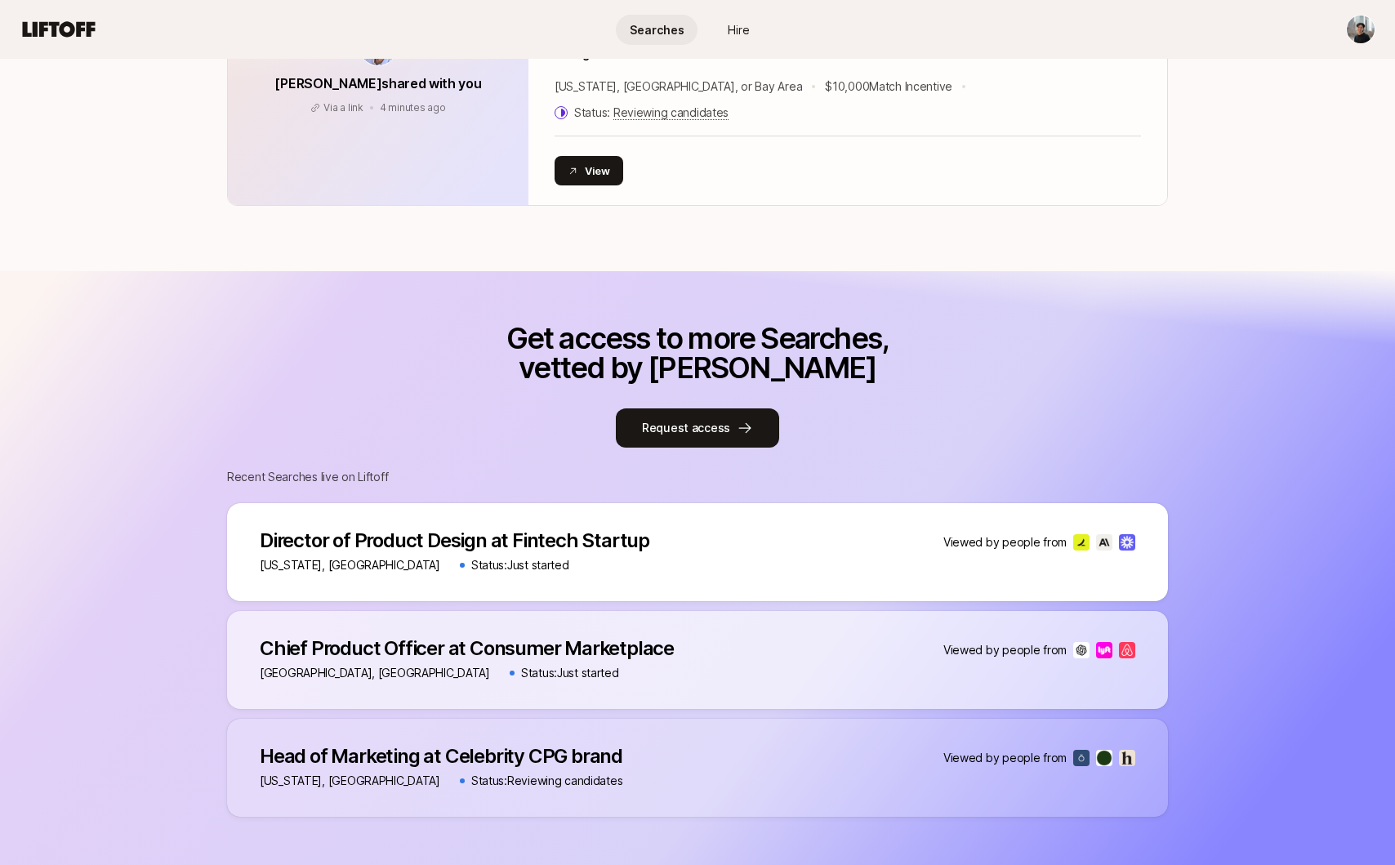
scroll to position [669, 0]
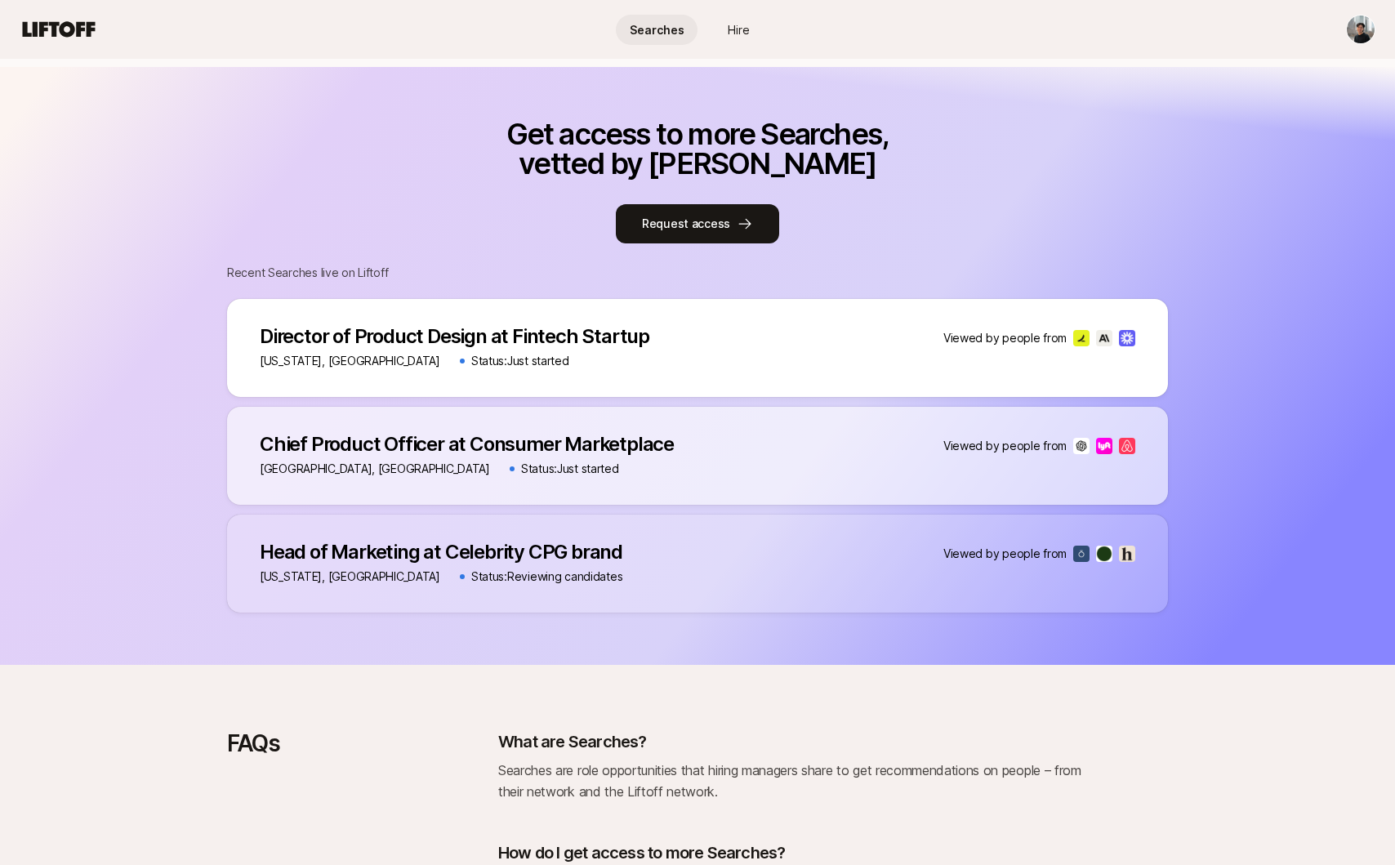
click at [507, 325] on p "Director of Product Design at Fintech Startup" at bounding box center [455, 336] width 390 height 23
click at [471, 351] on p "Status: Just started" at bounding box center [520, 361] width 98 height 20
click at [323, 351] on p "[US_STATE], [GEOGRAPHIC_DATA]" at bounding box center [350, 361] width 180 height 20
click at [471, 351] on p "Status: Just started" at bounding box center [520, 361] width 98 height 20
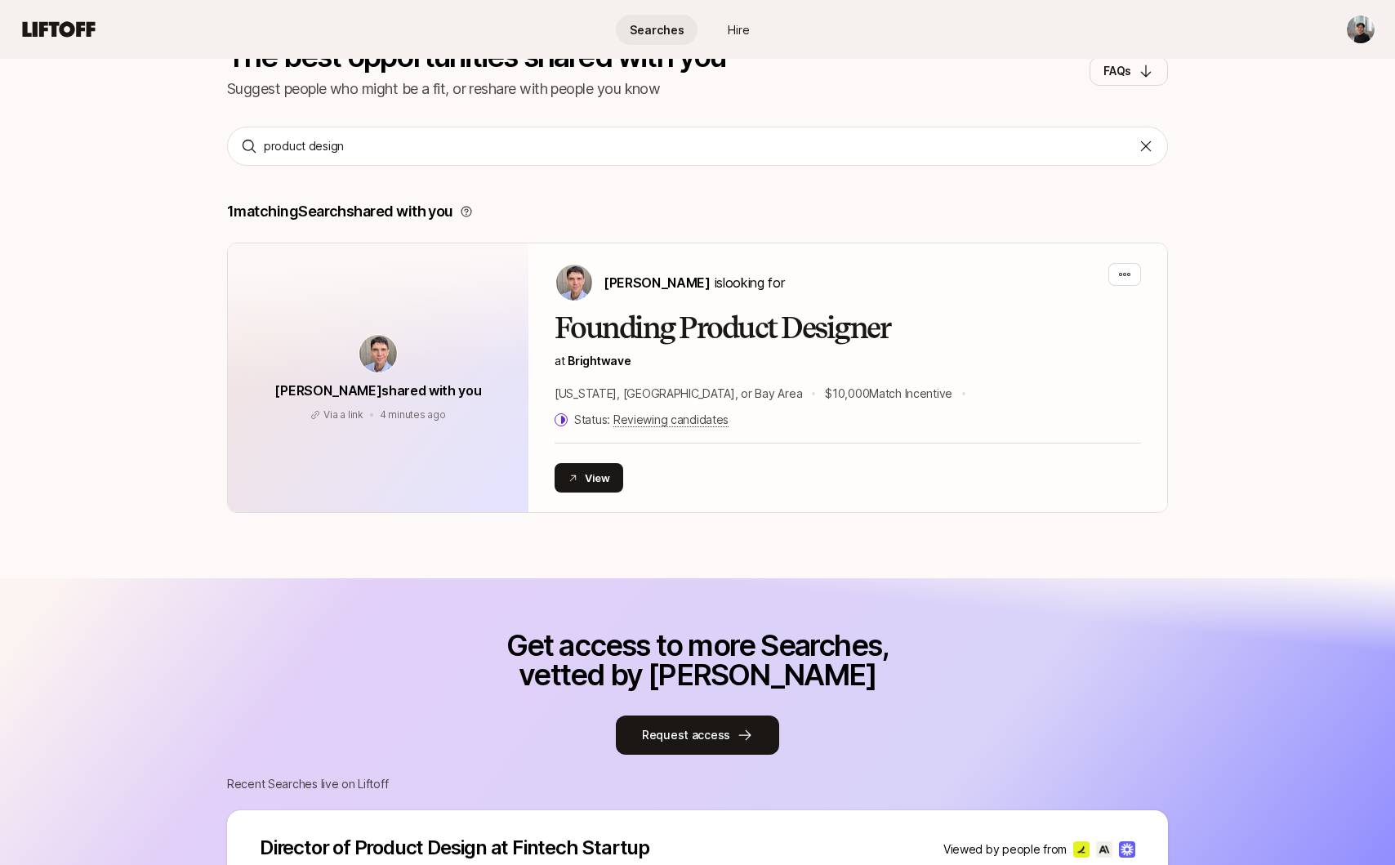
scroll to position [0, 0]
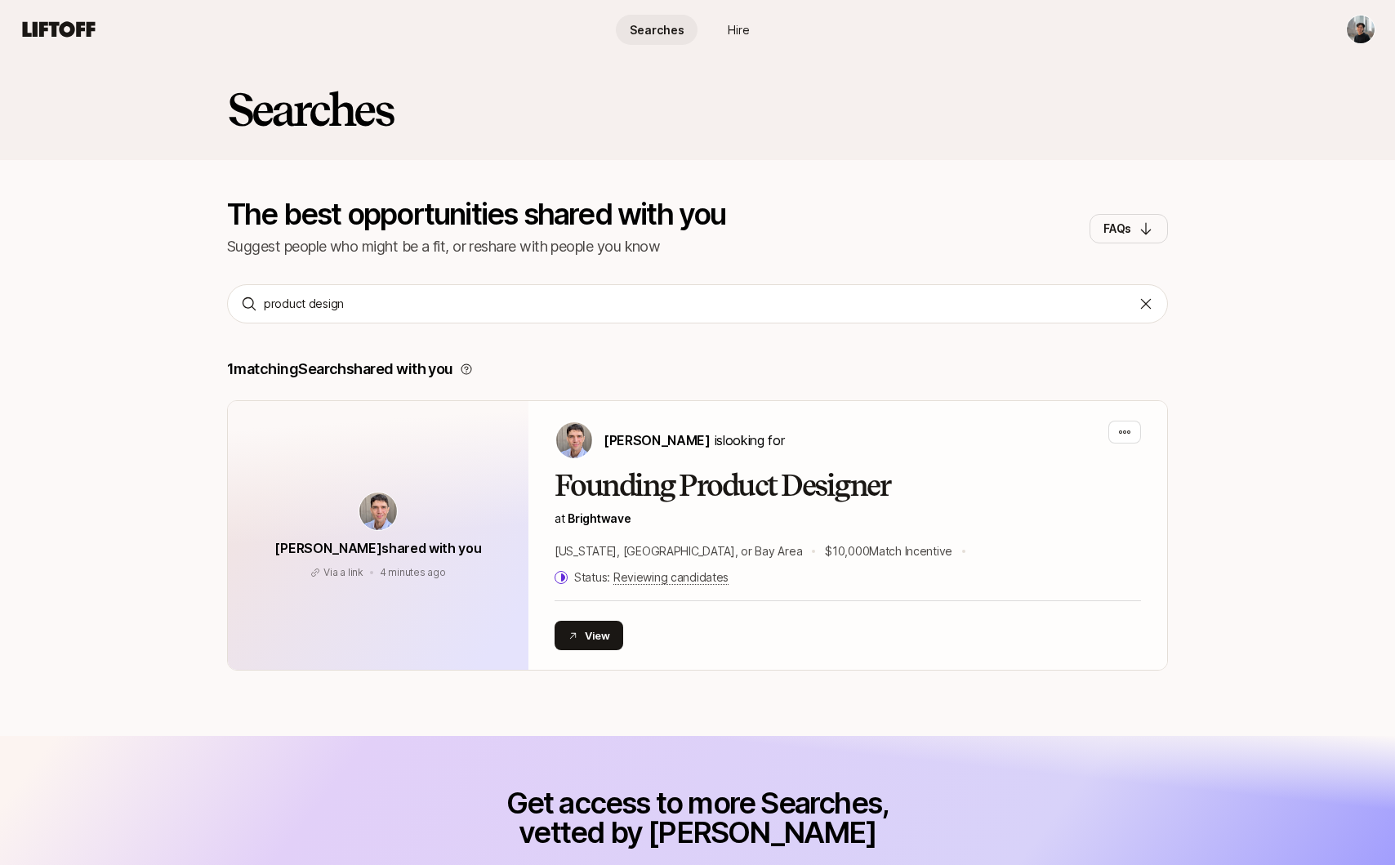
click at [728, 23] on span "Hire" at bounding box center [739, 29] width 22 height 17
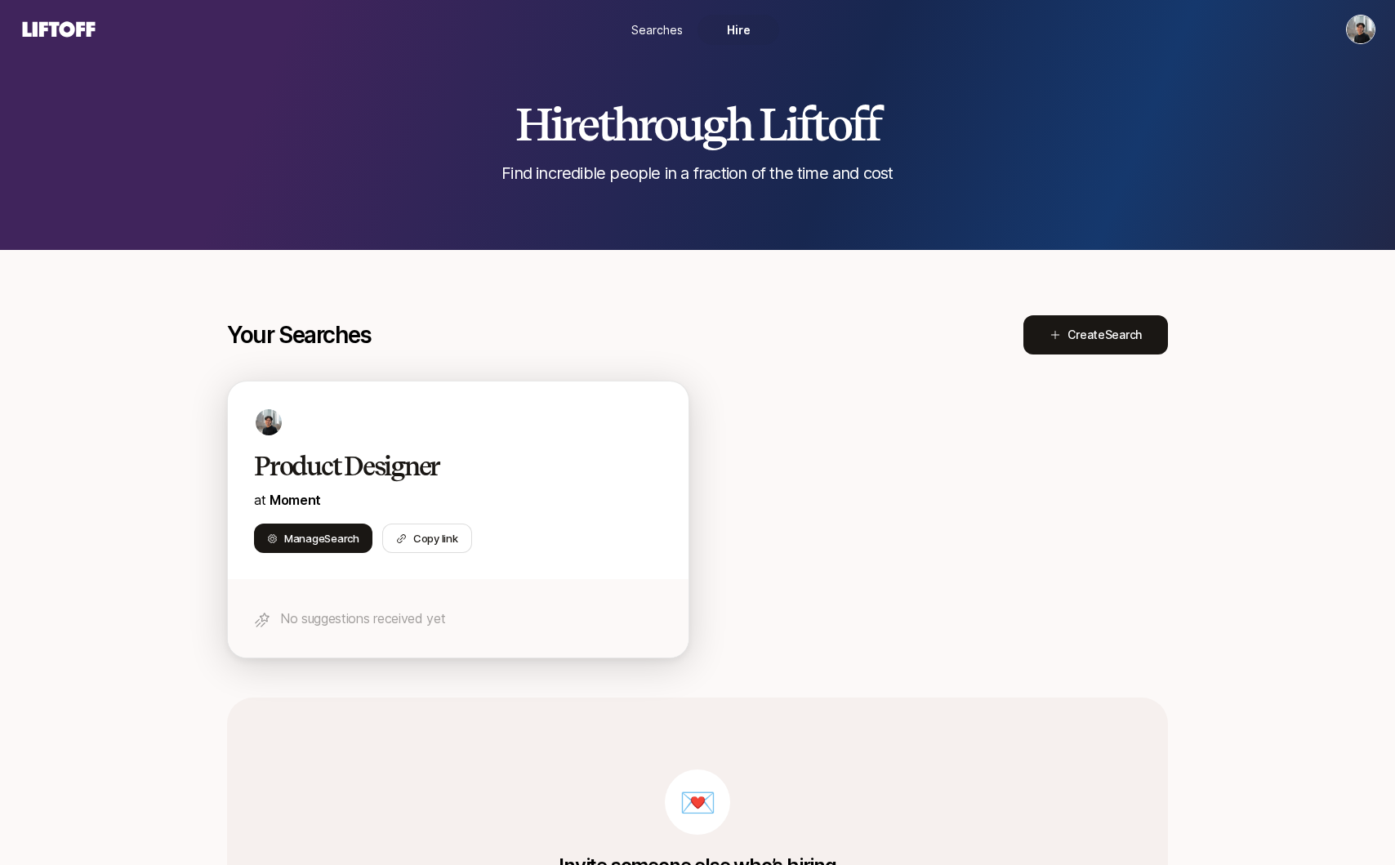
click at [424, 469] on h2 "Product Designer" at bounding box center [441, 466] width 374 height 33
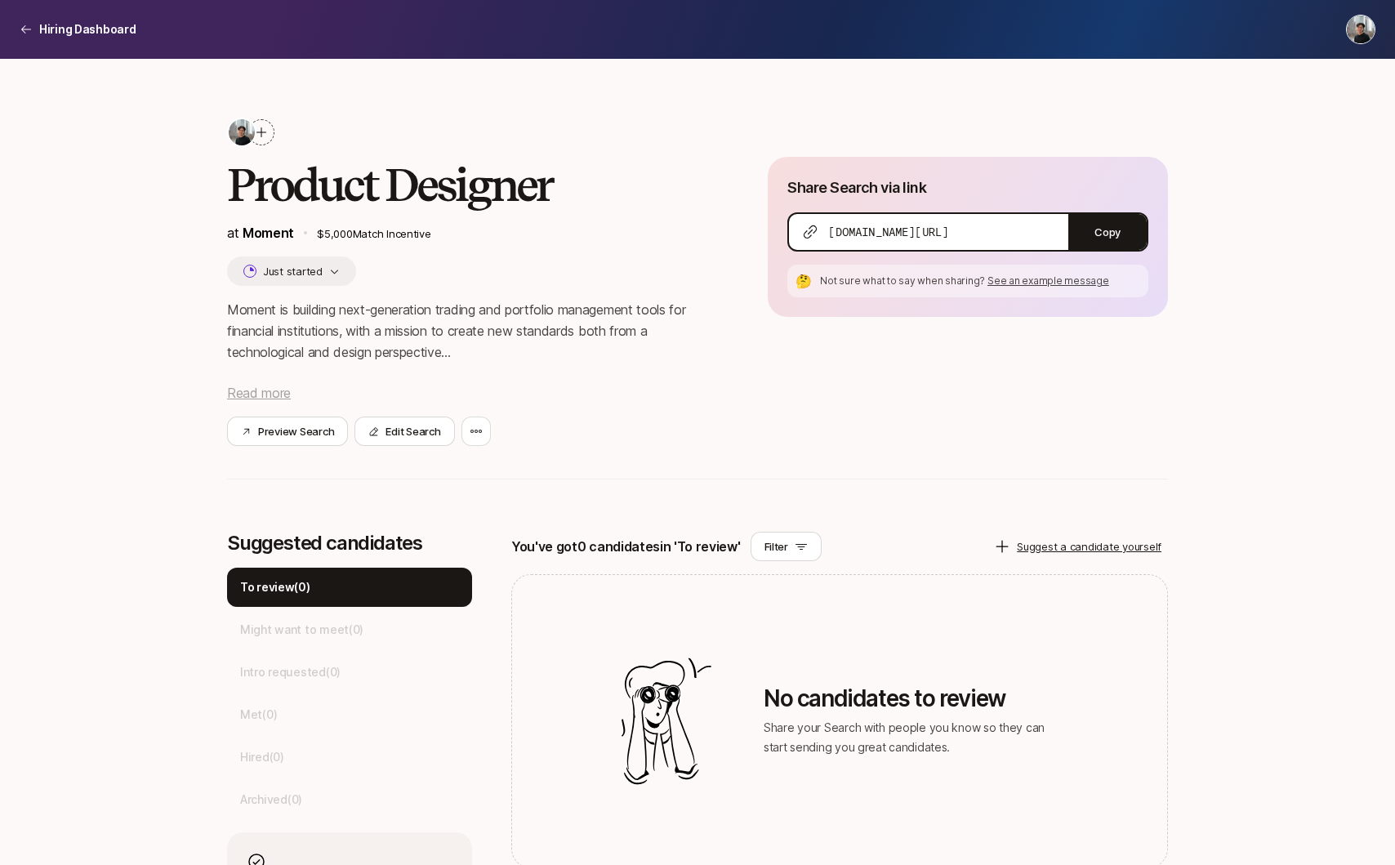
click at [279, 389] on span "Read more" at bounding box center [259, 393] width 64 height 16
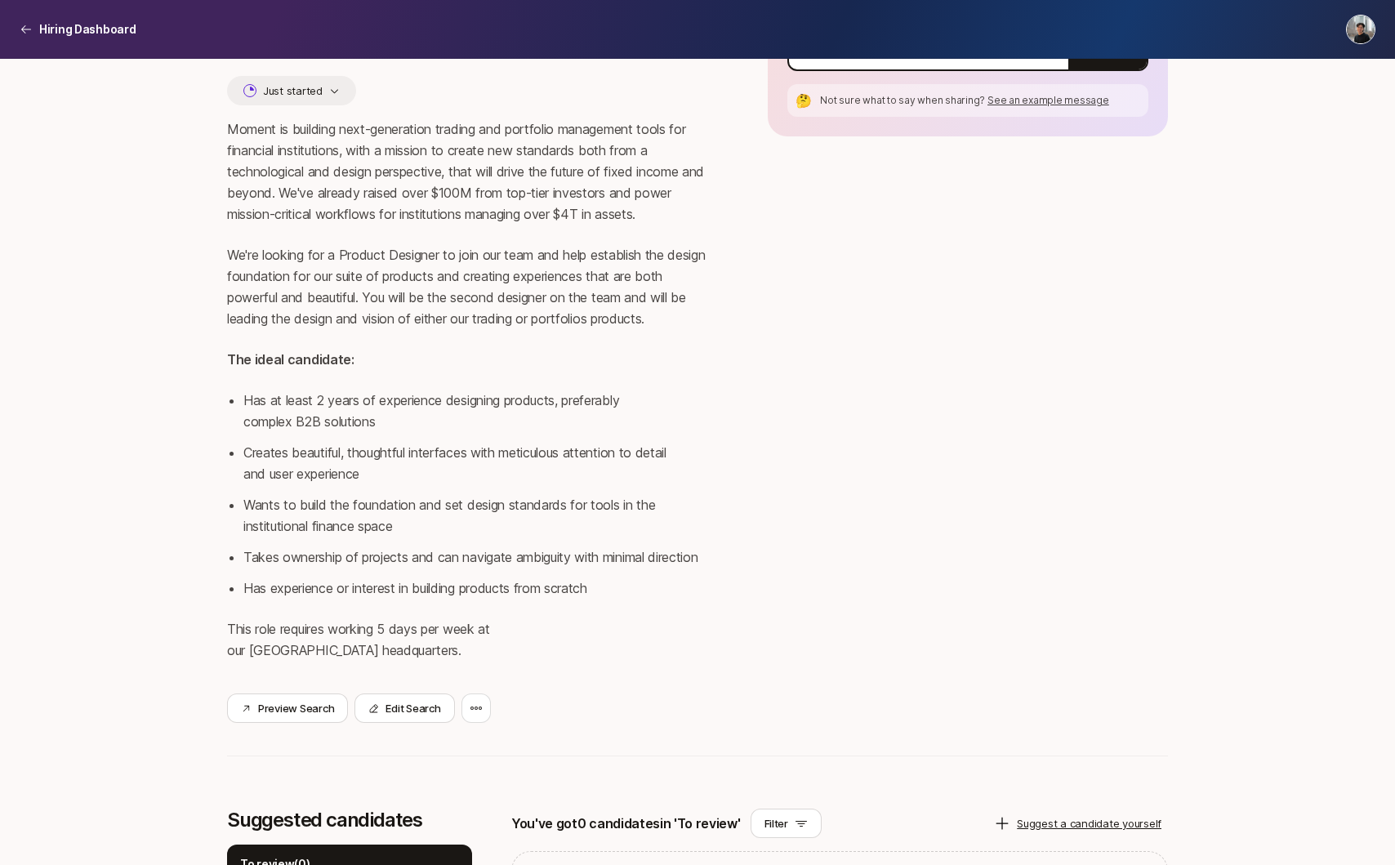
scroll to position [255, 0]
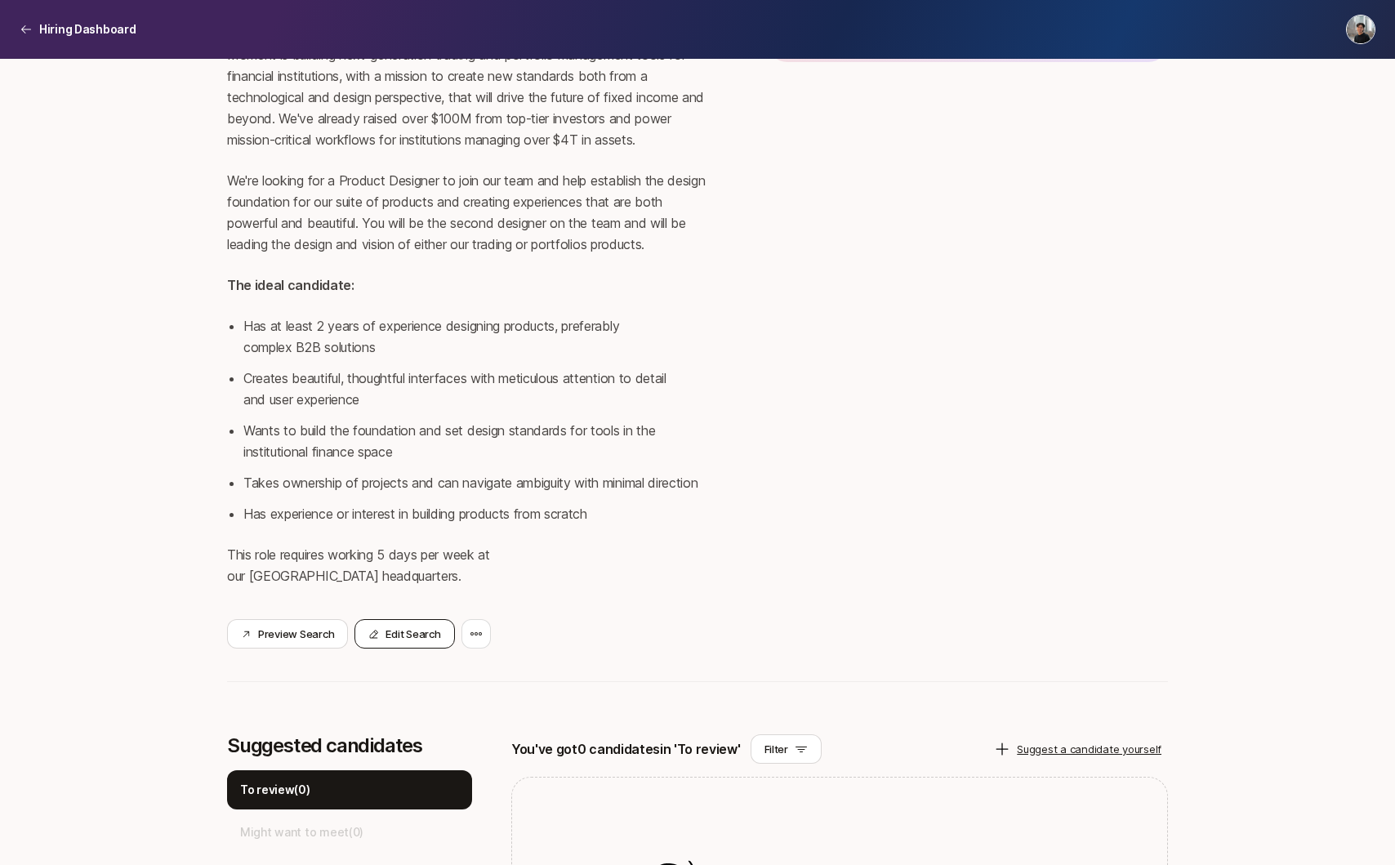
click at [410, 619] on button "Edit Search" at bounding box center [404, 633] width 100 height 29
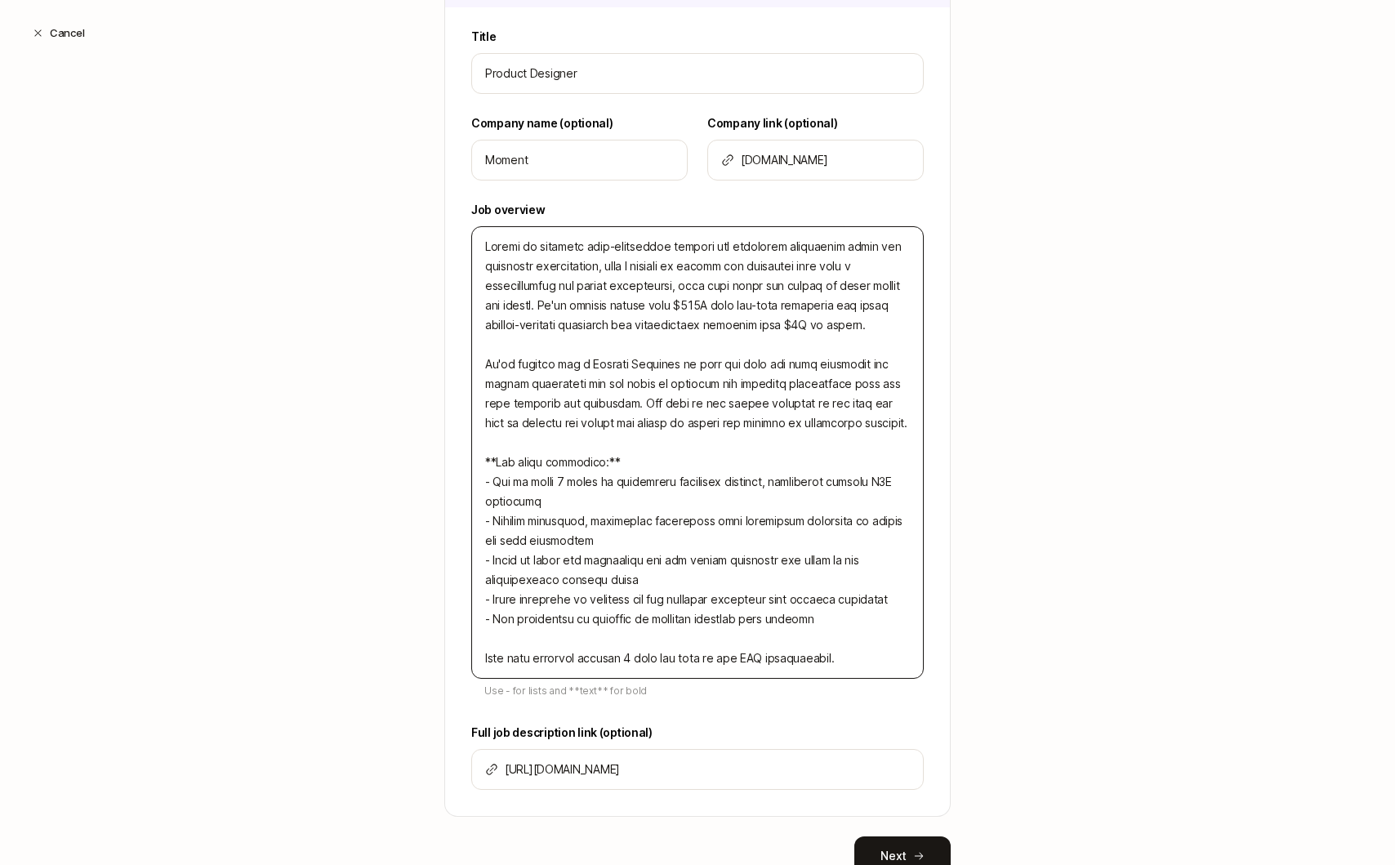
scroll to position [431, 0]
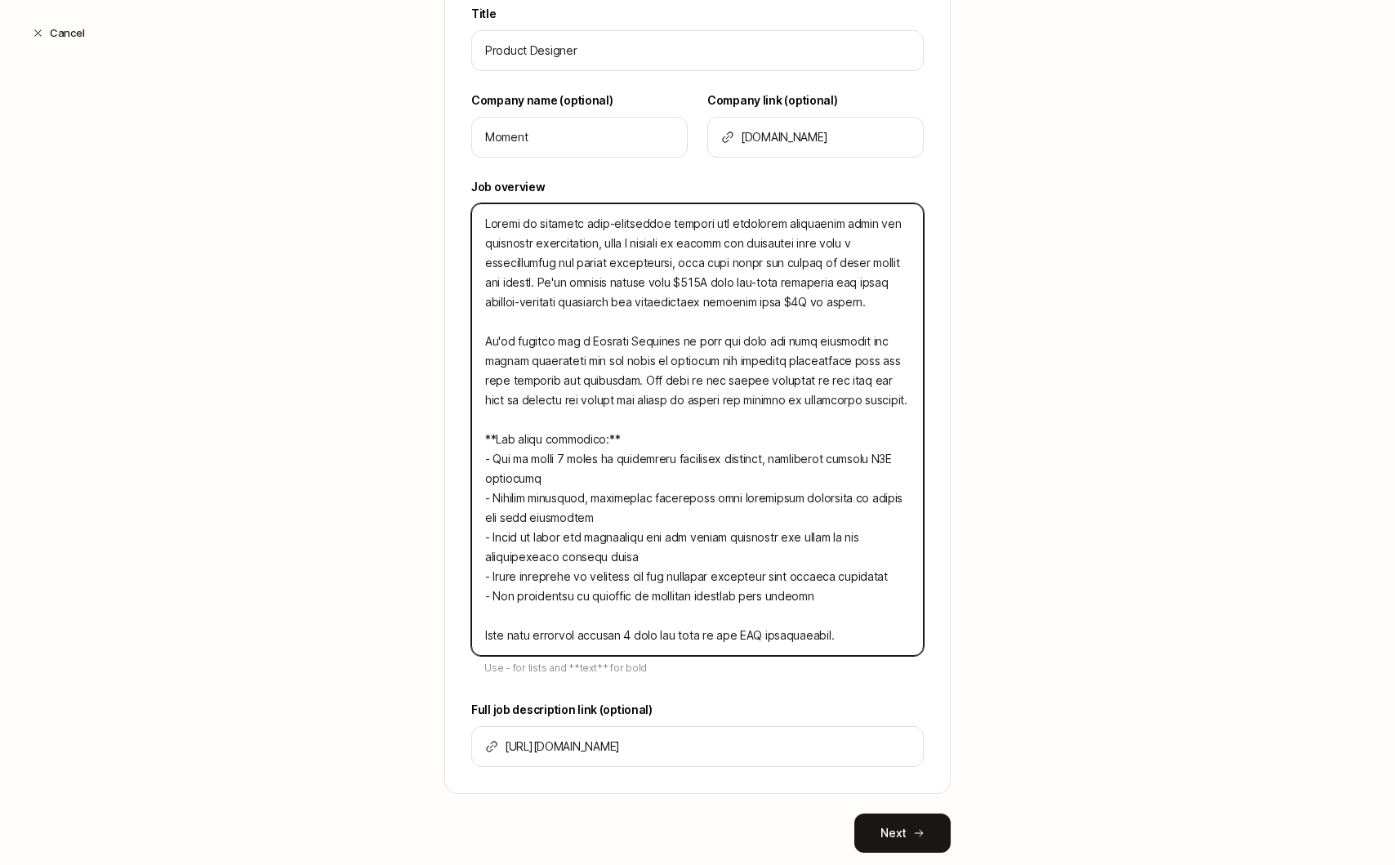
click at [886, 400] on textarea at bounding box center [697, 429] width 452 height 452
type textarea "Moment is building next-generation trading and portfolio management tools for f…"
type textarea "x"
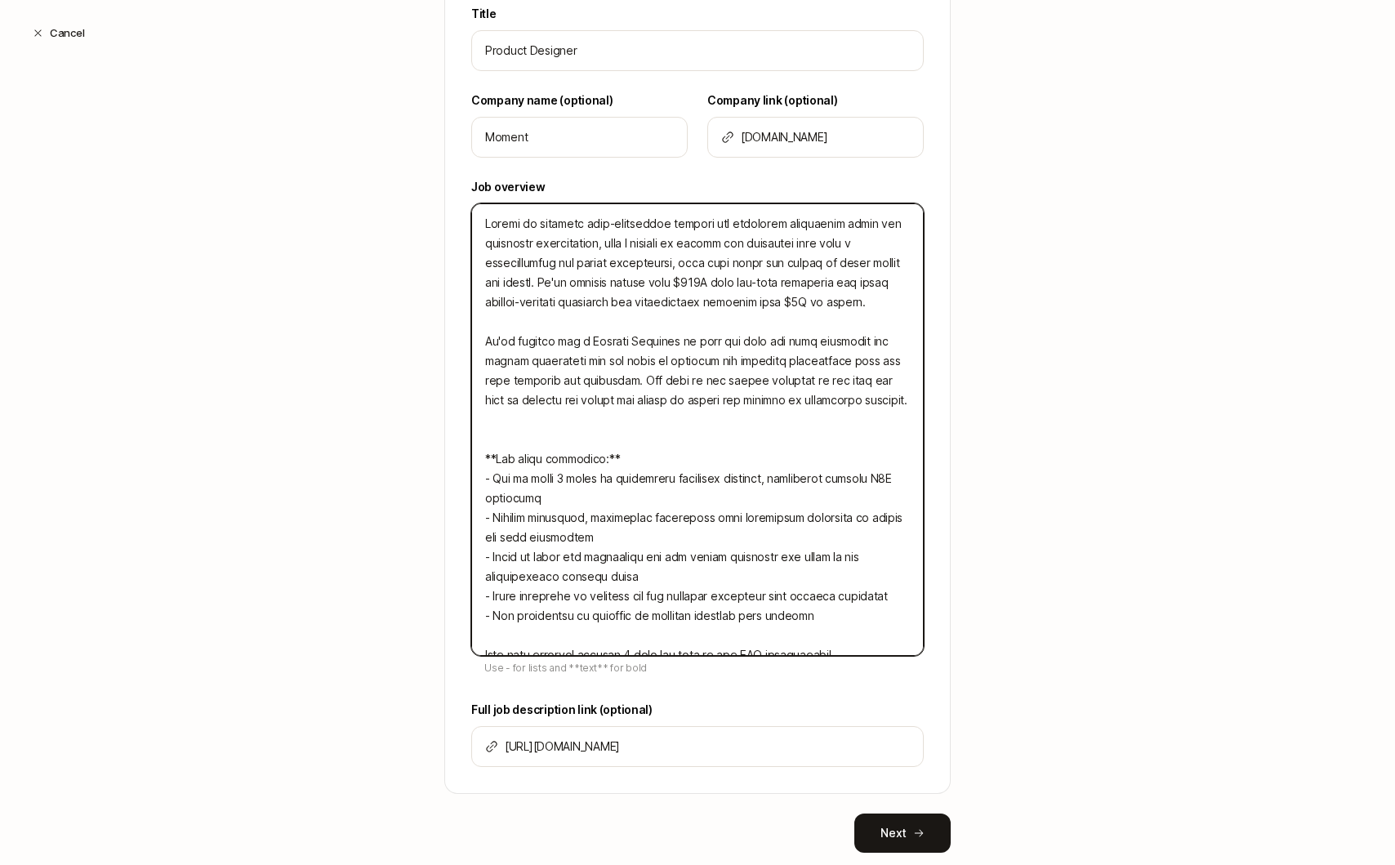
type textarea "Moment is building next-generation trading and portfolio management tools for f…"
type textarea "x"
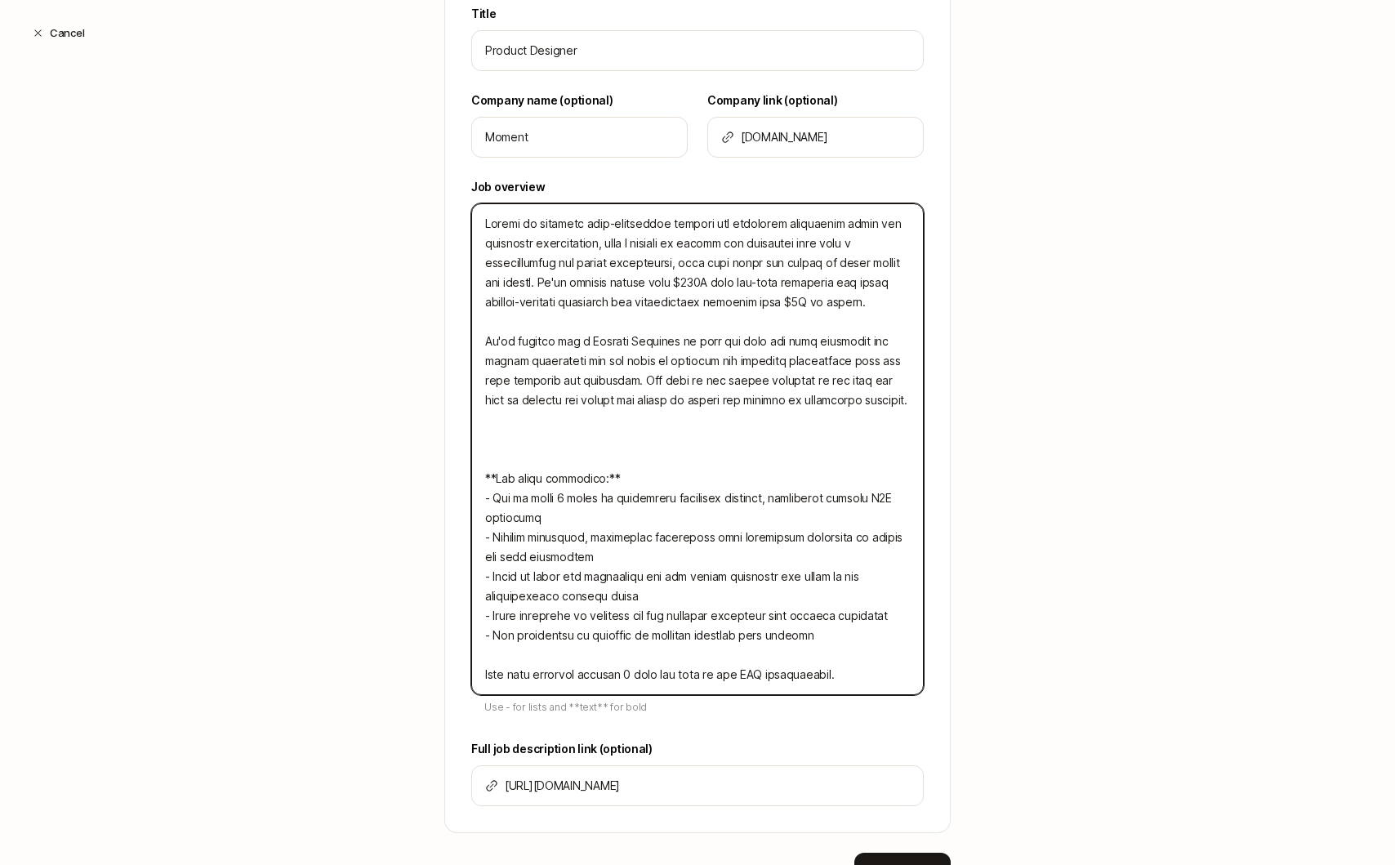
type textarea "Moment is building next-generation trading and portfolio management tools for f…"
type textarea "x"
type textarea "Moment is building next-generation trading and portfolio management tools for f…"
type textarea "x"
type textarea "Moment is building next-generation trading and portfolio management tools for f…"
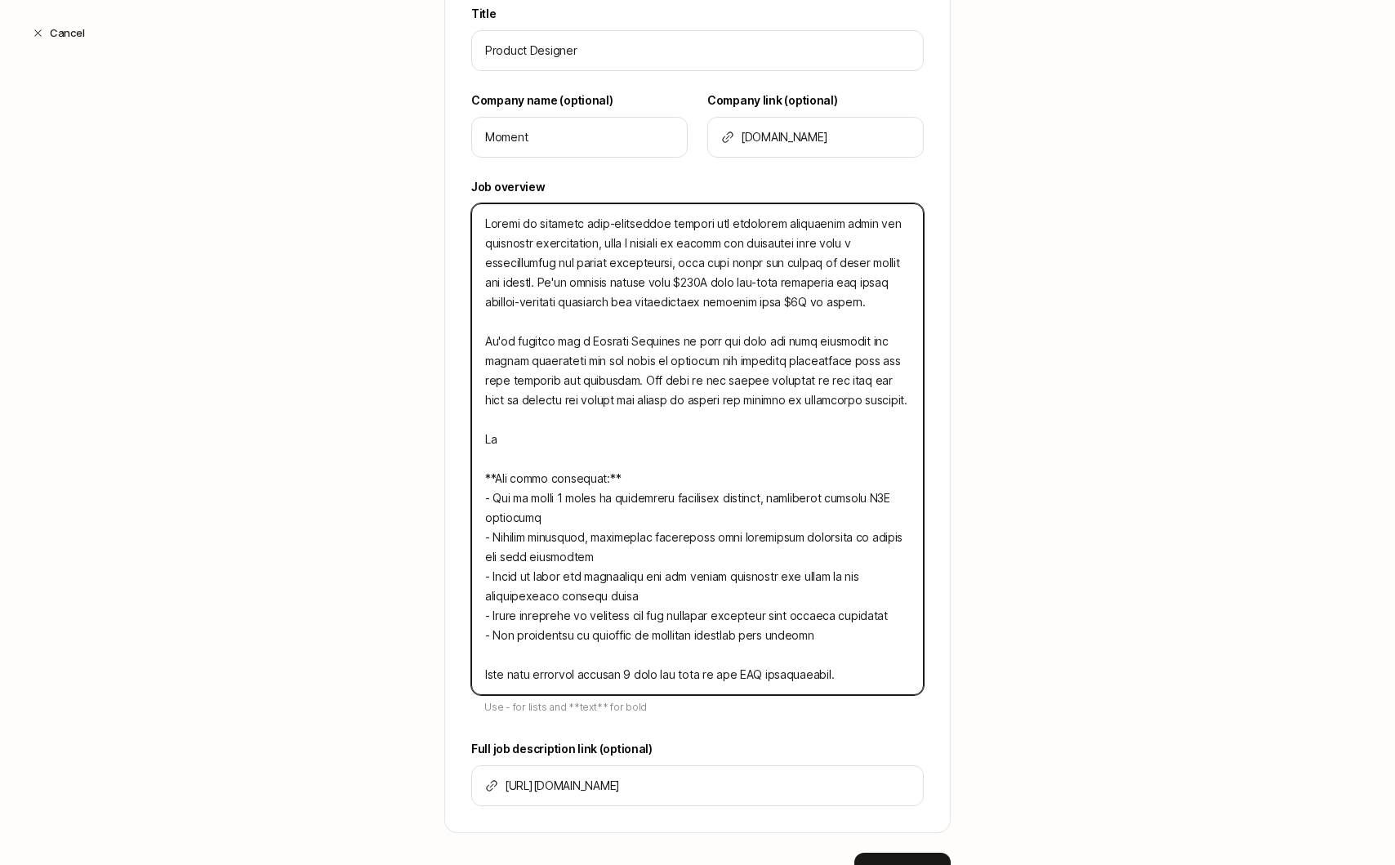
type textarea "x"
type textarea "Moment is building next-generation trading and portfolio management tools for f…"
type textarea "x"
type textarea "Moment is building next-generation trading and portfolio management tools for f…"
type textarea "x"
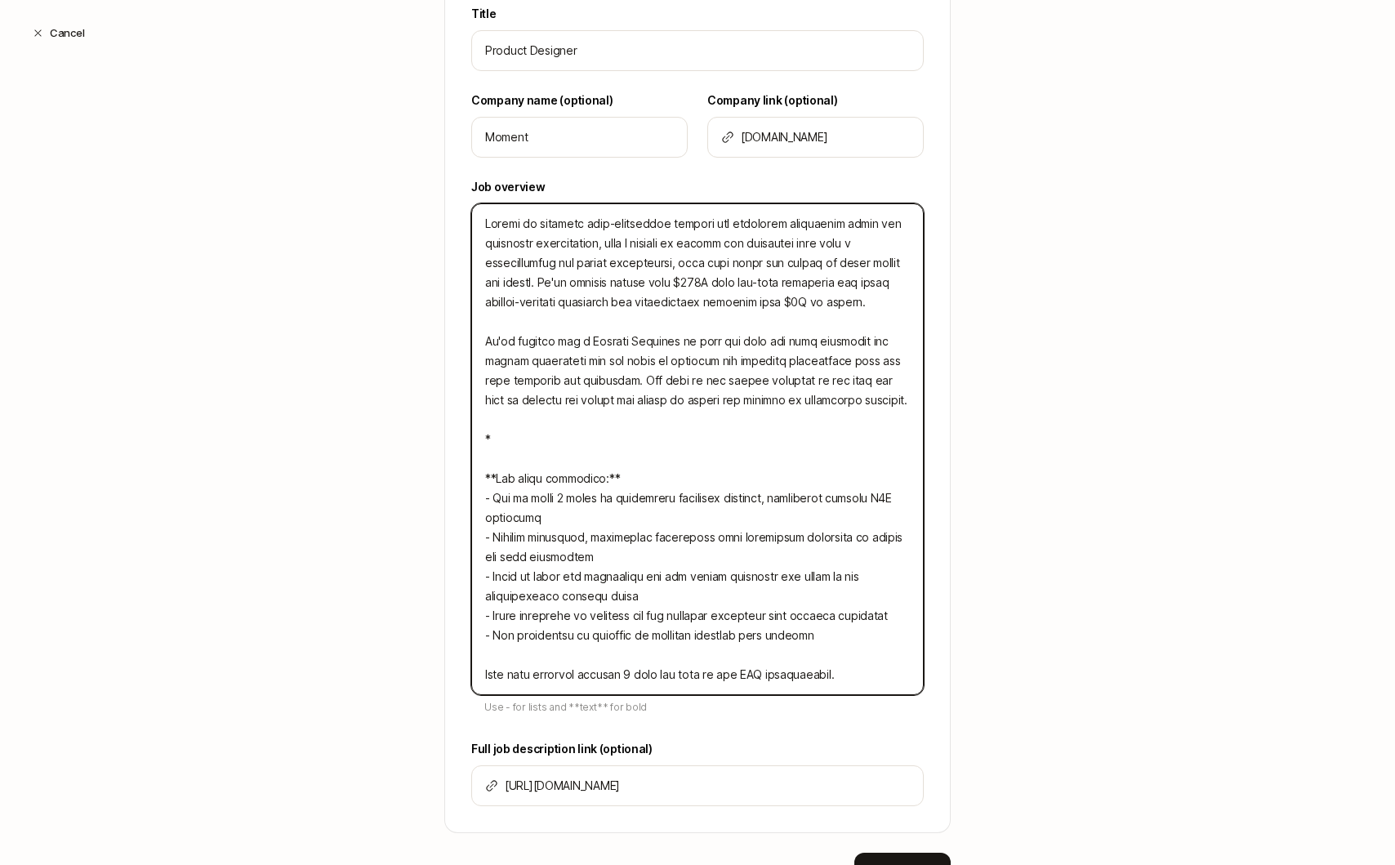
type textarea "Moment is building next-generation trading and portfolio management tools for f…"
type textarea "x"
type textarea "Moment is building next-generation trading and portfolio management tools for f…"
type textarea "x"
type textarea "Moment is building next-generation trading and portfolio management tools for f…"
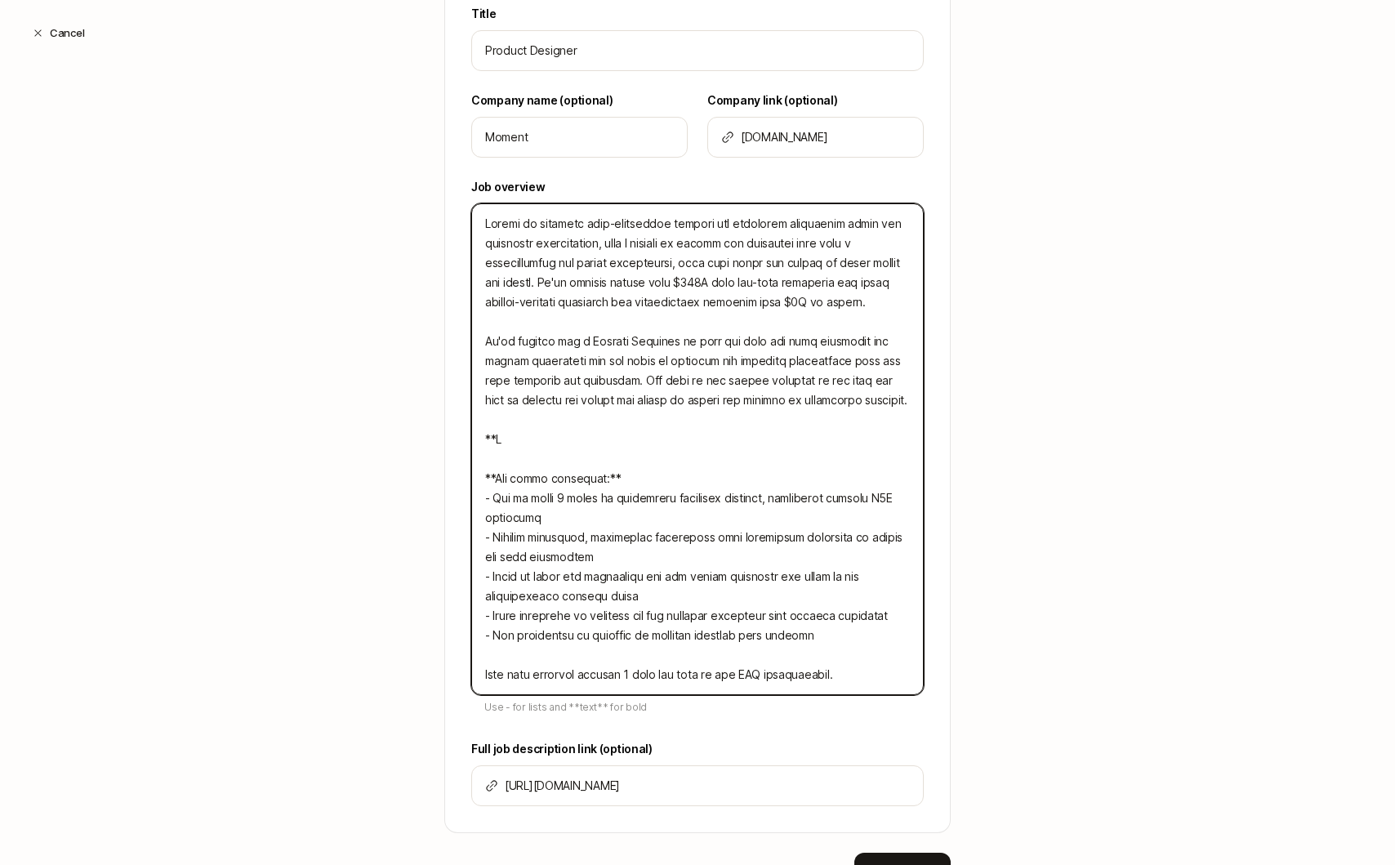
type textarea "x"
type textarea "Moment is building next-generation trading and portfolio management tools for f…"
type textarea "x"
type textarea "Moment is building next-generation trading and portfolio management tools for f…"
type textarea "x"
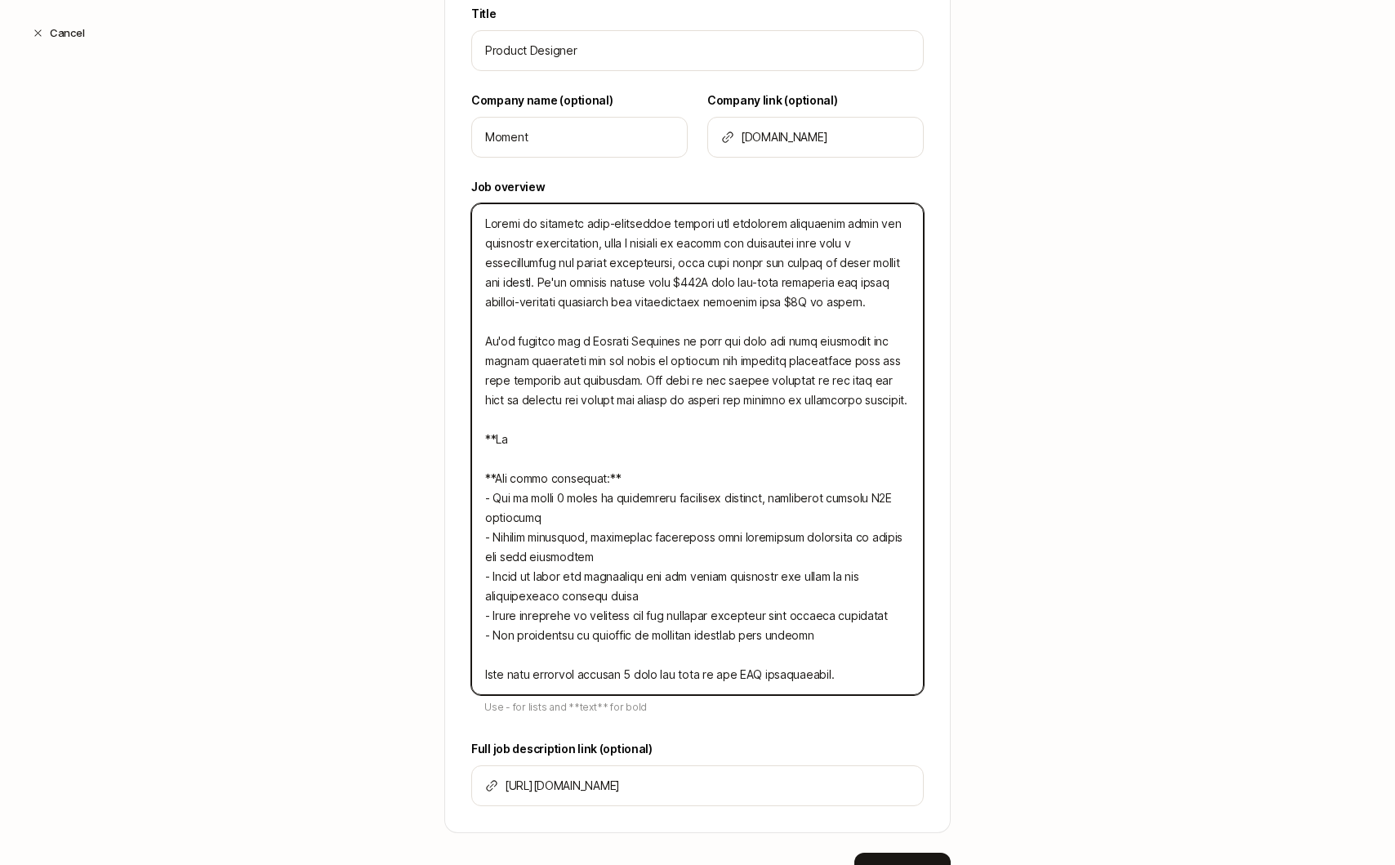
type textarea "Moment is building next-generation trading and portfolio management tools for f…"
type textarea "x"
type textarea "Moment is building next-generation trading and portfolio management tools for f…"
type textarea "x"
type textarea "Moment is building next-generation trading and portfolio management tools for f…"
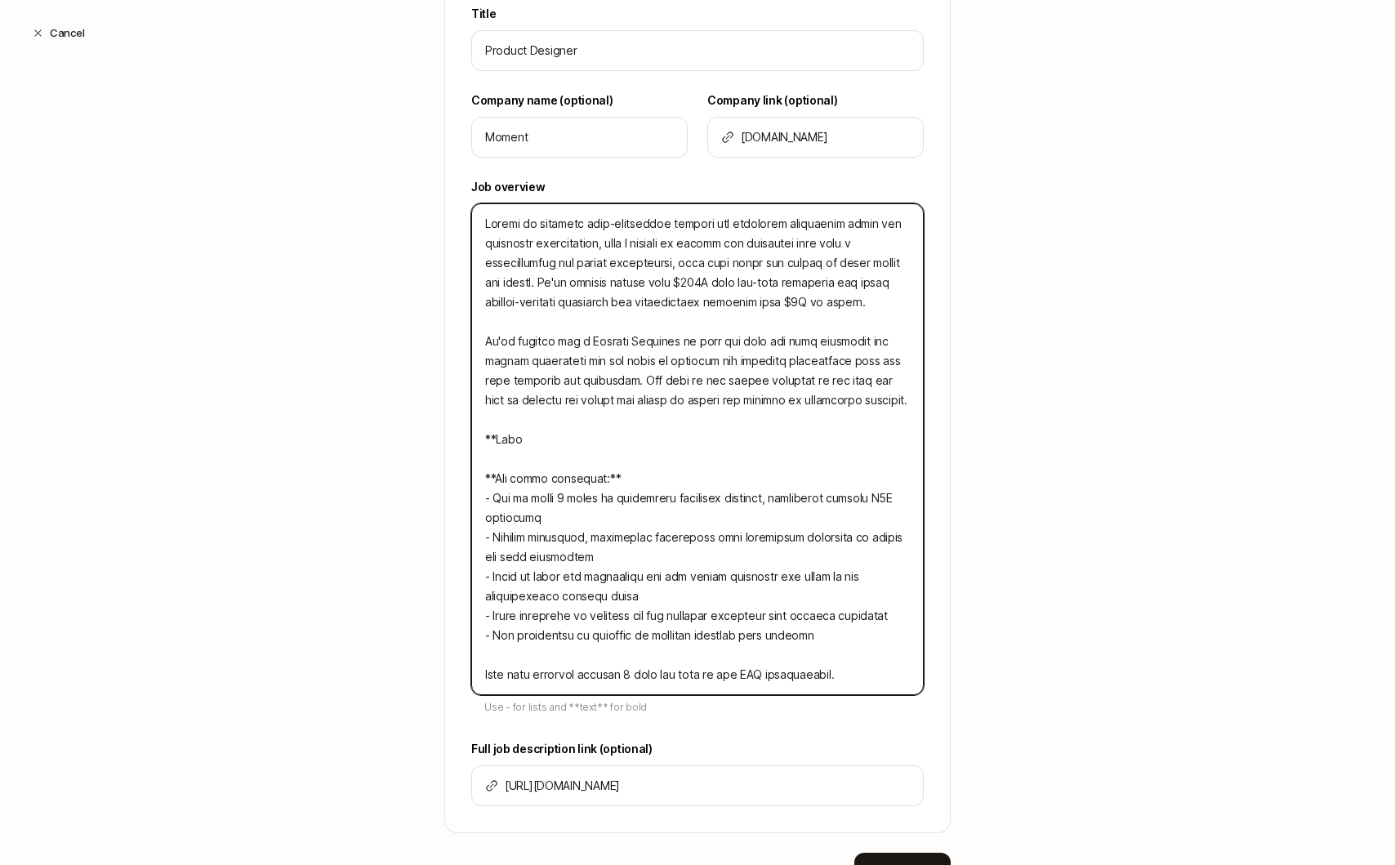
type textarea "x"
type textarea "Moment is building next-generation trading and portfolio management tools for f…"
type textarea "x"
type textarea "Moment is building next-generation trading and portfolio management tools for f…"
type textarea "x"
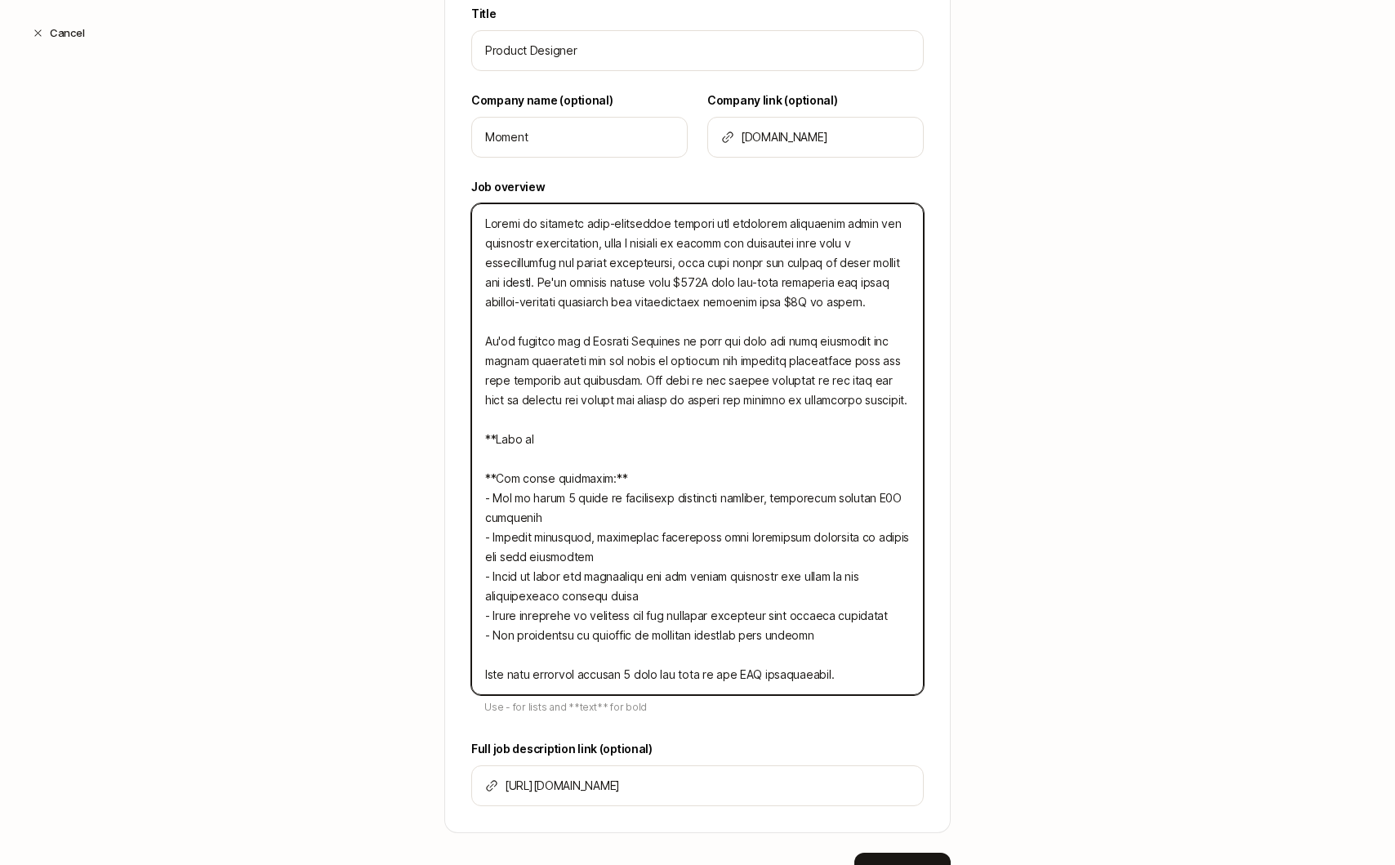
type textarea "Moment is building next-generation trading and portfolio management tools for f…"
type textarea "x"
type textarea "Moment is building next-generation trading and portfolio management tools for f…"
type textarea "x"
type textarea "Moment is building next-generation trading and portfolio management tools for f…"
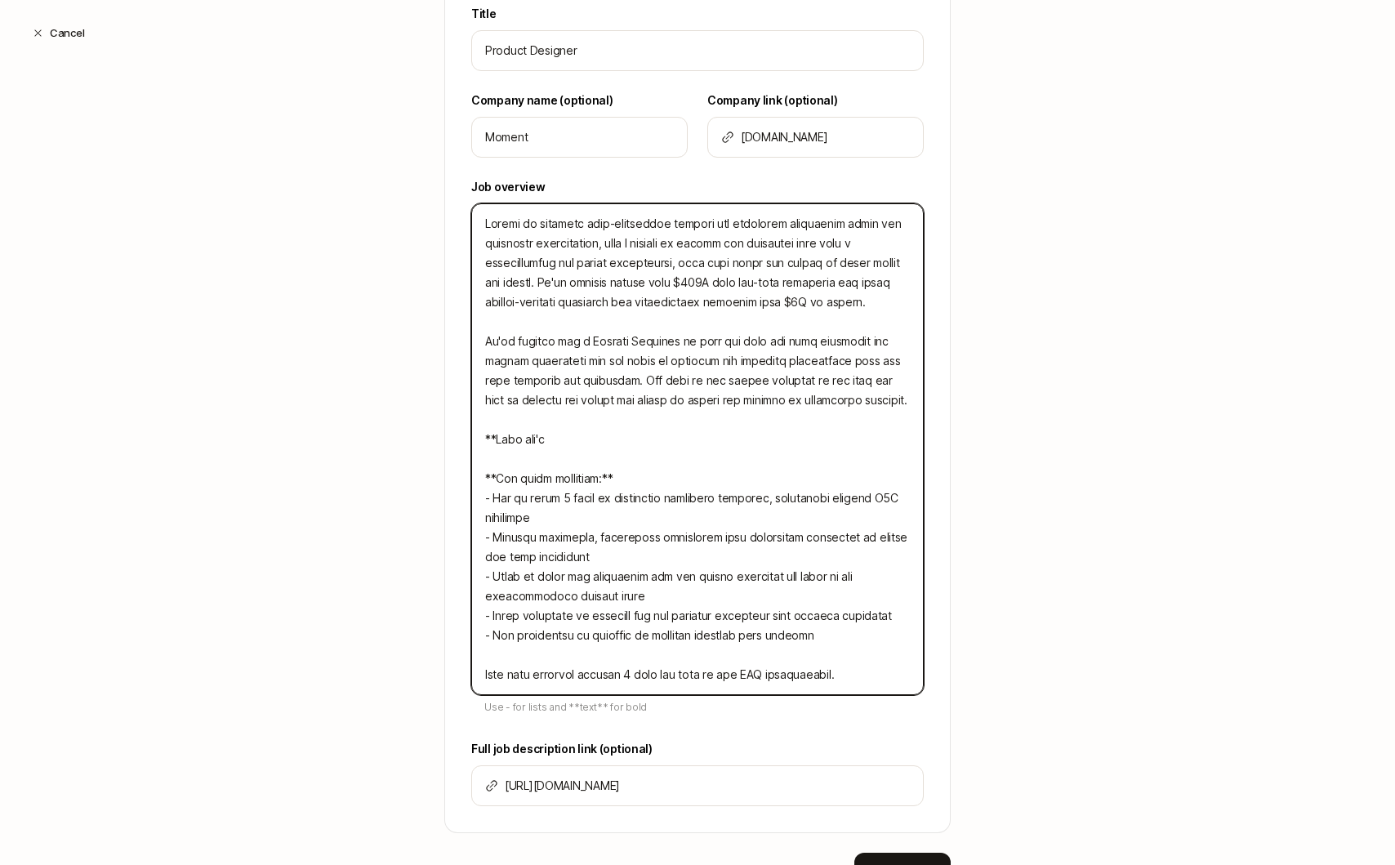
type textarea "x"
type textarea "Moment is building next-generation trading and portfolio management tools for f…"
type textarea "x"
type textarea "Moment is building next-generation trading and portfolio management tools for f…"
type textarea "x"
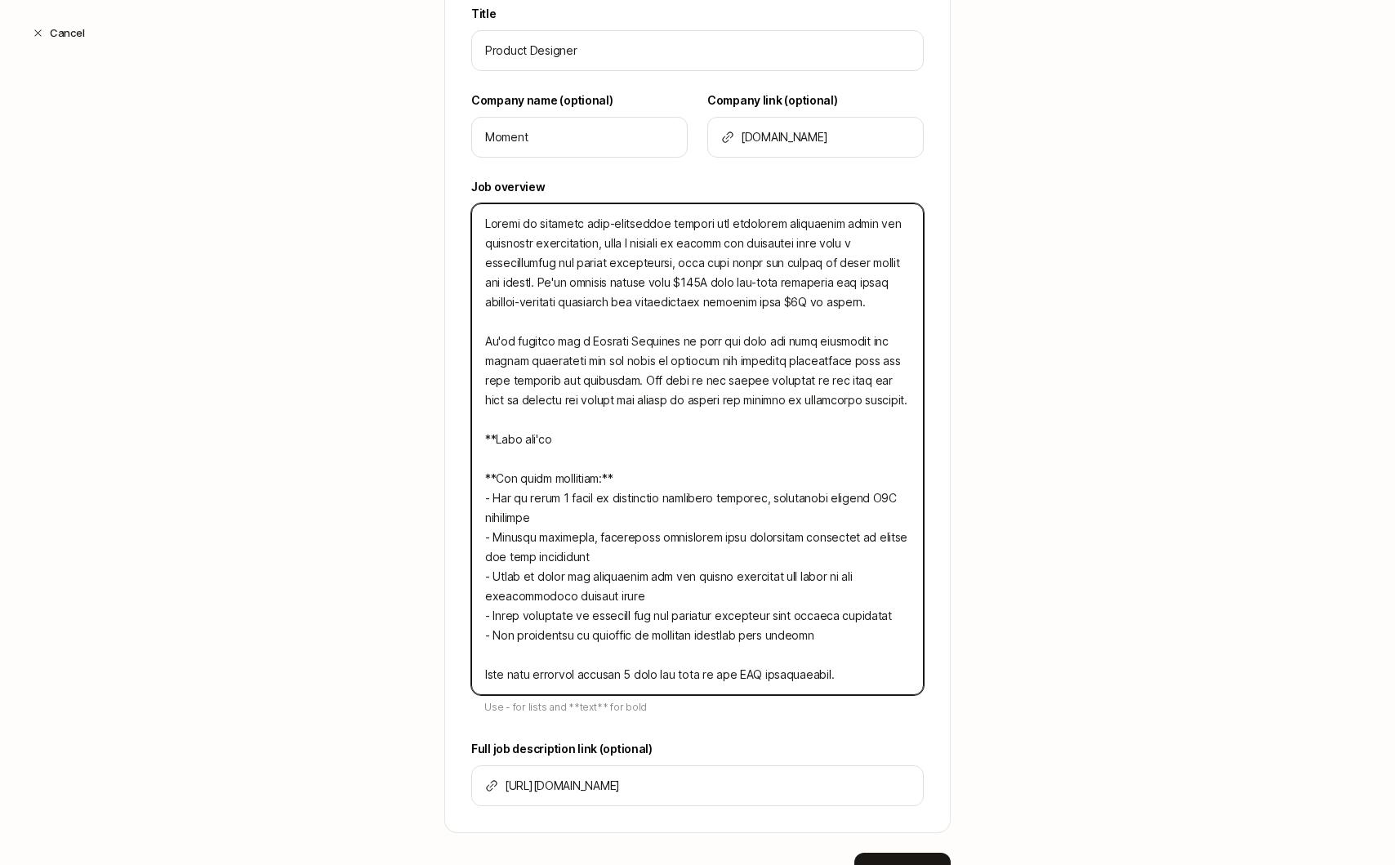
type textarea "Moment is building next-generation trading and portfolio management tools for f…"
type textarea "x"
type textarea "Moment is building next-generation trading and portfolio management tools for f…"
type textarea "x"
type textarea "Moment is building next-generation trading and portfolio management tools for f…"
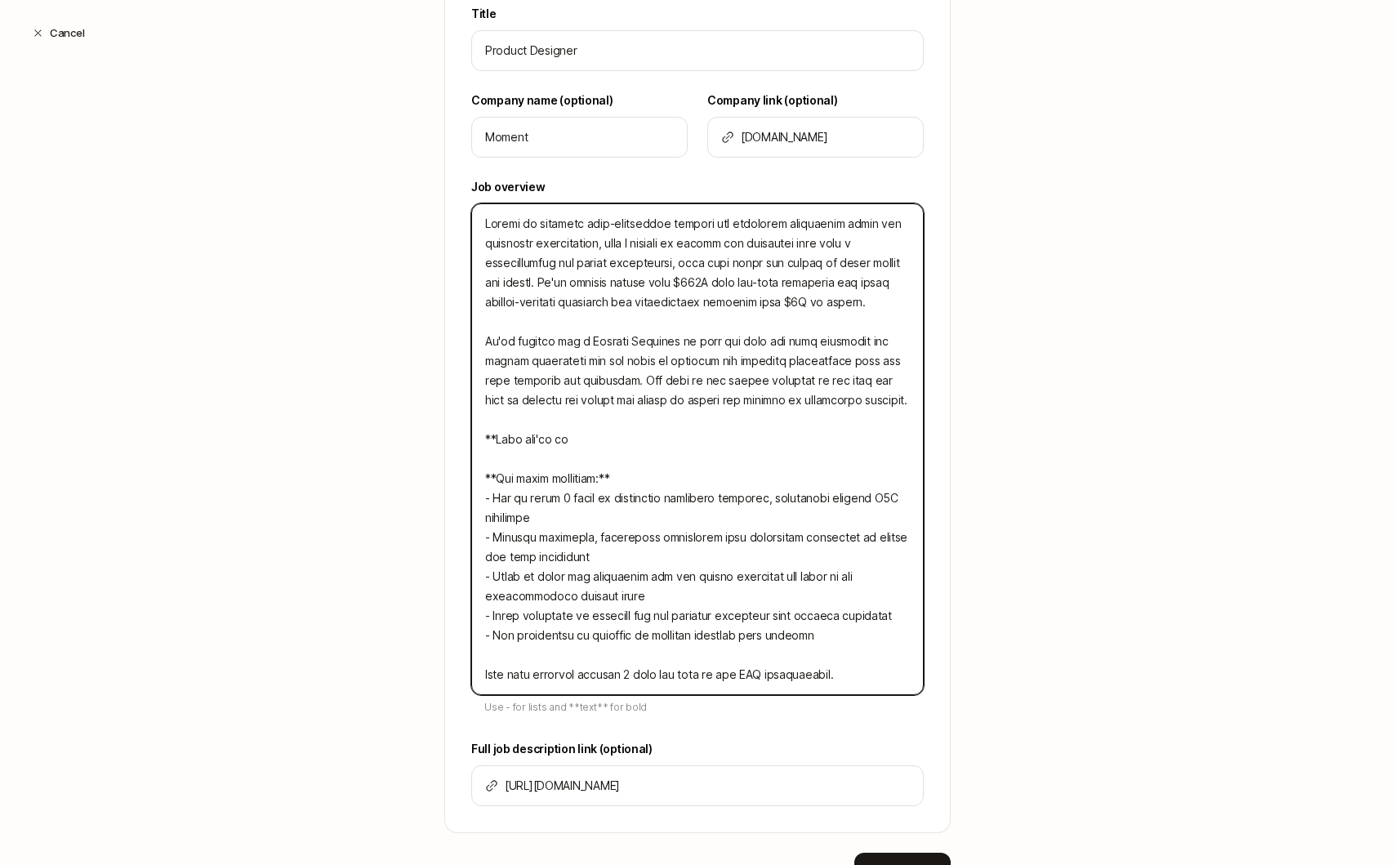
type textarea "x"
type textarea "Moment is building next-generation trading and portfolio management tools for f…"
type textarea "x"
type textarea "Moment is building next-generation trading and portfolio management tools for f…"
type textarea "x"
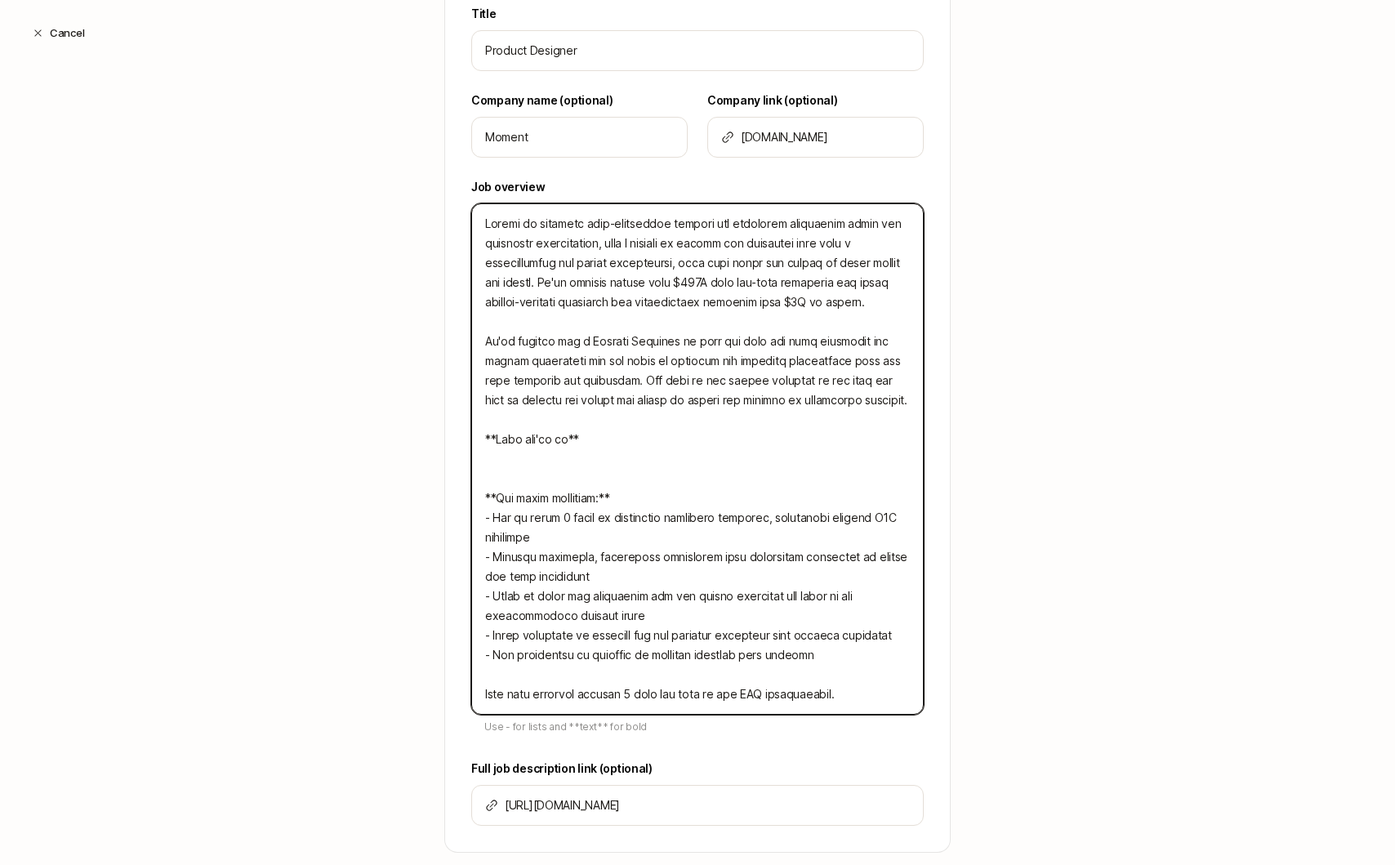
type textarea "Moment is building next-generation trading and portfolio management tools for f…"
type textarea "x"
type textarea "Moment is building next-generation trading and portfolio management tools for f…"
type textarea "x"
type textarea "Moment is building next-generation trading and portfolio management tools for f…"
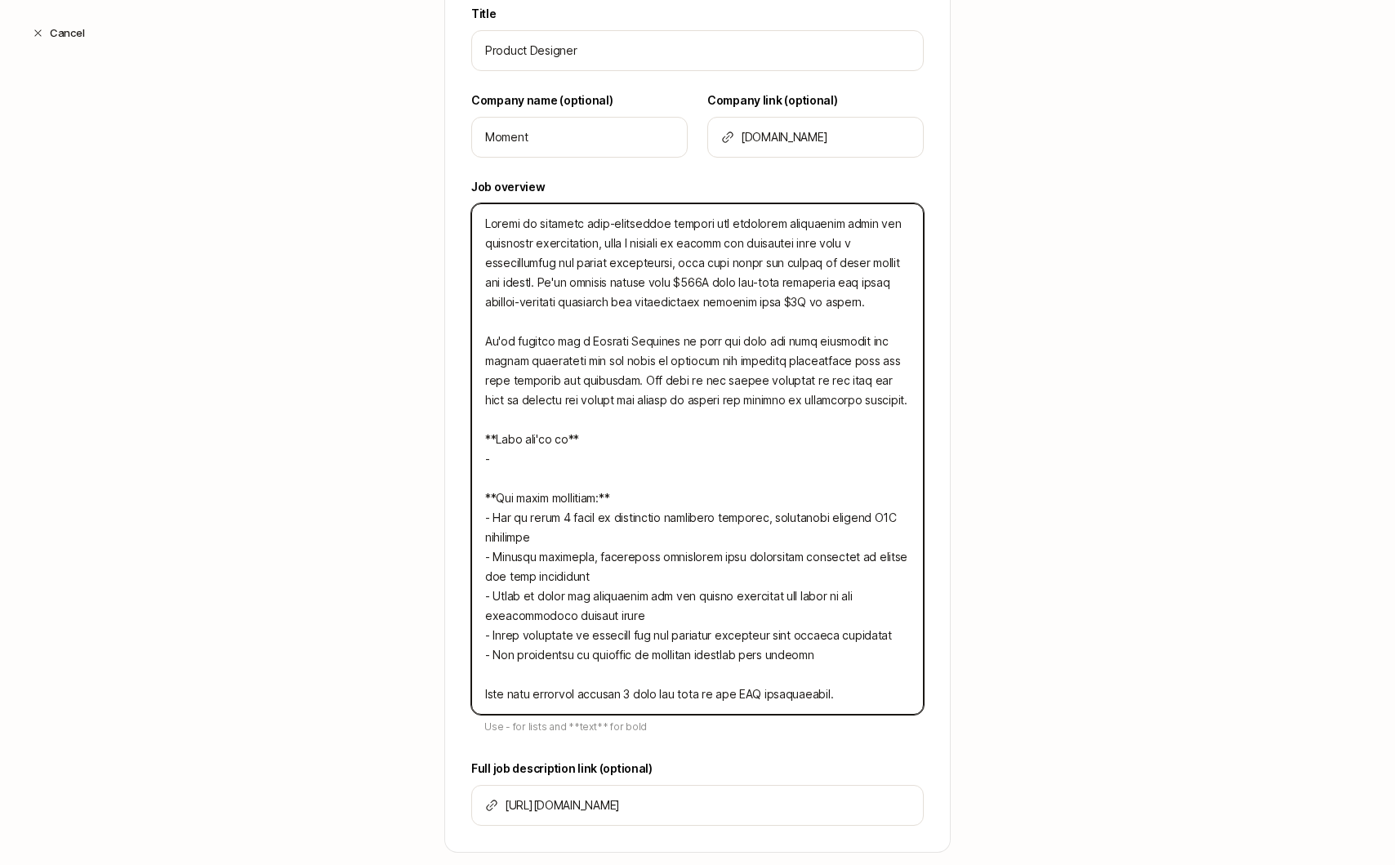
type textarea "x"
type textarea "Moment is building next-generation trading and portfolio management tools for f…"
type textarea "x"
type textarea "Moment is building next-generation trading and portfolio management tools for f…"
type textarea "x"
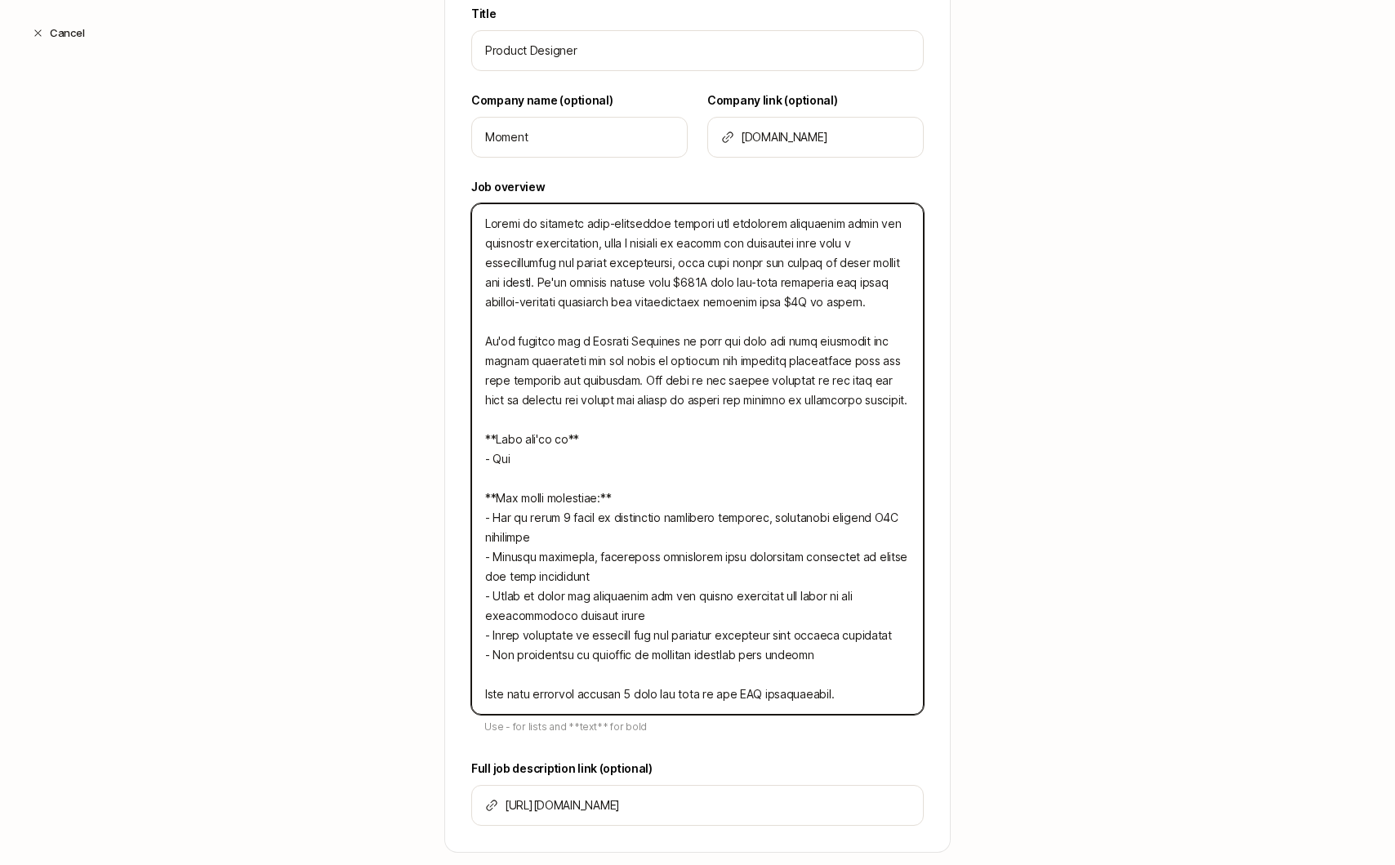
type textarea "Moment is building next-generation trading and portfolio management tools for f…"
type textarea "x"
type textarea "Moment is building next-generation trading and portfolio management tools for f…"
type textarea "x"
drag, startPoint x: 893, startPoint y: 403, endPoint x: 639, endPoint y: 381, distance: 254.9
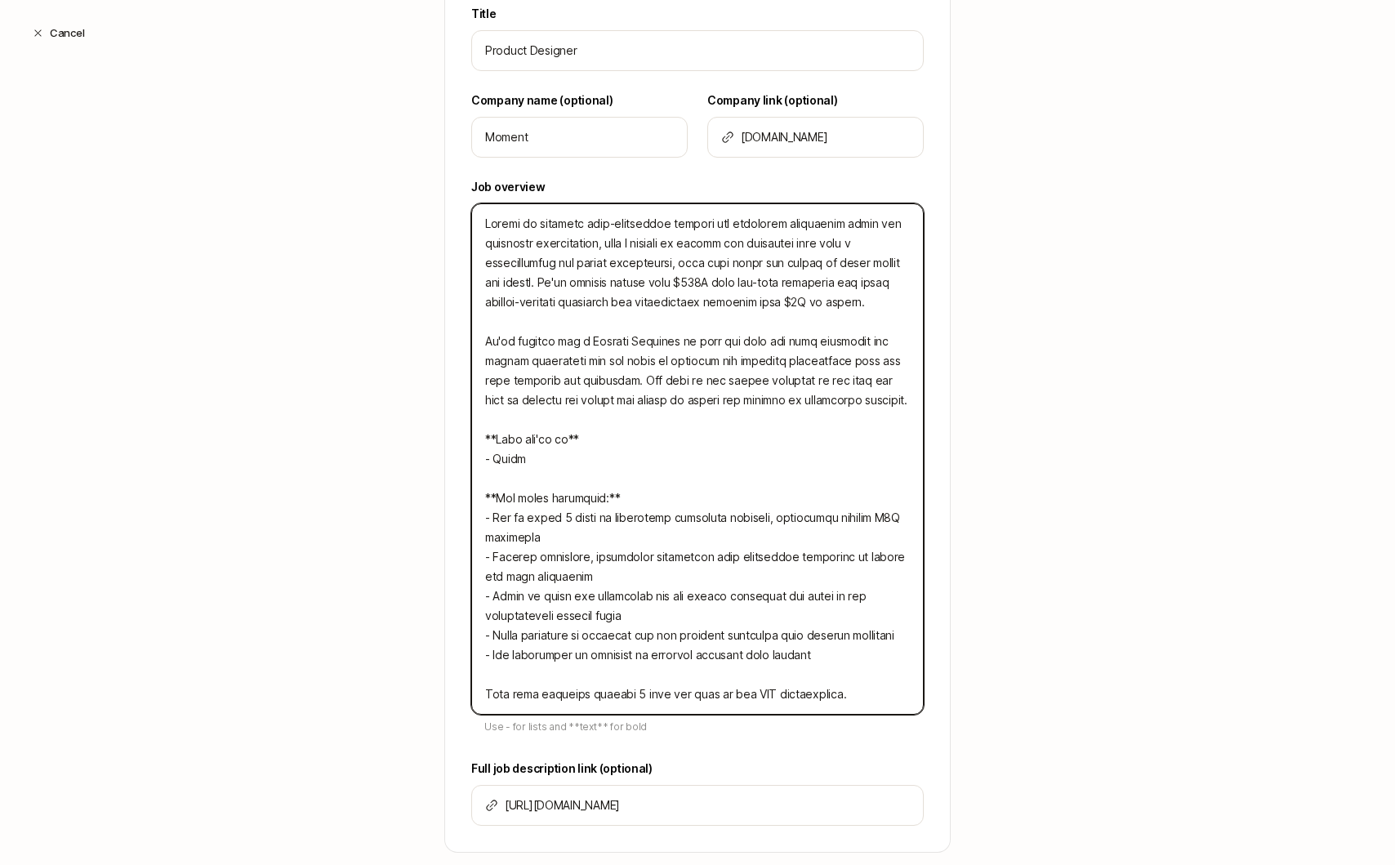
click at [639, 381] on textarea at bounding box center [697, 458] width 452 height 511
type textarea "Moment is building next-generation trading and portfolio management tools for f…"
type textarea "x"
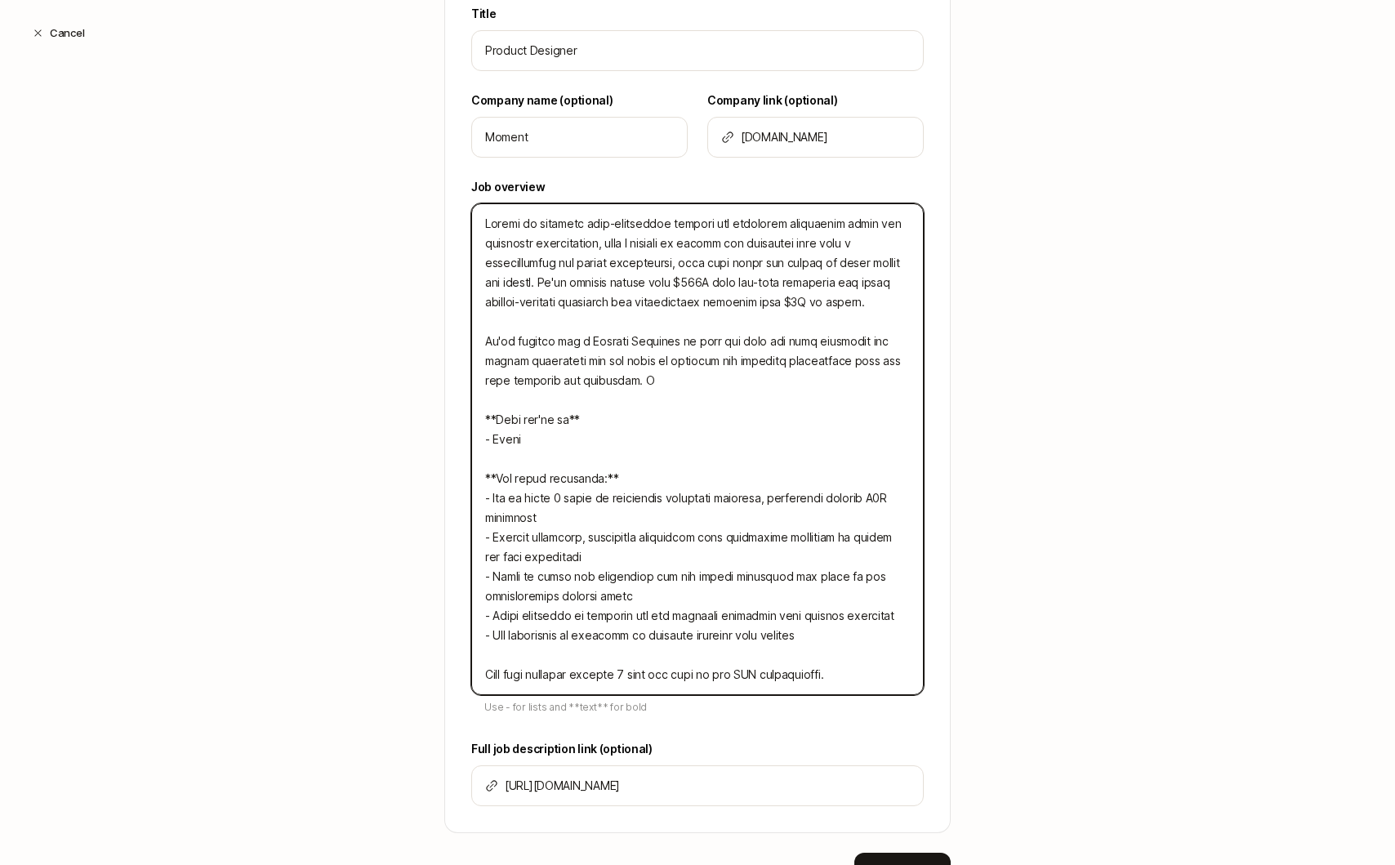
type textarea "Moment is building next-generation trading and portfolio management tools for f…"
type textarea "x"
type textarea "Moment is building next-generation trading and portfolio management tools for f…"
type textarea "x"
click at [630, 440] on textarea at bounding box center [697, 449] width 452 height 492
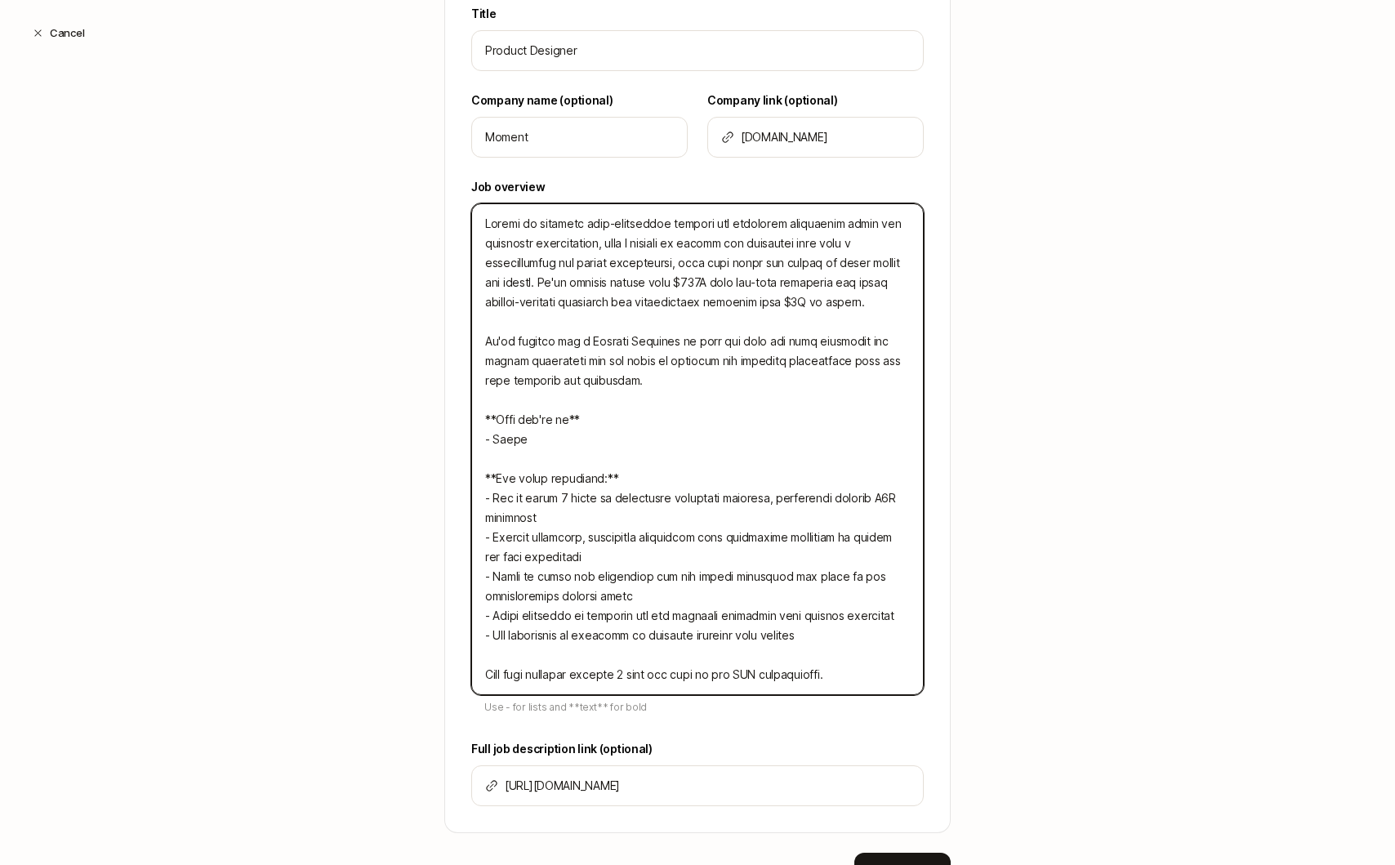
type textarea "Moment is building next-generation trading and portfolio management tools for f…"
type textarea "x"
type textarea "Moment is building next-generation trading and portfolio management tools for f…"
type textarea "x"
type textarea "Moment is building next-generation trading and portfolio management tools for f…"
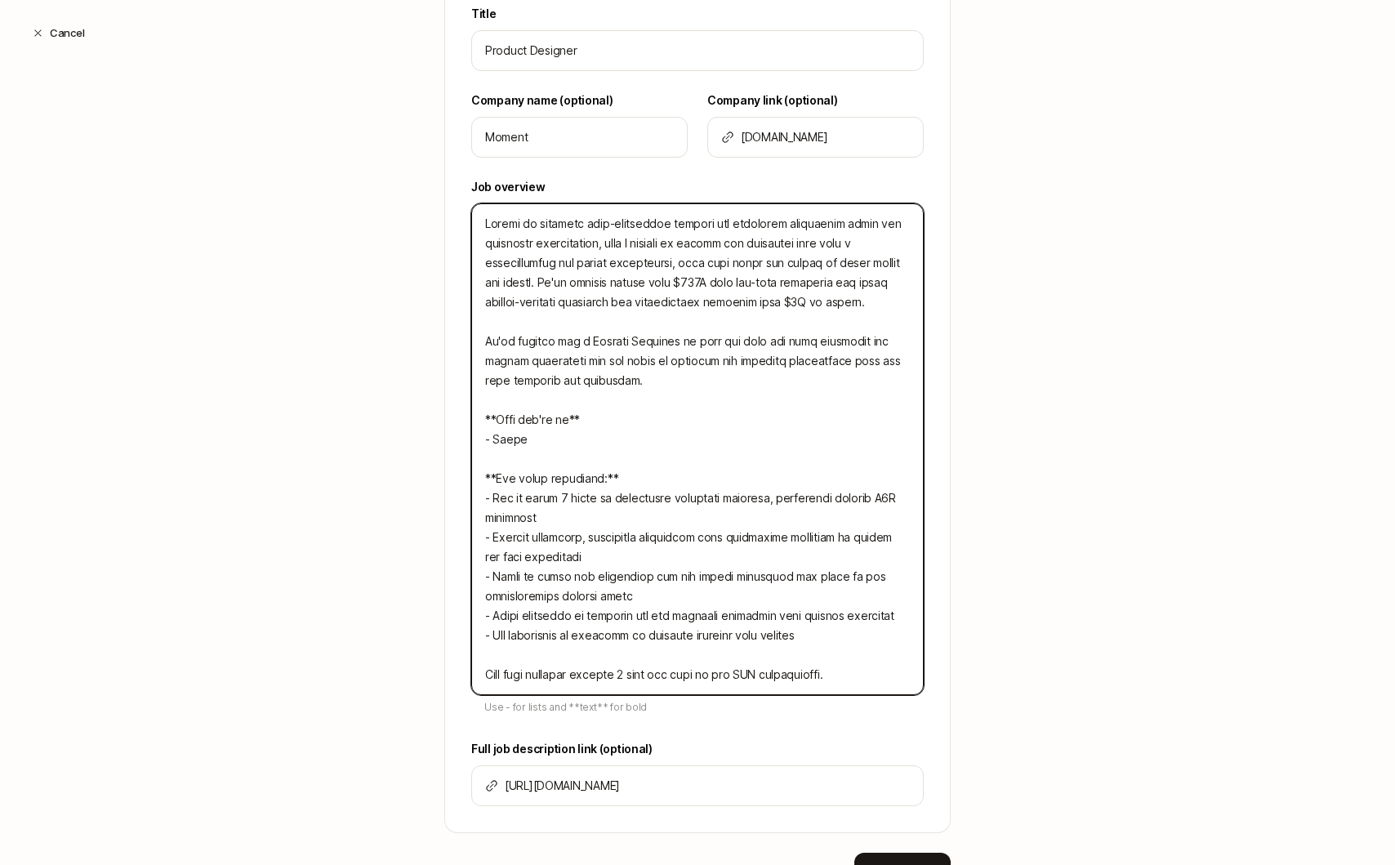
type textarea "x"
type textarea "Moment is building next-generation trading and portfolio management tools for f…"
type textarea "x"
type textarea "Moment is building next-generation trading and portfolio management tools for f…"
type textarea "x"
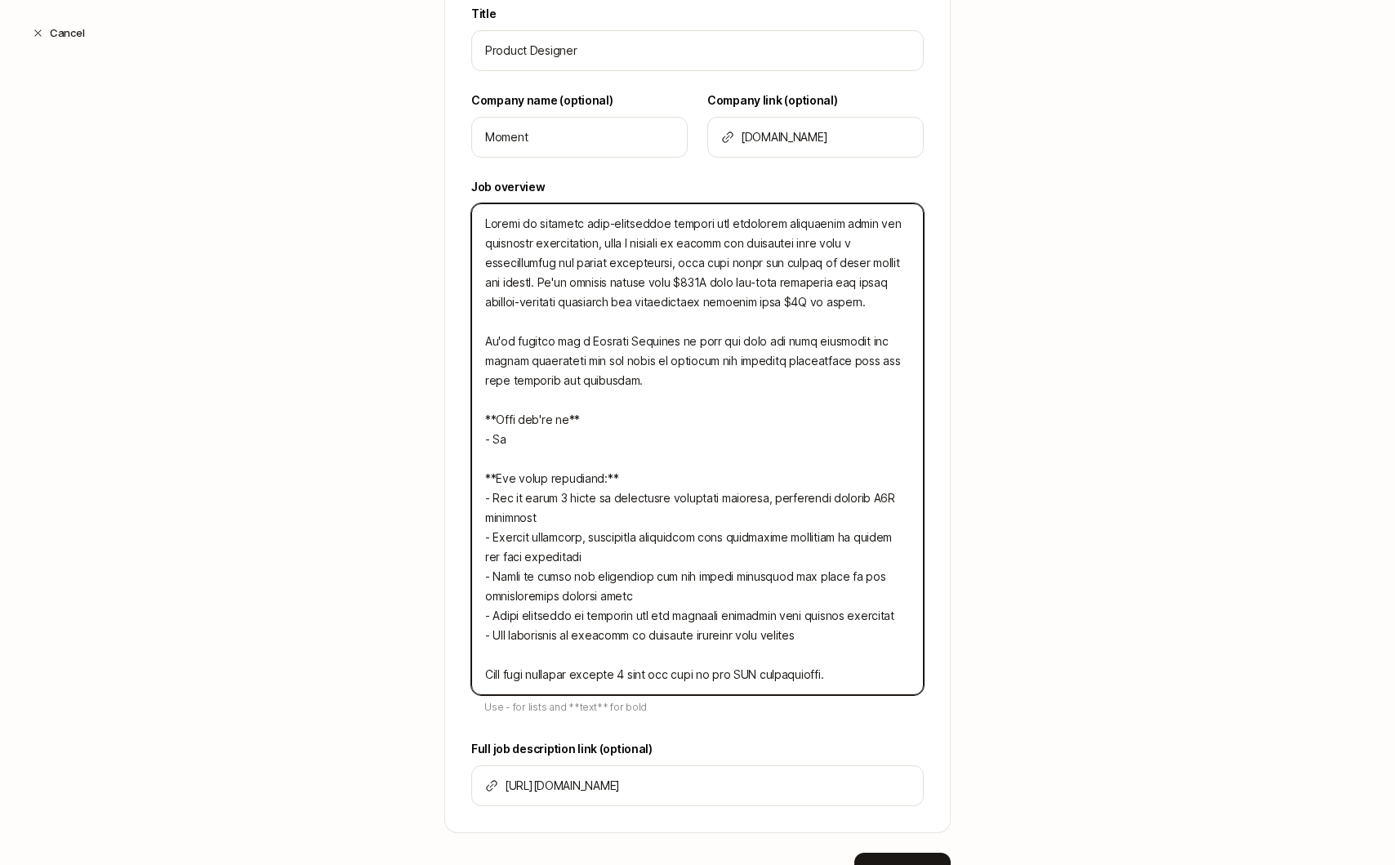
type textarea "Moment is building next-generation trading and portfolio management tools for f…"
type textarea "x"
type textarea "Moment is building next-generation trading and portfolio management tools for f…"
type textarea "x"
type textarea "Moment is building next-generation trading and portfolio management tools for f…"
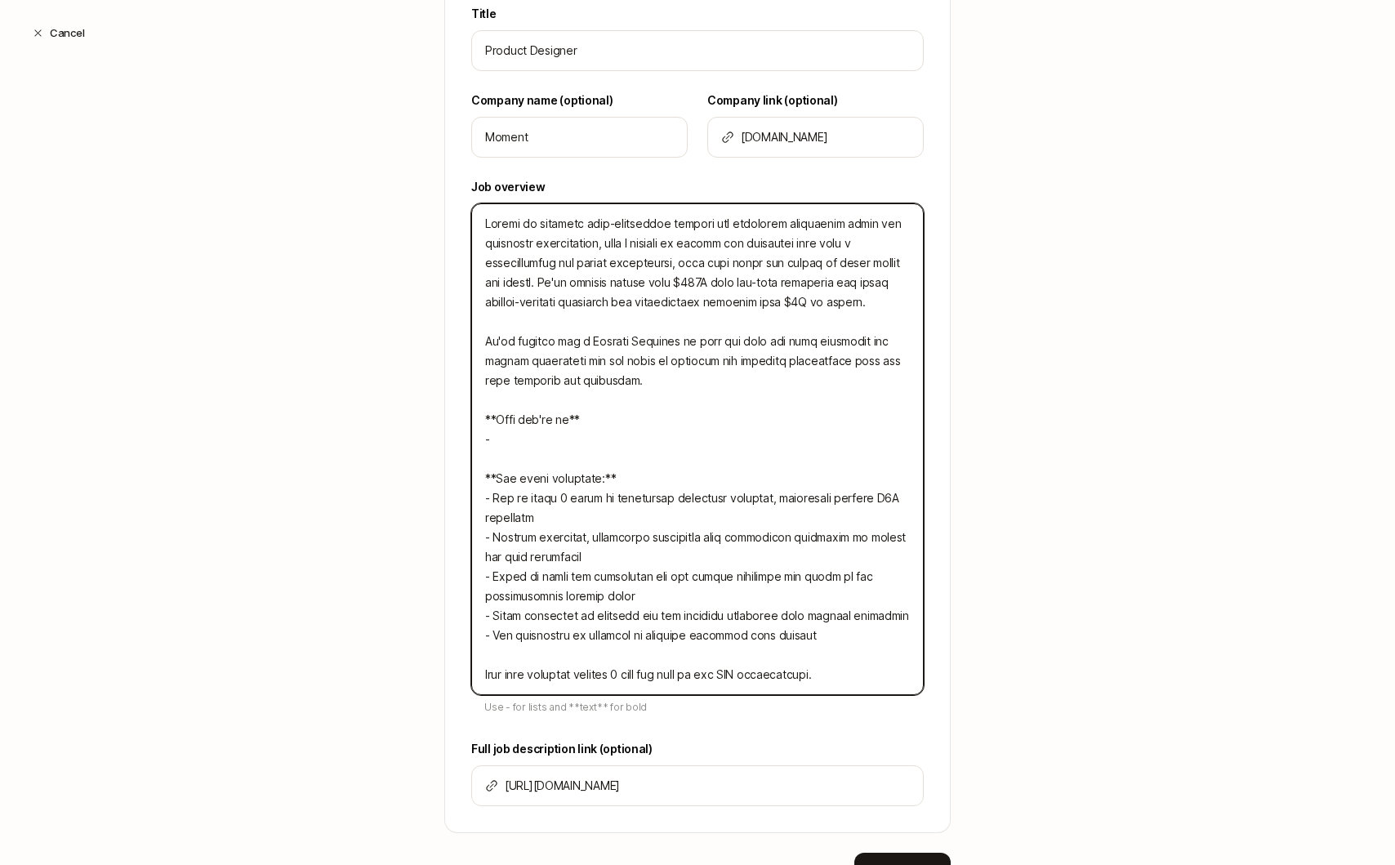
type textarea "x"
type textarea "Moment is building next-generation trading and portfolio management tools for f…"
type textarea "x"
type textarea "Moment is building next-generation trading and portfolio management tools for f…"
type textarea "x"
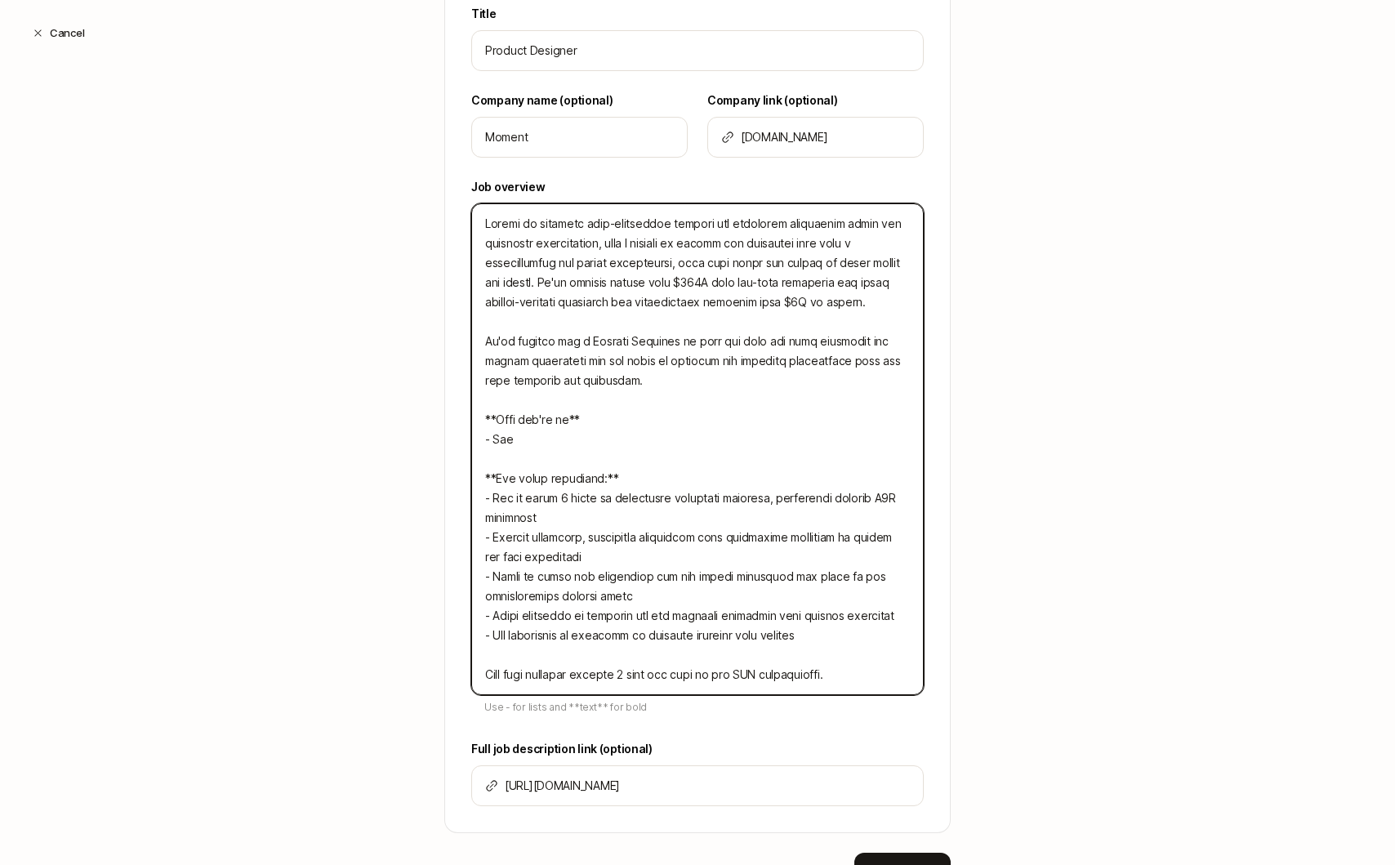
type textarea "Moment is building next-generation trading and portfolio management tools for f…"
type textarea "x"
type textarea "Moment is building next-generation trading and portfolio management tools for f…"
type textarea "x"
type textarea "Moment is building next-generation trading and portfolio management tools for f…"
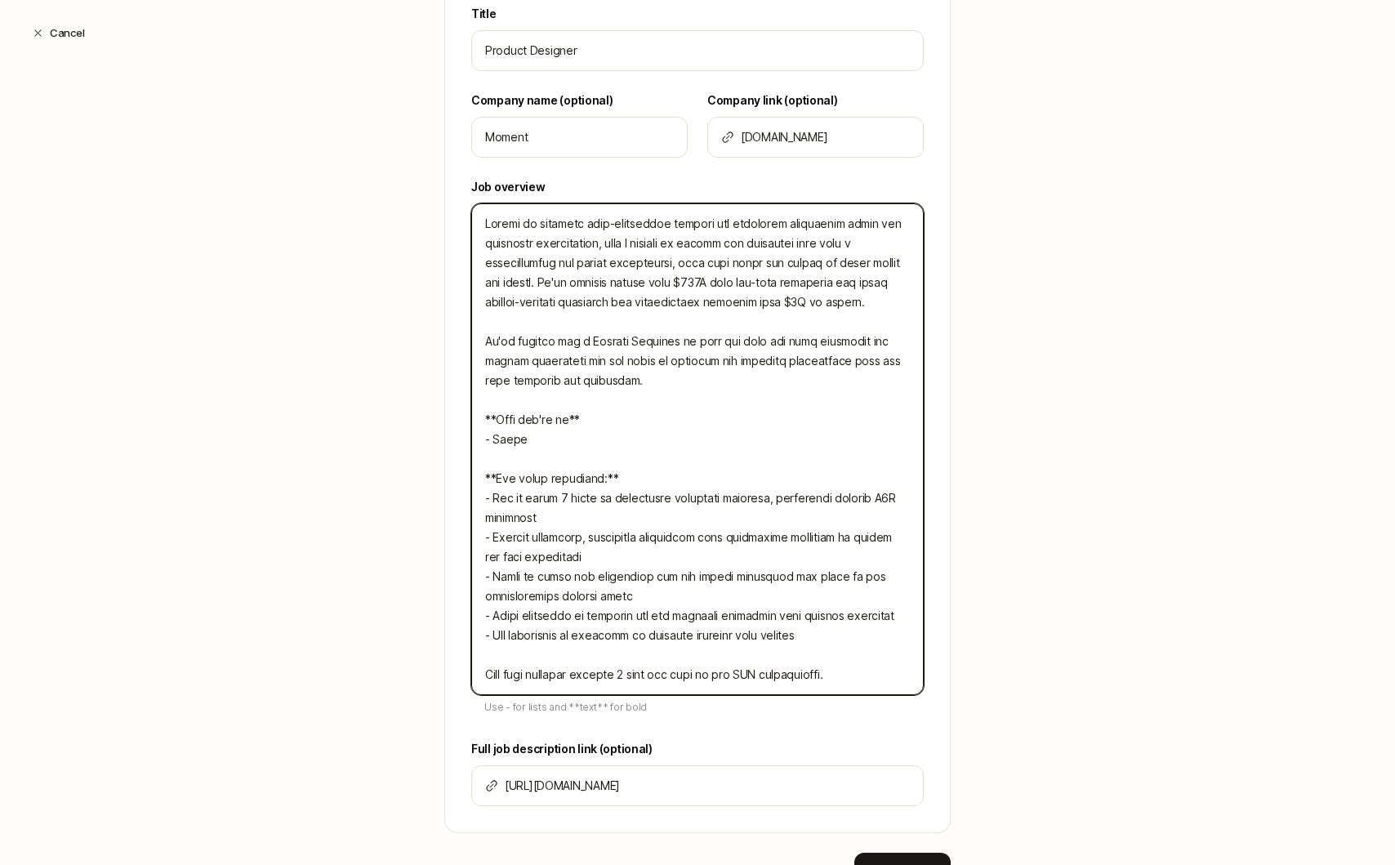
type textarea "x"
type textarea "Moment is building next-generation trading and portfolio management tools for f…"
type textarea "x"
type textarea "Moment is building next-generation trading and portfolio management tools for f…"
type textarea "x"
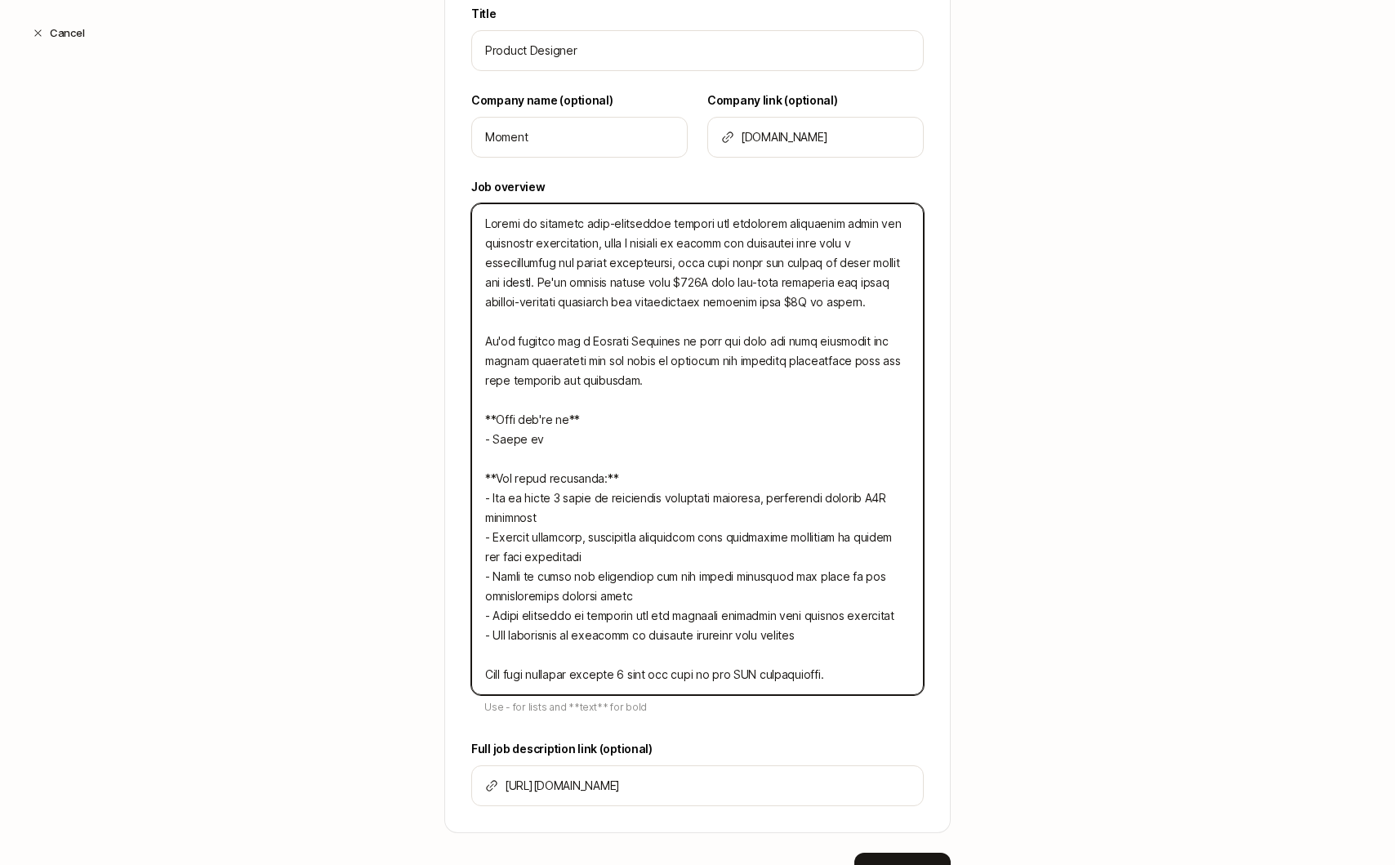
type textarea "Moment is building next-generation trading and portfolio management tools for f…"
type textarea "x"
type textarea "Moment is building next-generation trading and portfolio management tools for f…"
type textarea "x"
type textarea "Moment is building next-generation trading and portfolio management tools for f…"
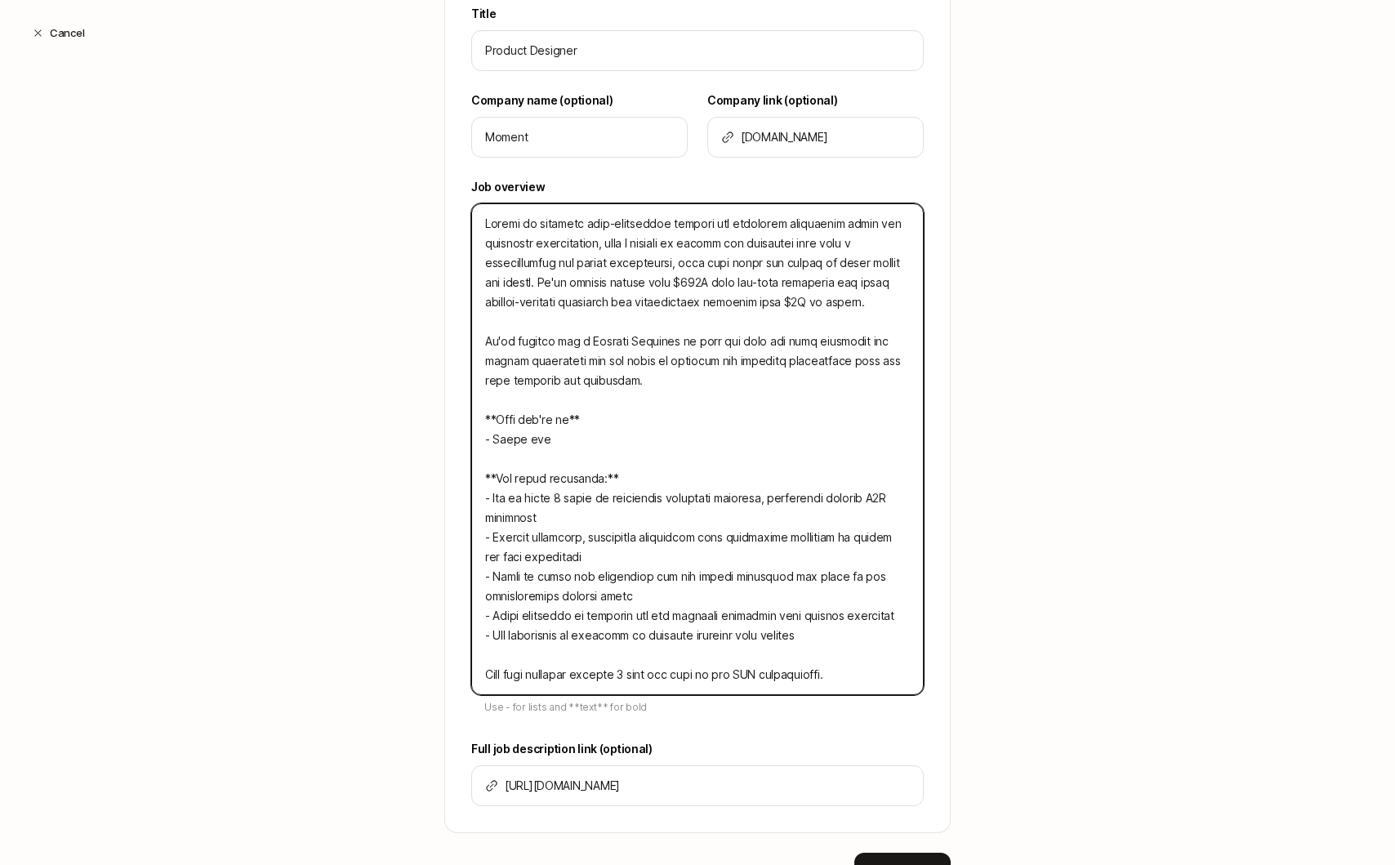
type textarea "x"
type textarea "Moment is building next-generation trading and portfolio management tools for f…"
type textarea "x"
type textarea "Moment is building next-generation trading and portfolio management tools for f…"
type textarea "x"
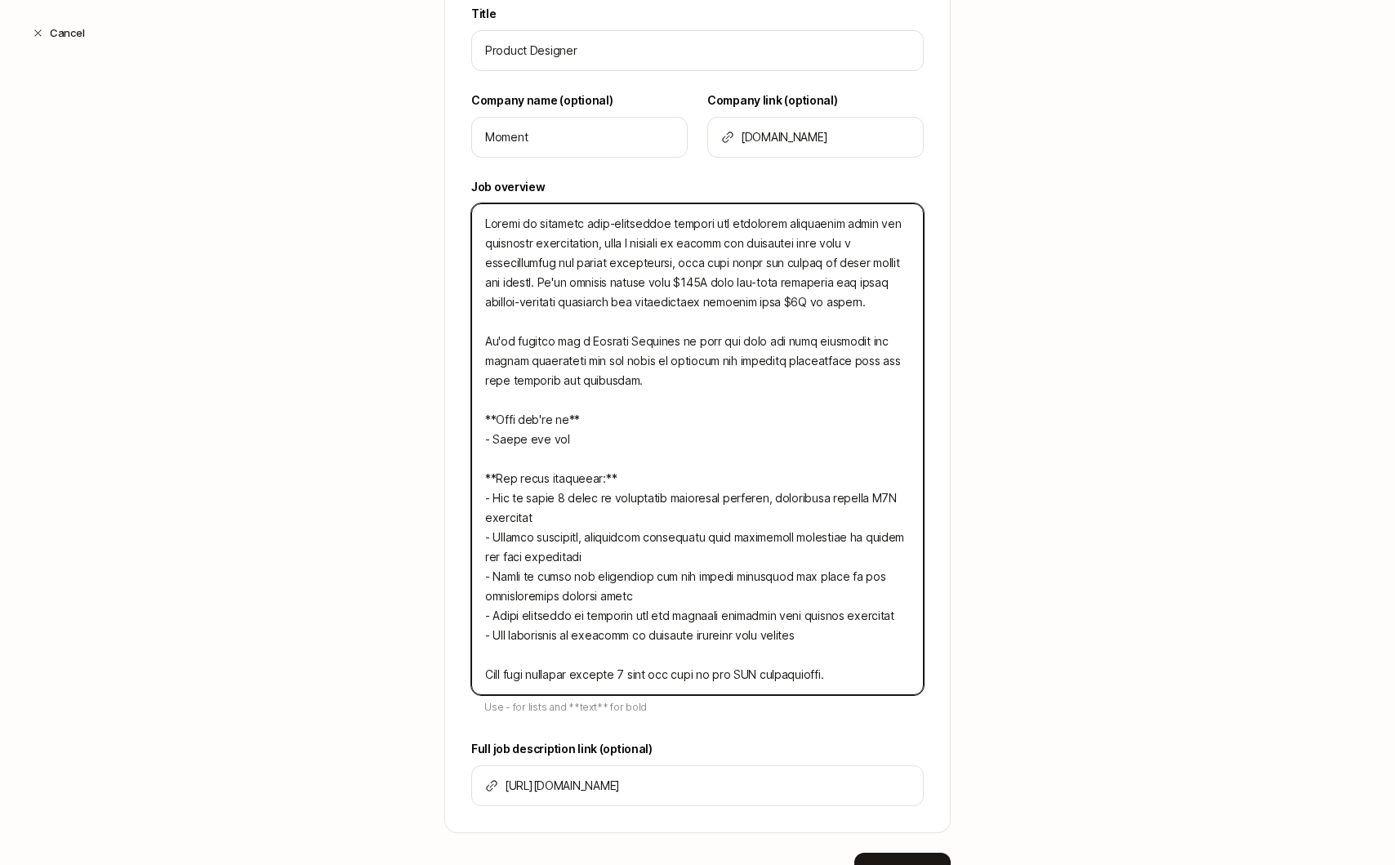
type textarea "Moment is building next-generation trading and portfolio management tools for f…"
type textarea "x"
type textarea "Moment is building next-generation trading and portfolio management tools for f…"
type textarea "x"
type textarea "Moment is building next-generation trading and portfolio management tools for f…"
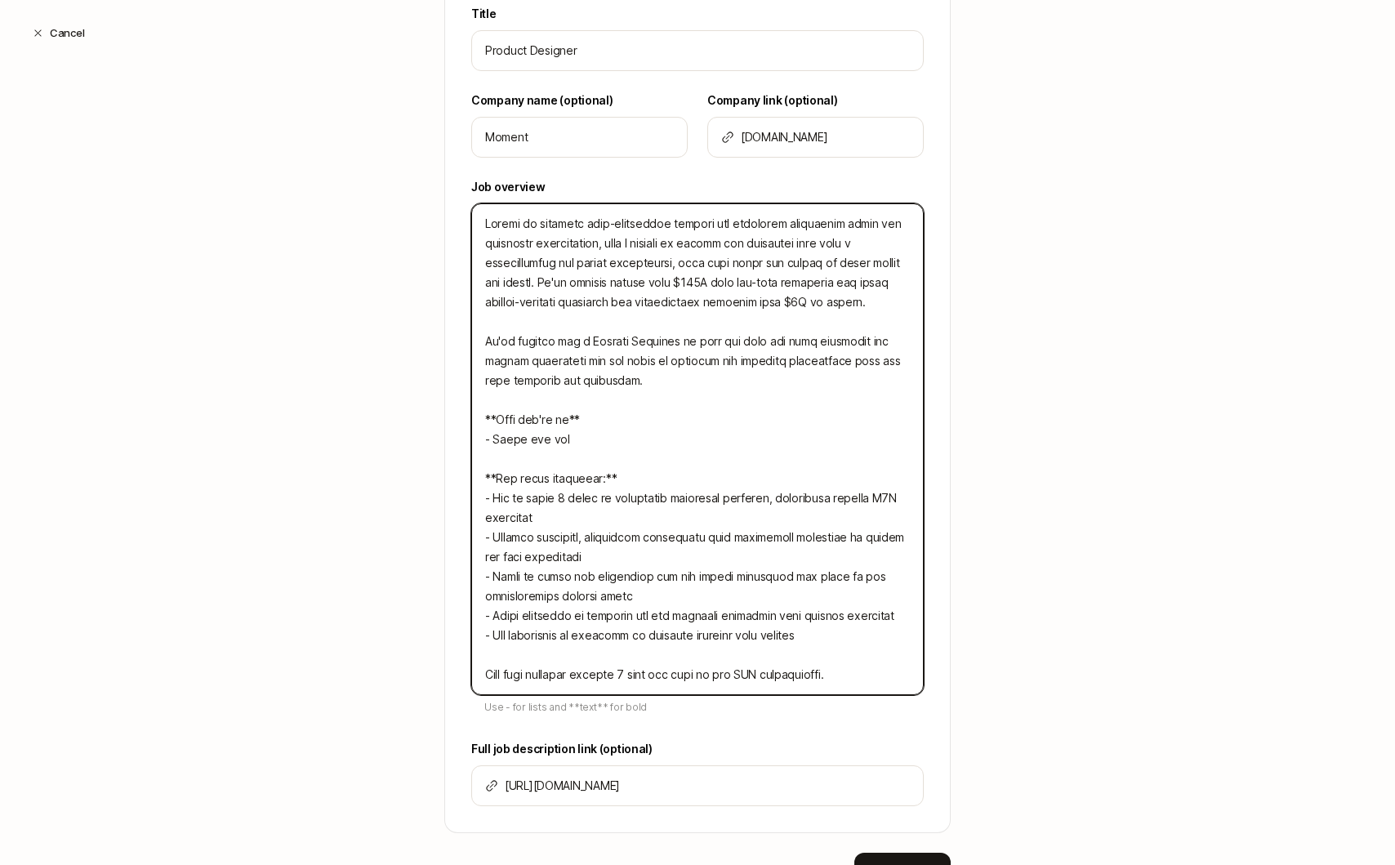
type textarea "x"
type textarea "Moment is building next-generation trading and portfolio management tools for f…"
type textarea "x"
type textarea "Moment is building next-generation trading and portfolio management tools for f…"
type textarea "x"
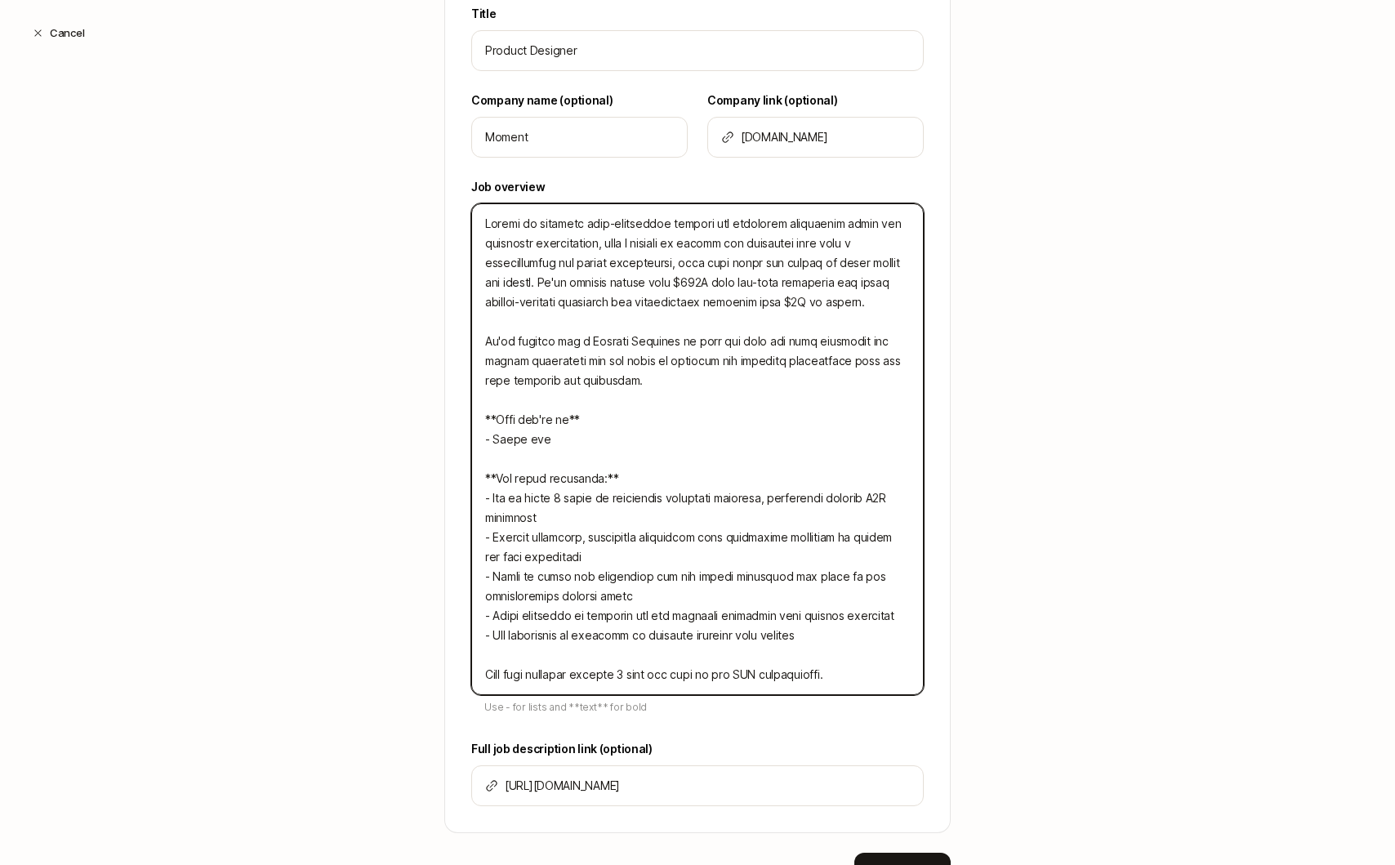
type textarea "Moment is building next-generation trading and portfolio management tools for f…"
type textarea "x"
type textarea "Moment is building next-generation trading and portfolio management tools for f…"
type textarea "x"
type textarea "Moment is building next-generation trading and portfolio management tools for f…"
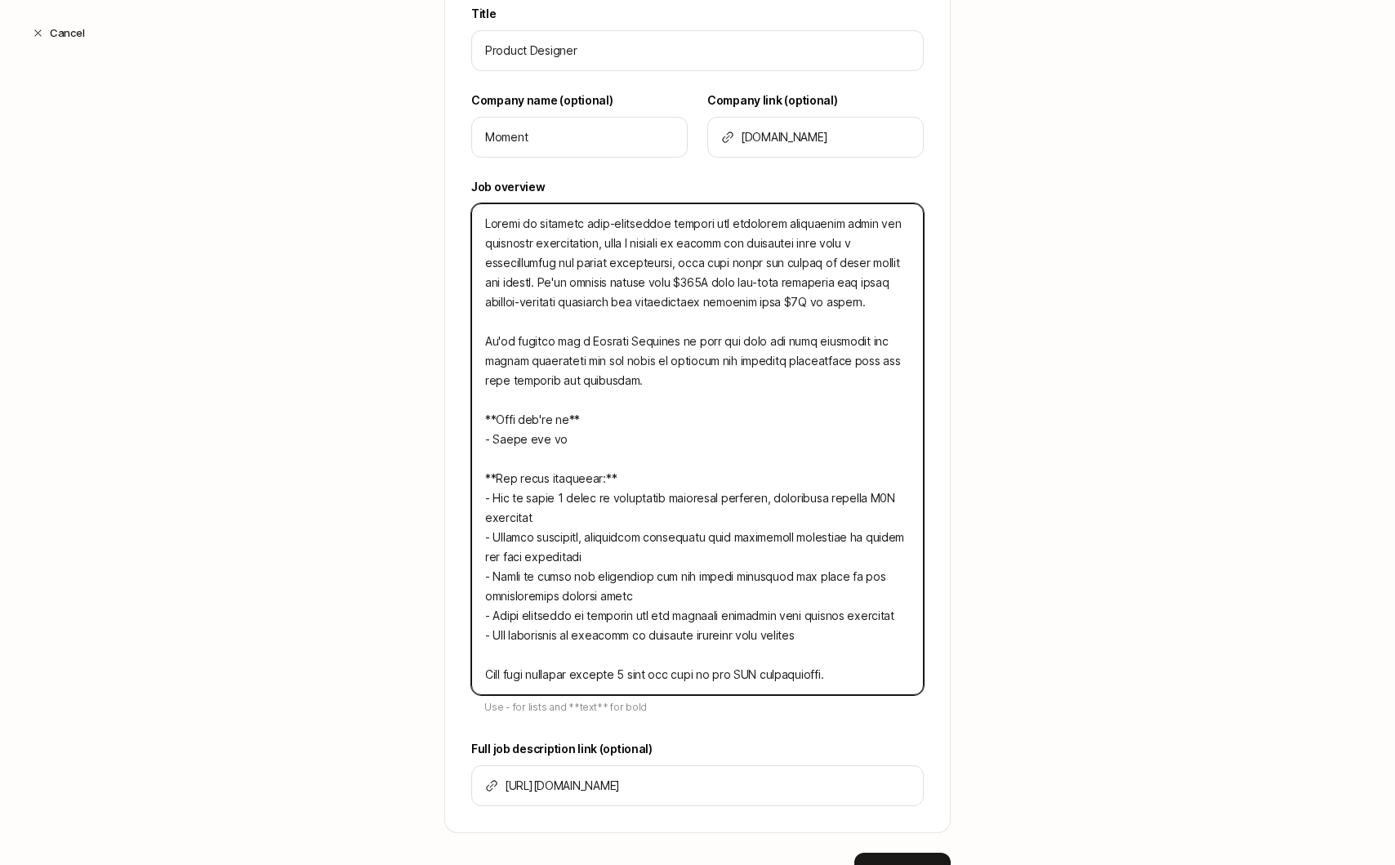
type textarea "x"
type textarea "Moment is building next-generation trading and portfolio management tools for f…"
type textarea "x"
type textarea "Moment is building next-generation trading and portfolio management tools for f…"
type textarea "x"
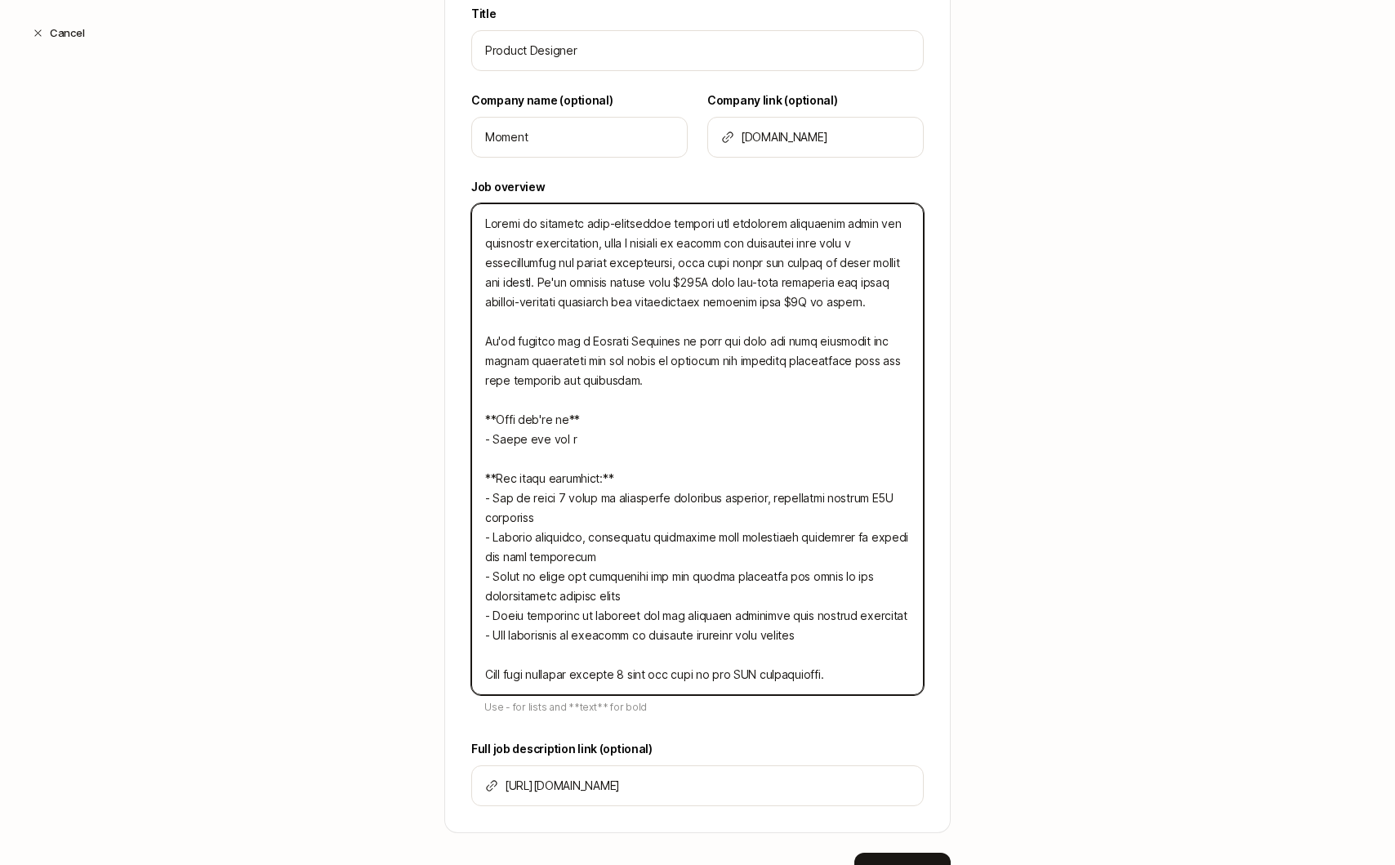
type textarea "Moment is building next-generation trading and portfolio management tools for f…"
type textarea "x"
type textarea "Moment is building next-generation trading and portfolio management tools for f…"
type textarea "x"
type textarea "Moment is building next-generation trading and portfolio management tools for f…"
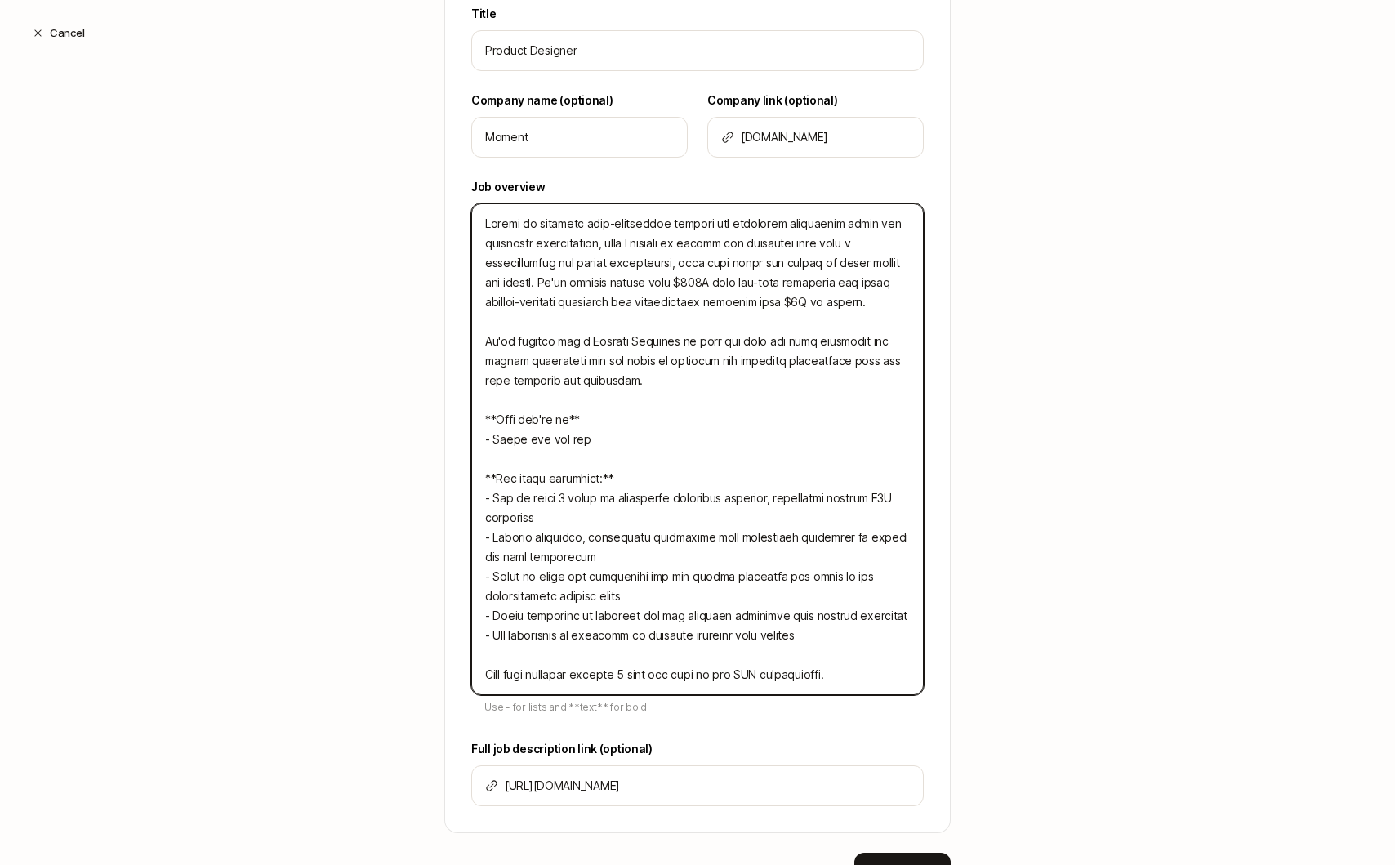
type textarea "x"
type textarea "Moment is building next-generation trading and portfolio management tools for f…"
type textarea "x"
type textarea "Moment is building next-generation trading and portfolio management tools for f…"
type textarea "x"
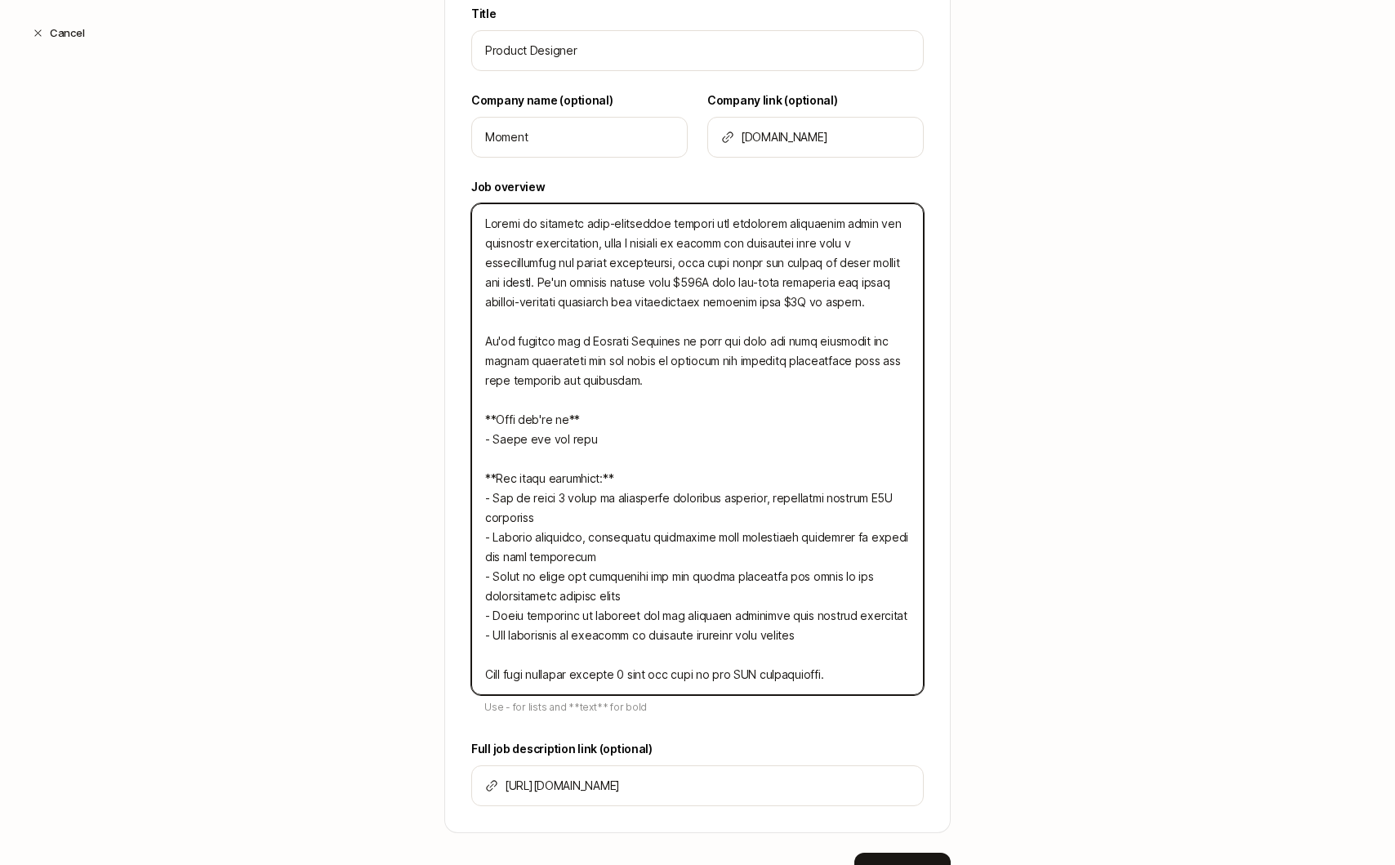
type textarea "Moment is building next-generation trading and portfolio management tools for f…"
type textarea "x"
drag, startPoint x: 586, startPoint y: 442, endPoint x: 493, endPoint y: 442, distance: 92.3
click at [493, 442] on textarea at bounding box center [697, 449] width 452 height 492
type textarea "Moment is building next-generation trading and portfolio management tools for f…"
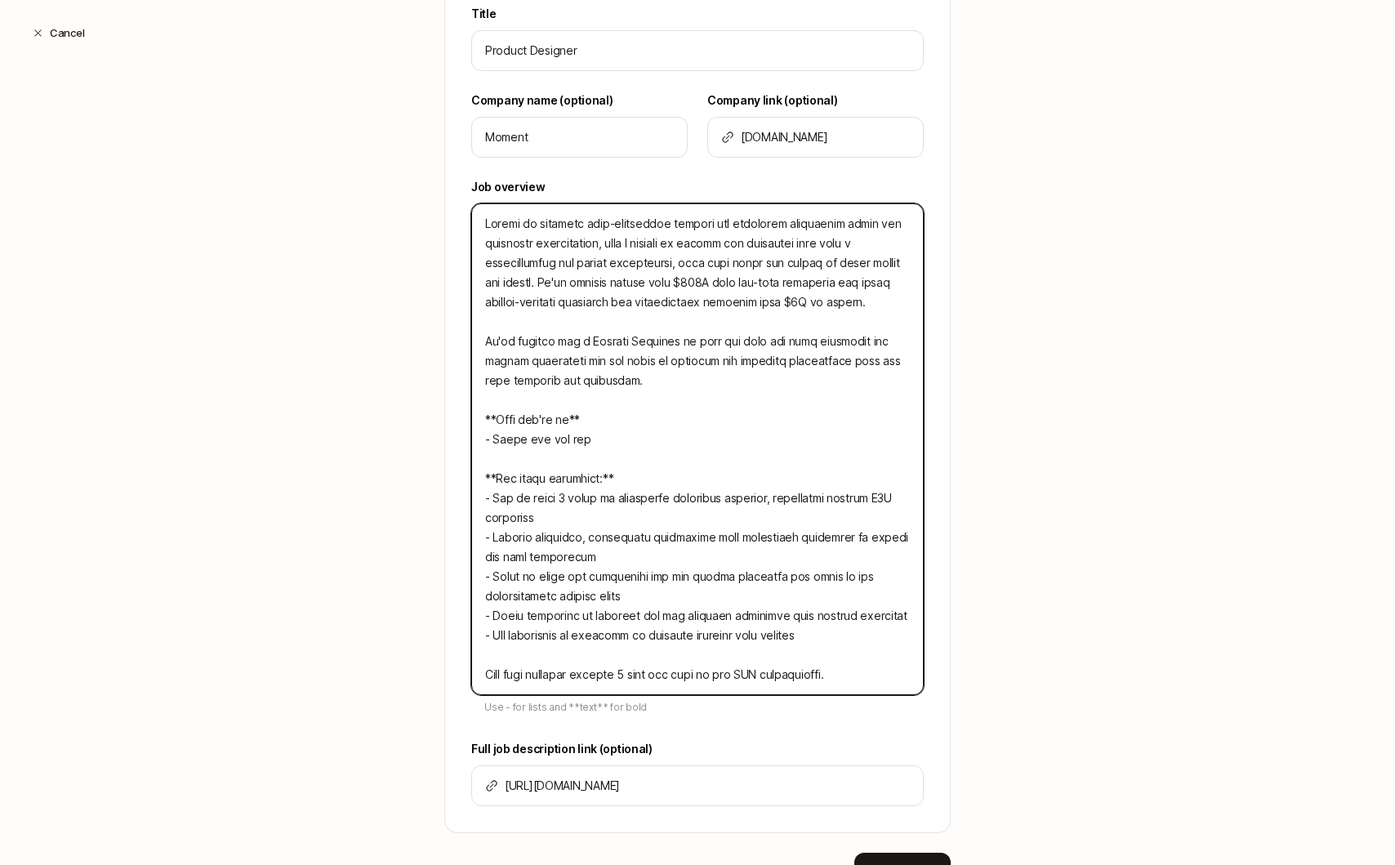
type textarea "x"
type textarea "Moment is building next-generation trading and portfolio management tools for f…"
type textarea "x"
type textarea "Moment is building next-generation trading and portfolio management tools for f…"
type textarea "x"
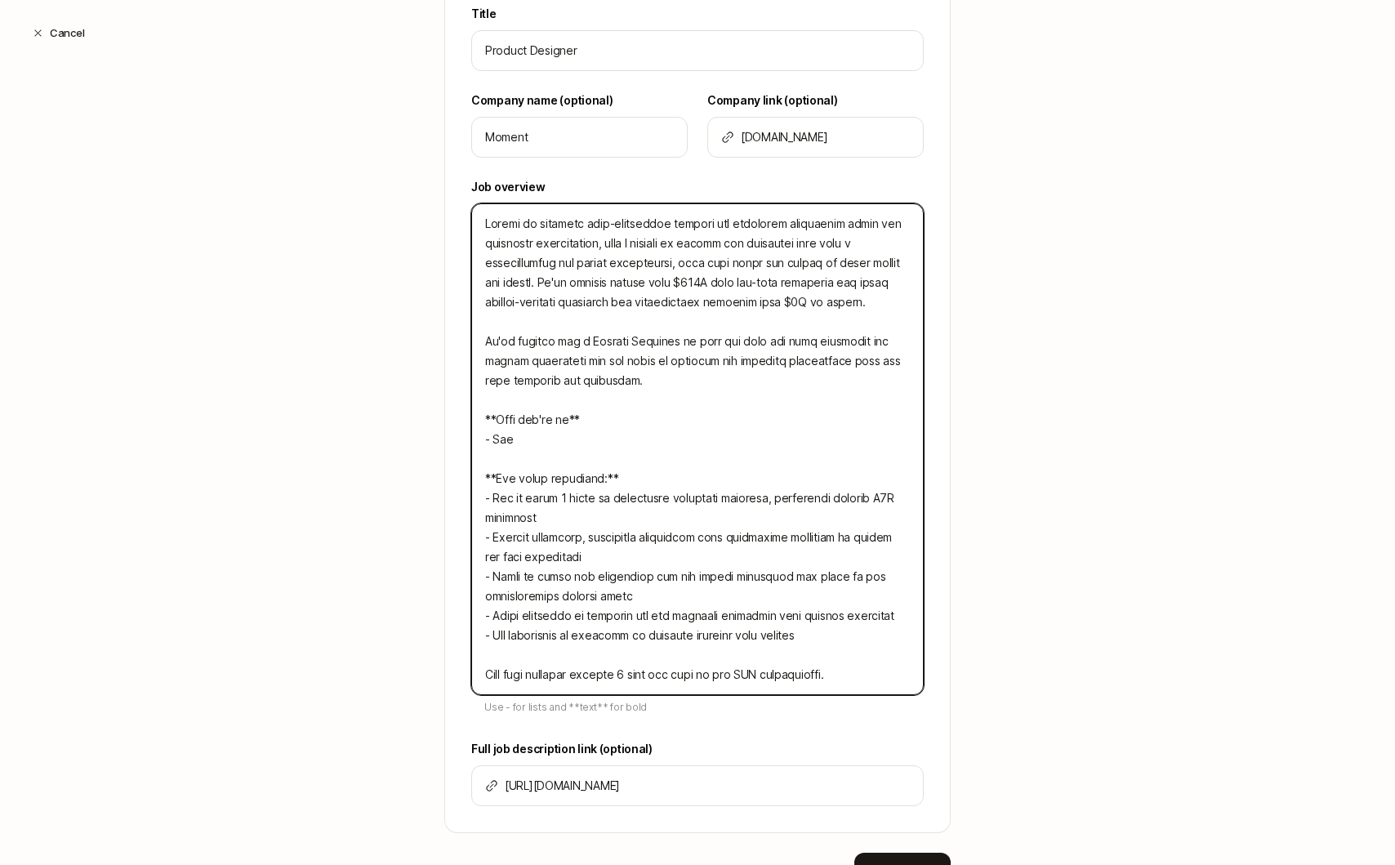
type textarea "Moment is building next-generation trading and portfolio management tools for f…"
type textarea "x"
type textarea "Moment is building next-generation trading and portfolio management tools for f…"
type textarea "x"
type textarea "Moment is building next-generation trading and portfolio management tools for f…"
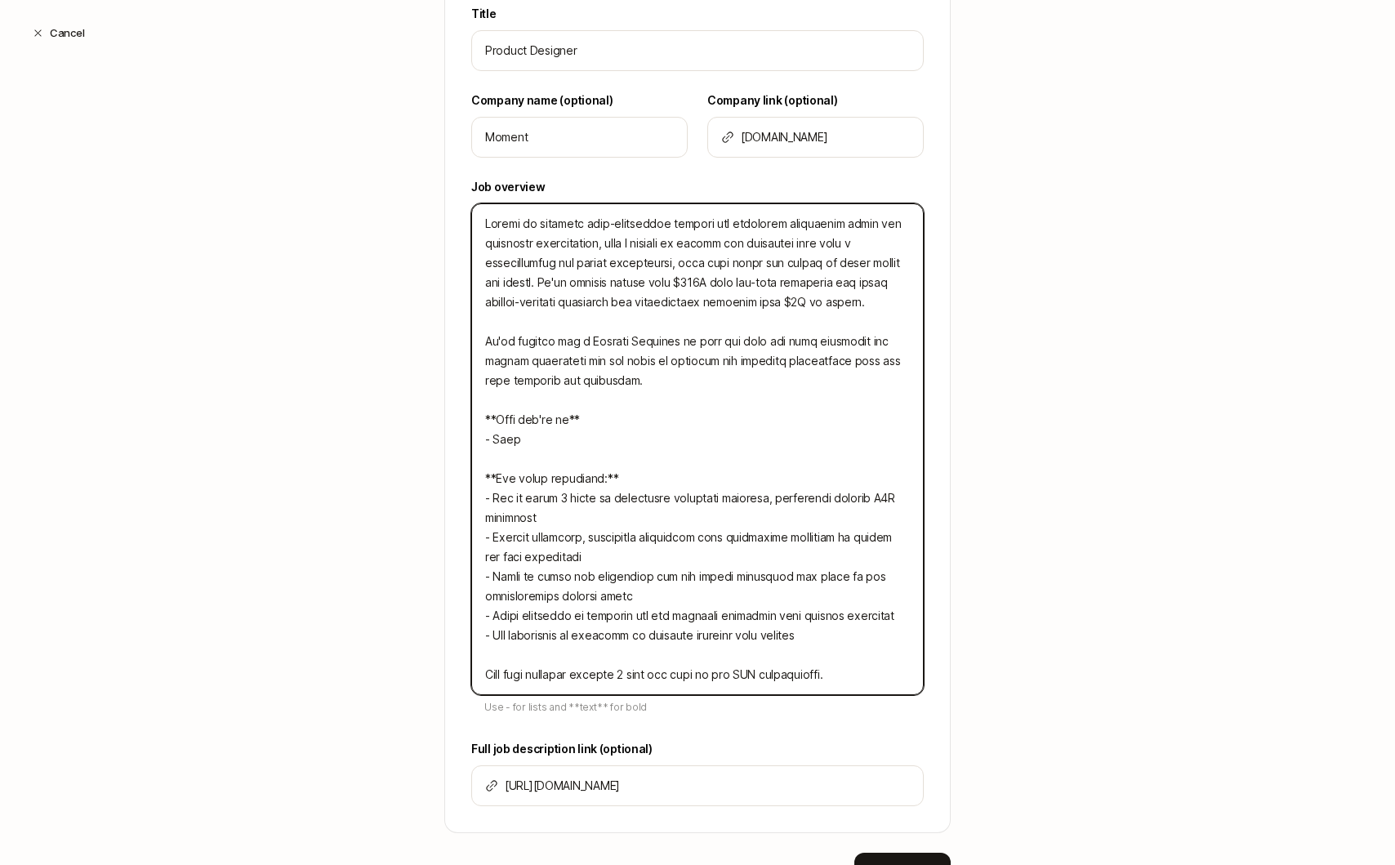
type textarea "x"
type textarea "Moment is building next-generation trading and portfolio management tools for f…"
type textarea "x"
type textarea "Moment is building next-generation trading and portfolio management tools for f…"
type textarea "x"
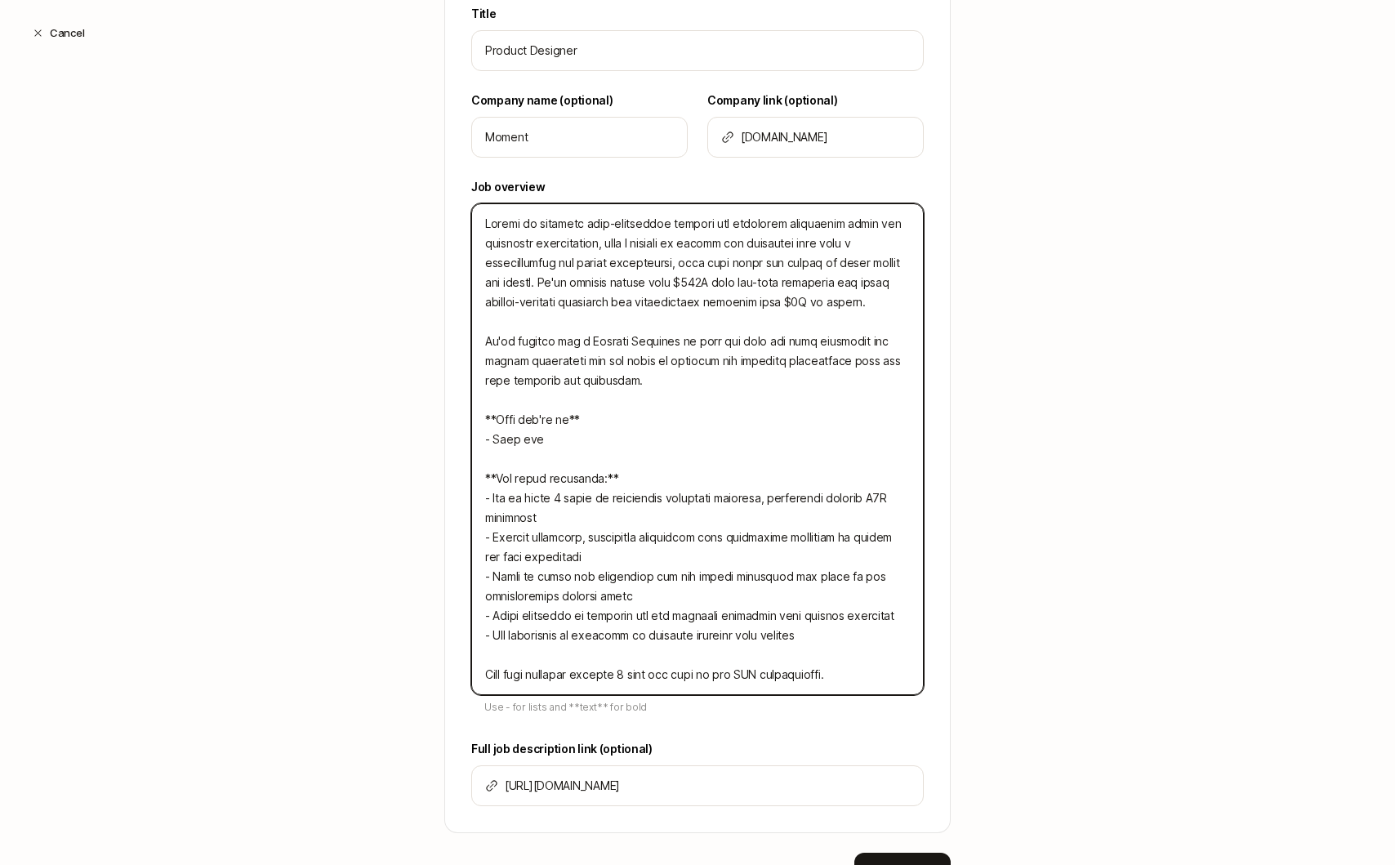
type textarea "Moment is building next-generation trading and portfolio management tools for f…"
type textarea "x"
type textarea "Moment is building next-generation trading and portfolio management tools for f…"
type textarea "x"
type textarea "Moment is building next-generation trading and portfolio management tools for f…"
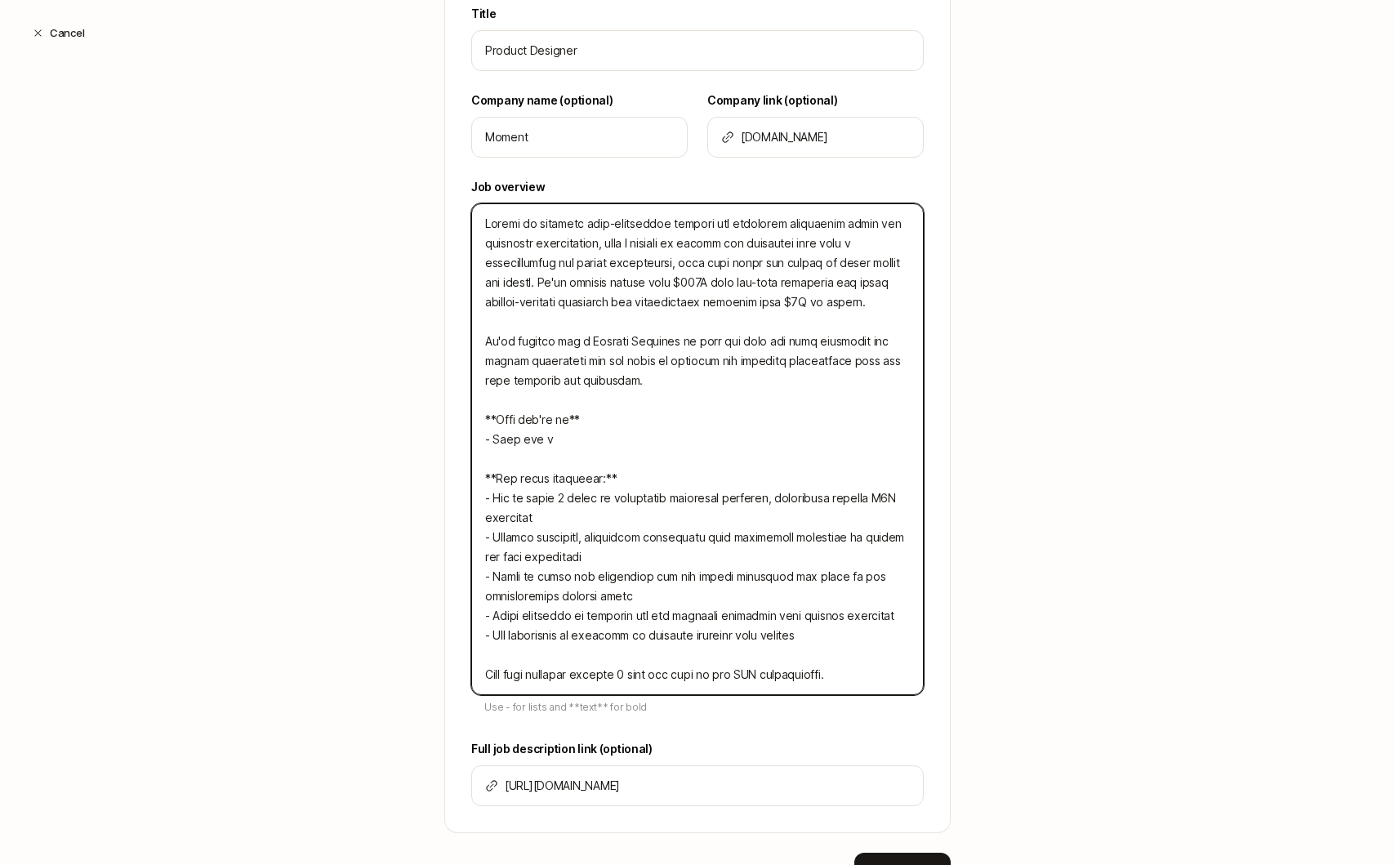
type textarea "x"
type textarea "Moment is building next-generation trading and portfolio management tools for f…"
type textarea "x"
type textarea "Moment is building next-generation trading and portfolio management tools for f…"
type textarea "x"
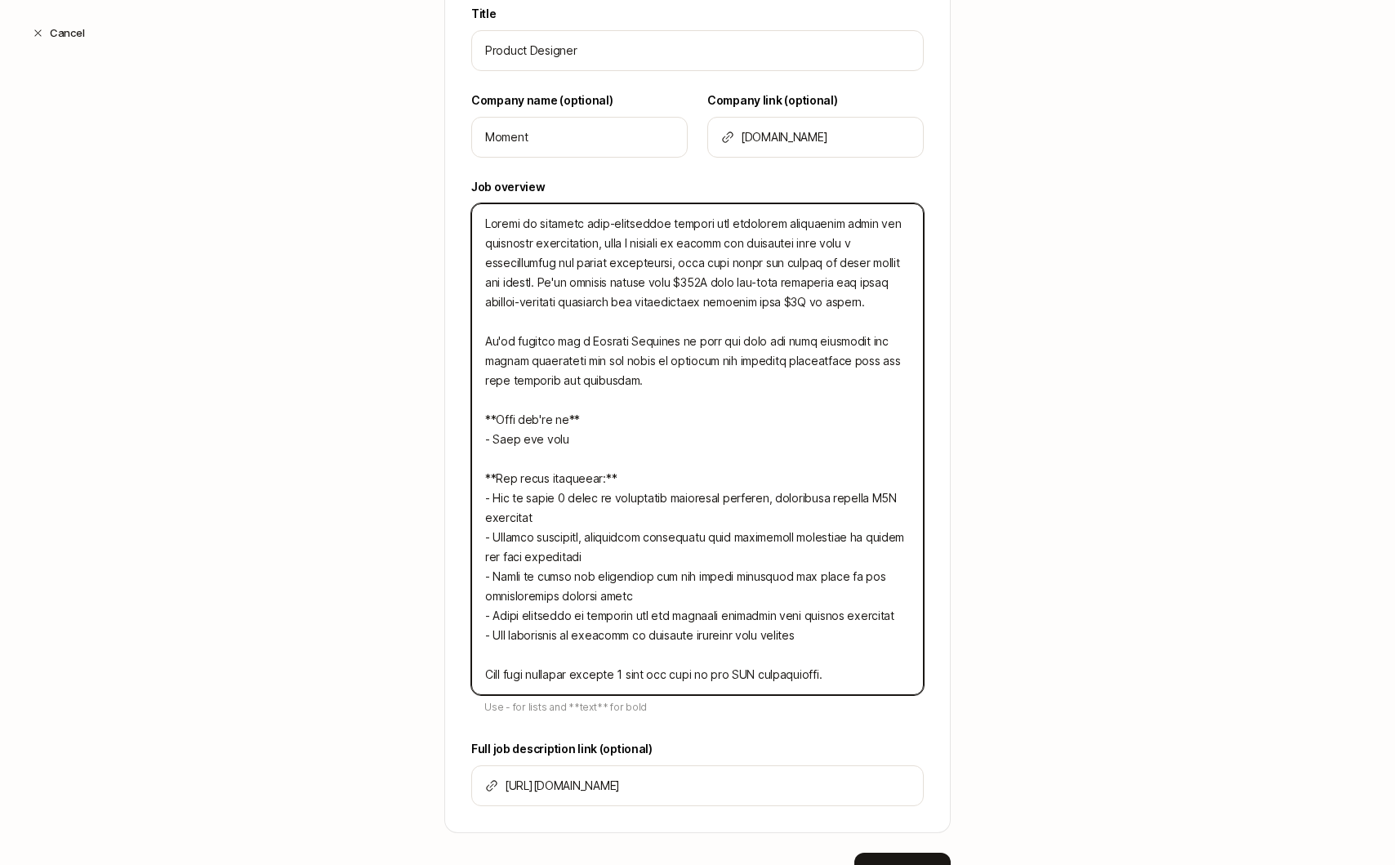
type textarea "Moment is building next-generation trading and portfolio management tools for f…"
type textarea "x"
type textarea "Moment is building next-generation trading and portfolio management tools for f…"
type textarea "x"
type textarea "Moment is building next-generation trading and portfolio management tools for f…"
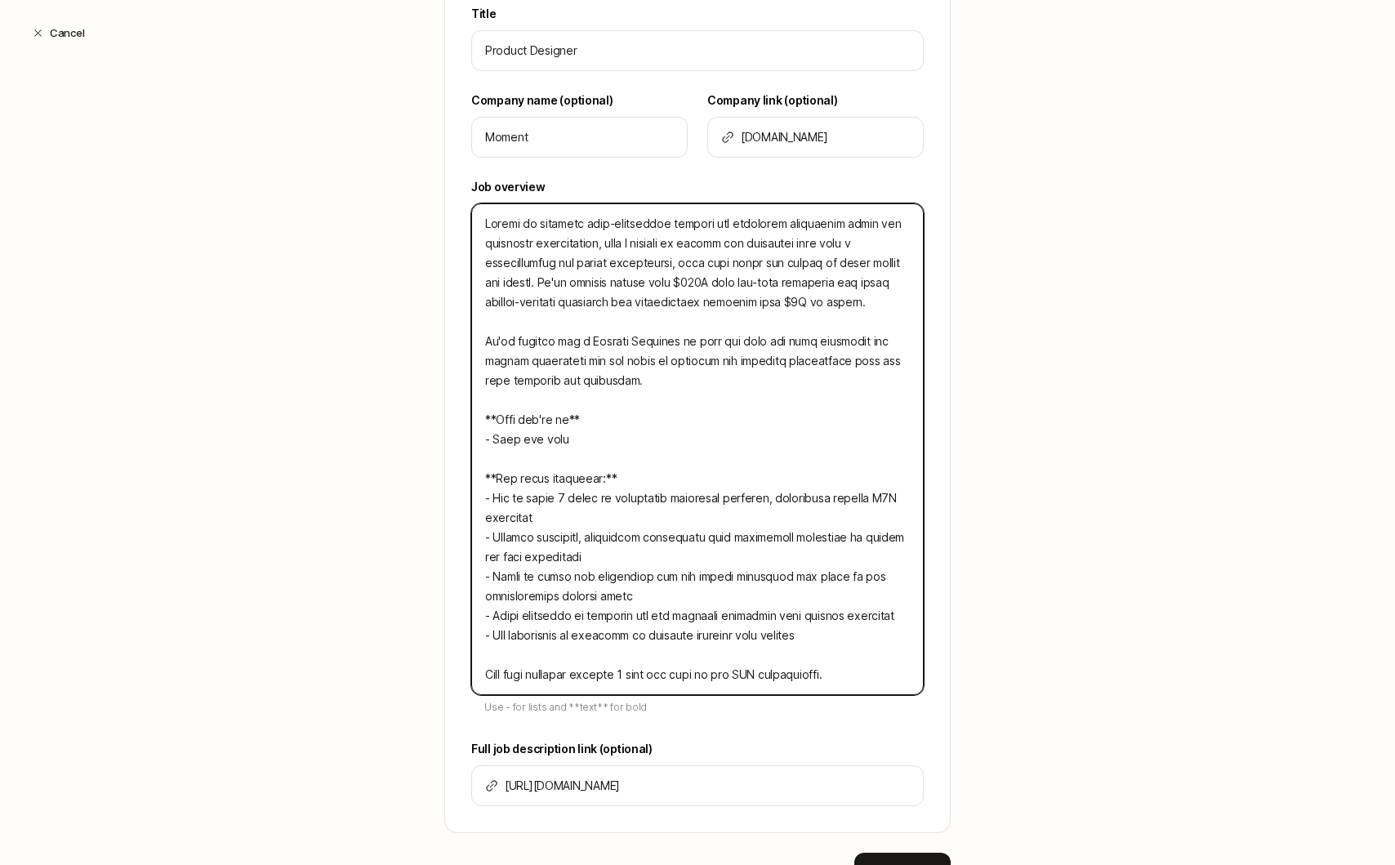
type textarea "x"
type textarea "Moment is building next-generation trading and portfolio management tools for f…"
type textarea "x"
type textarea "Moment is building next-generation trading and portfolio management tools for f…"
type textarea "x"
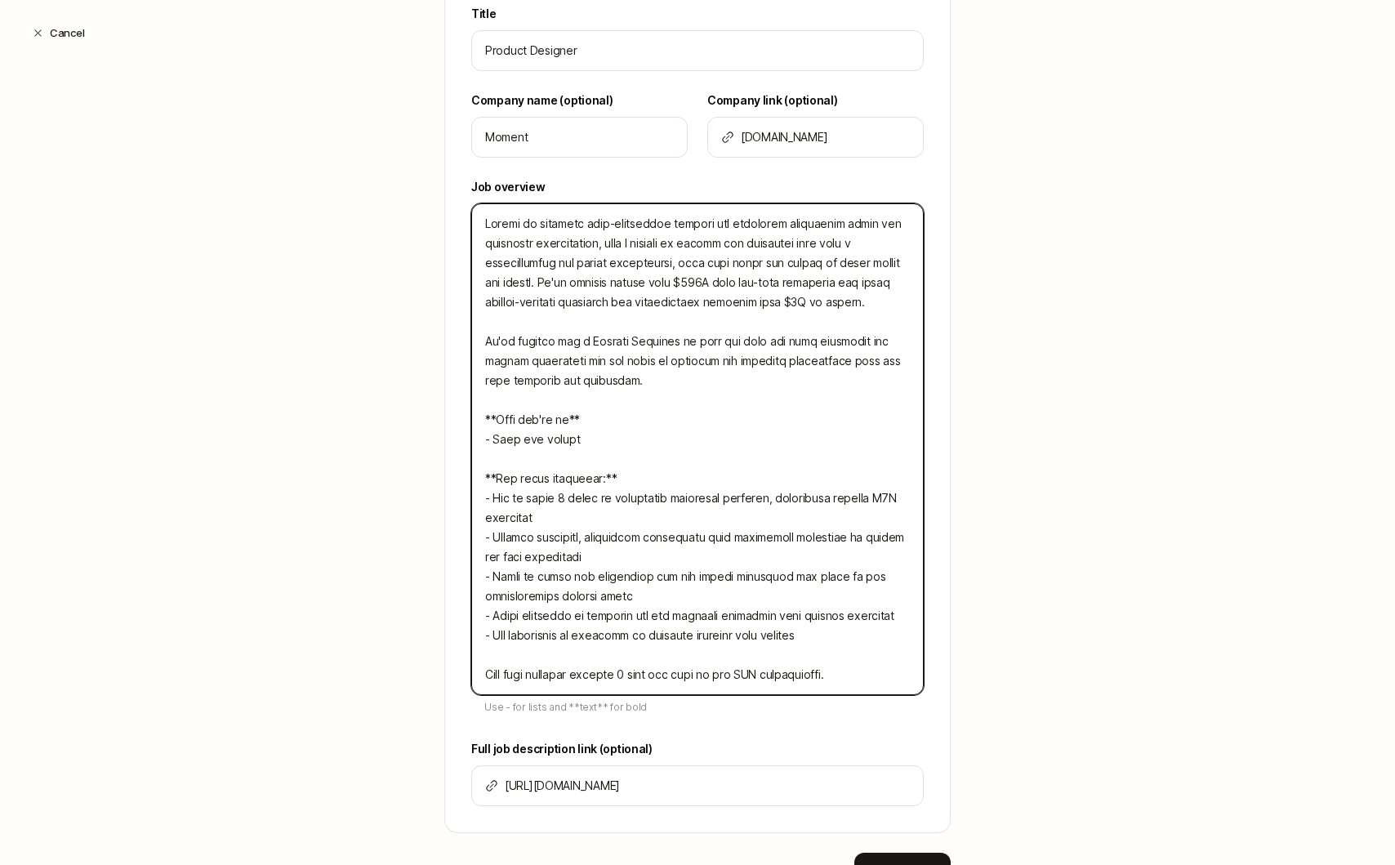
type textarea "Moment is building next-generation trading and portfolio management tools for f…"
type textarea "x"
type textarea "Moment is building next-generation trading and portfolio management tools for f…"
type textarea "x"
type textarea "Moment is building next-generation trading and portfolio management tools for f…"
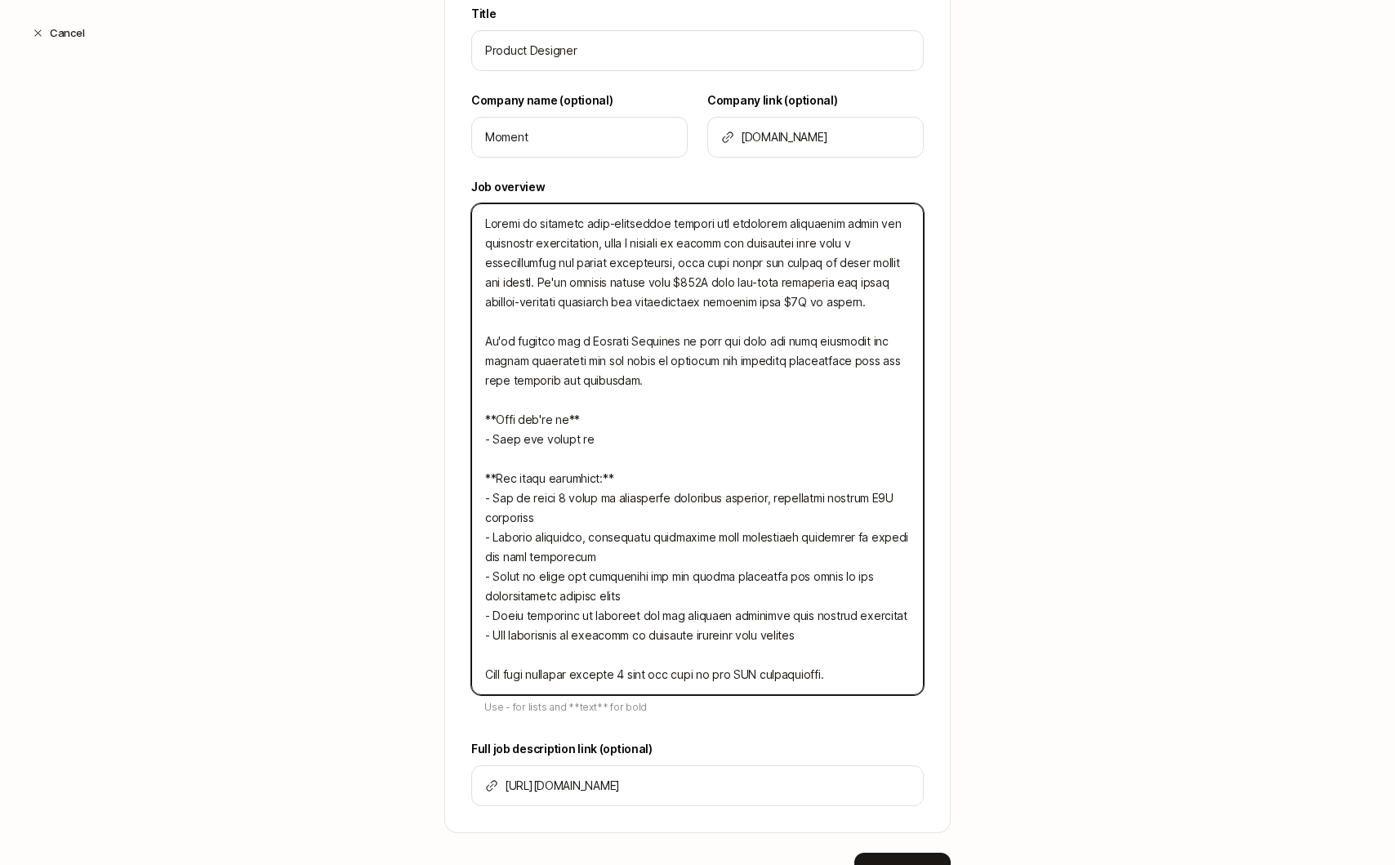
type textarea "x"
type textarea "Moment is building next-generation trading and portfolio management tools for f…"
type textarea "x"
type textarea "Moment is building next-generation trading and portfolio management tools for f…"
type textarea "x"
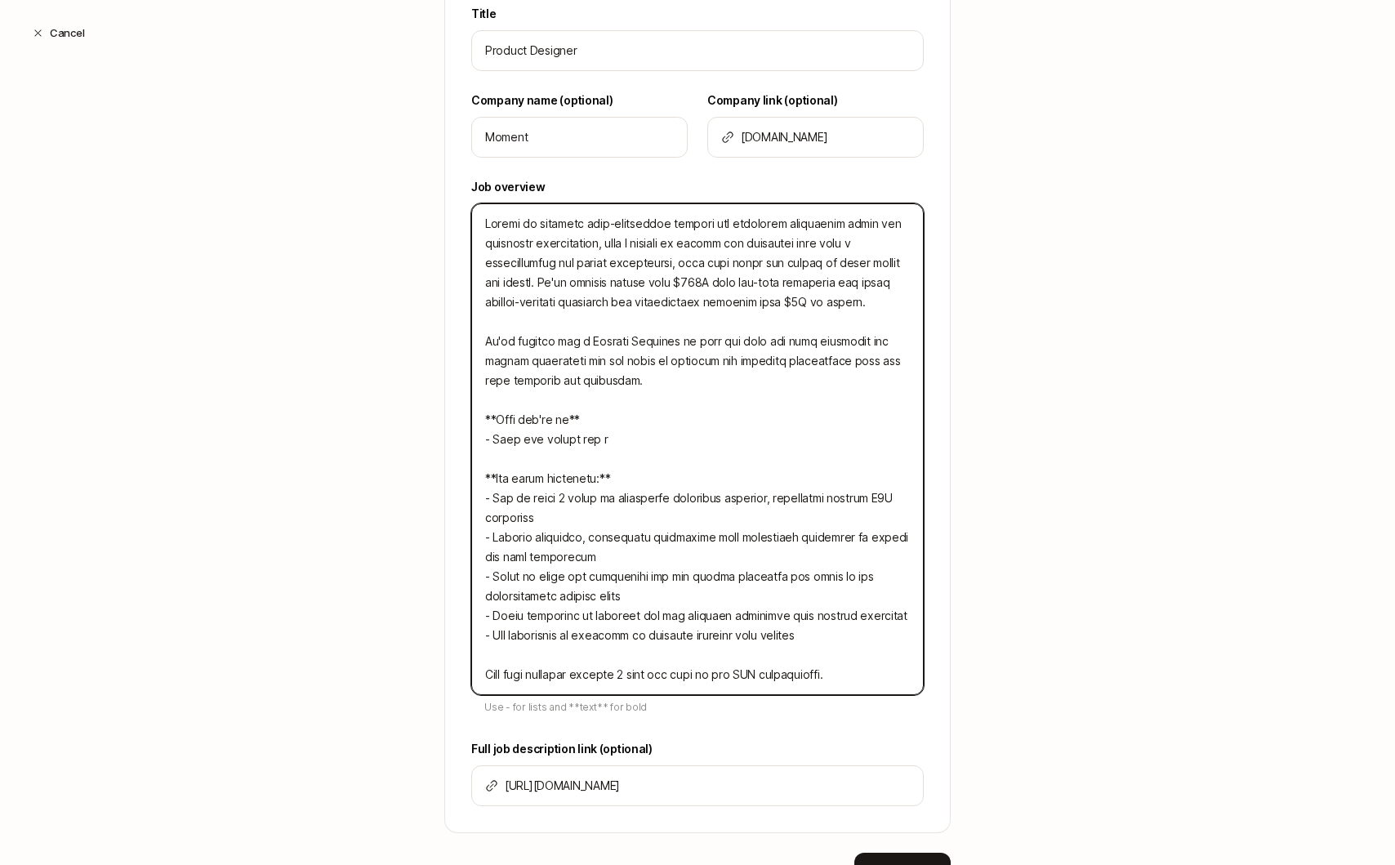
type textarea "Moment is building next-generation trading and portfolio management tools for f…"
type textarea "x"
type textarea "Moment is building next-generation trading and portfolio management tools for f…"
type textarea "x"
type textarea "Moment is building next-generation trading and portfolio management tools for f…"
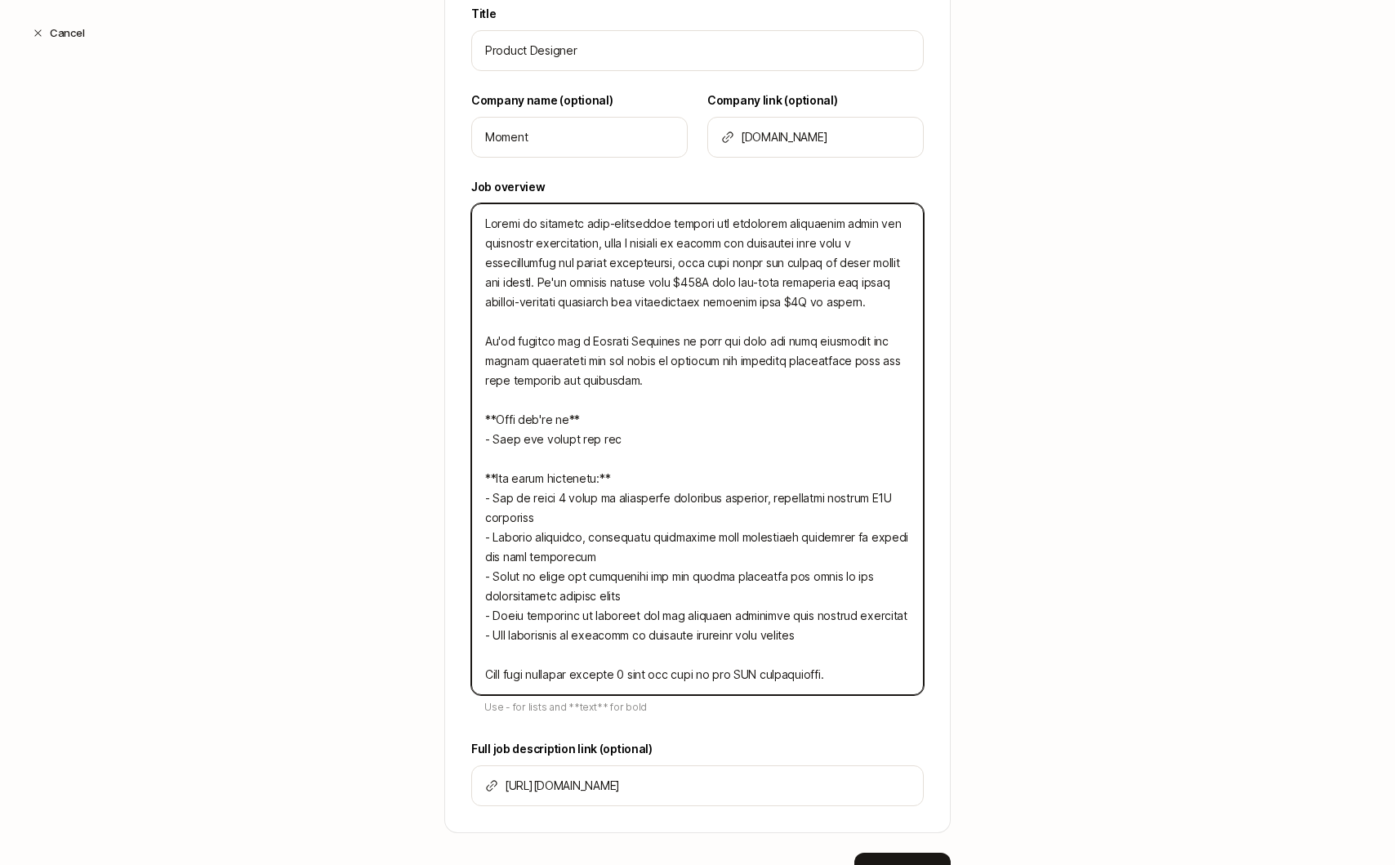
type textarea "x"
type textarea "Moment is building next-generation trading and portfolio management tools for f…"
click at [783, 439] on textarea at bounding box center [697, 449] width 452 height 492
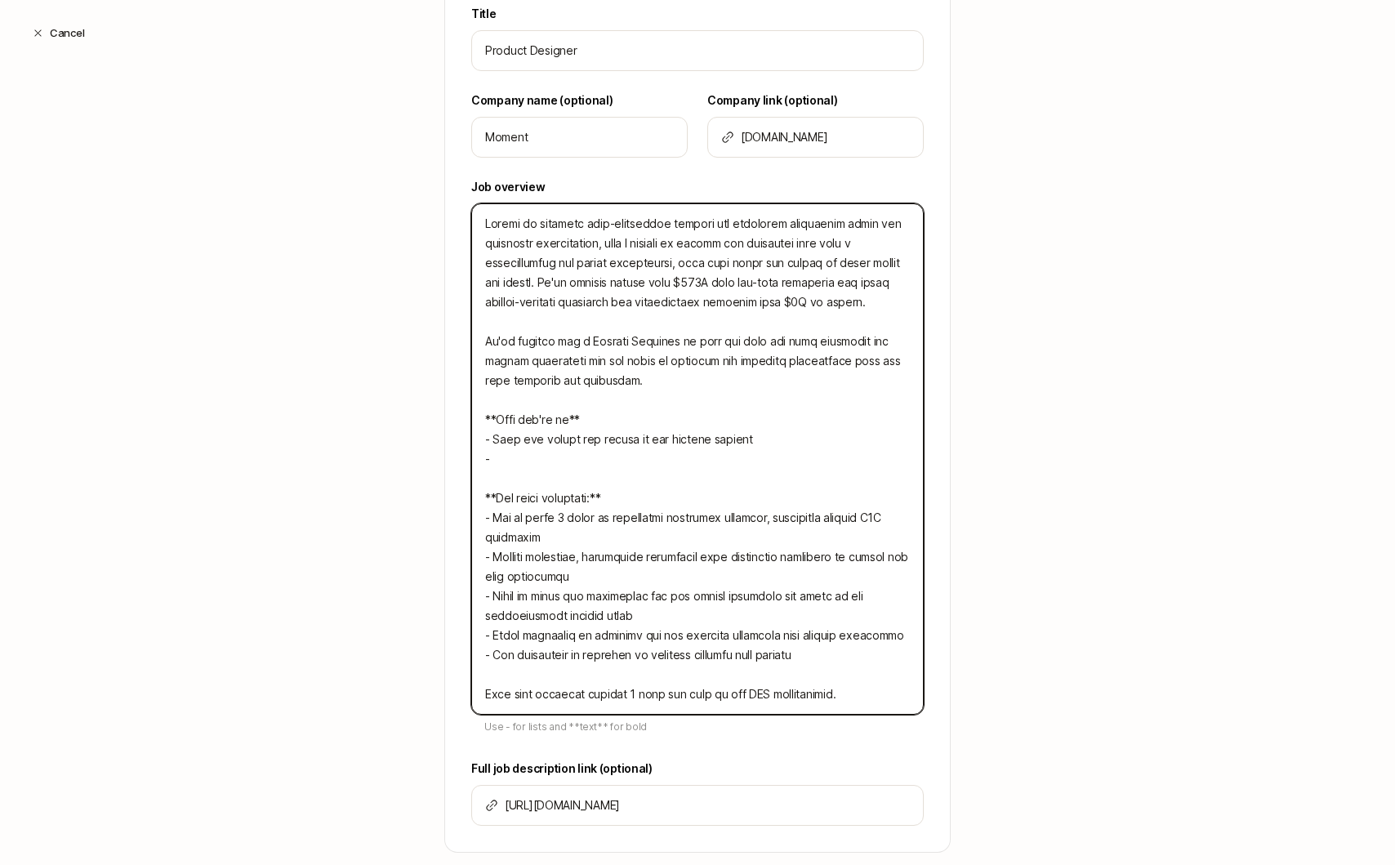
click at [801, 441] on textarea at bounding box center [697, 458] width 452 height 511
drag, startPoint x: 857, startPoint y: 445, endPoint x: 751, endPoint y: 445, distance: 105.3
click at [751, 445] on textarea at bounding box center [697, 458] width 452 height 511
drag, startPoint x: 831, startPoint y: 445, endPoint x: 753, endPoint y: 443, distance: 77.6
click at [753, 443] on textarea at bounding box center [697, 458] width 452 height 511
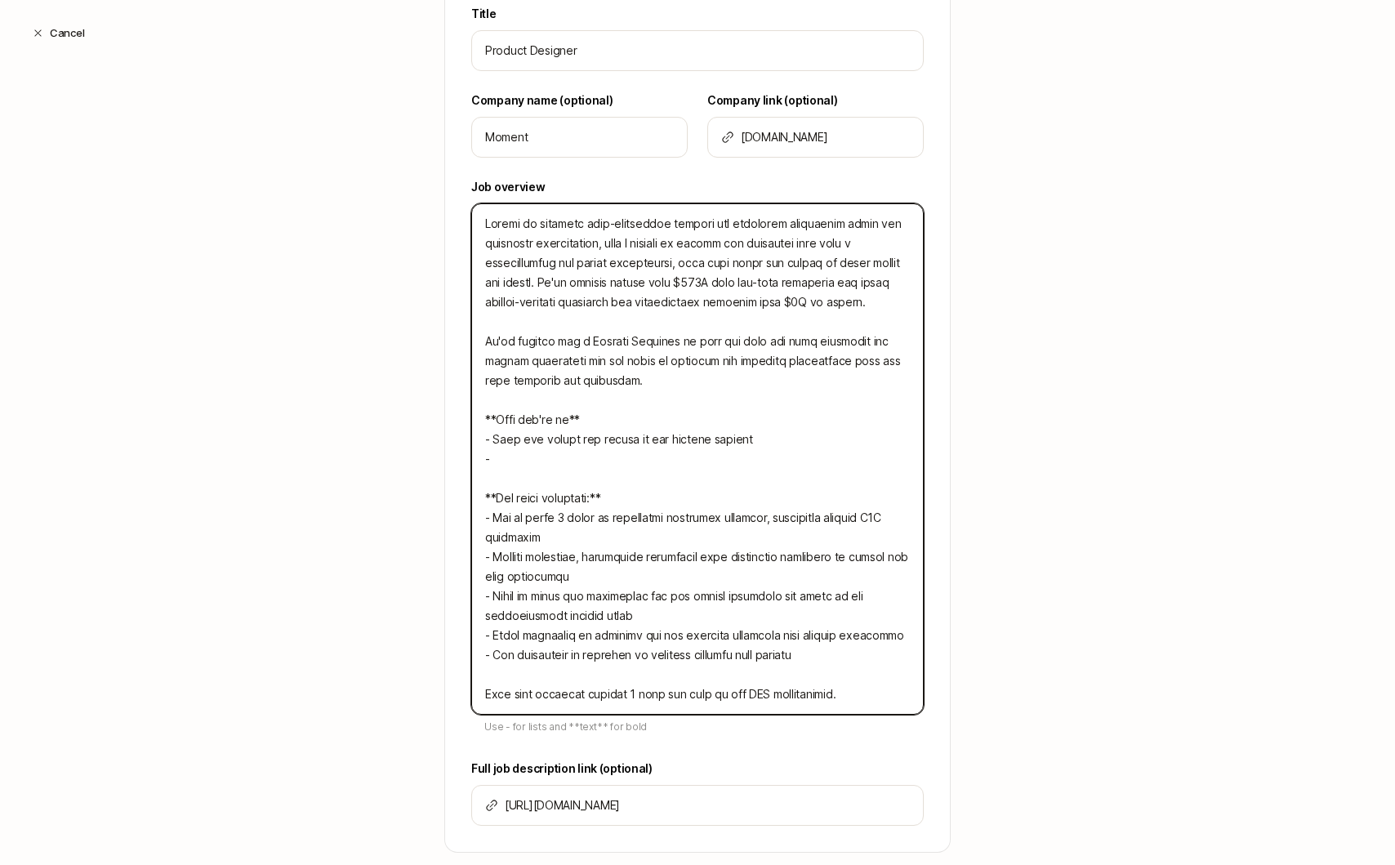
click at [737, 456] on textarea at bounding box center [697, 458] width 452 height 511
click at [549, 457] on textarea at bounding box center [697, 458] width 452 height 511
click at [723, 467] on textarea at bounding box center [697, 458] width 452 height 511
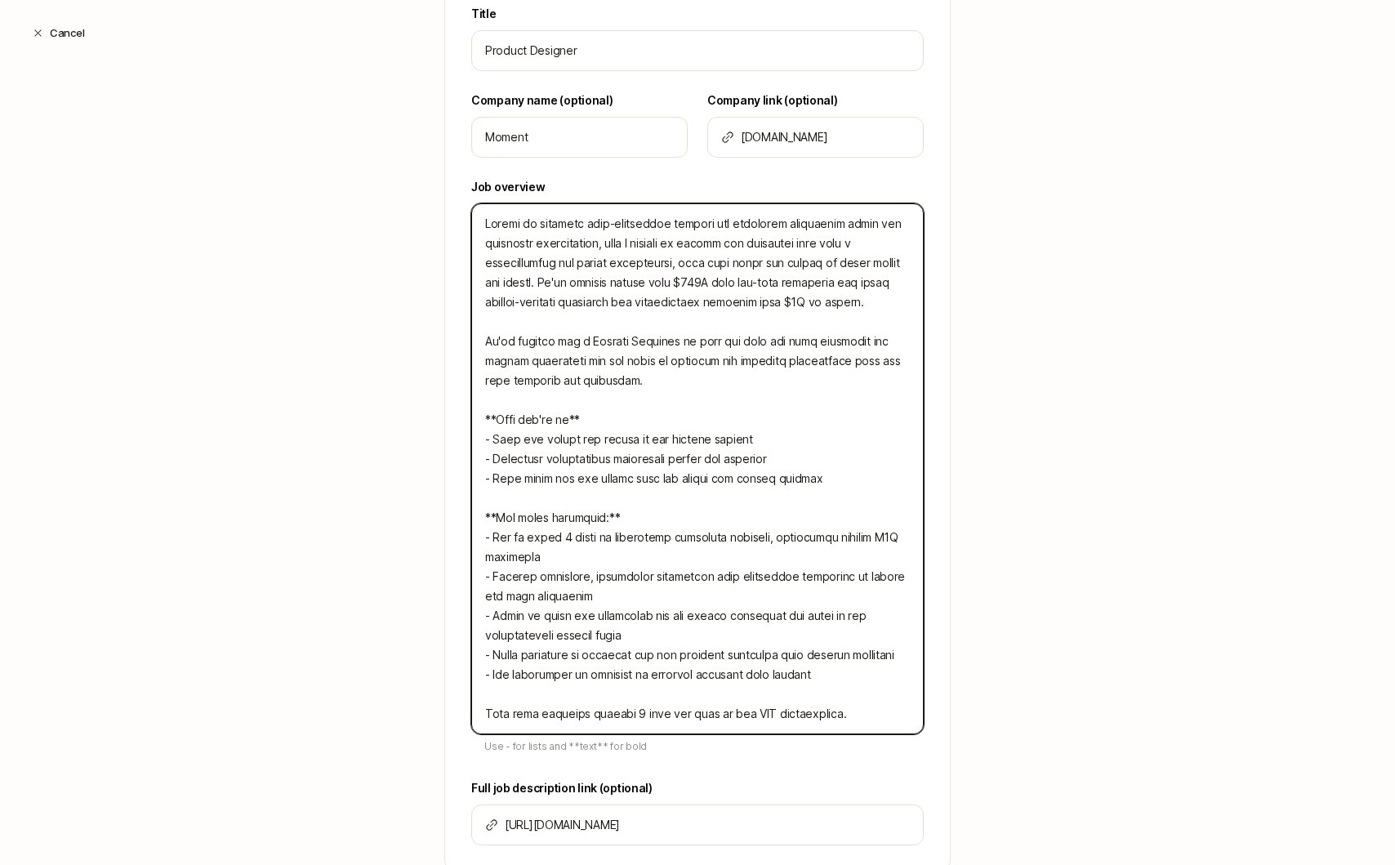
click at [791, 463] on textarea at bounding box center [697, 468] width 452 height 531
click at [826, 481] on textarea at bounding box center [697, 468] width 452 height 531
click at [820, 456] on textarea at bounding box center [697, 468] width 452 height 531
click at [849, 479] on textarea at bounding box center [697, 468] width 452 height 531
click at [824, 470] on textarea at bounding box center [697, 468] width 452 height 531
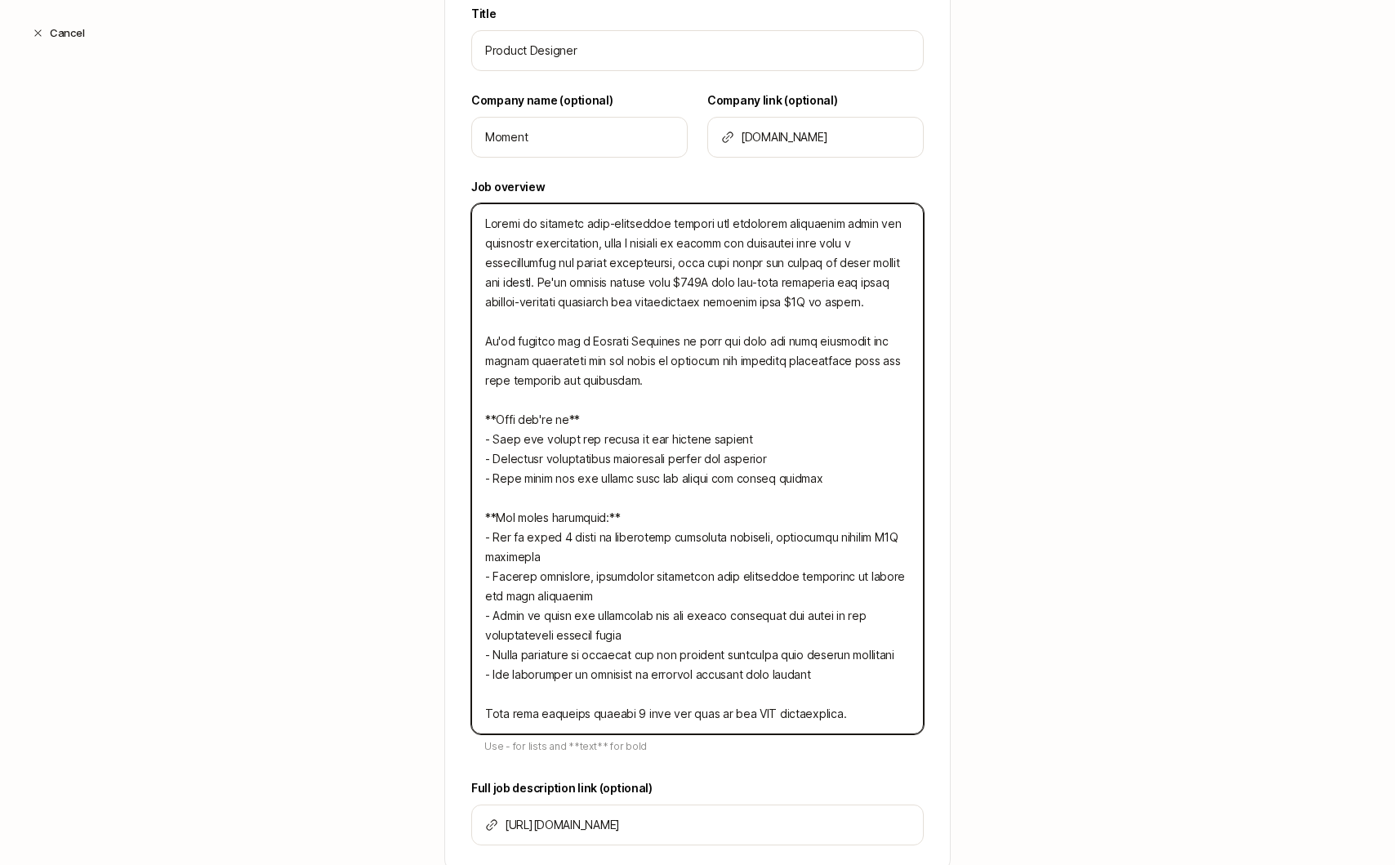
click at [837, 462] on textarea at bounding box center [697, 468] width 452 height 531
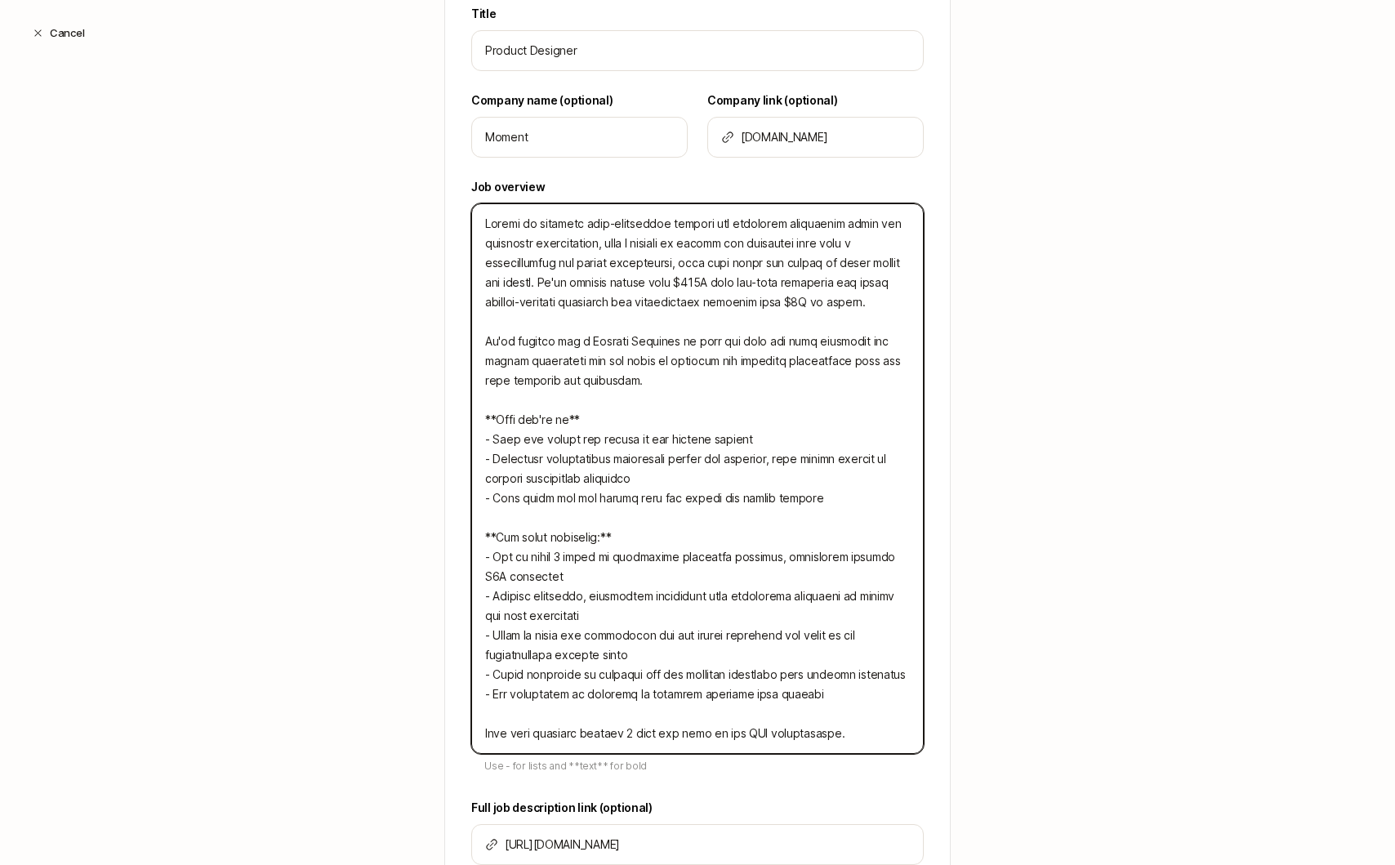
click at [773, 443] on textarea at bounding box center [697, 478] width 452 height 550
drag, startPoint x: 886, startPoint y: 434, endPoint x: 753, endPoint y: 443, distance: 133.4
click at [753, 443] on textarea at bounding box center [697, 478] width 452 height 550
drag, startPoint x: 872, startPoint y: 442, endPoint x: 764, endPoint y: 442, distance: 108.6
click at [764, 442] on textarea at bounding box center [697, 478] width 452 height 550
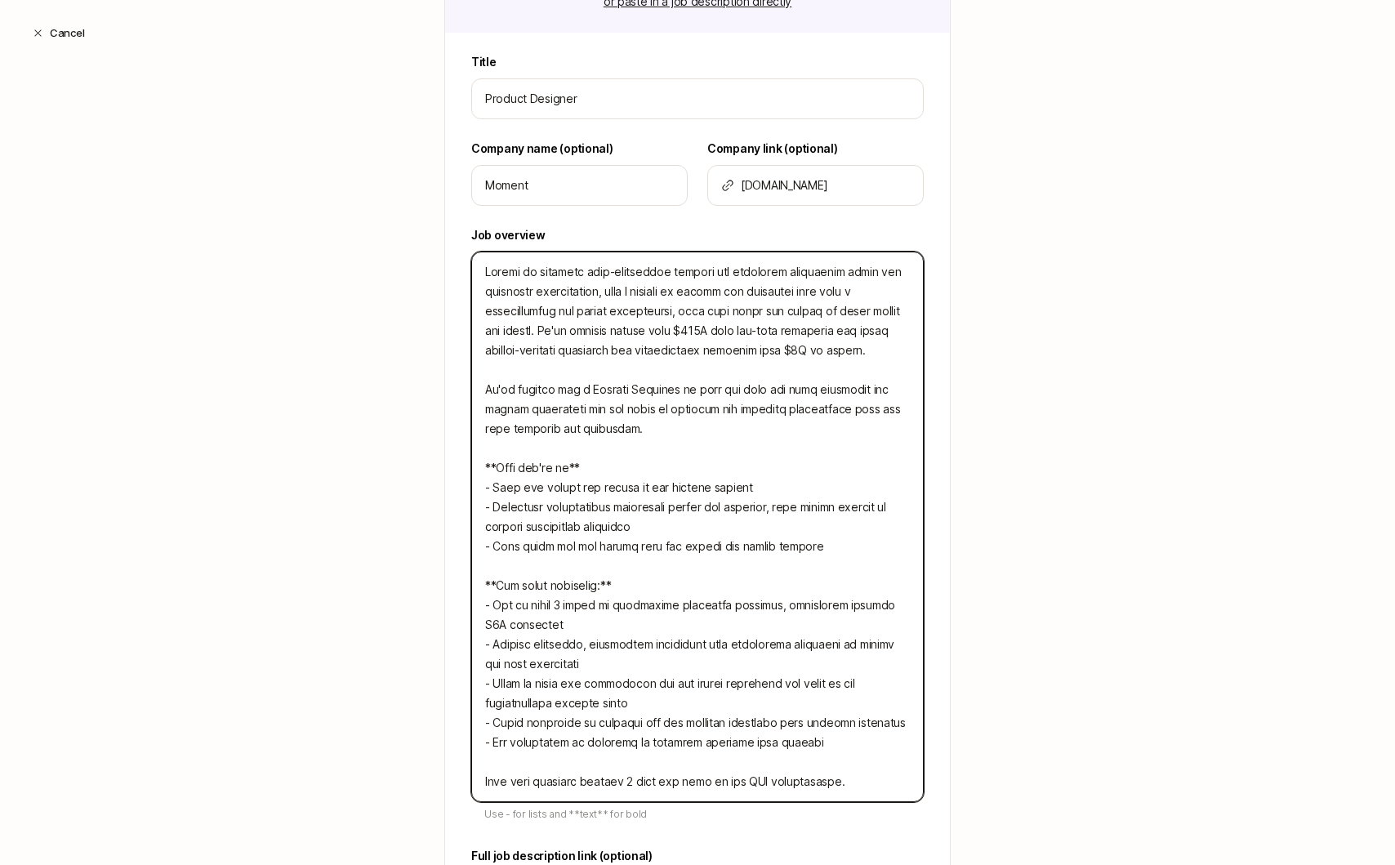
scroll to position [415, 0]
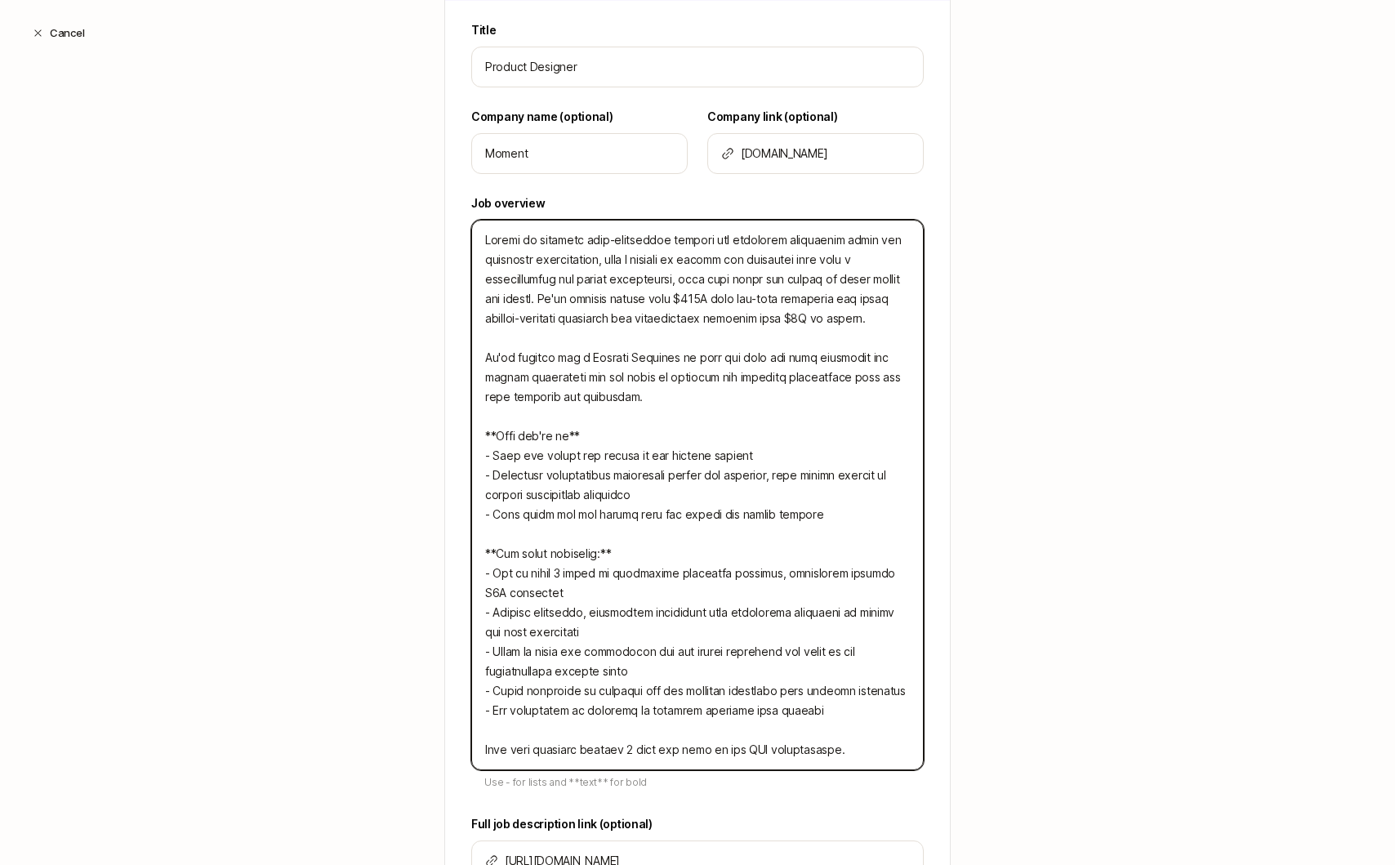
click at [745, 393] on textarea at bounding box center [697, 495] width 452 height 550
click at [581, 362] on textarea at bounding box center [697, 495] width 452 height 550
click at [715, 394] on textarea at bounding box center [697, 495] width 452 height 550
drag, startPoint x: 666, startPoint y: 399, endPoint x: 850, endPoint y: 359, distance: 187.9
click at [850, 359] on textarea at bounding box center [697, 495] width 452 height 550
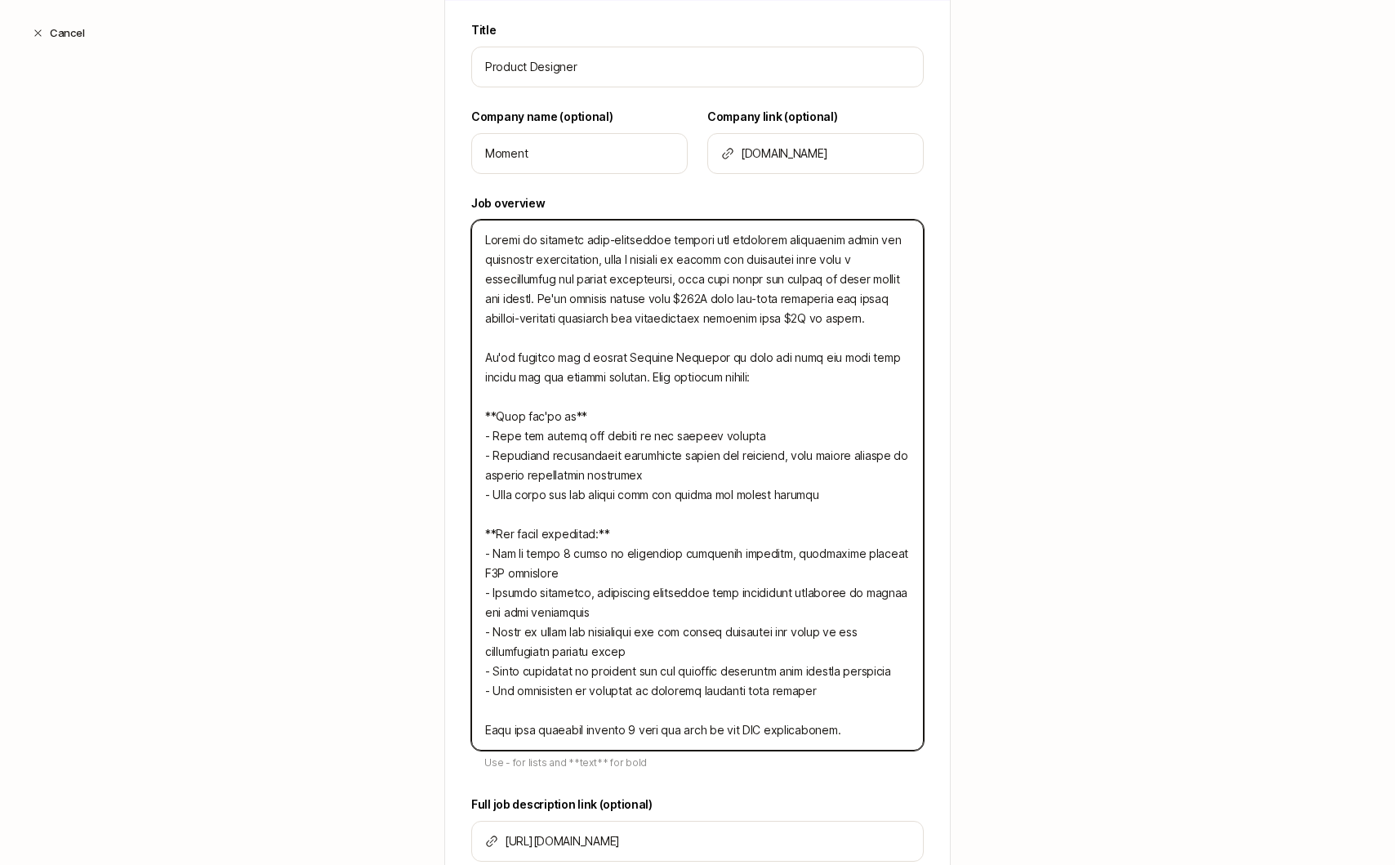
drag, startPoint x: 728, startPoint y: 385, endPoint x: 610, endPoint y: 373, distance: 119.0
click at [610, 373] on textarea at bounding box center [697, 485] width 452 height 531
click at [618, 374] on textarea at bounding box center [697, 485] width 452 height 531
click at [851, 359] on textarea at bounding box center [697, 485] width 452 height 531
click at [875, 360] on textarea at bounding box center [697, 485] width 452 height 531
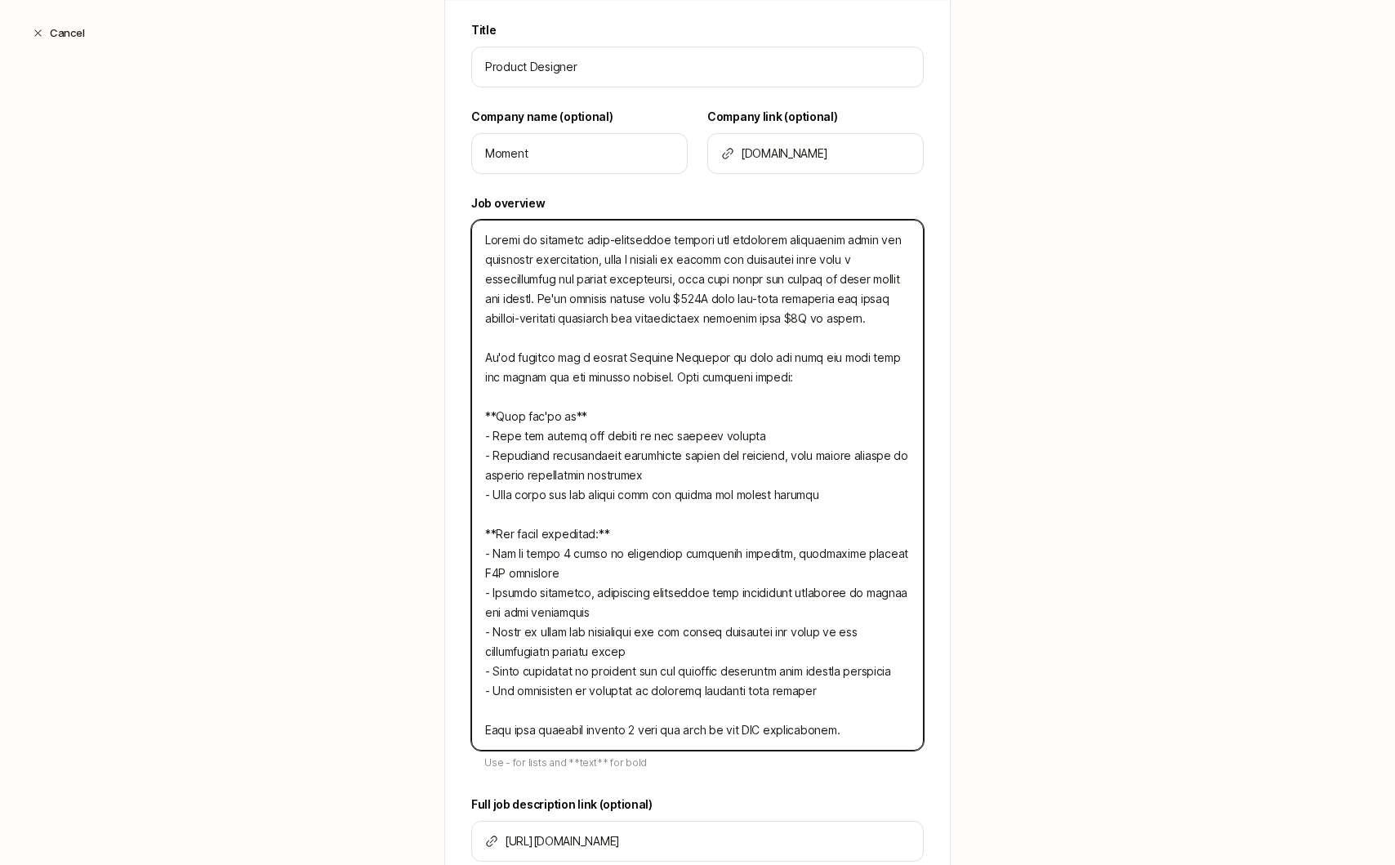
drag, startPoint x: 775, startPoint y: 381, endPoint x: 522, endPoint y: 378, distance: 253.2
click at [522, 378] on textarea at bounding box center [697, 485] width 452 height 531
click at [880, 314] on textarea at bounding box center [697, 485] width 452 height 531
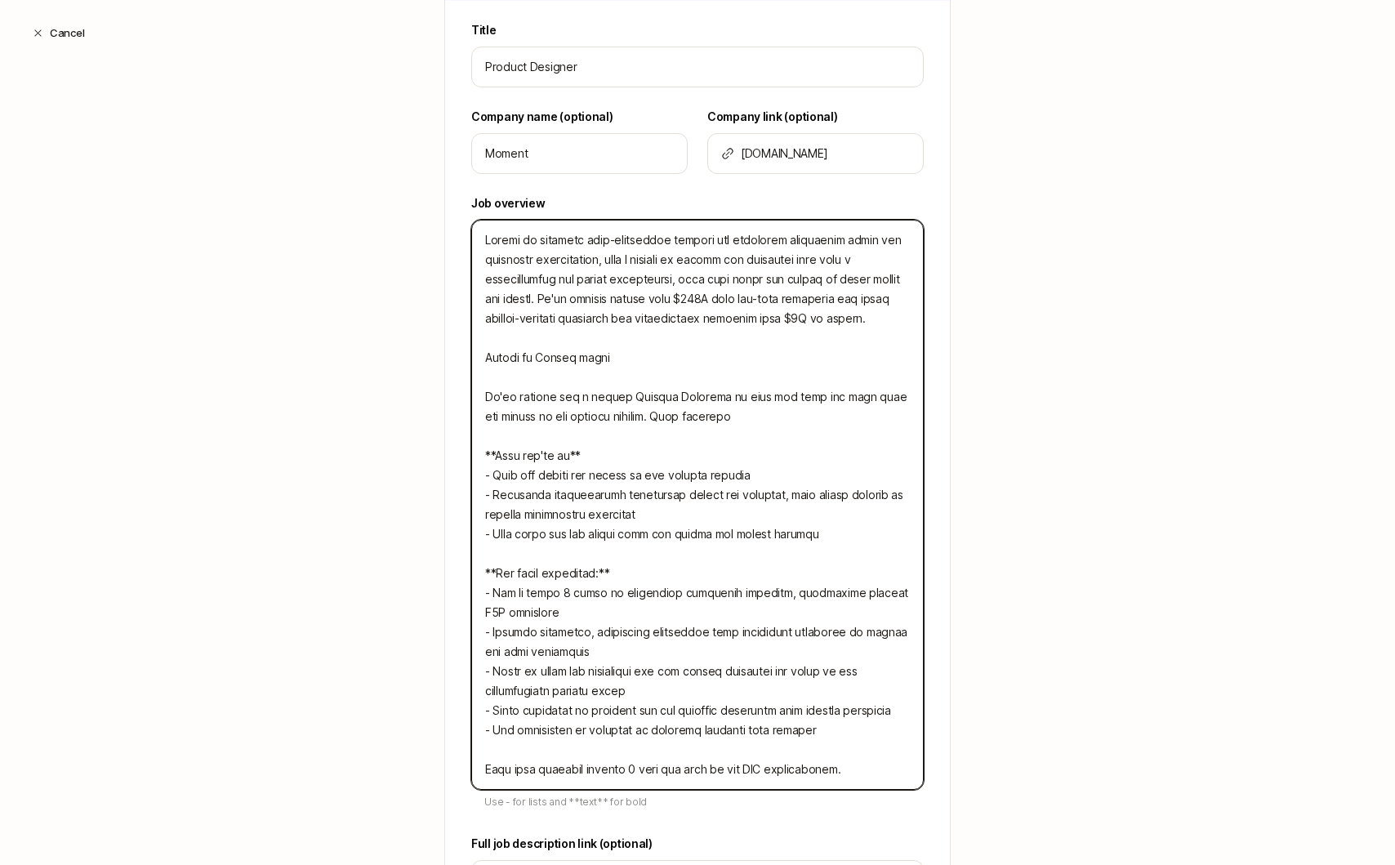
click at [781, 479] on textarea at bounding box center [697, 505] width 452 height 570
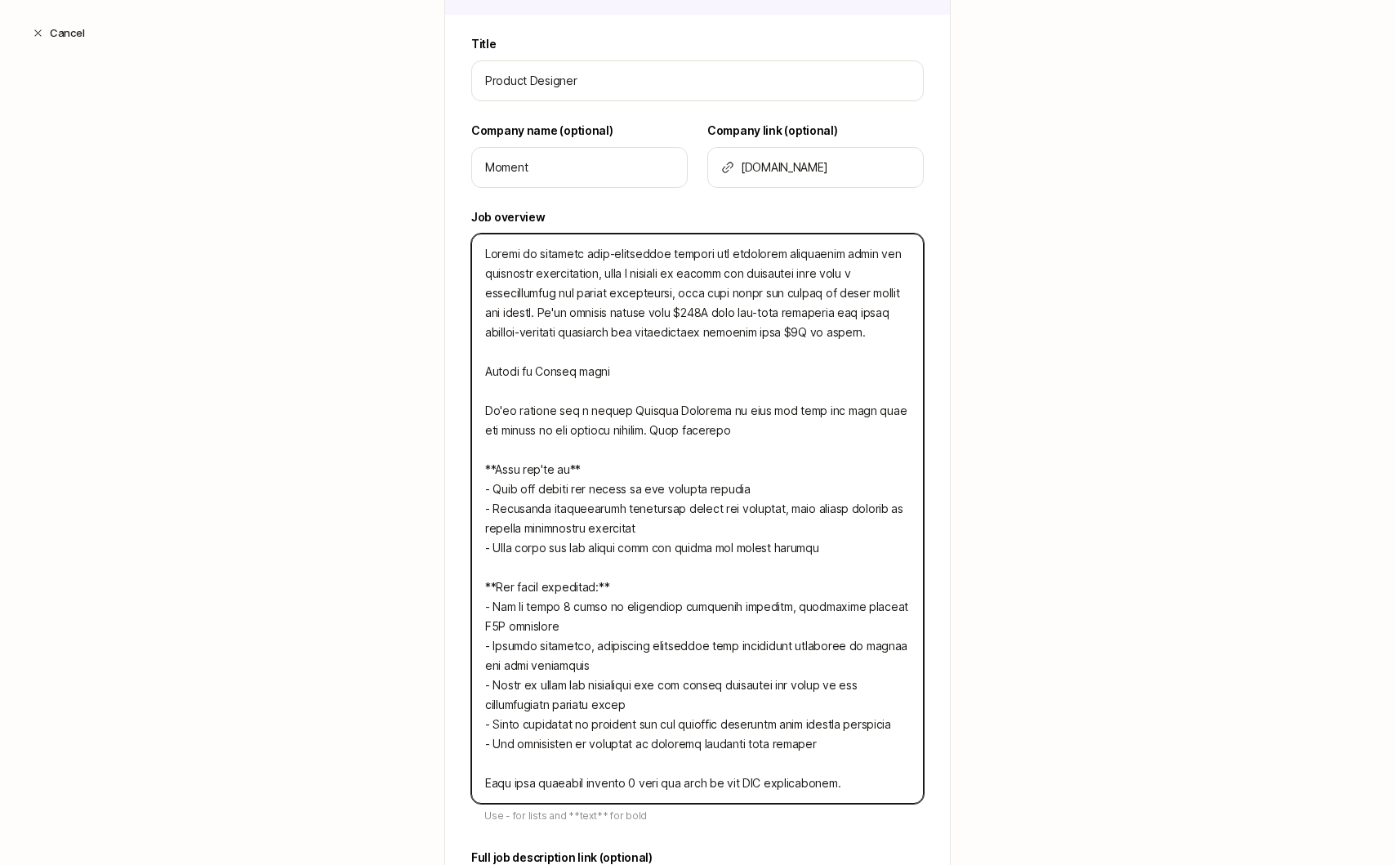
scroll to position [395, 0]
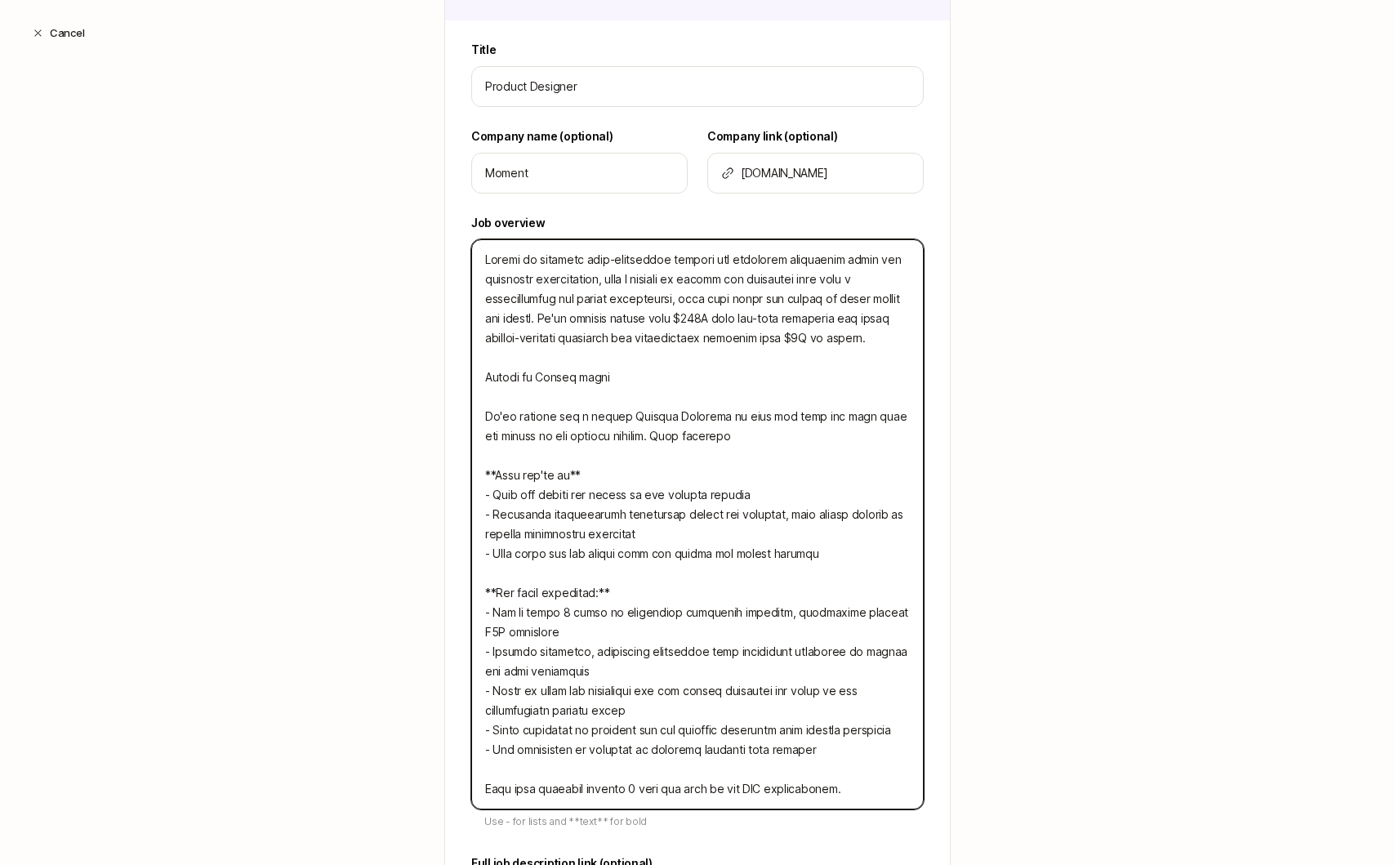
drag, startPoint x: 640, startPoint y: 379, endPoint x: 478, endPoint y: 361, distance: 163.5
click at [478, 361] on textarea at bounding box center [697, 524] width 452 height 570
click at [648, 395] on textarea at bounding box center [697, 524] width 452 height 570
click at [666, 377] on textarea at bounding box center [697, 524] width 452 height 570
drag, startPoint x: 637, startPoint y: 380, endPoint x: 403, endPoint y: 381, distance: 234.4
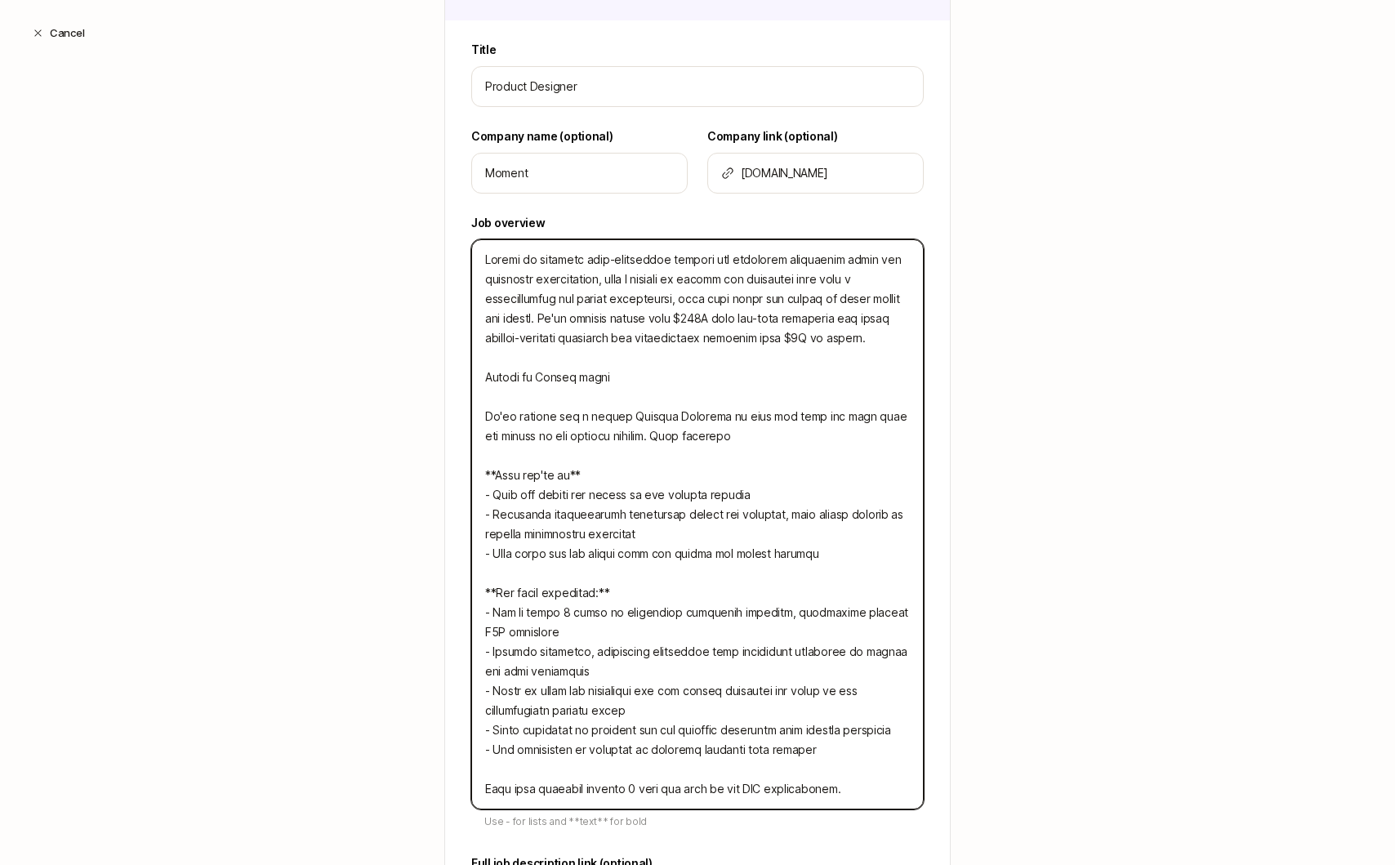
click at [403, 381] on div "Edit Search Step 1 / 3 Tell us some basics about your Search Have an existing r…" at bounding box center [697, 374] width 1395 height 1369
paste textarea "doesn't just mean building the platform these financial institutions use. It me…"
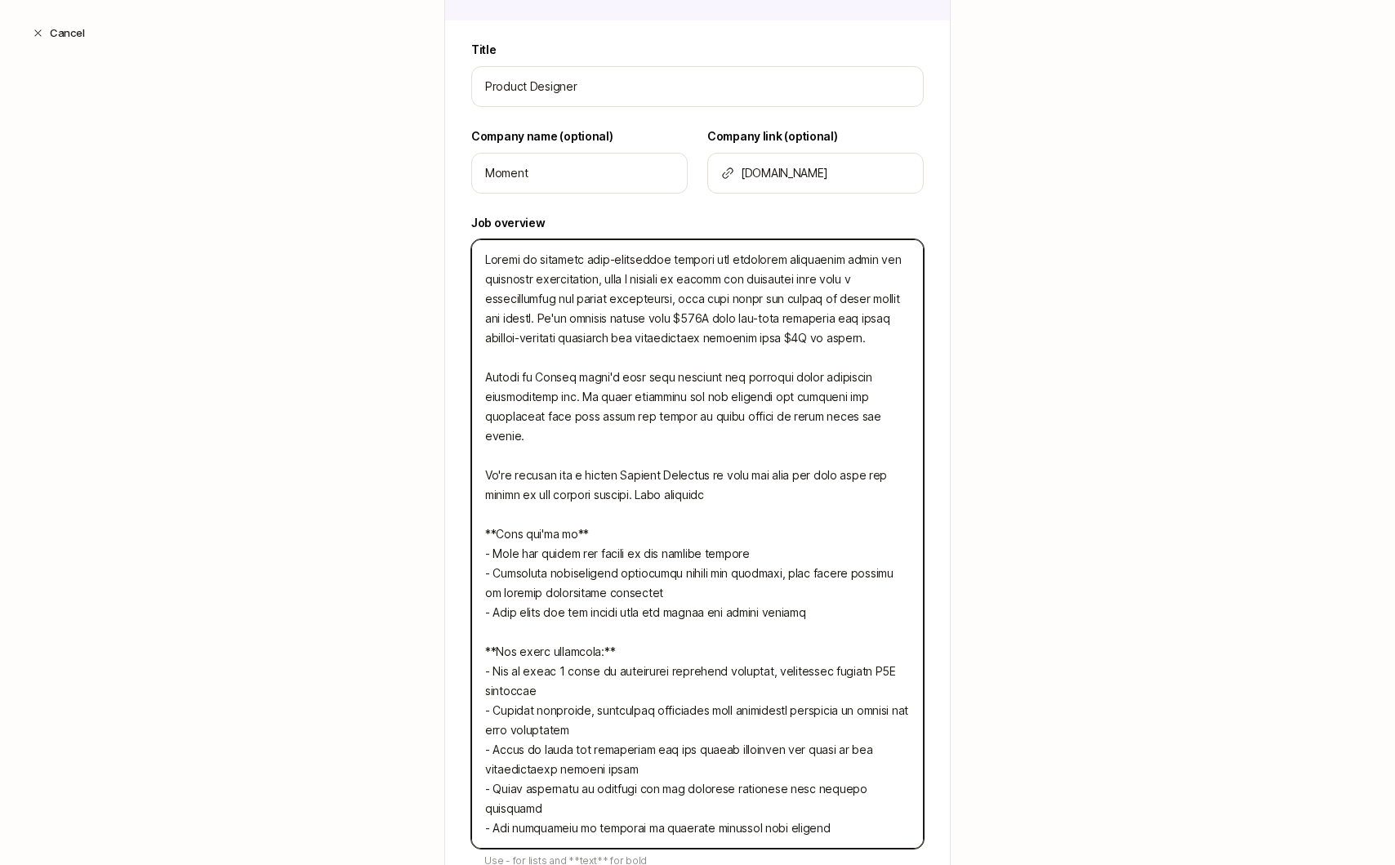
click at [754, 475] on textarea at bounding box center [697, 543] width 452 height 609
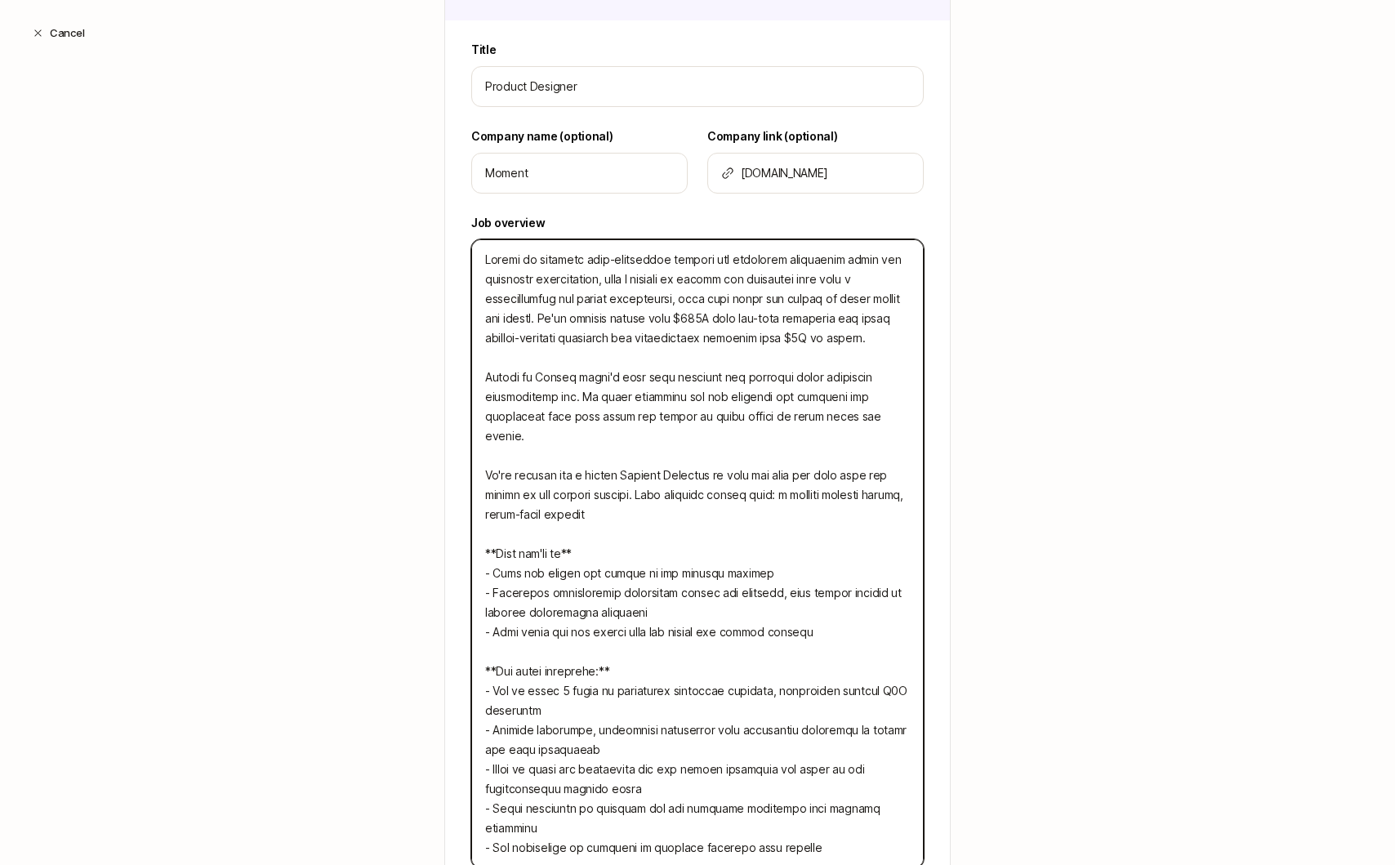
drag, startPoint x: 599, startPoint y: 496, endPoint x: 469, endPoint y: 496, distance: 130.7
click at [469, 496] on div "Title Product Designer Company name (optional) Moment Company link (optional) w…" at bounding box center [697, 522] width 505 height 965
click at [547, 494] on textarea at bounding box center [697, 553] width 452 height 629
click at [780, 478] on textarea at bounding box center [697, 553] width 452 height 629
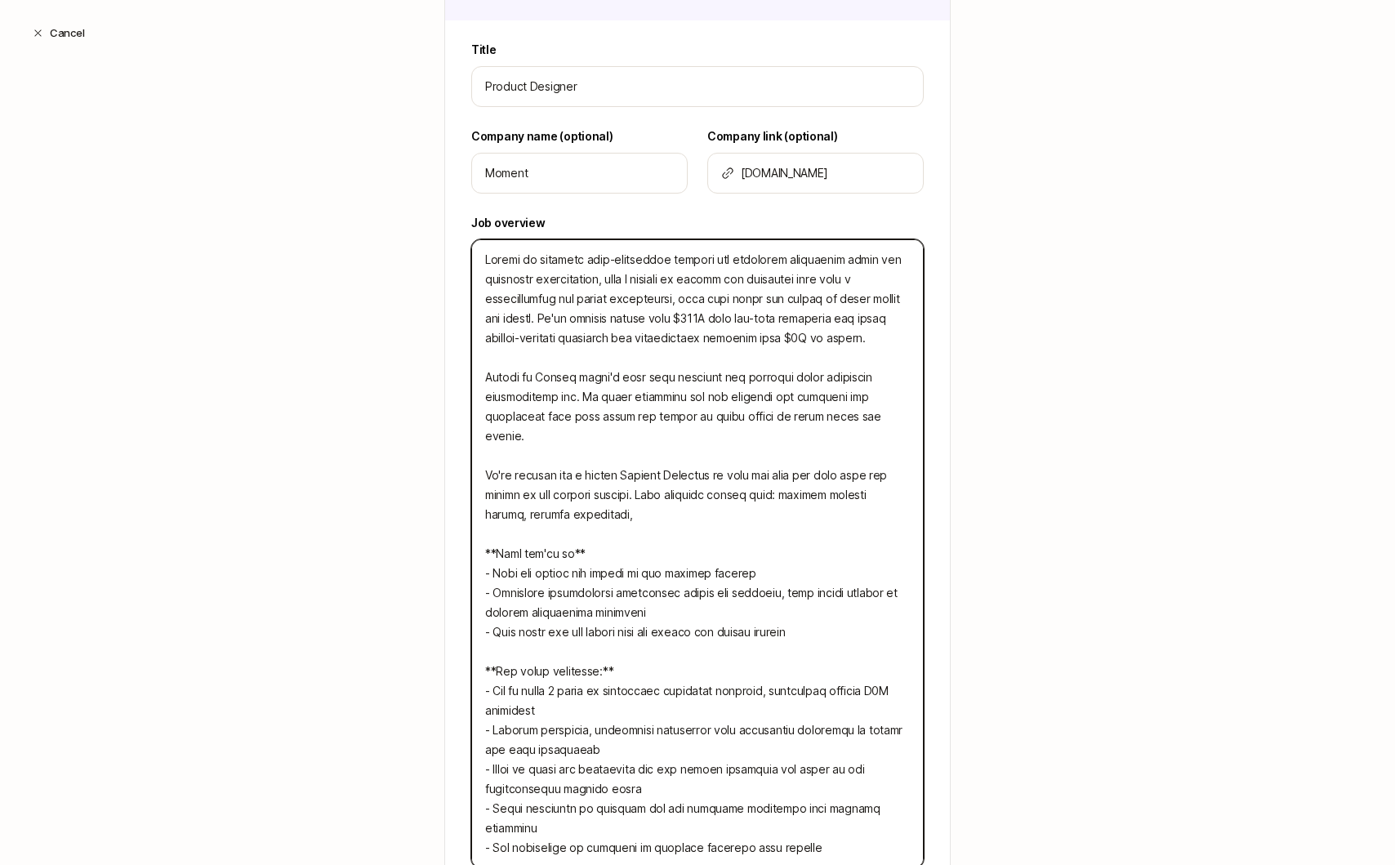
click at [765, 496] on textarea at bounding box center [697, 553] width 452 height 629
click at [775, 479] on textarea at bounding box center [697, 553] width 452 height 629
click at [775, 493] on textarea at bounding box center [697, 553] width 452 height 629
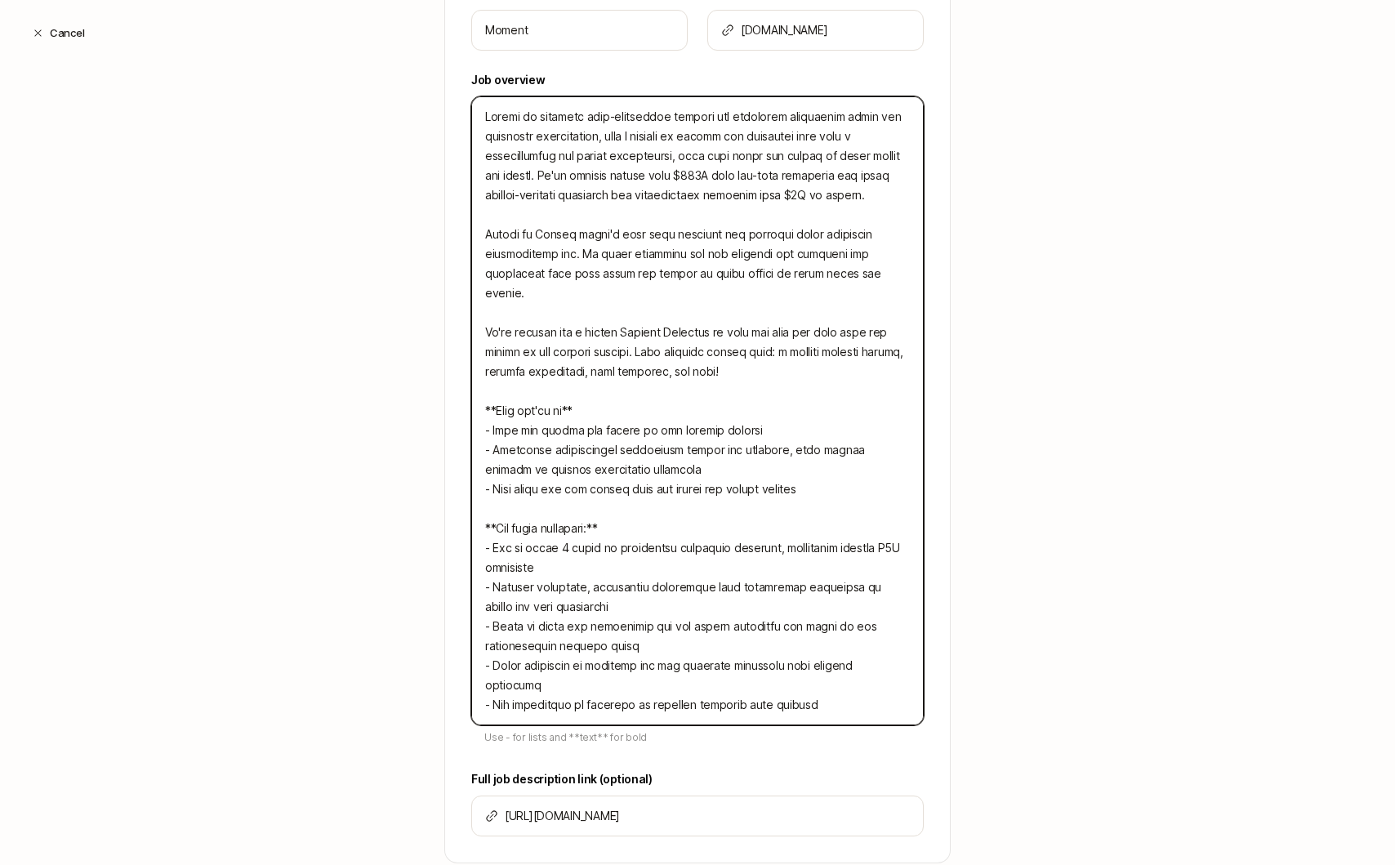
scroll to position [588, 0]
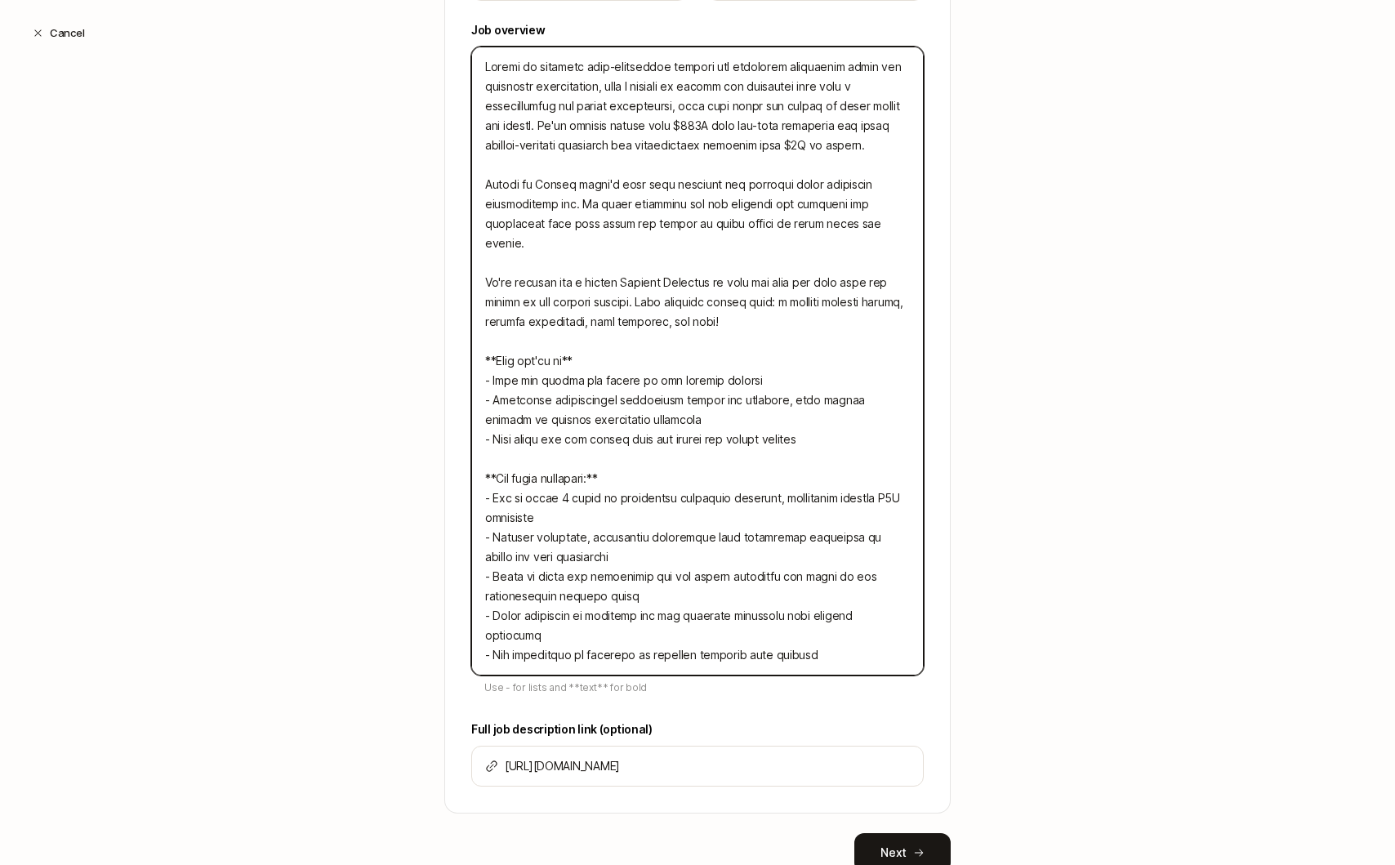
click at [763, 359] on textarea at bounding box center [697, 361] width 452 height 629
click at [735, 399] on textarea at bounding box center [697, 361] width 452 height 629
click at [845, 422] on textarea at bounding box center [697, 361] width 452 height 629
click at [653, 399] on textarea at bounding box center [697, 361] width 452 height 629
click at [808, 372] on textarea at bounding box center [697, 361] width 452 height 629
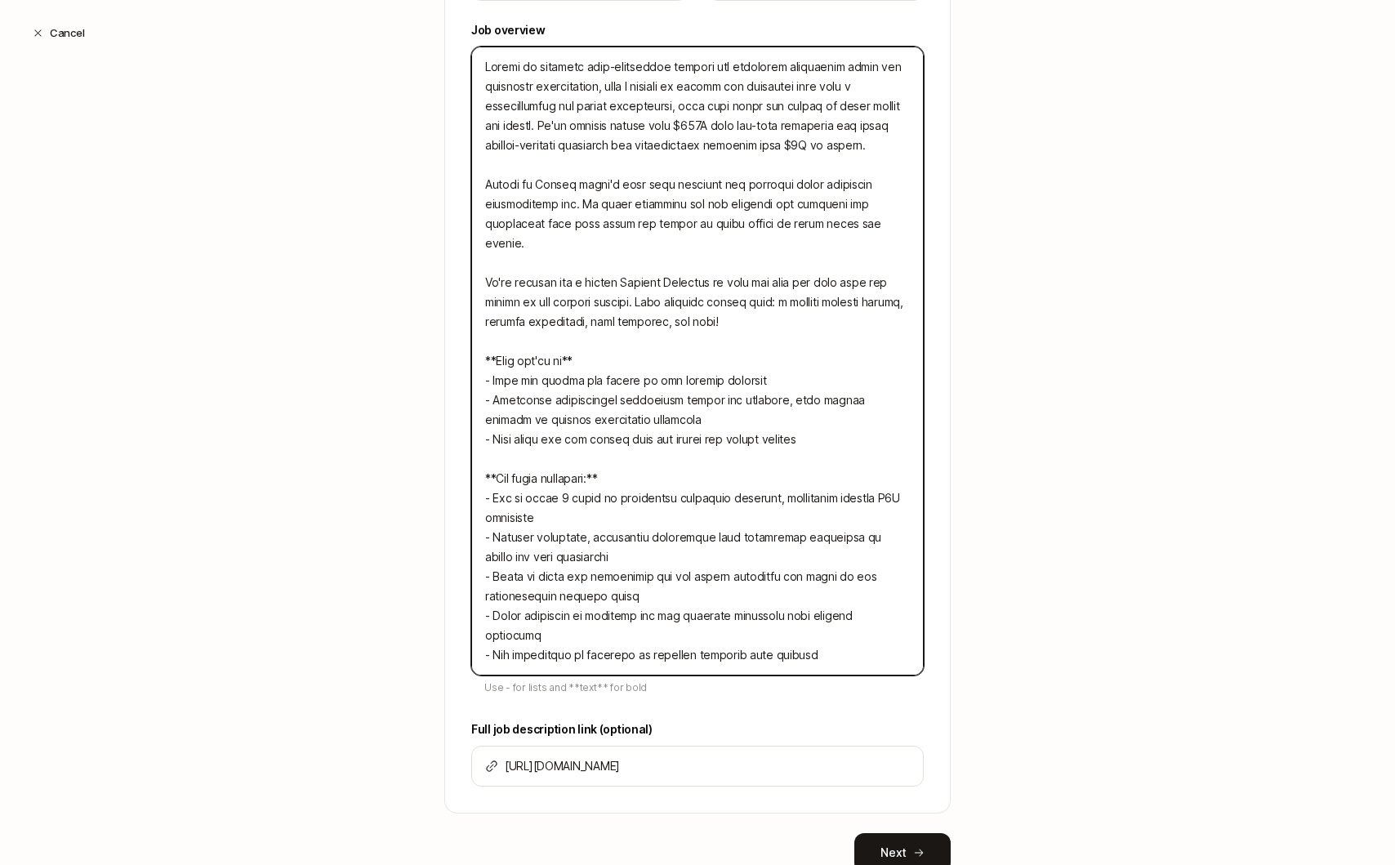
click at [807, 362] on textarea at bounding box center [697, 361] width 452 height 629
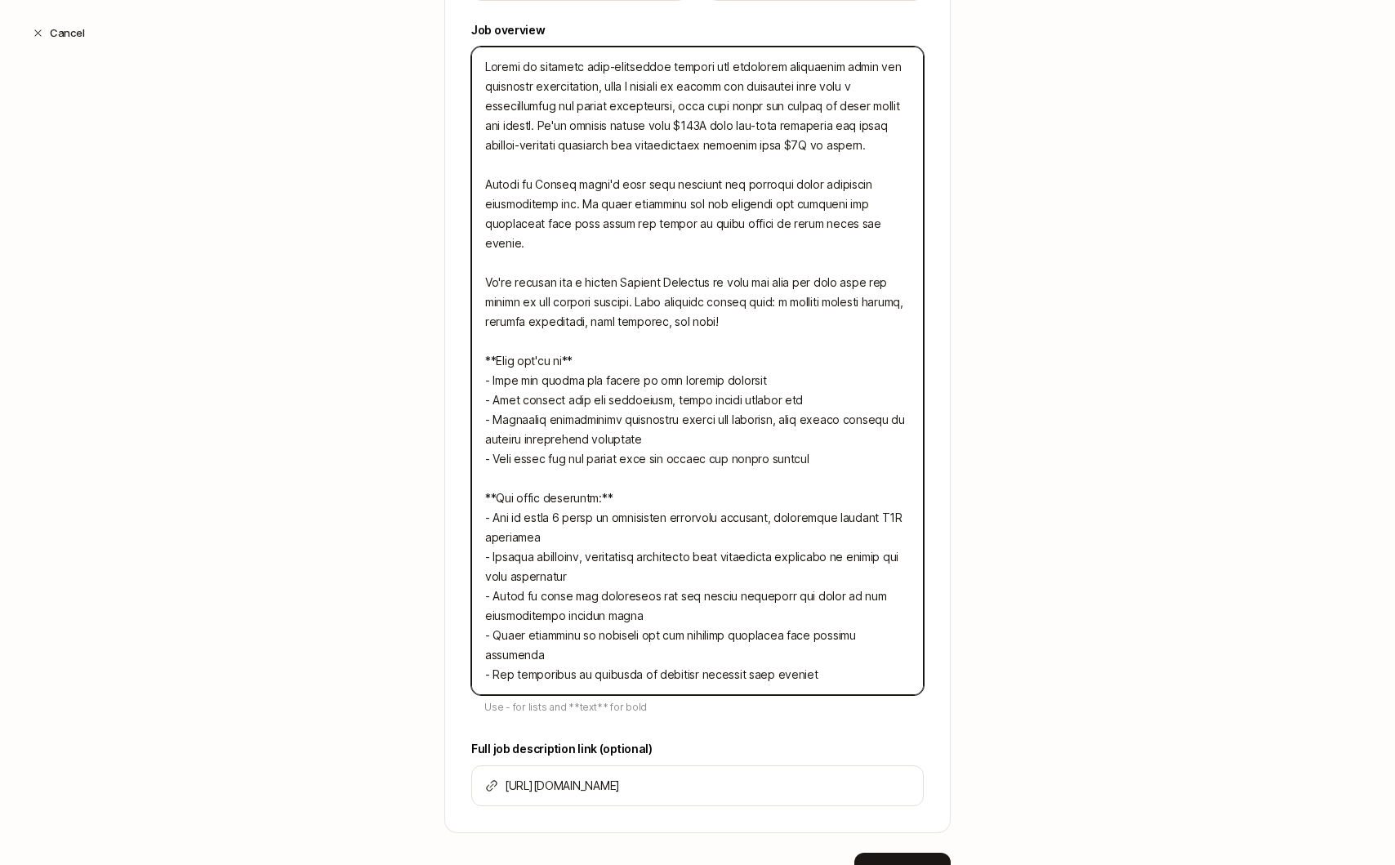
drag, startPoint x: 829, startPoint y: 387, endPoint x: 672, endPoint y: 385, distance: 156.8
click at [672, 385] on textarea at bounding box center [697, 371] width 452 height 648
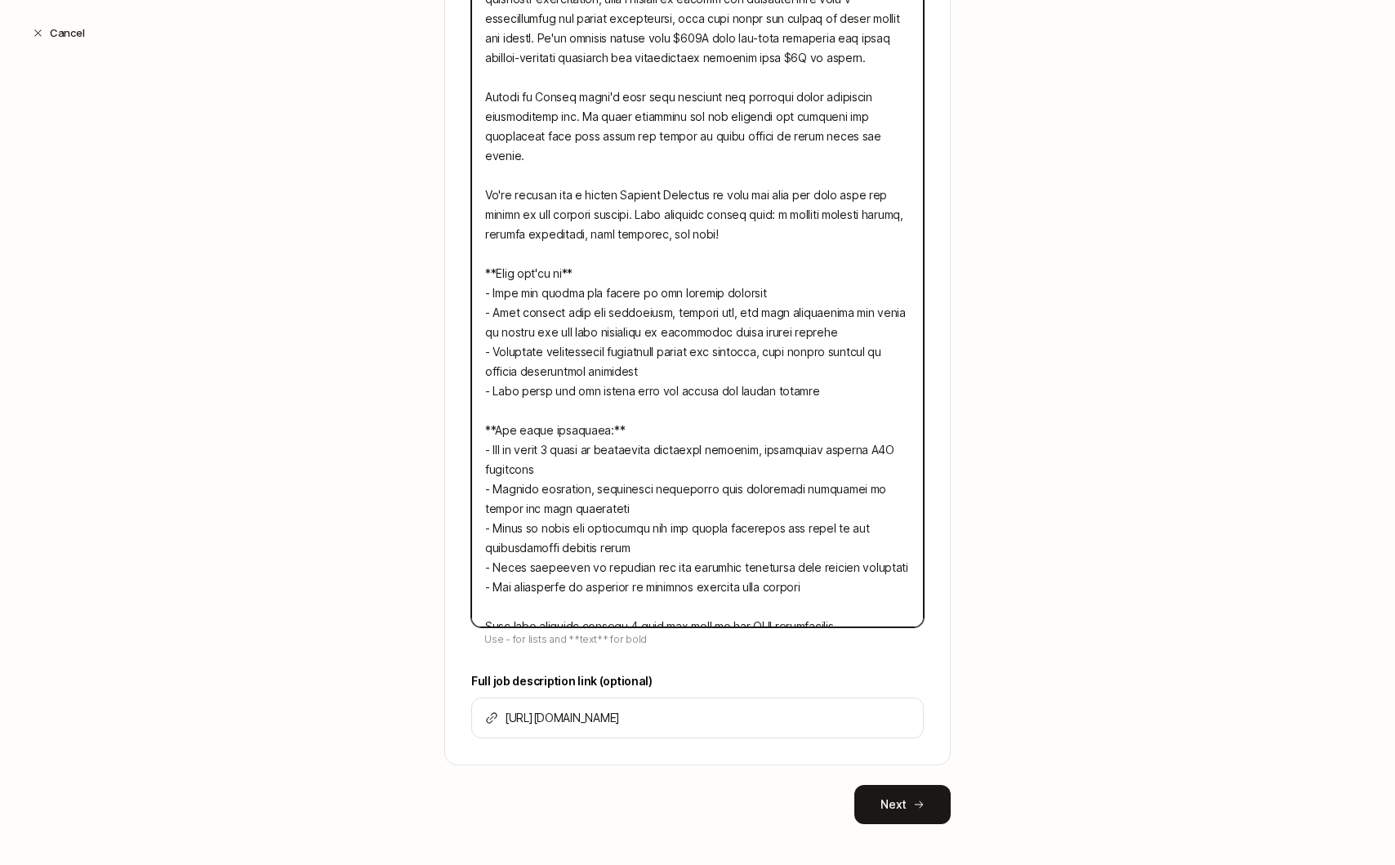
scroll to position [687, 0]
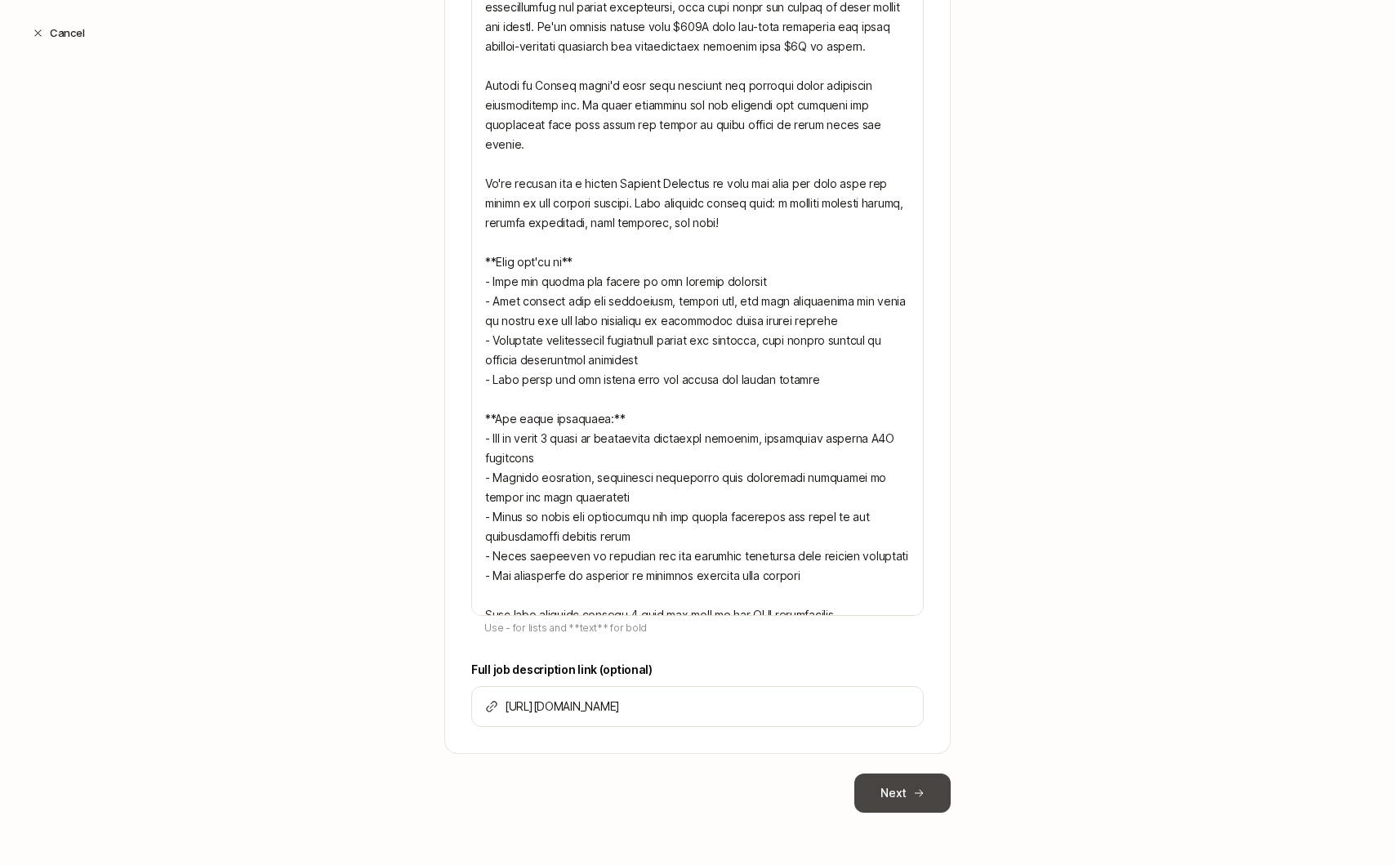
click at [896, 782] on button "Next" at bounding box center [902, 792] width 96 height 39
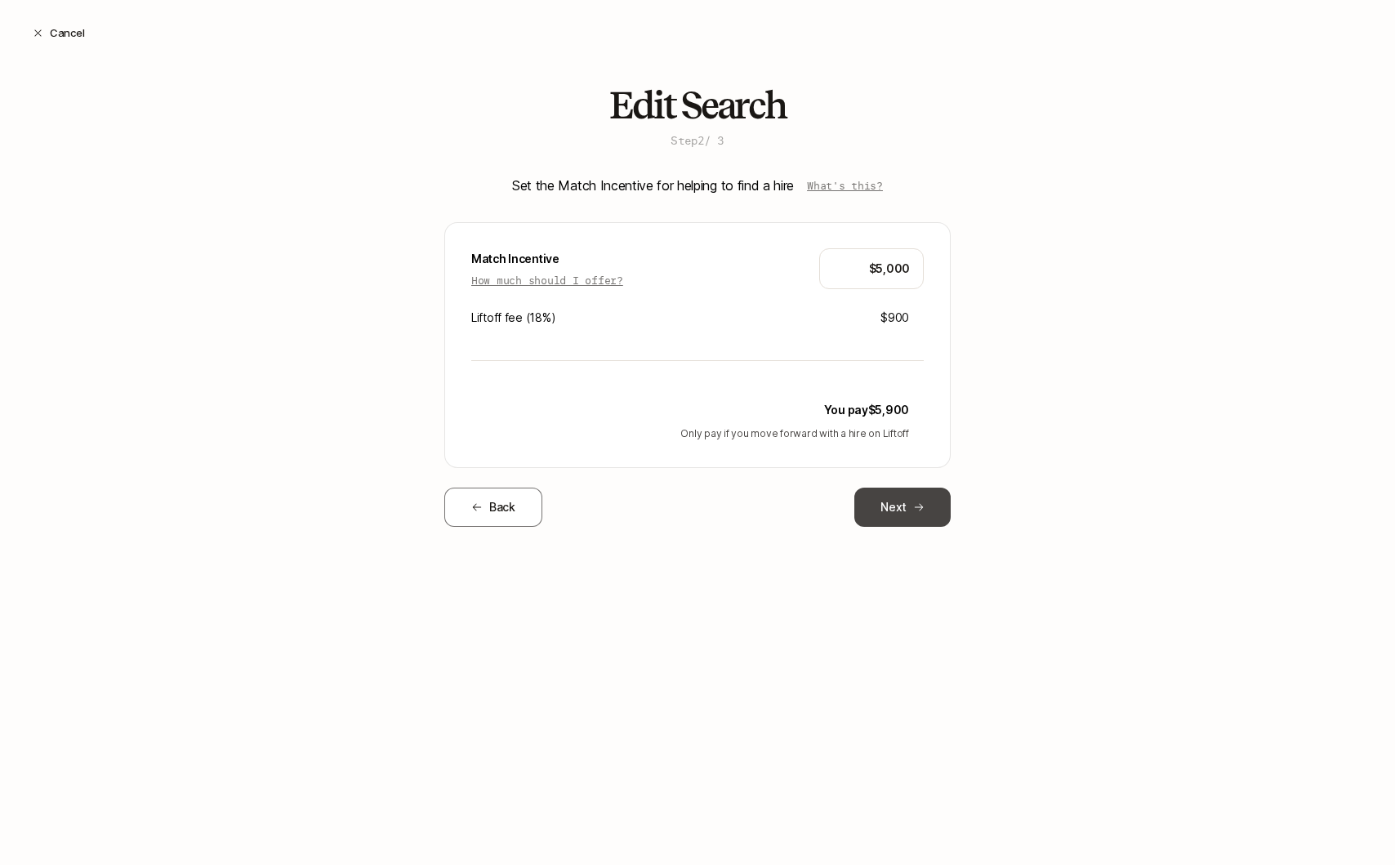
click at [917, 519] on button "Next" at bounding box center [902, 507] width 96 height 39
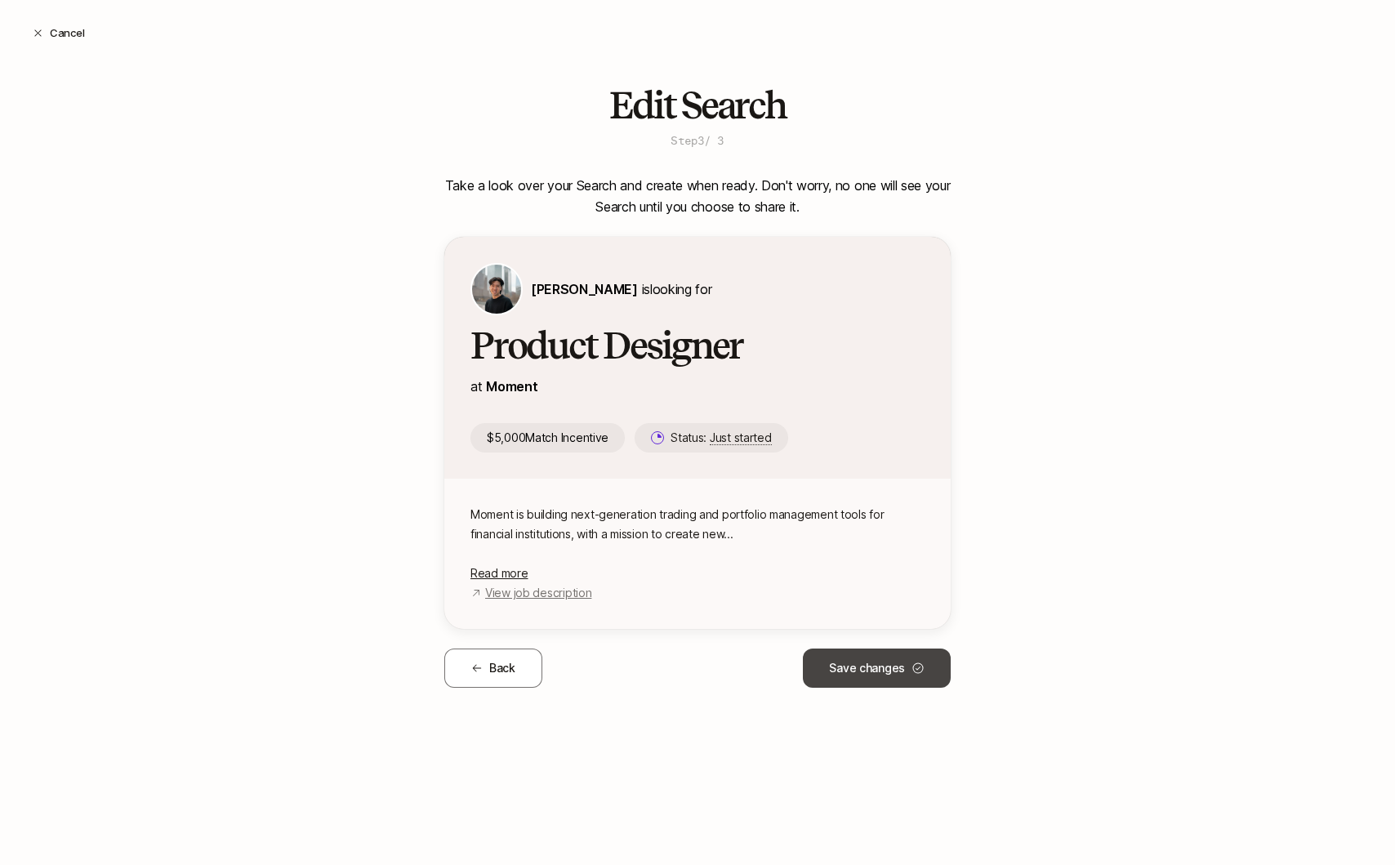
click at [909, 663] on button "Save changes" at bounding box center [877, 667] width 148 height 39
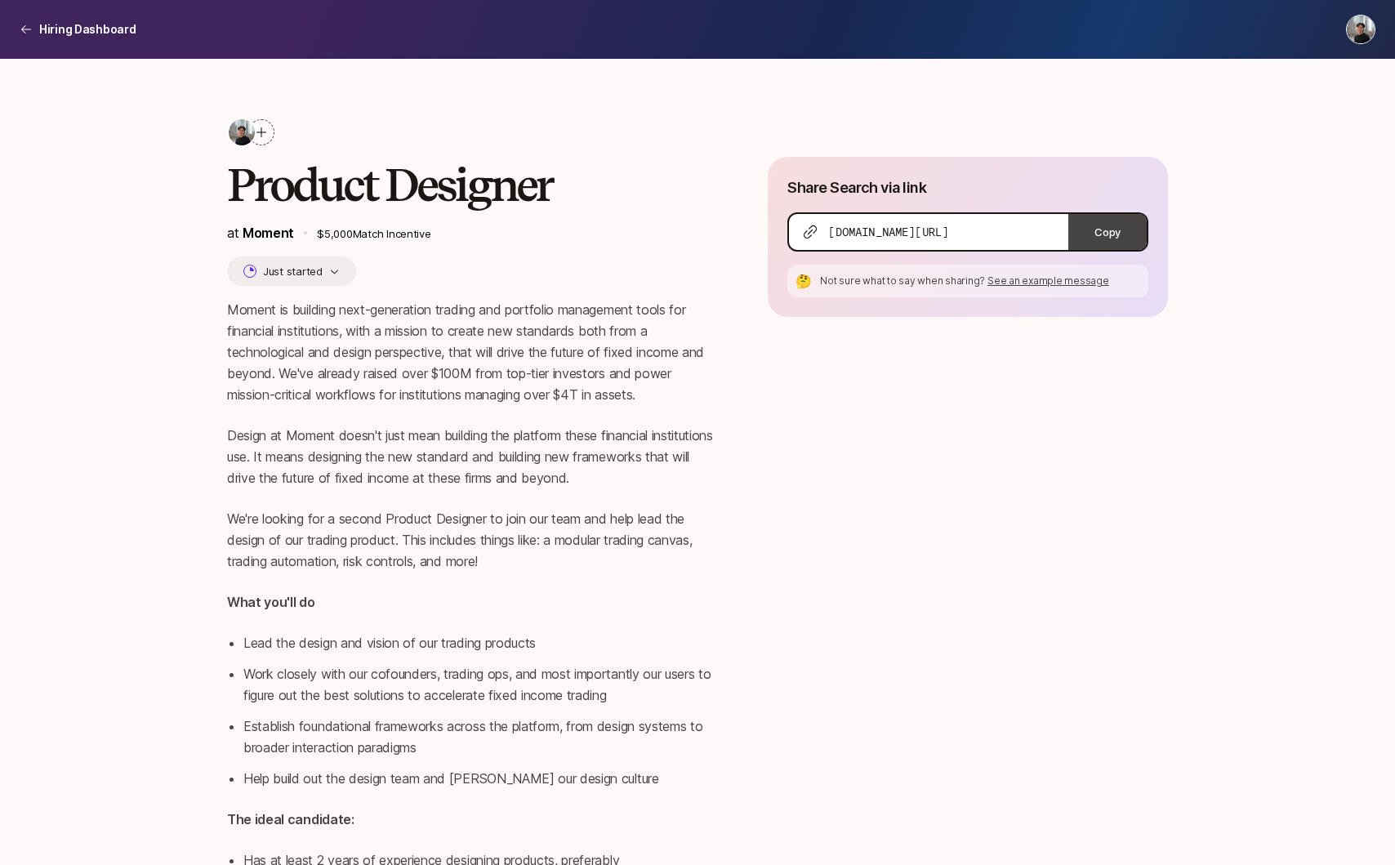
click at [1125, 220] on button "Copy" at bounding box center [1107, 232] width 78 height 36
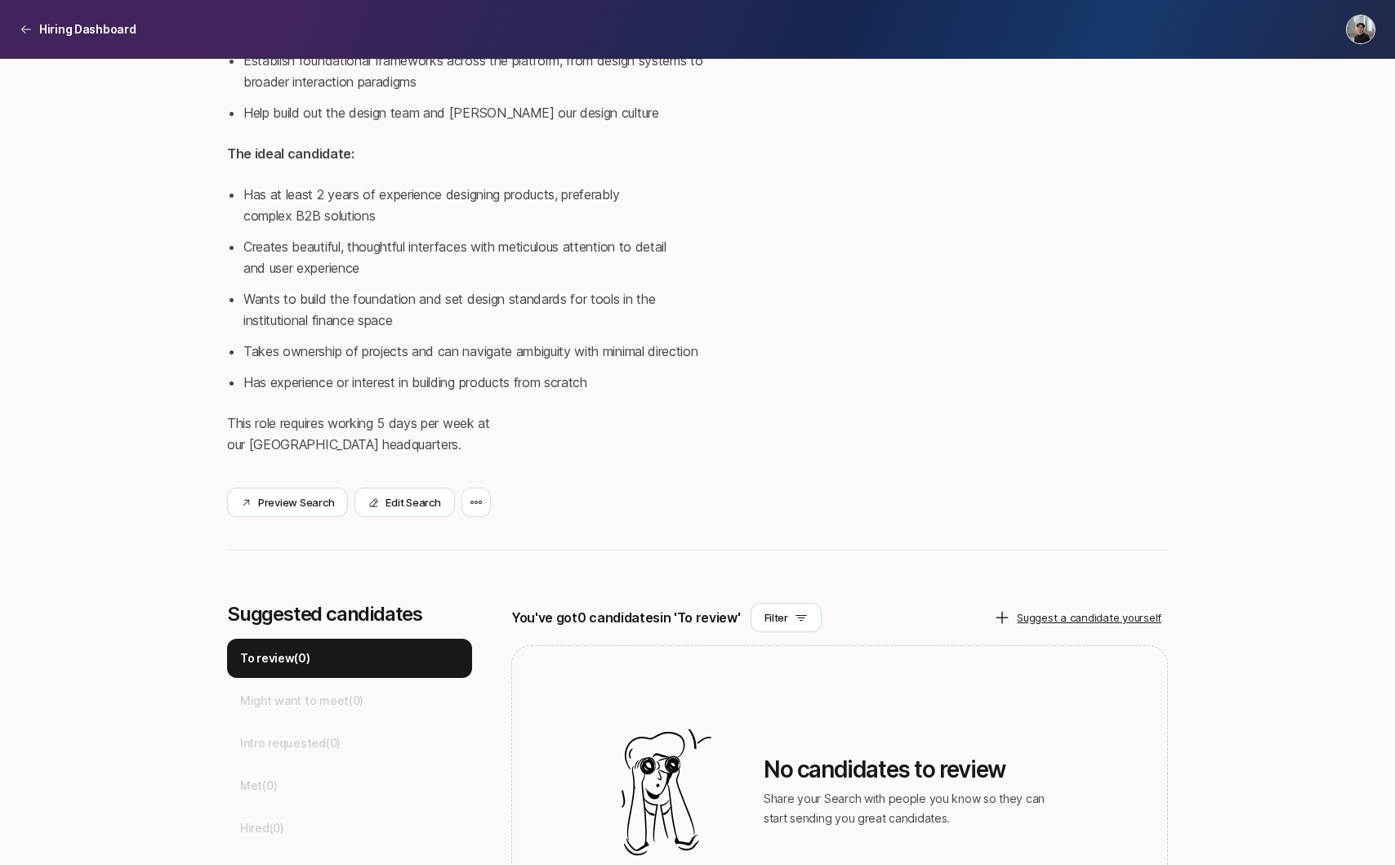
scroll to position [849, 0]
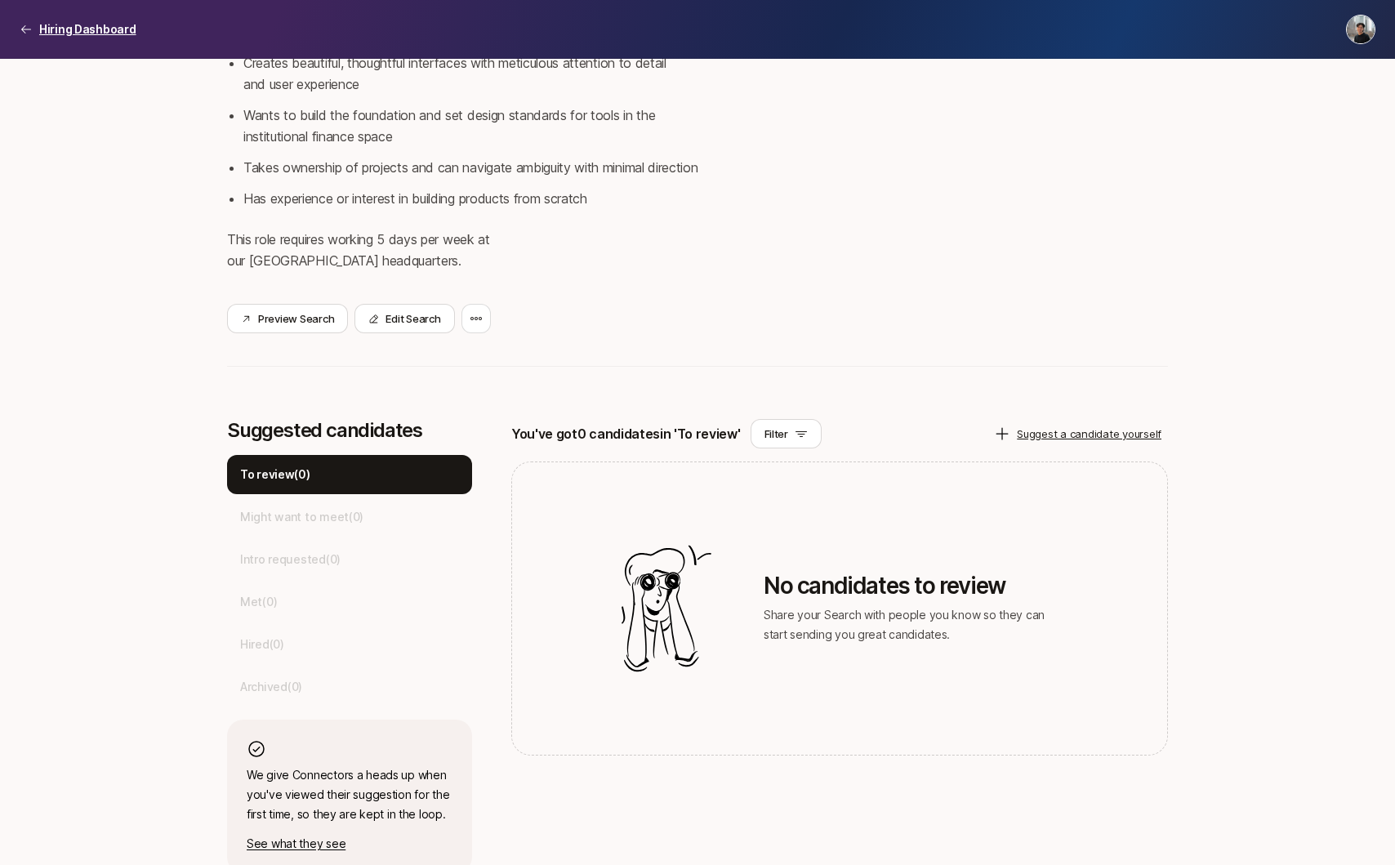
click at [82, 24] on p "Hiring Dashboard" at bounding box center [87, 30] width 97 height 20
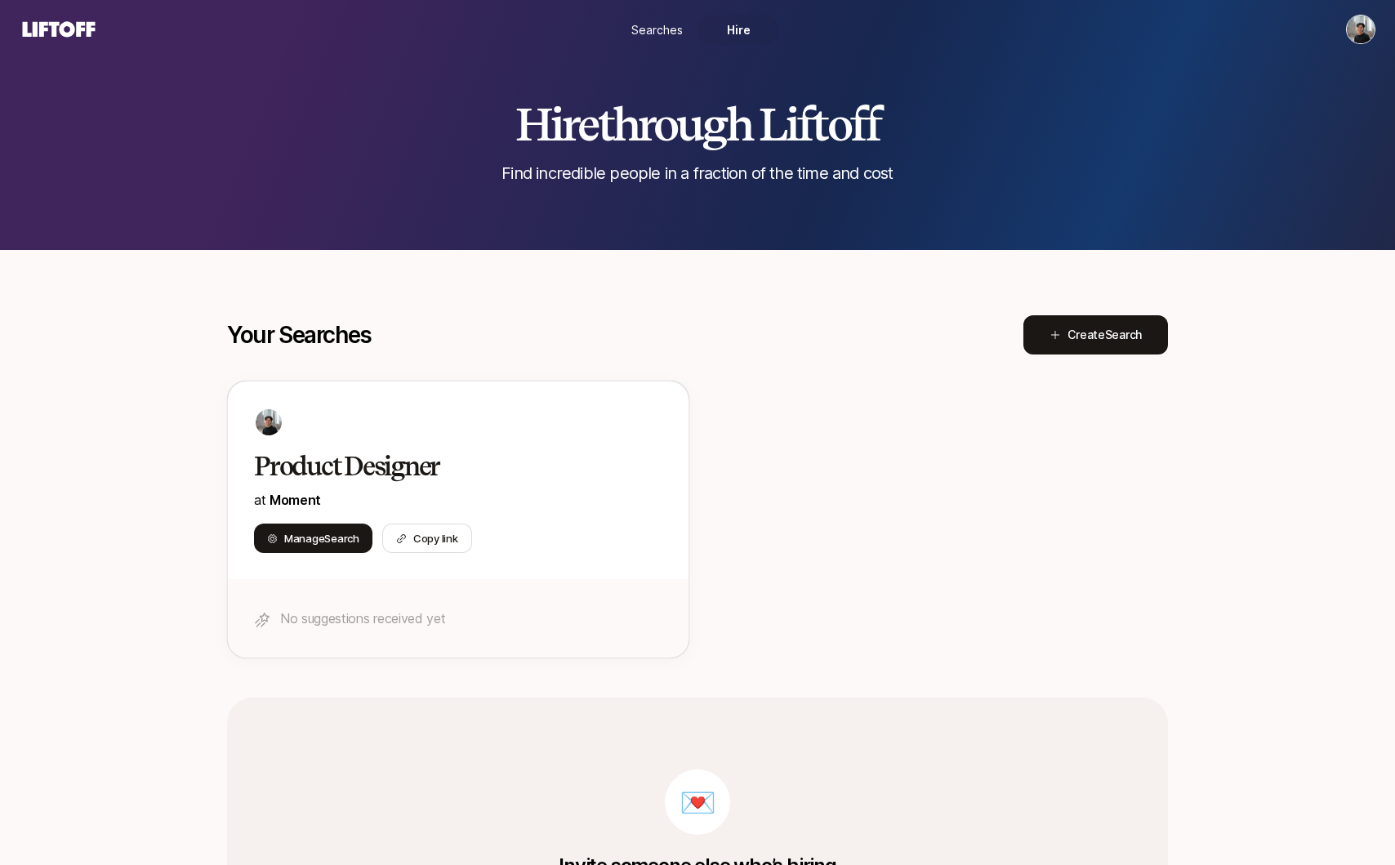
click at [657, 33] on span "Searches" at bounding box center [656, 29] width 51 height 17
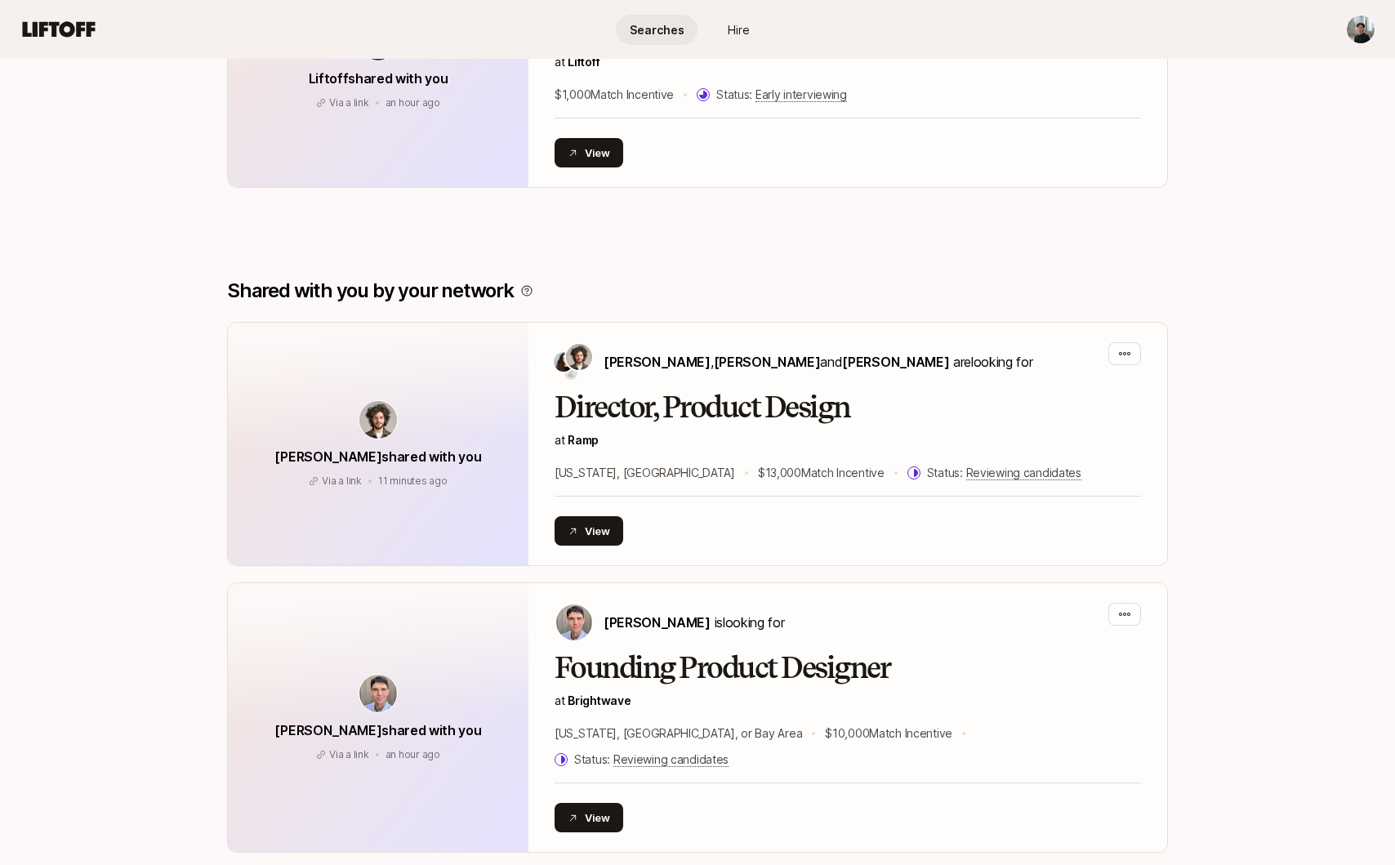
scroll to position [427, 0]
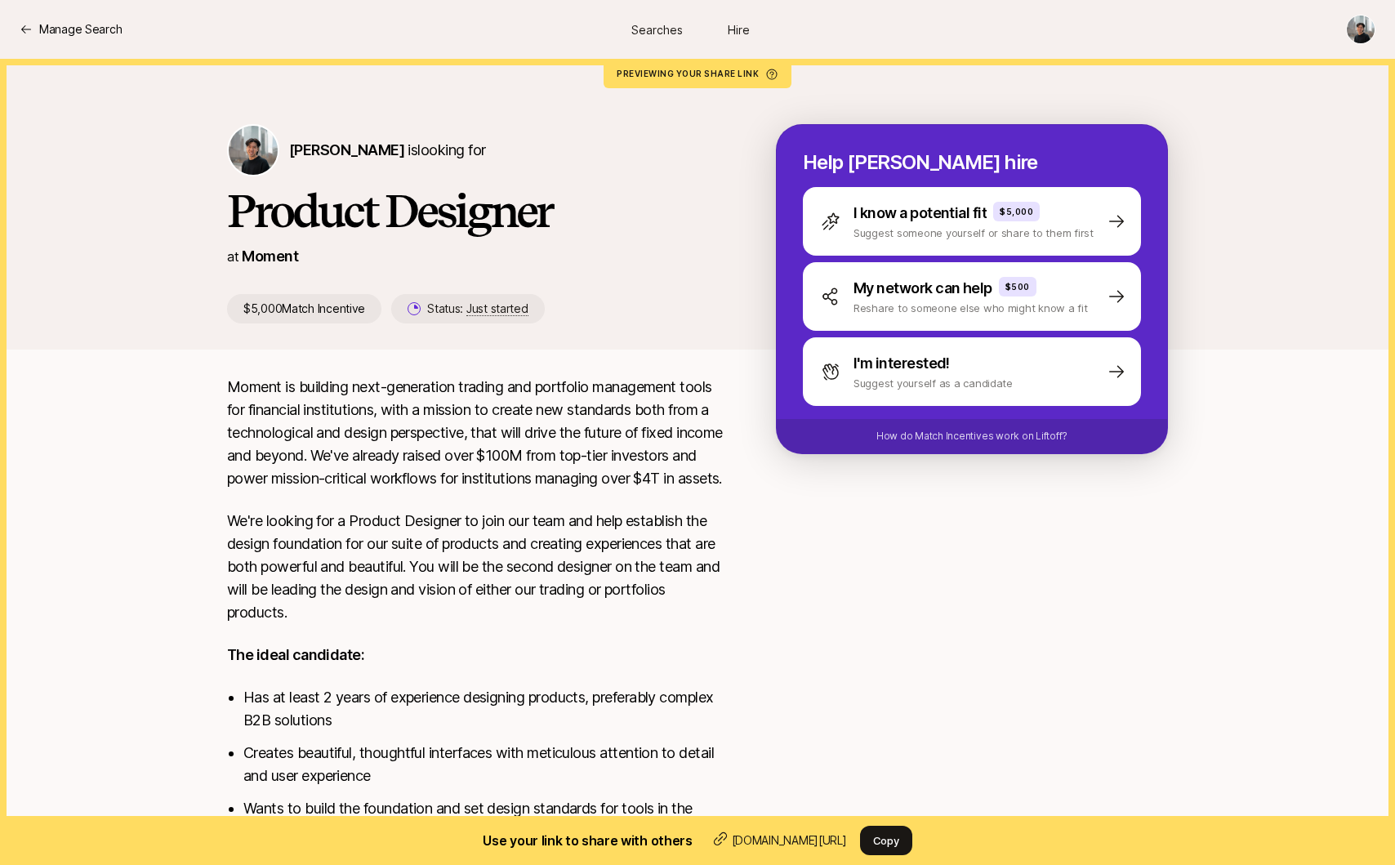
click at [658, 30] on span "Searches" at bounding box center [656, 29] width 51 height 17
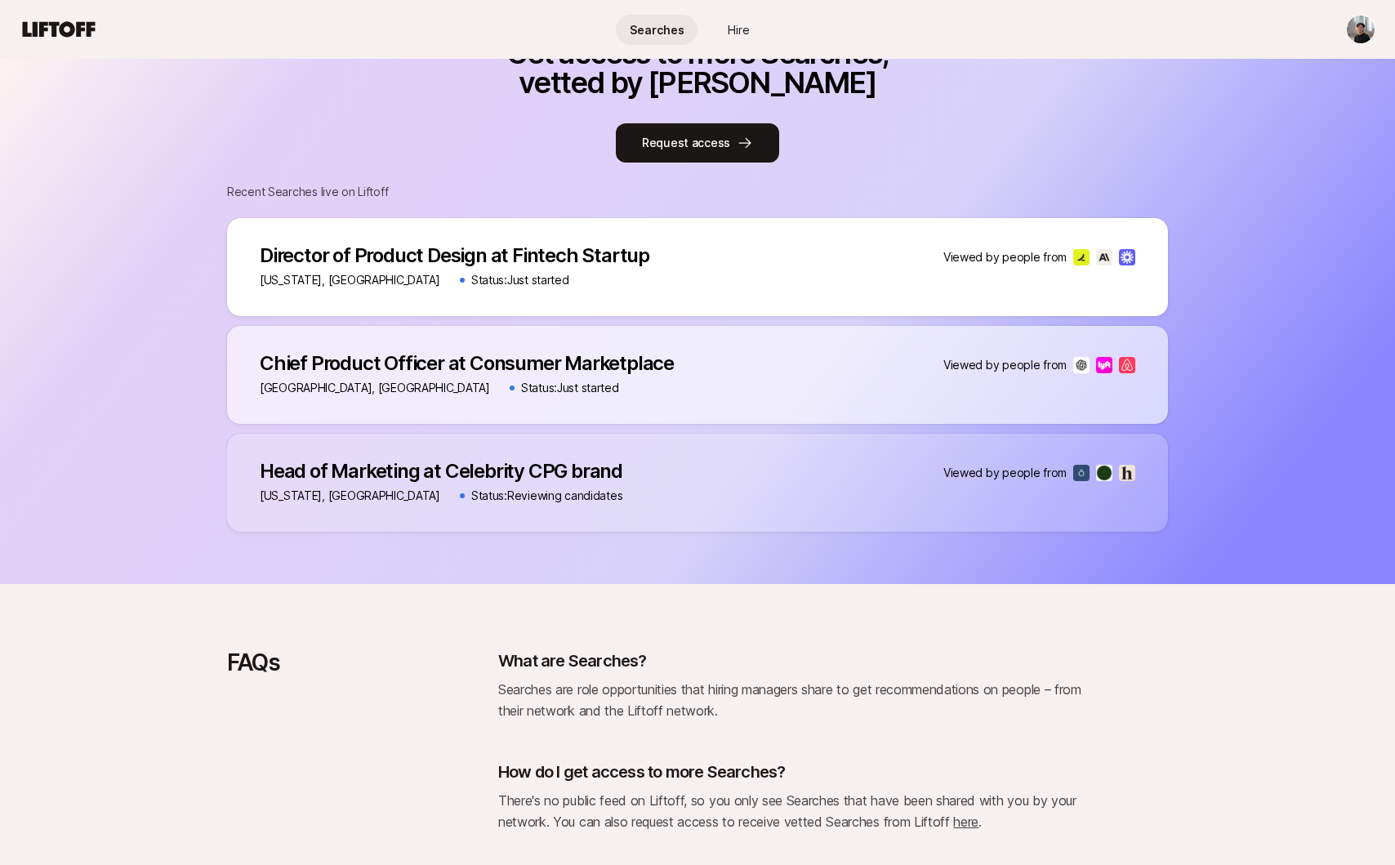
scroll to position [1146, 0]
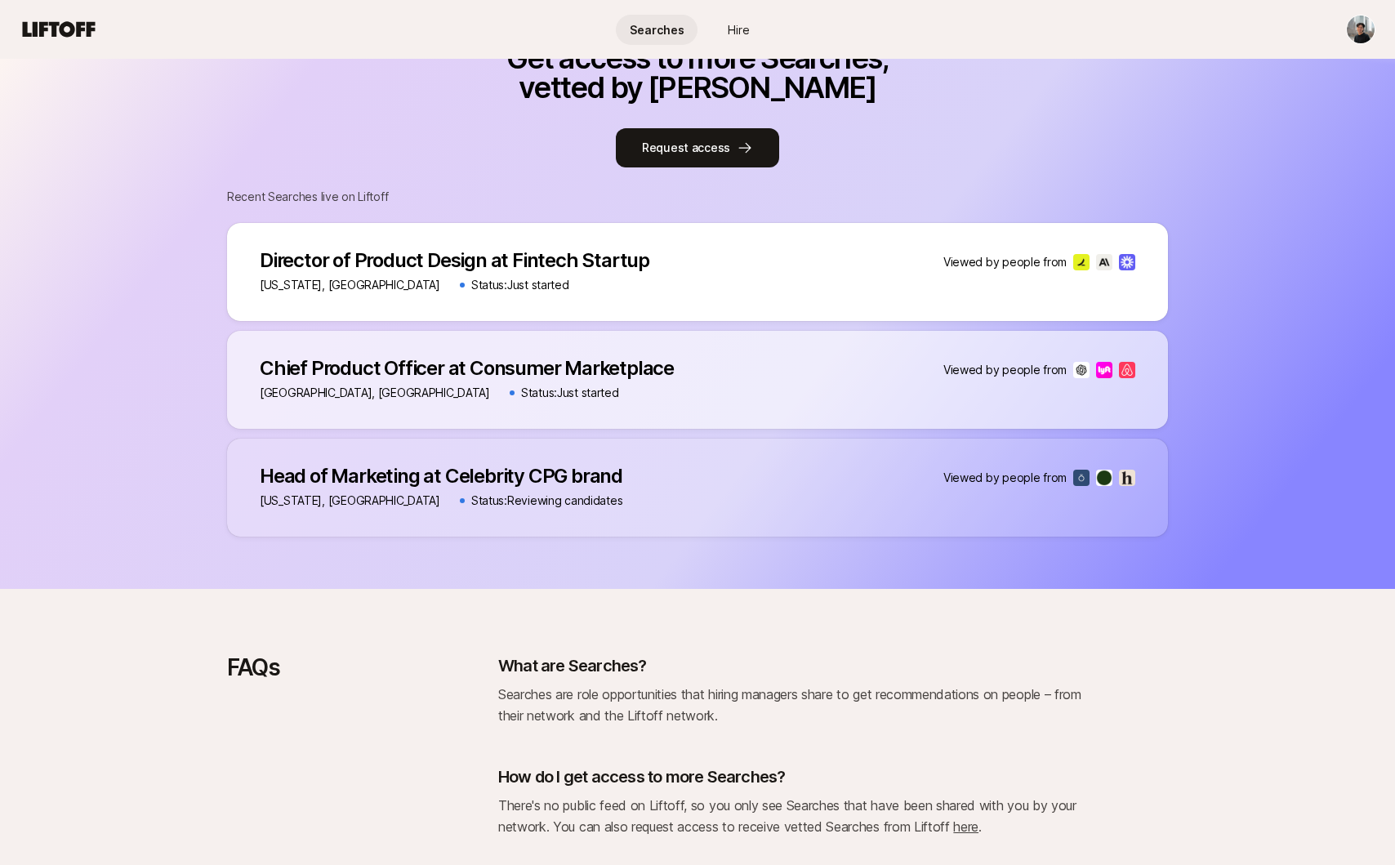
click at [455, 278] on div "Director of Product Design at Fintech Startup Director of Product Design at Fin…" at bounding box center [697, 272] width 941 height 98
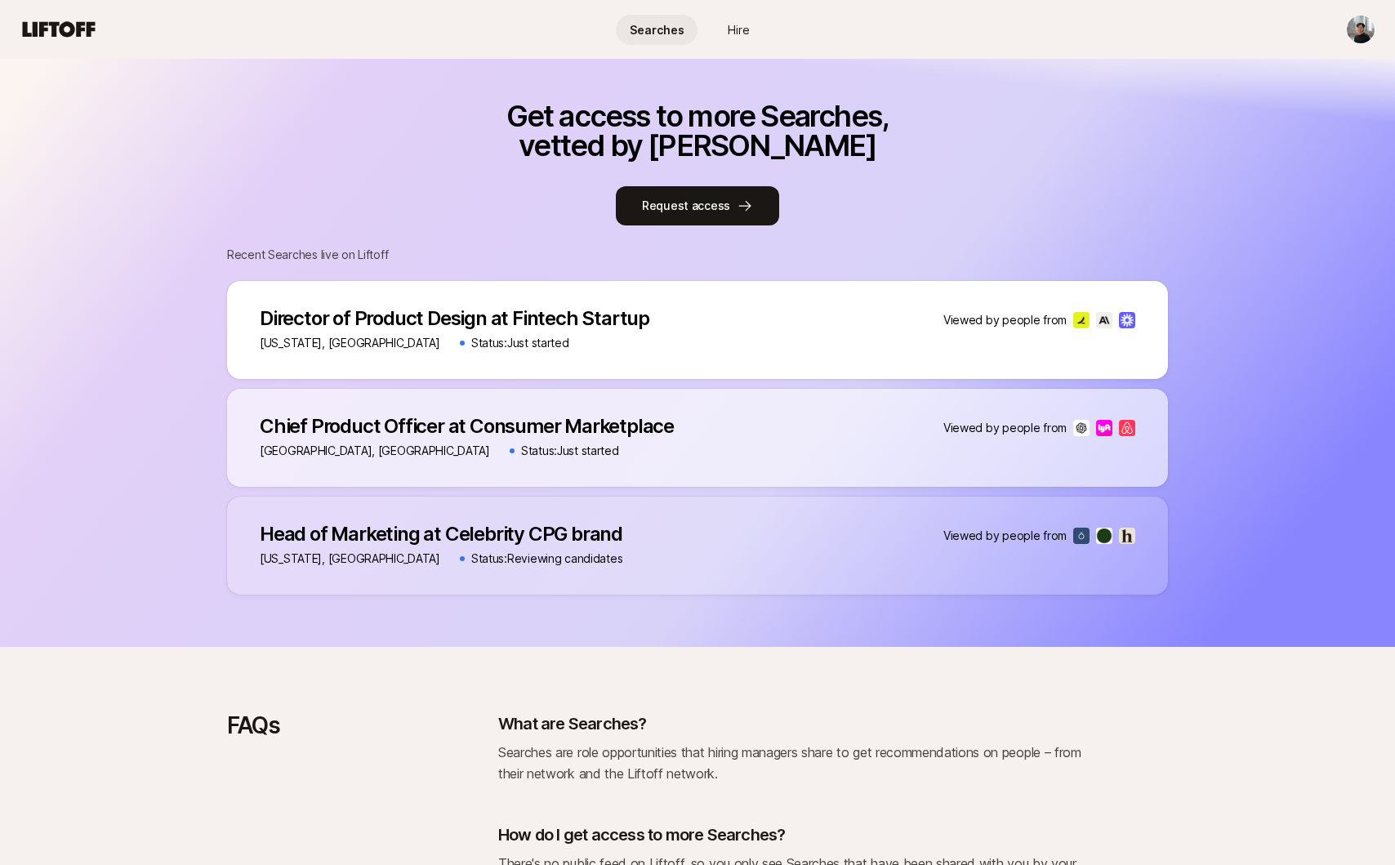
scroll to position [1091, 0]
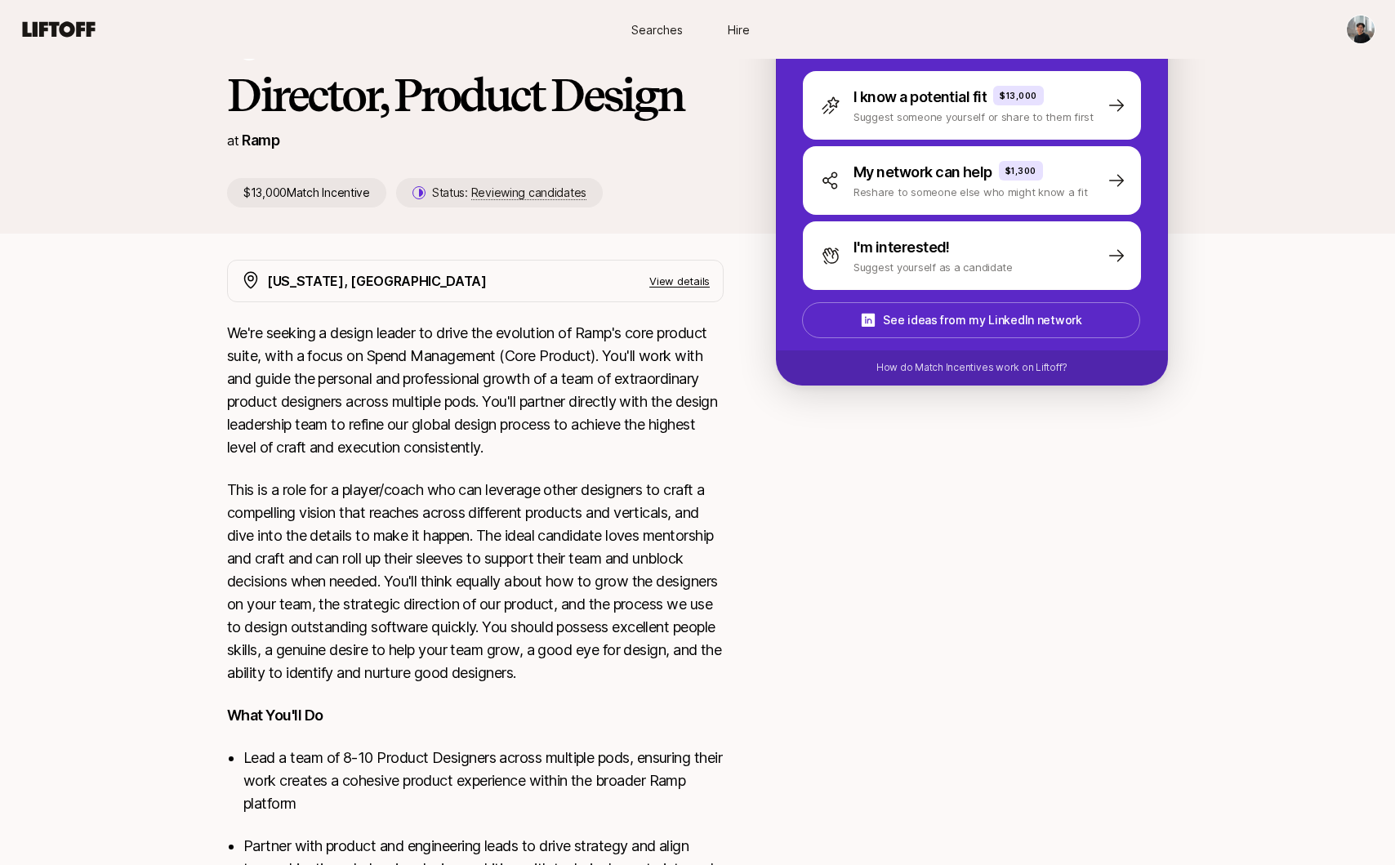
scroll to position [118, 0]
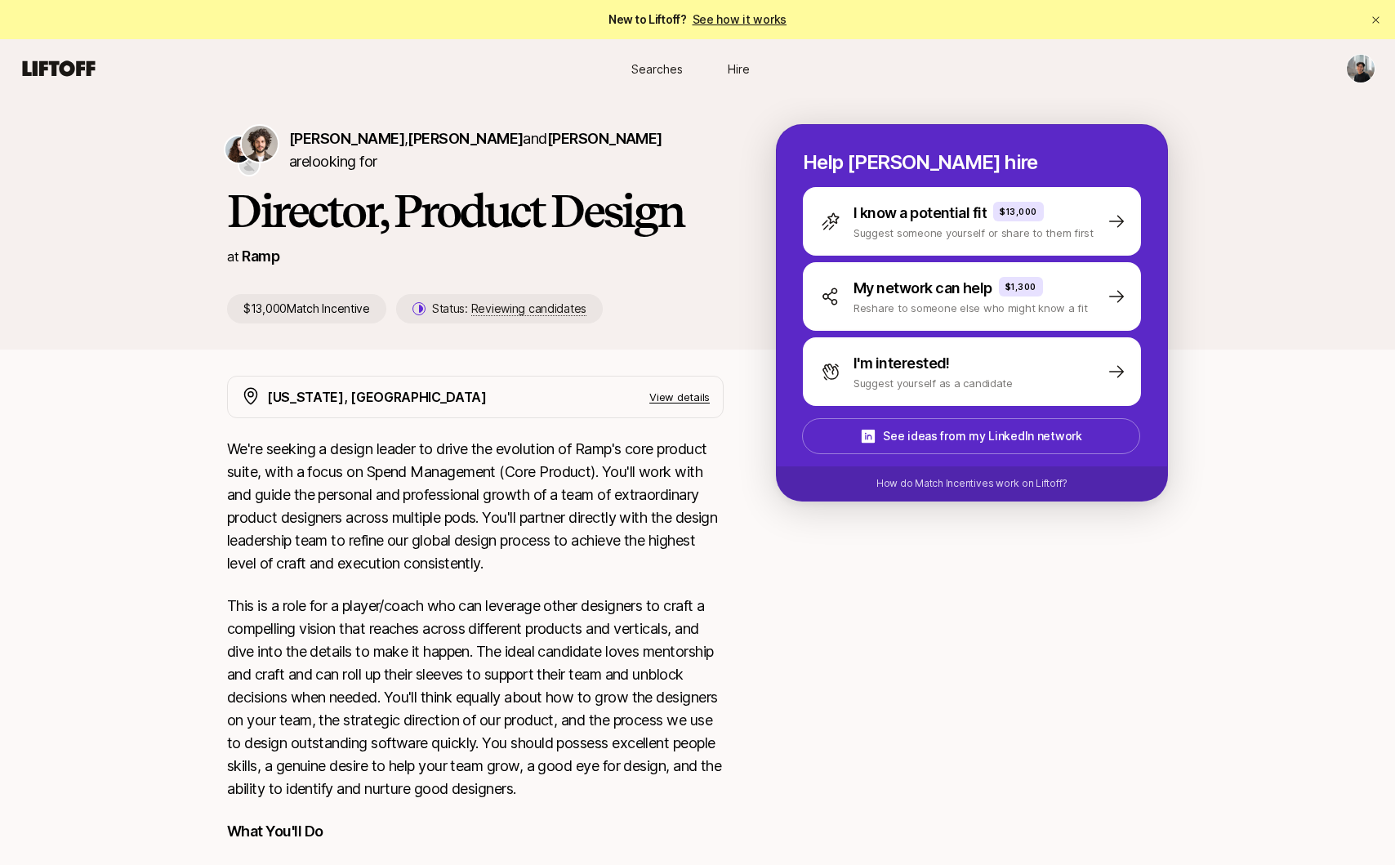
scroll to position [262, 0]
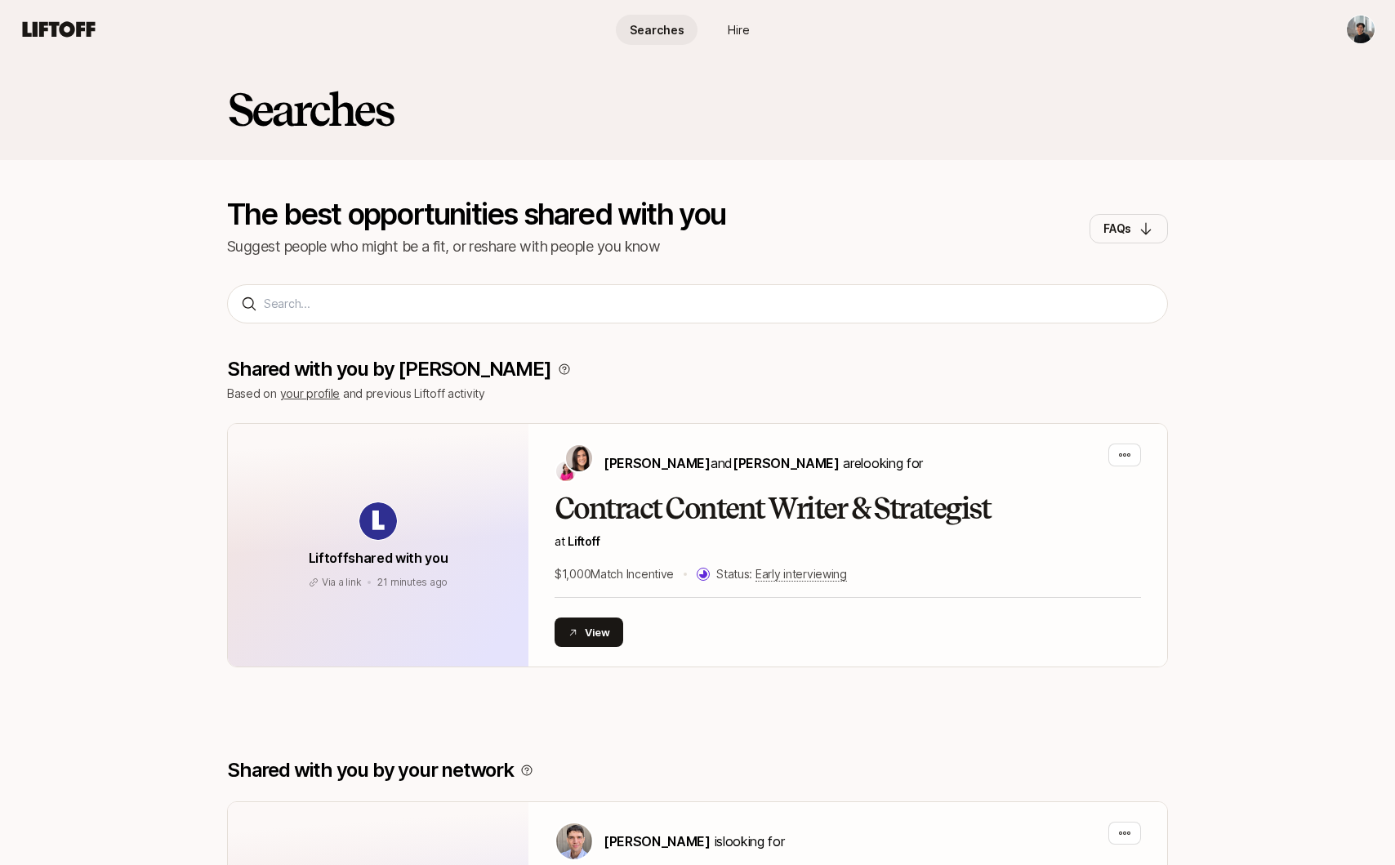
scroll to position [1091, 0]
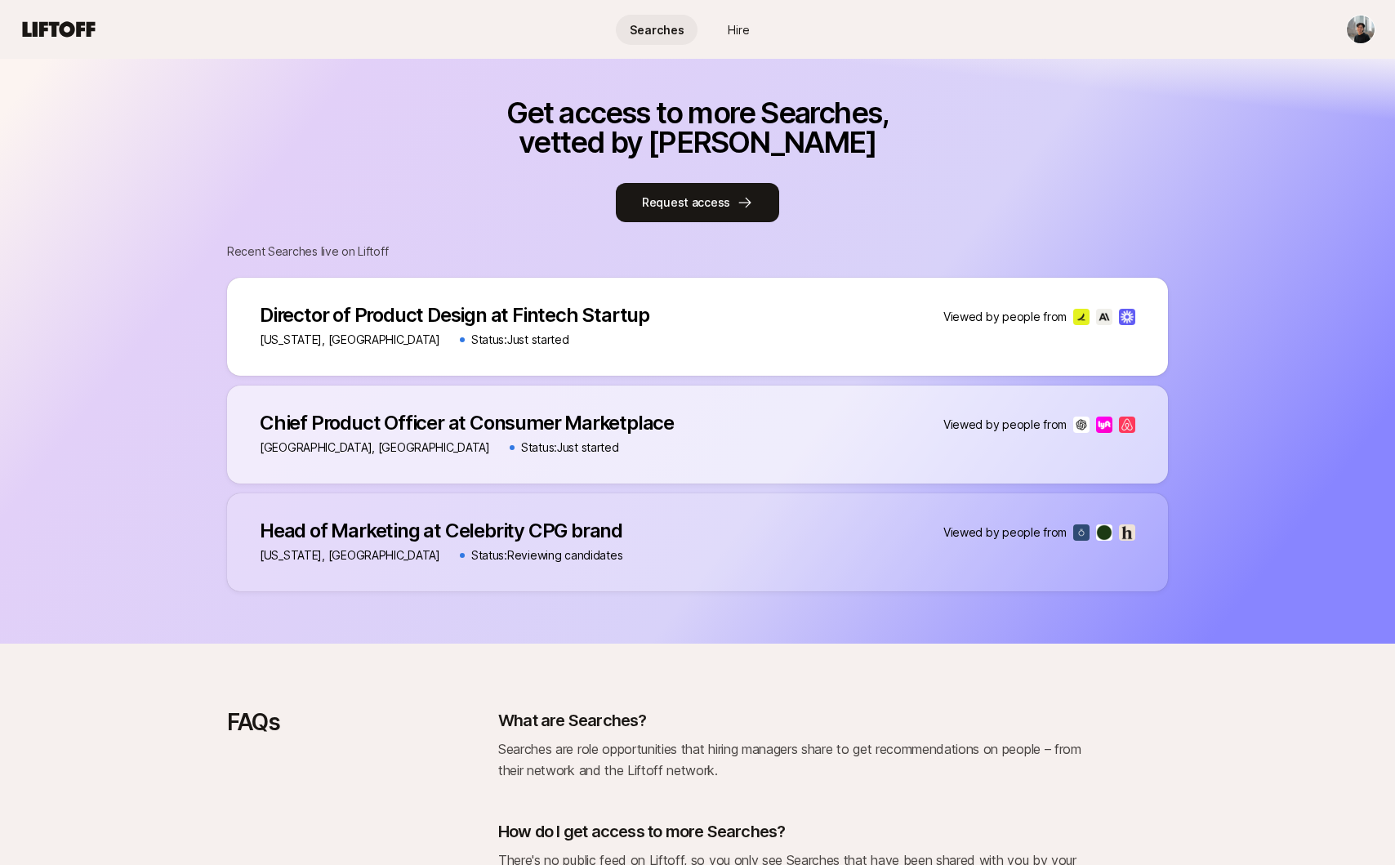
click at [145, 427] on div "Get access to more Searches, vetted by Liftoff Request access Recent Searches l…" at bounding box center [697, 345] width 1395 height 598
